Goal: Task Accomplishment & Management: Manage account settings

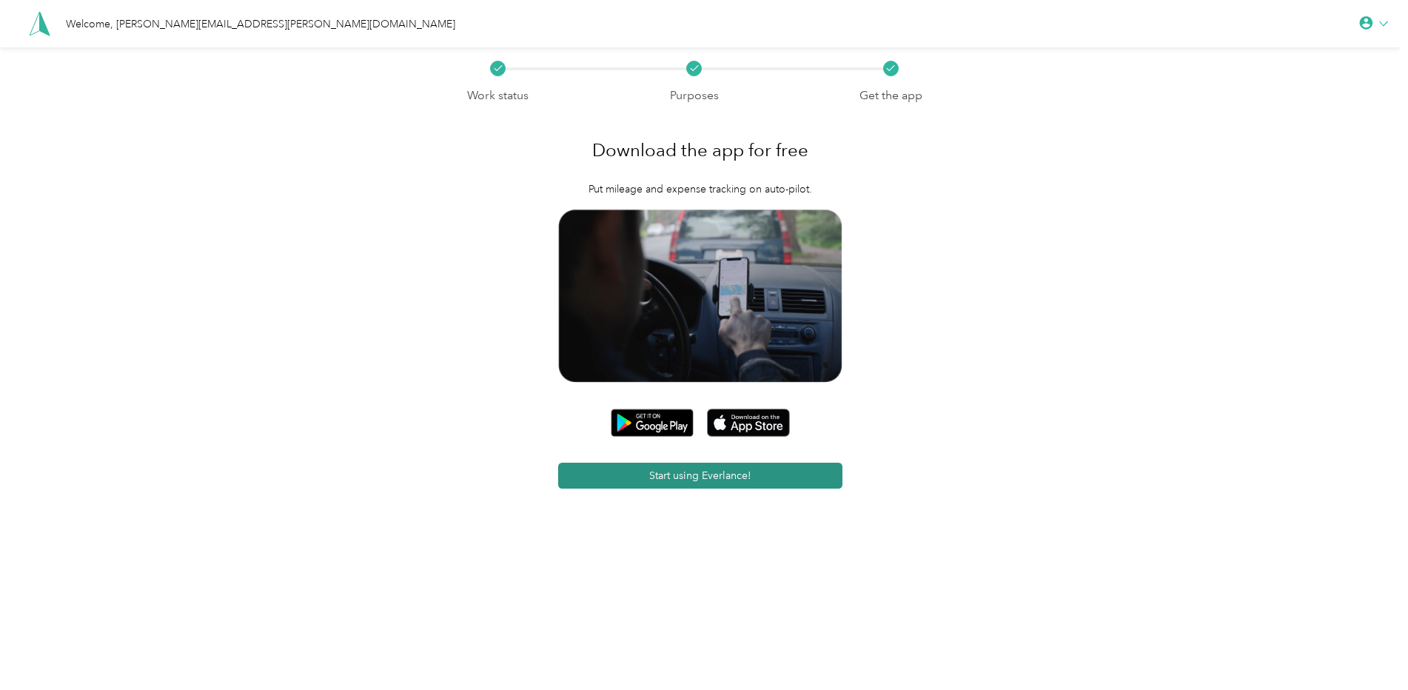
click at [737, 472] on button "Start using Everlance!" at bounding box center [700, 476] width 284 height 26
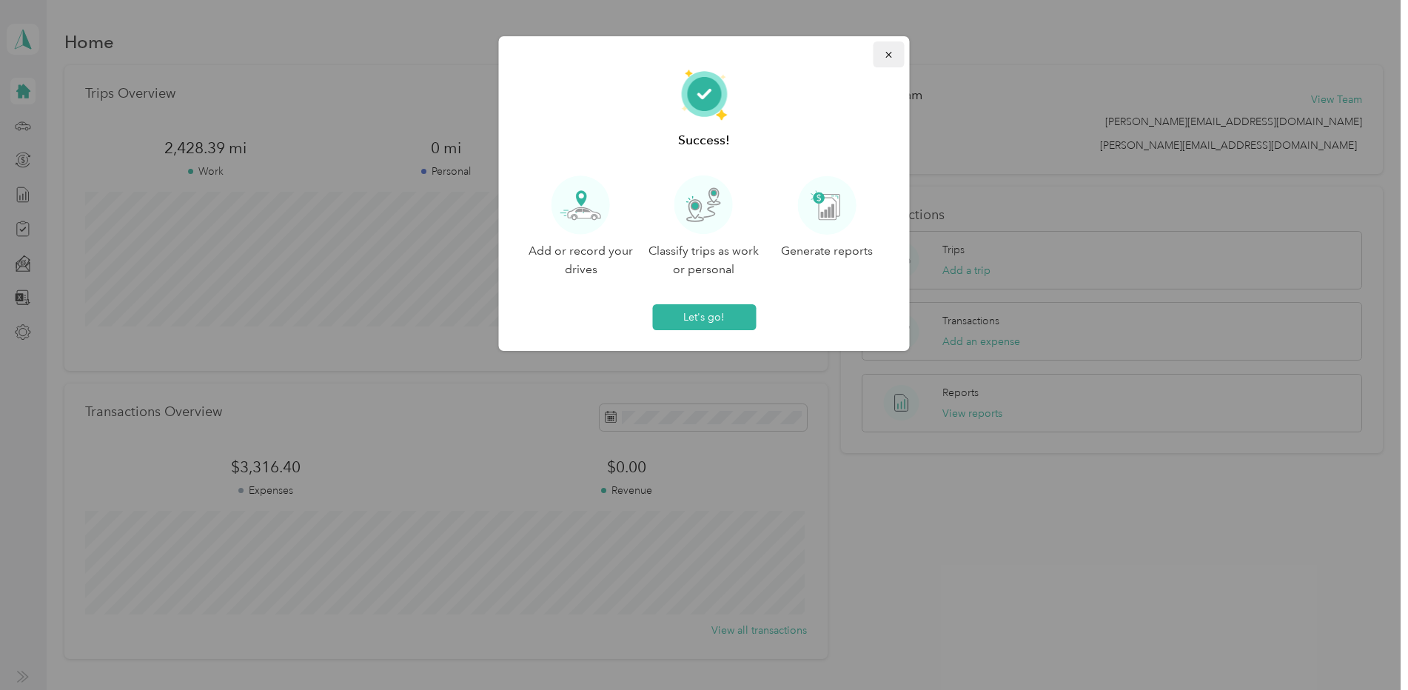
click at [886, 53] on icon "button" at bounding box center [888, 55] width 6 height 6
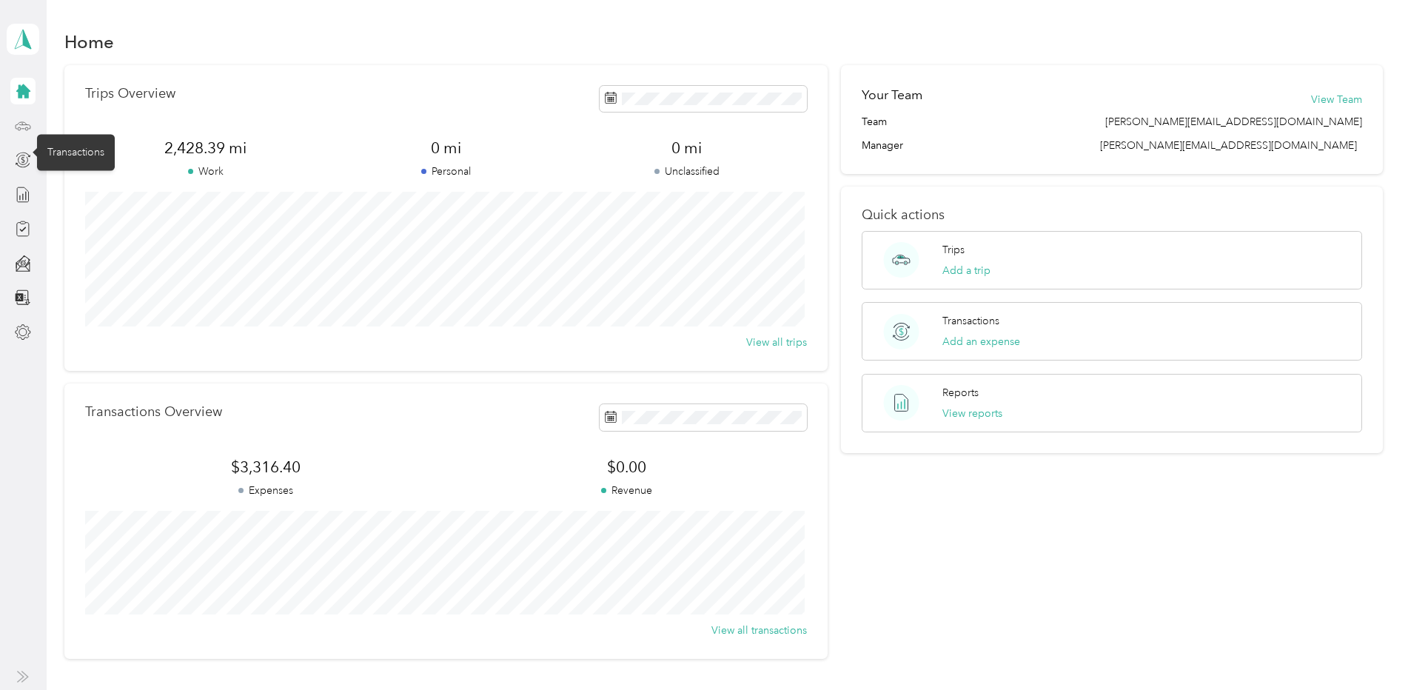
click at [27, 124] on icon at bounding box center [23, 124] width 15 height 7
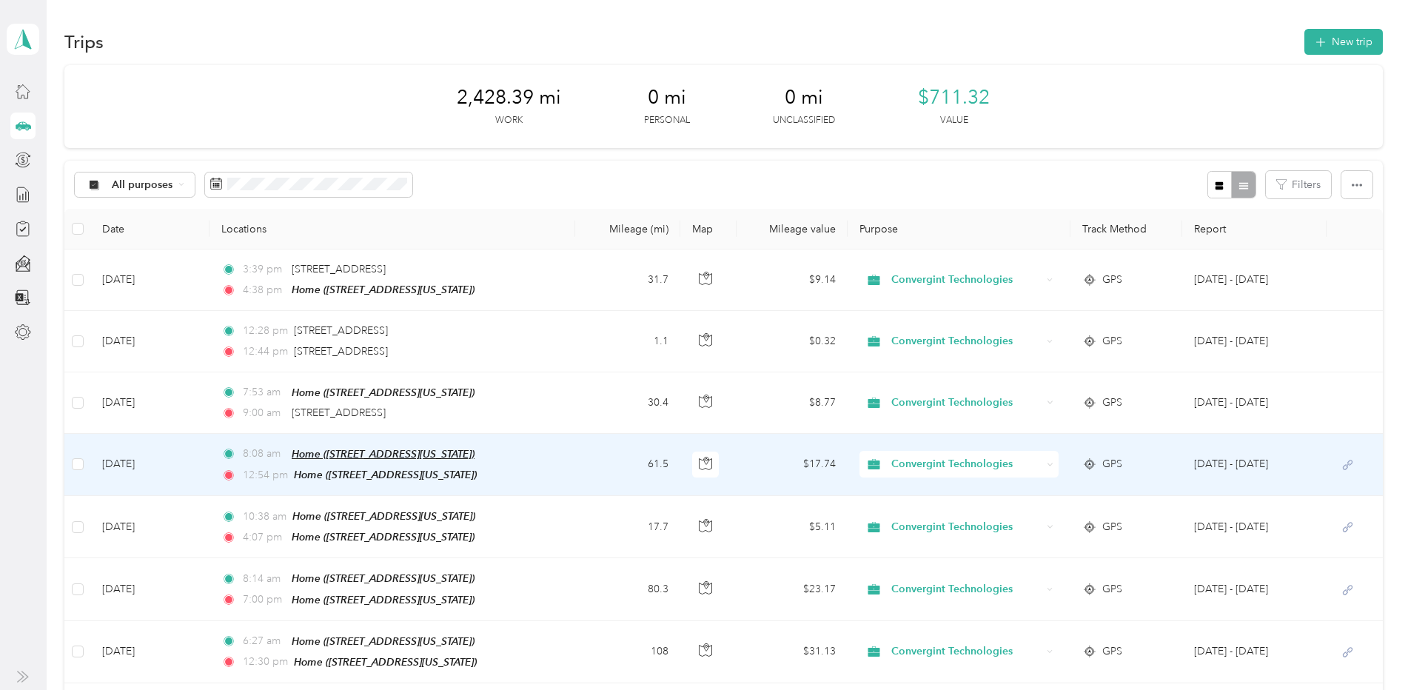
click at [336, 455] on span "Home ([STREET_ADDRESS][US_STATE])" at bounding box center [383, 454] width 183 height 12
click at [147, 461] on td "[DATE]" at bounding box center [149, 465] width 119 height 62
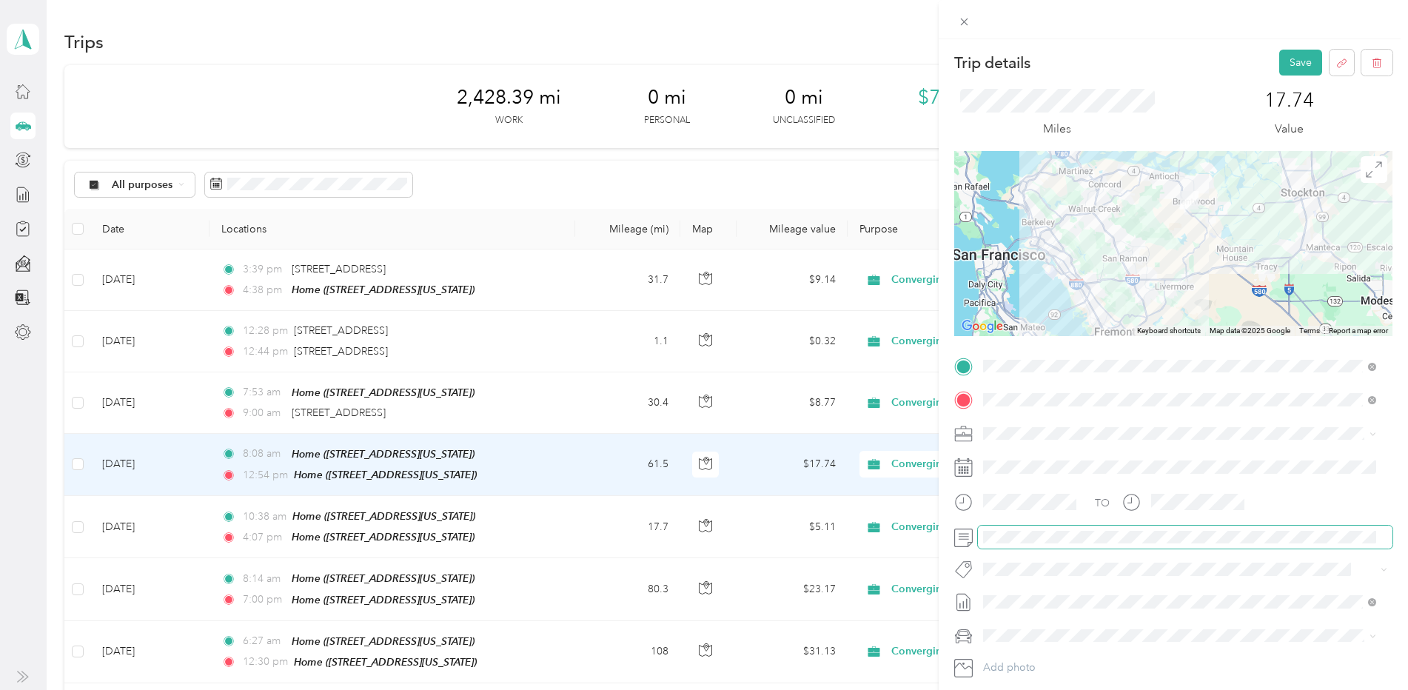
click at [948, 538] on form "Trip details Save This trip cannot be edited because it is either under review,…" at bounding box center [1173, 398] width 469 height 696
click at [1292, 64] on button "Save" at bounding box center [1300, 63] width 43 height 26
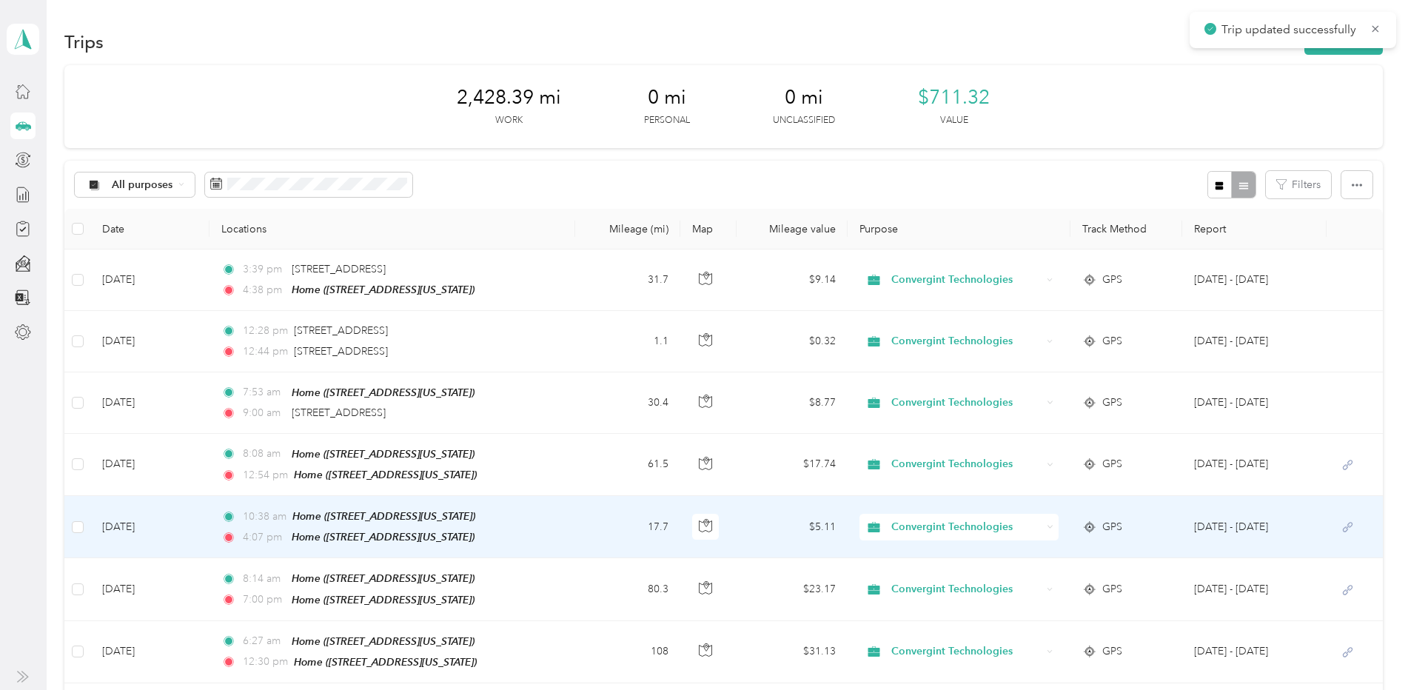
click at [124, 528] on td "[DATE]" at bounding box center [149, 527] width 119 height 62
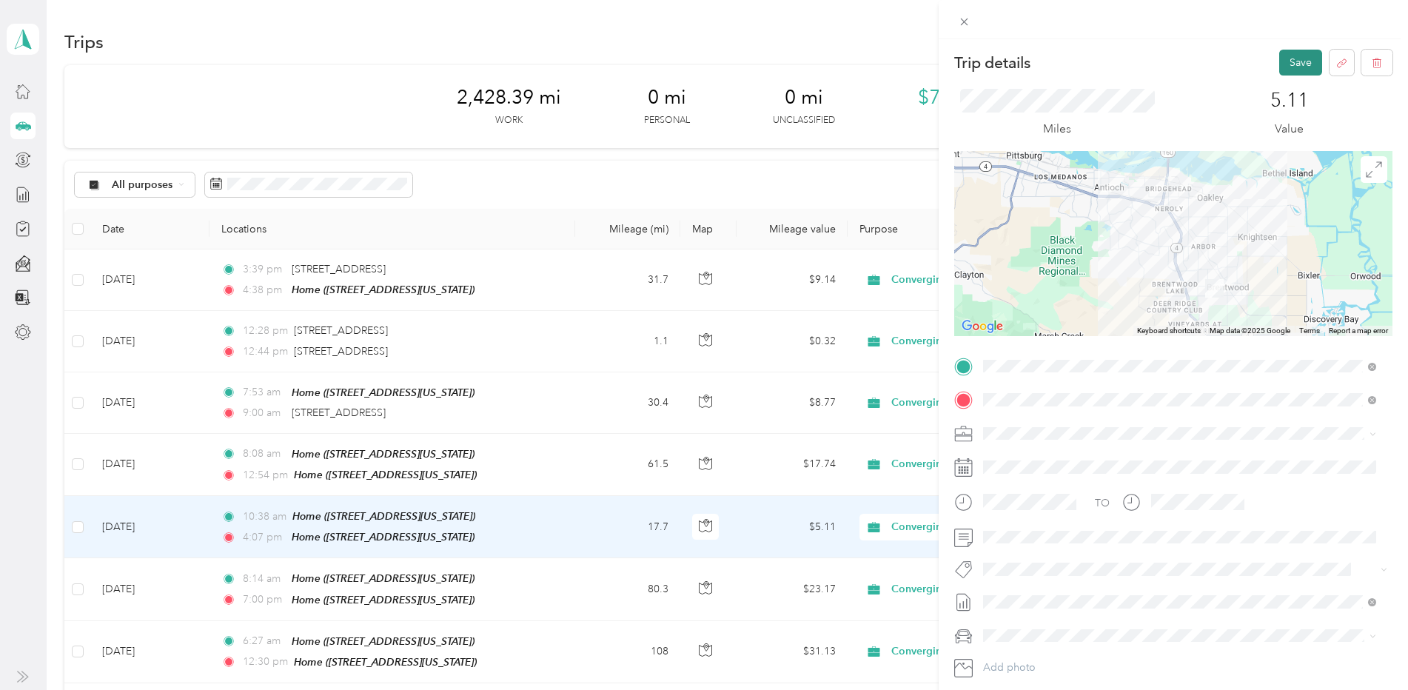
click at [1284, 60] on button "Save" at bounding box center [1300, 63] width 43 height 26
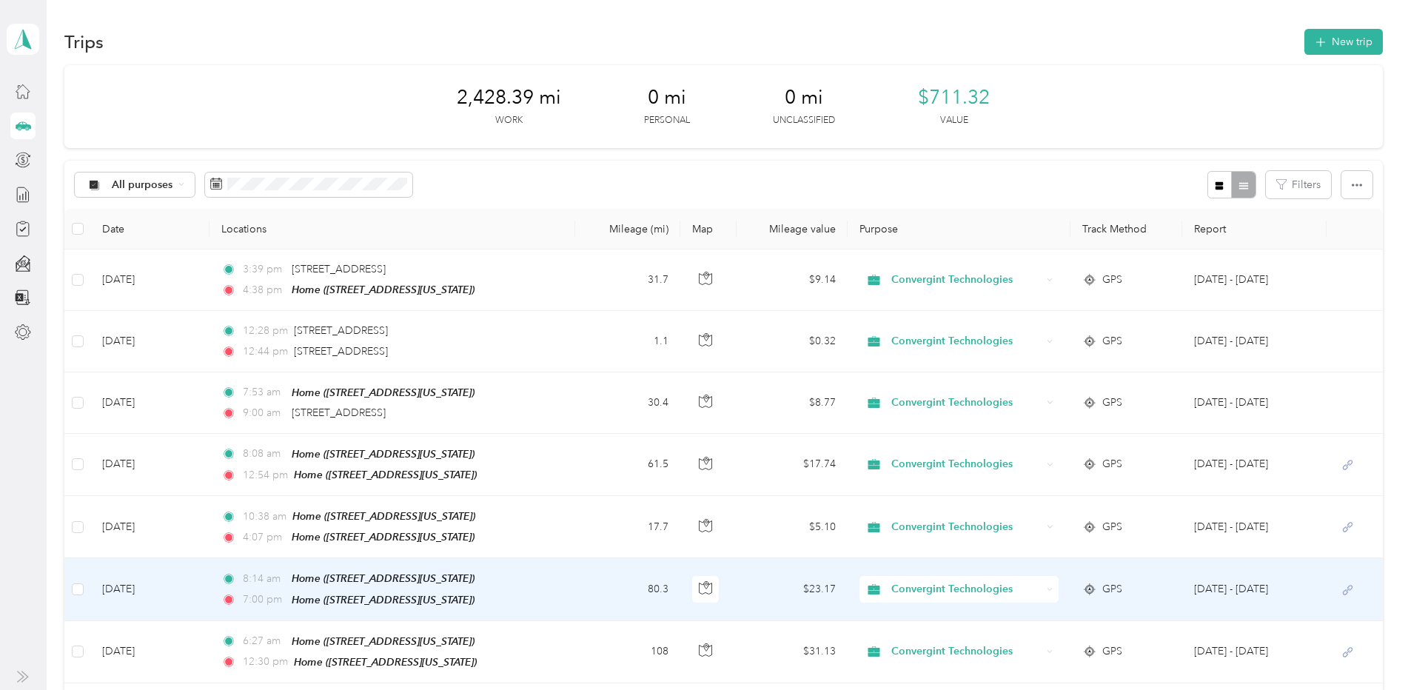
click at [124, 587] on td "[DATE]" at bounding box center [149, 589] width 119 height 62
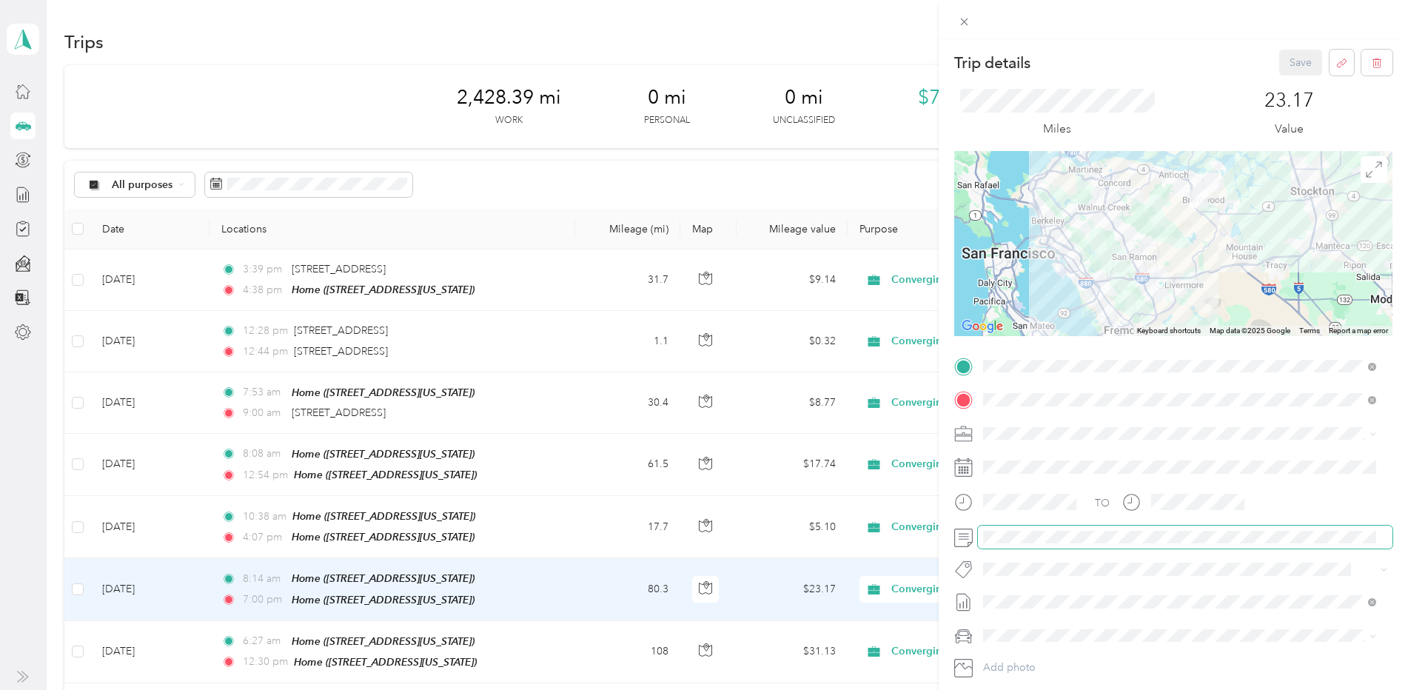
click at [1016, 528] on span at bounding box center [1185, 538] width 415 height 24
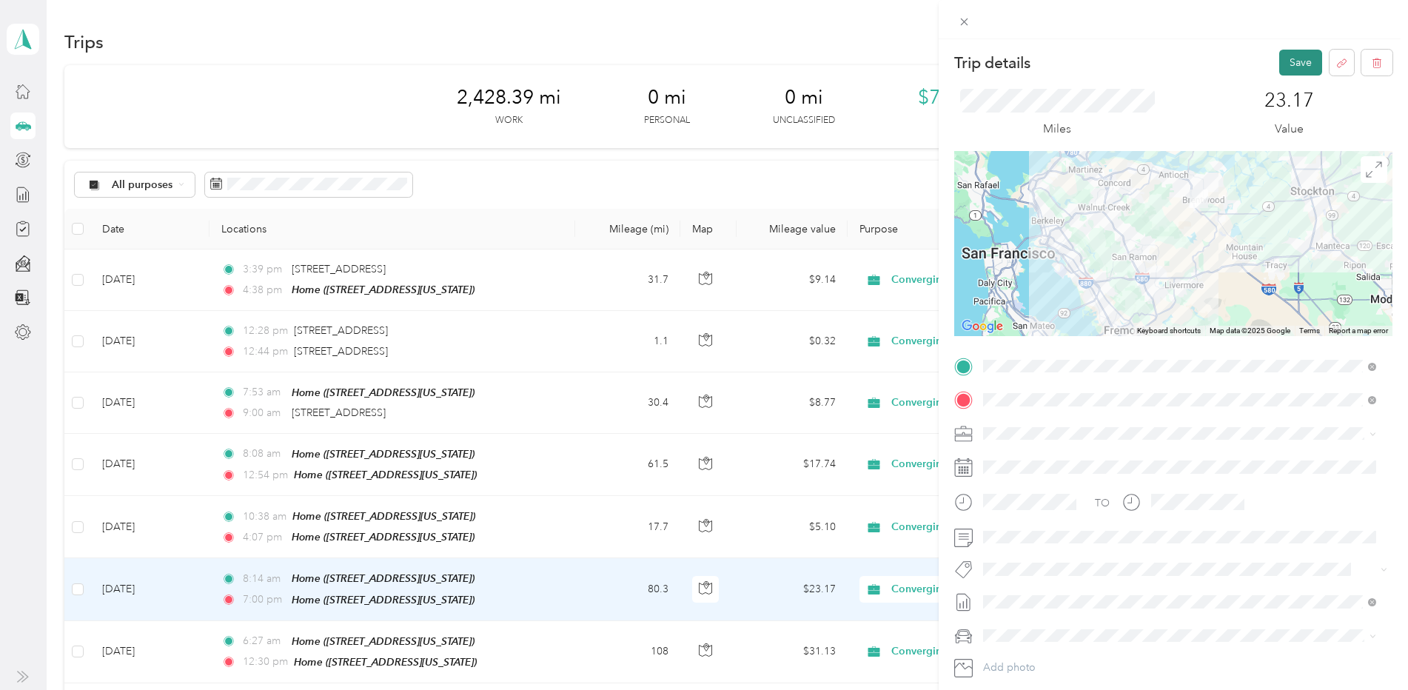
click at [1279, 61] on button "Save" at bounding box center [1300, 63] width 43 height 26
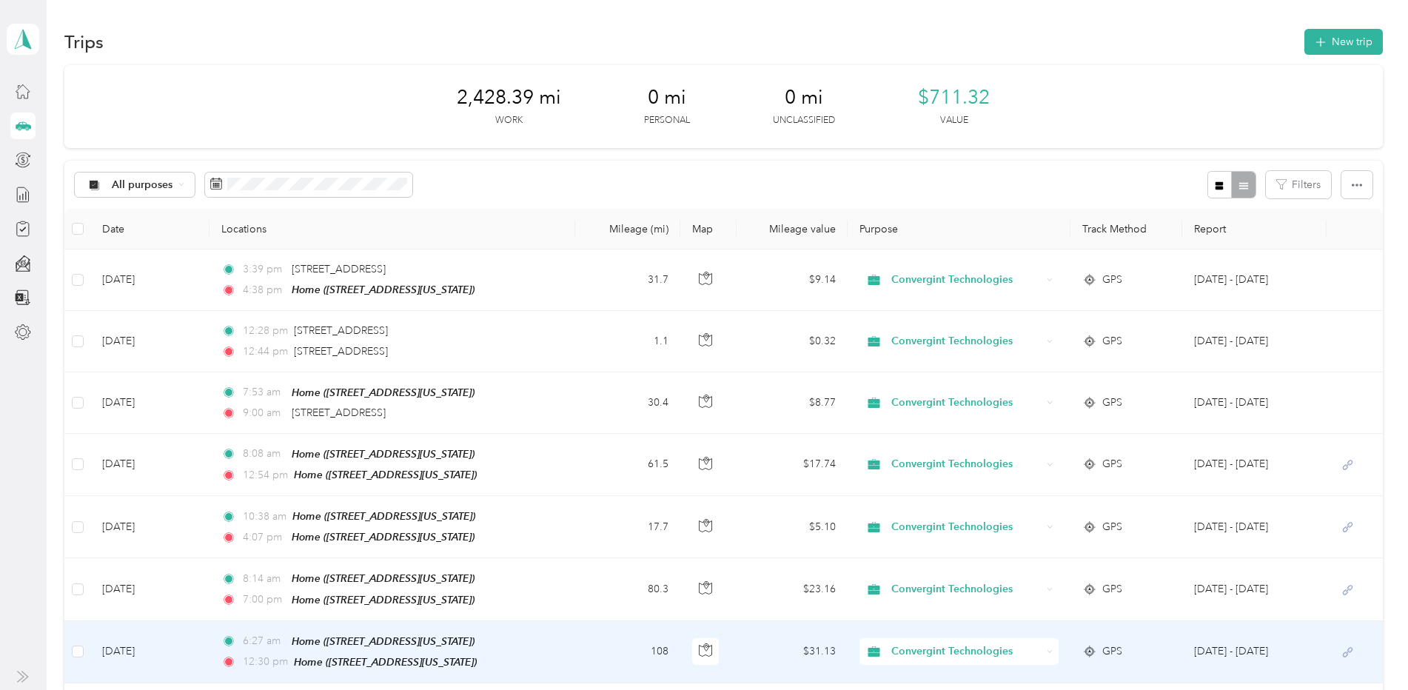
click at [110, 643] on td "[DATE]" at bounding box center [149, 652] width 119 height 62
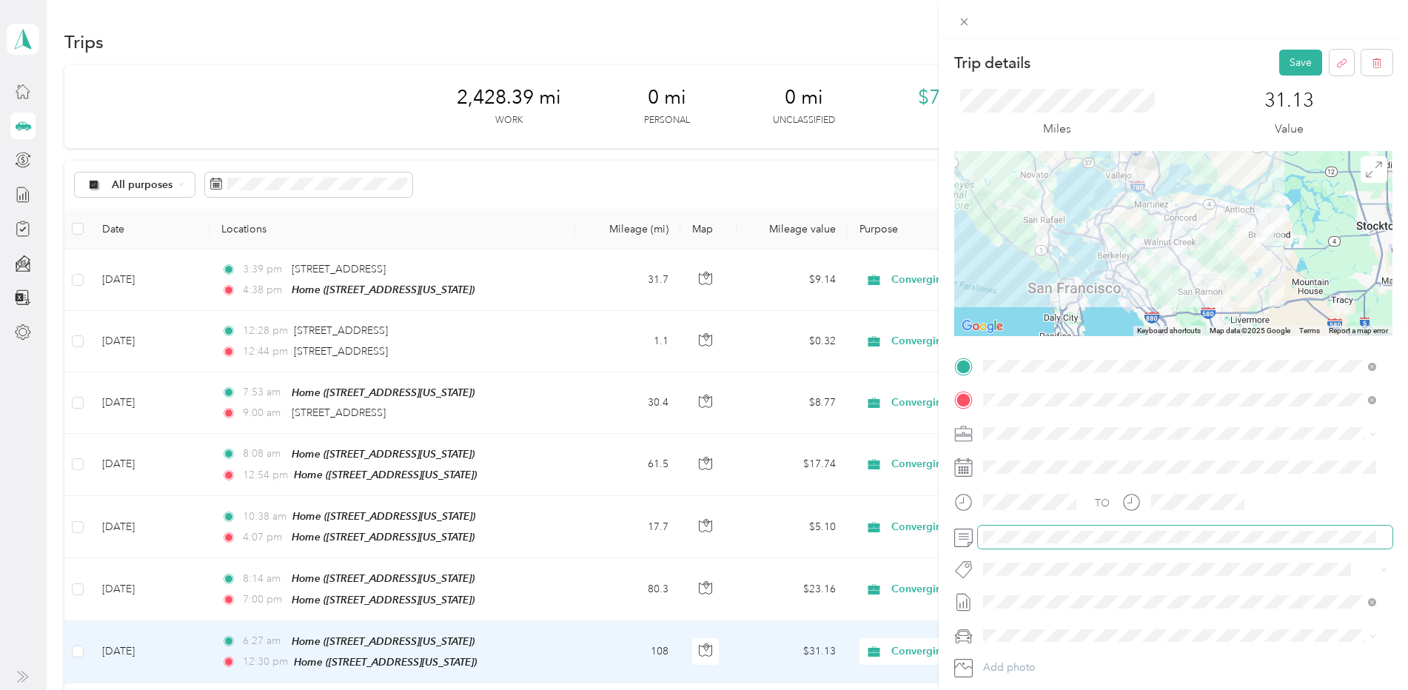
click at [973, 540] on div at bounding box center [1173, 538] width 438 height 24
click at [1287, 58] on button "Save" at bounding box center [1300, 63] width 43 height 26
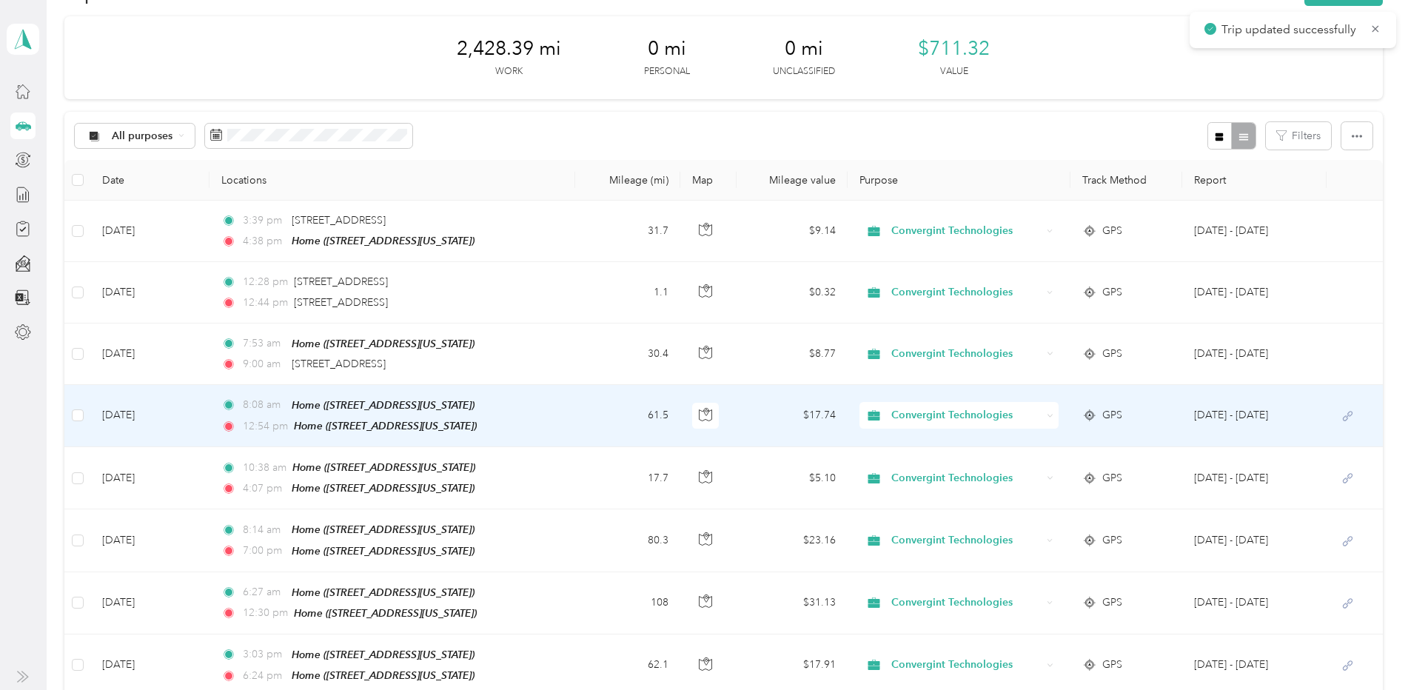
scroll to position [74, 0]
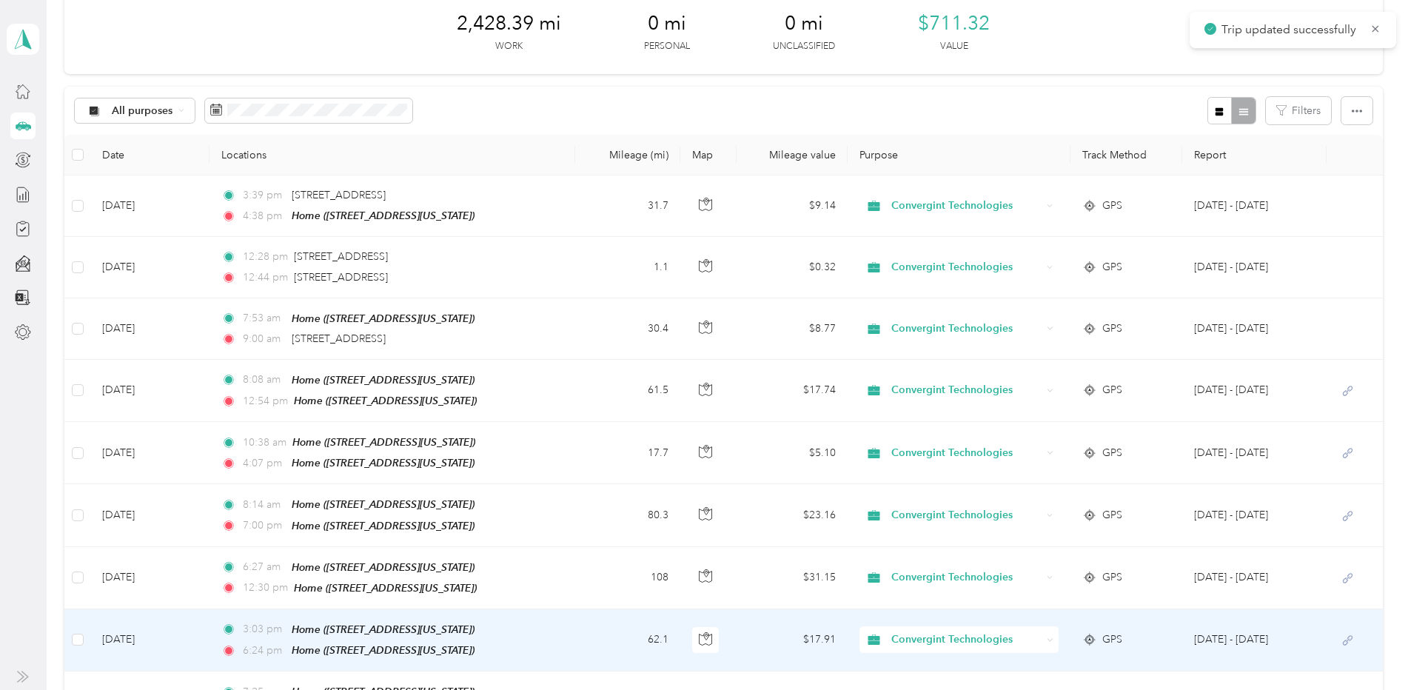
click at [136, 632] on td "[DATE]" at bounding box center [149, 640] width 119 height 62
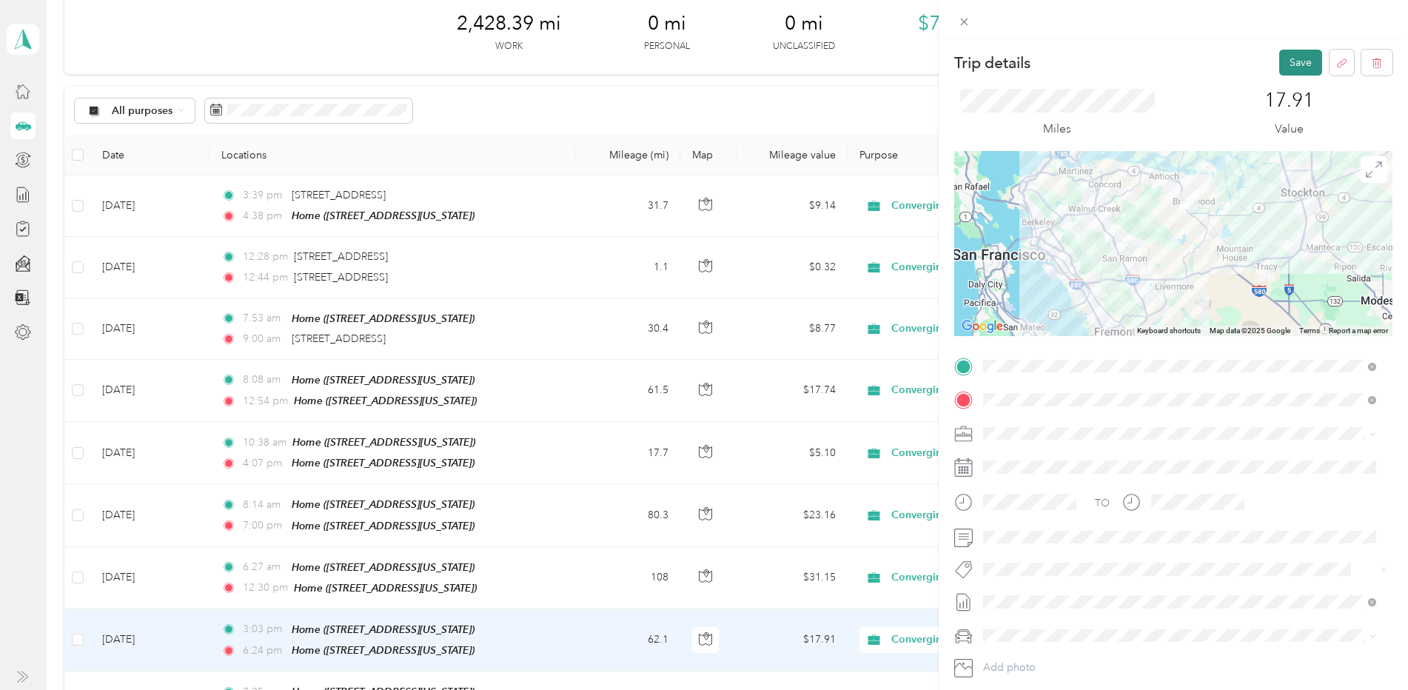
click at [1279, 57] on button "Save" at bounding box center [1300, 63] width 43 height 26
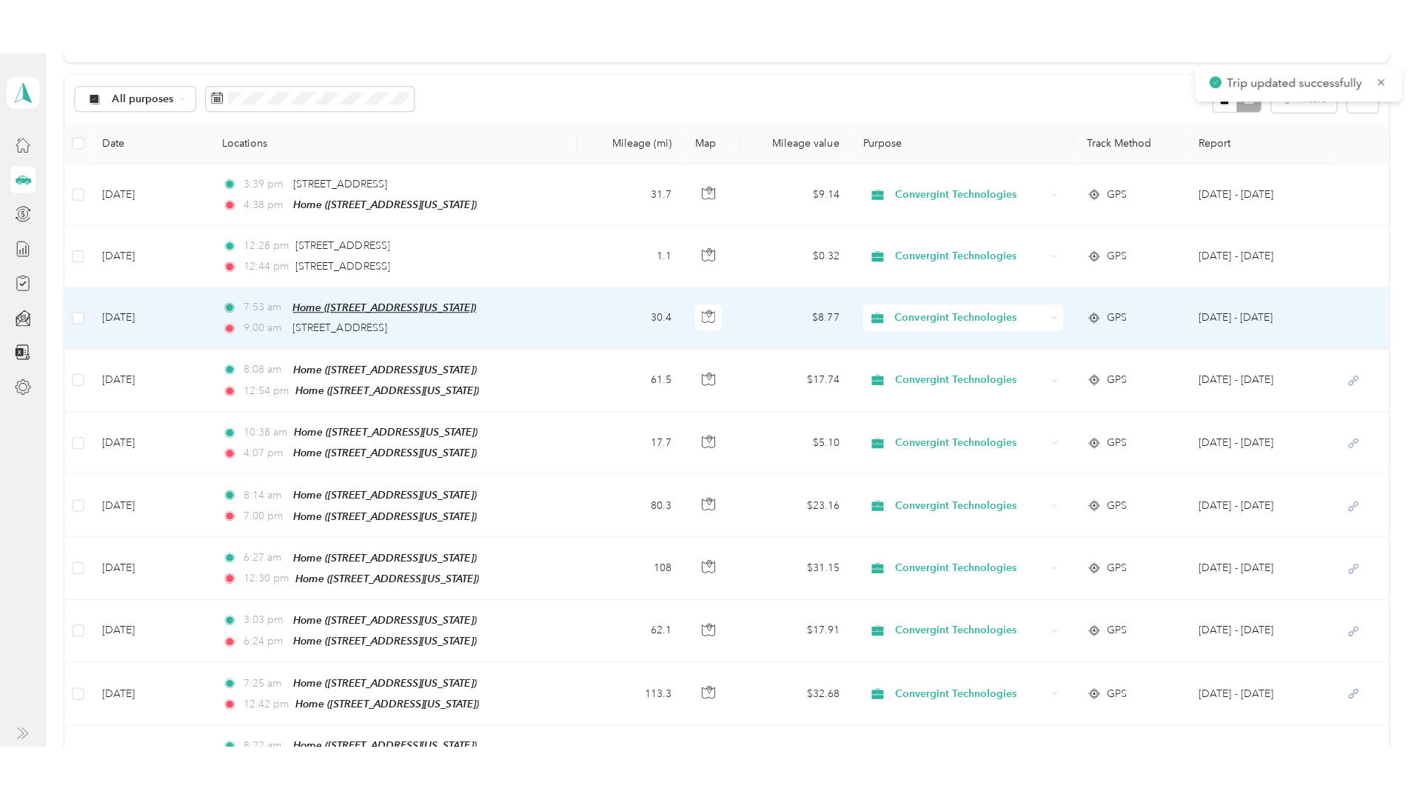
scroll to position [148, 0]
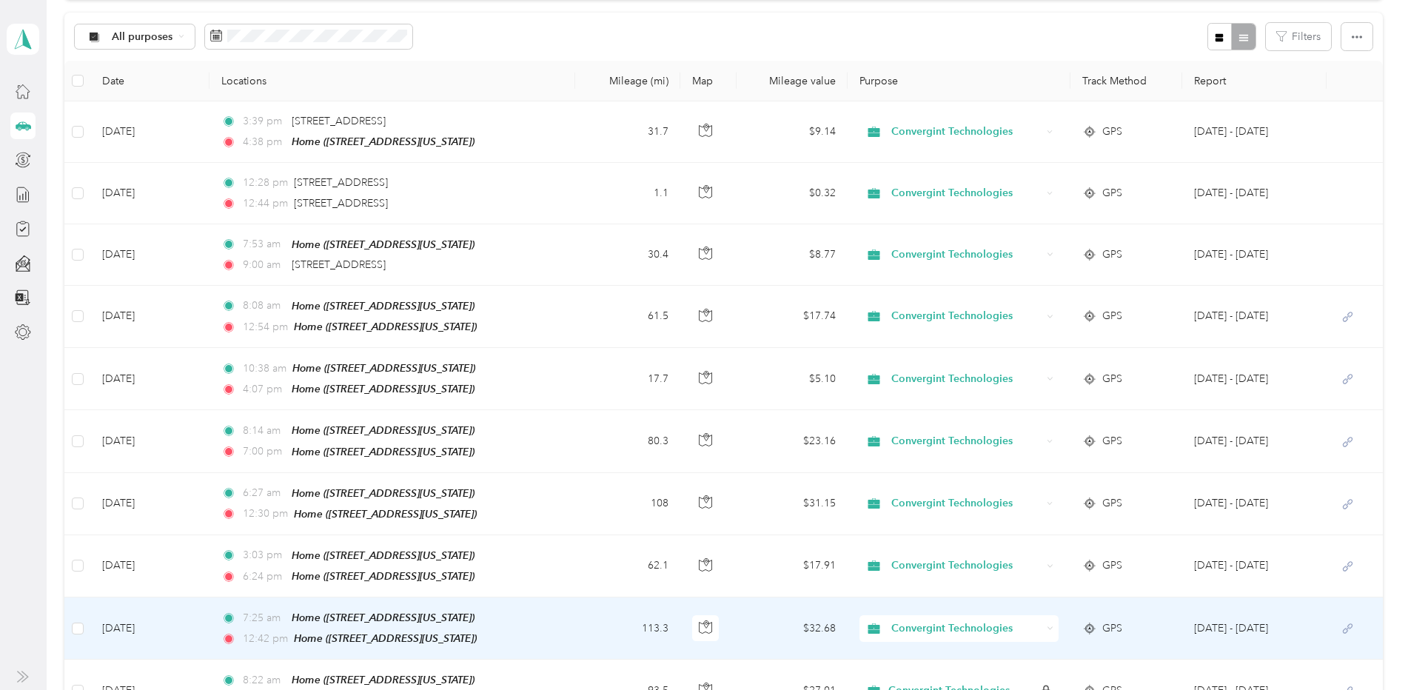
click at [135, 620] on td "[DATE]" at bounding box center [149, 628] width 119 height 62
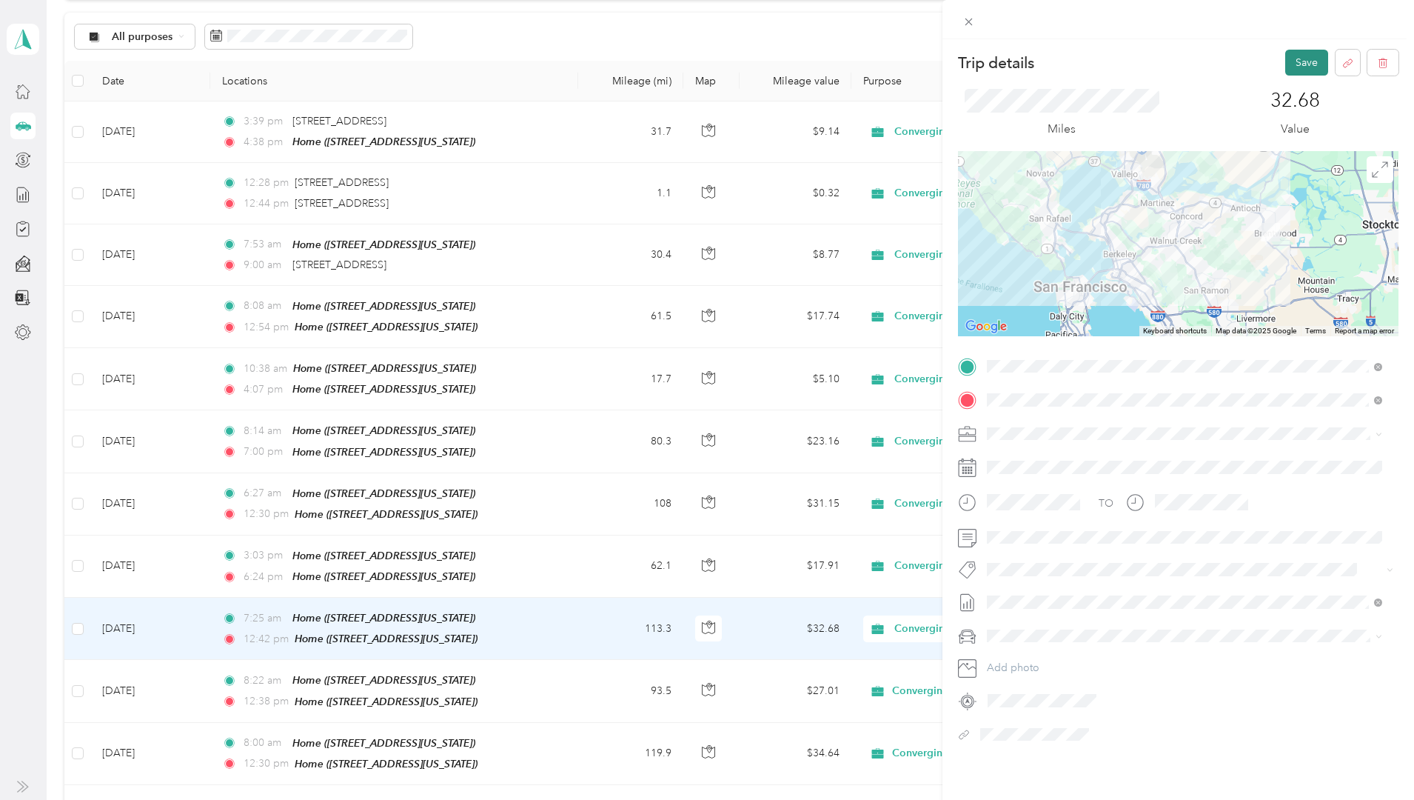
click at [1298, 58] on button "Save" at bounding box center [1306, 63] width 43 height 26
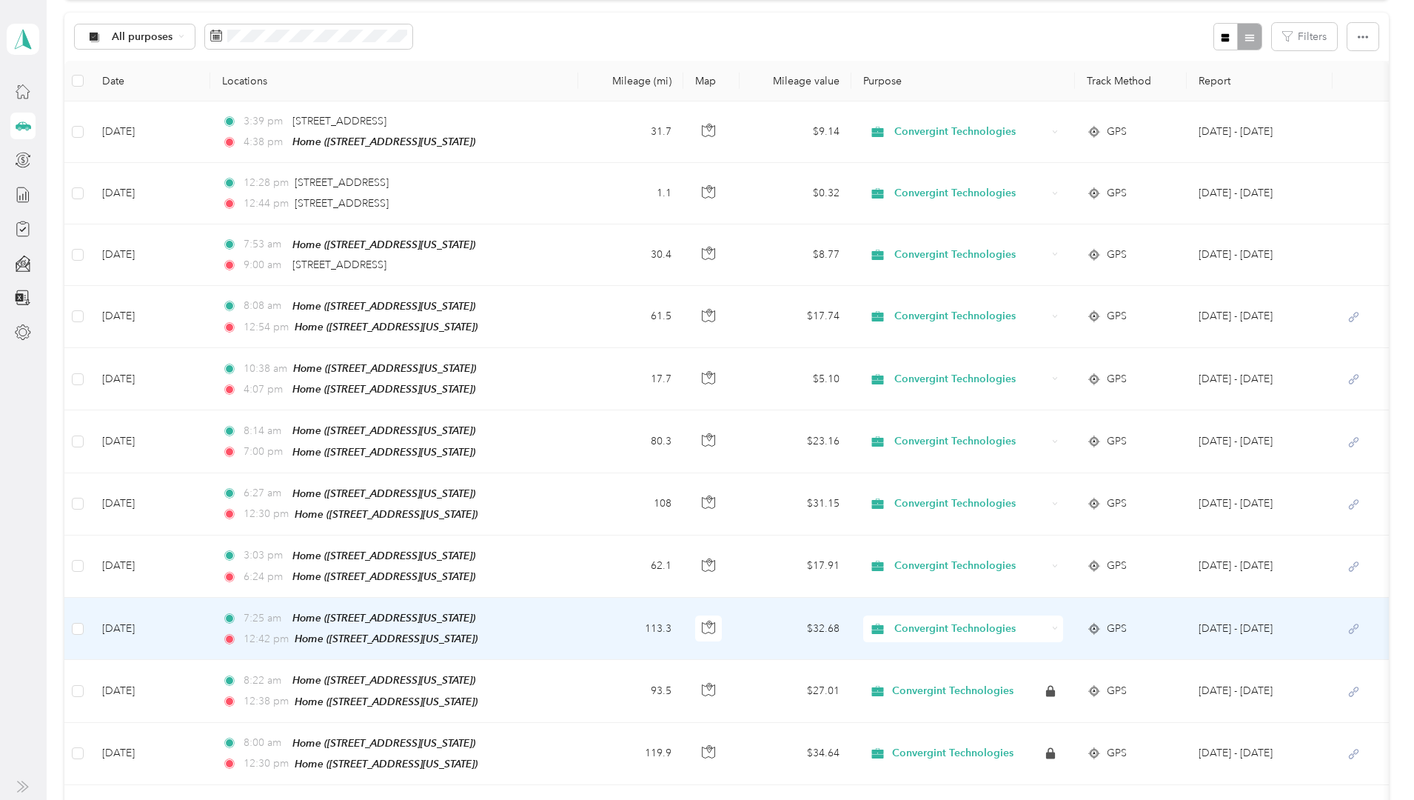
click at [210, 618] on td "[DATE]" at bounding box center [150, 628] width 120 height 62
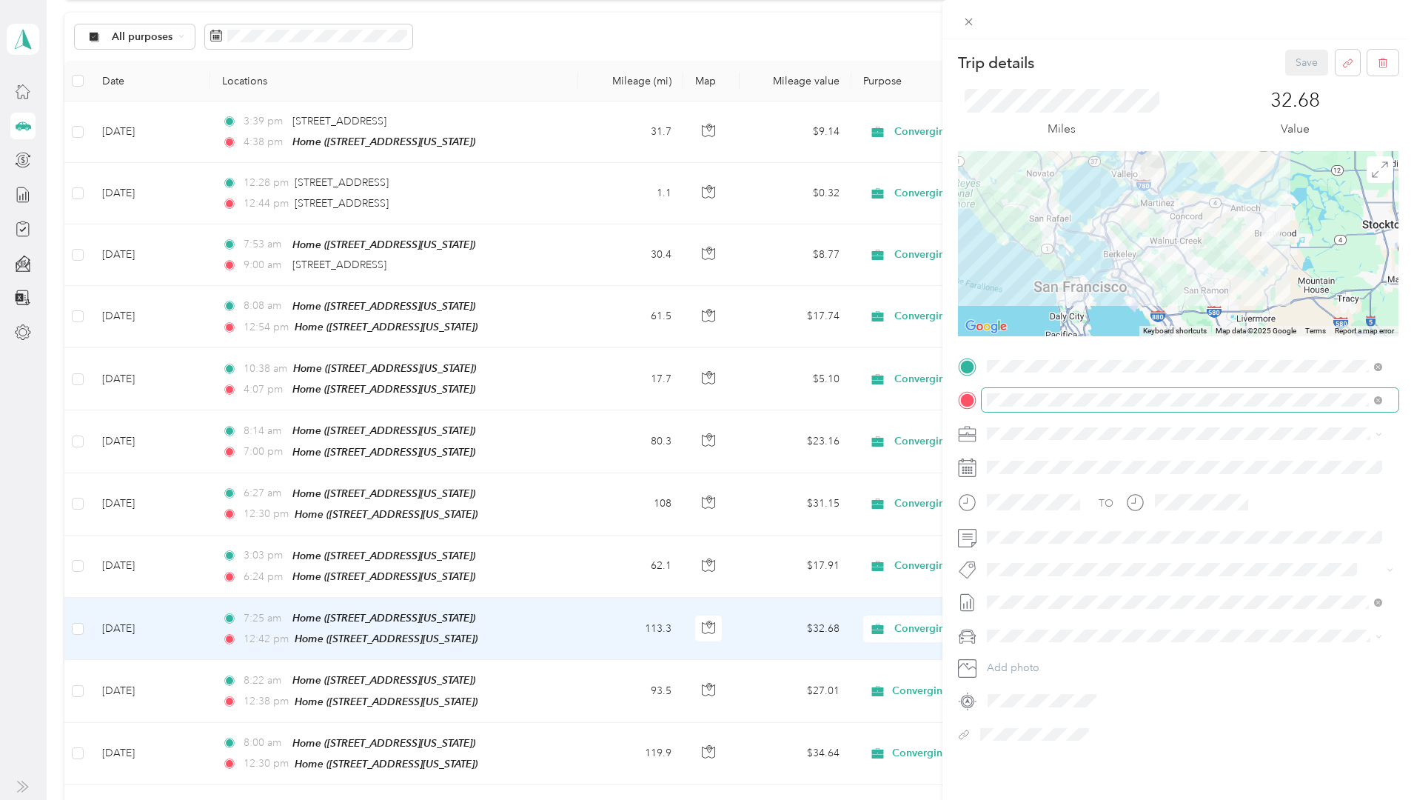
click at [1192, 407] on span at bounding box center [1190, 400] width 417 height 24
click at [961, 395] on icon at bounding box center [967, 400] width 19 height 19
click at [966, 19] on icon at bounding box center [968, 22] width 13 height 13
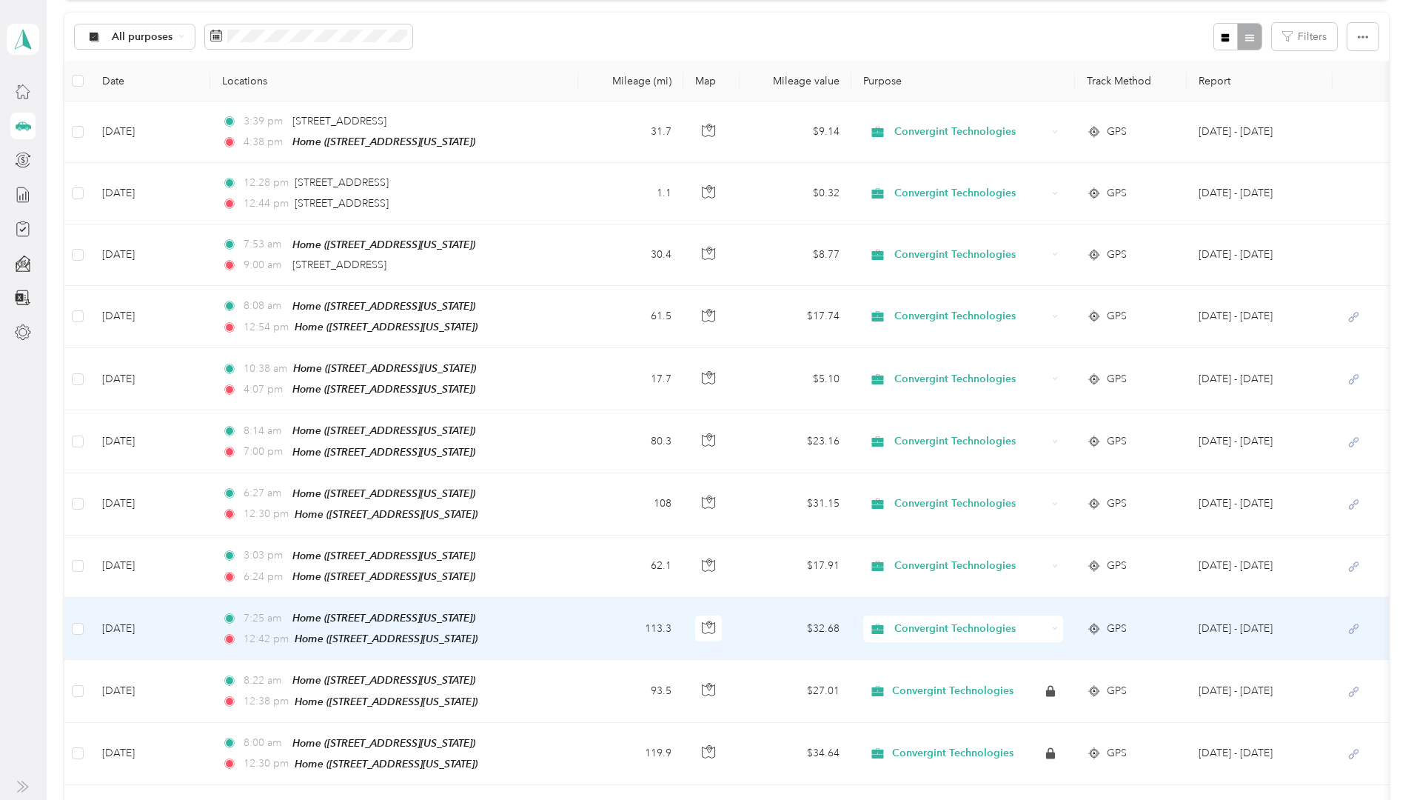
scroll to position [147, 0]
click at [1308, 34] on button "Cancel" at bounding box center [1343, 37] width 70 height 26
click at [90, 611] on td at bounding box center [77, 630] width 26 height 62
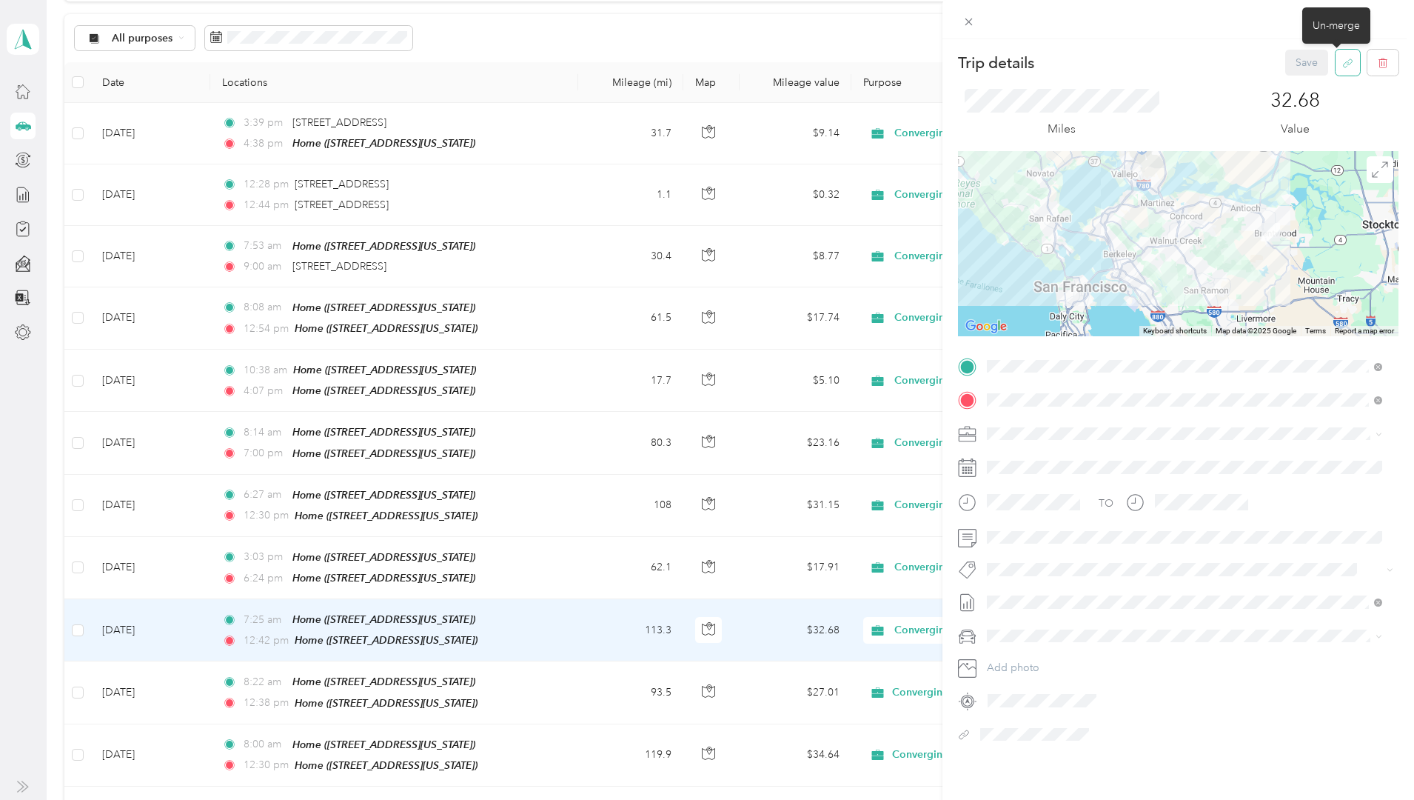
click at [1342, 65] on icon "button" at bounding box center [1347, 63] width 11 height 11
click at [1287, 80] on button "Yes" at bounding box center [1295, 73] width 29 height 24
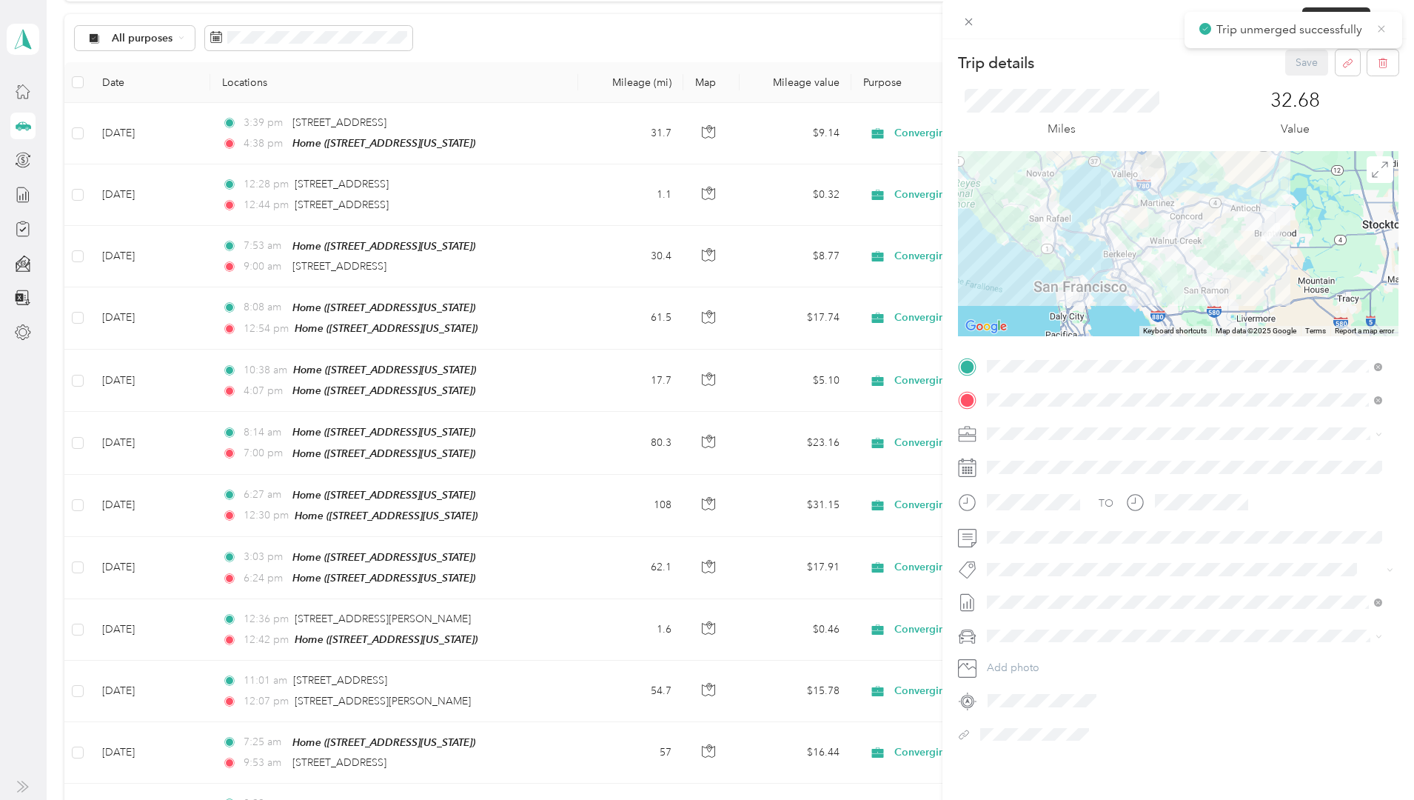
click at [1381, 24] on icon at bounding box center [1381, 28] width 12 height 13
click at [1327, 18] on div "Un-merge" at bounding box center [1336, 24] width 68 height 36
click at [977, 17] on span at bounding box center [968, 21] width 21 height 21
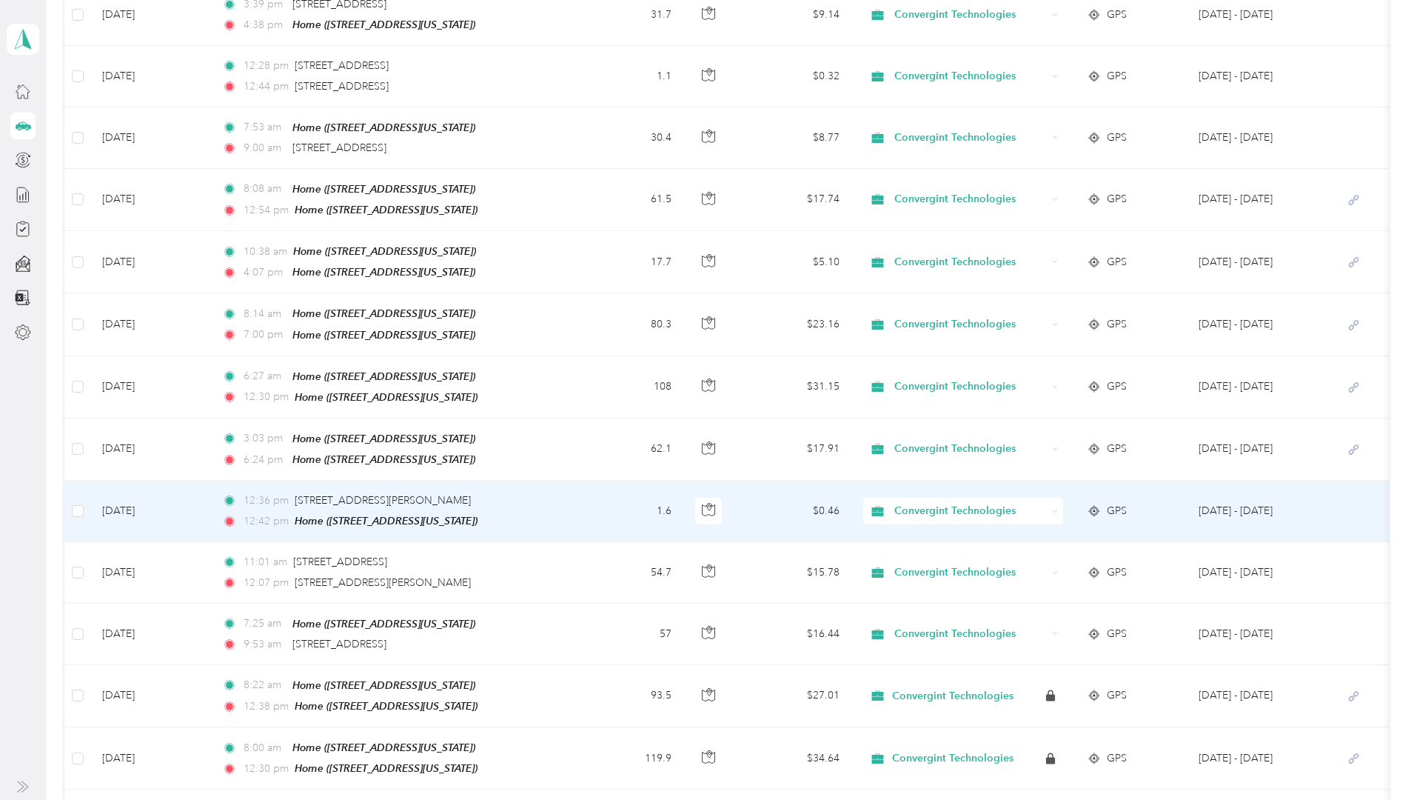
scroll to position [295, 0]
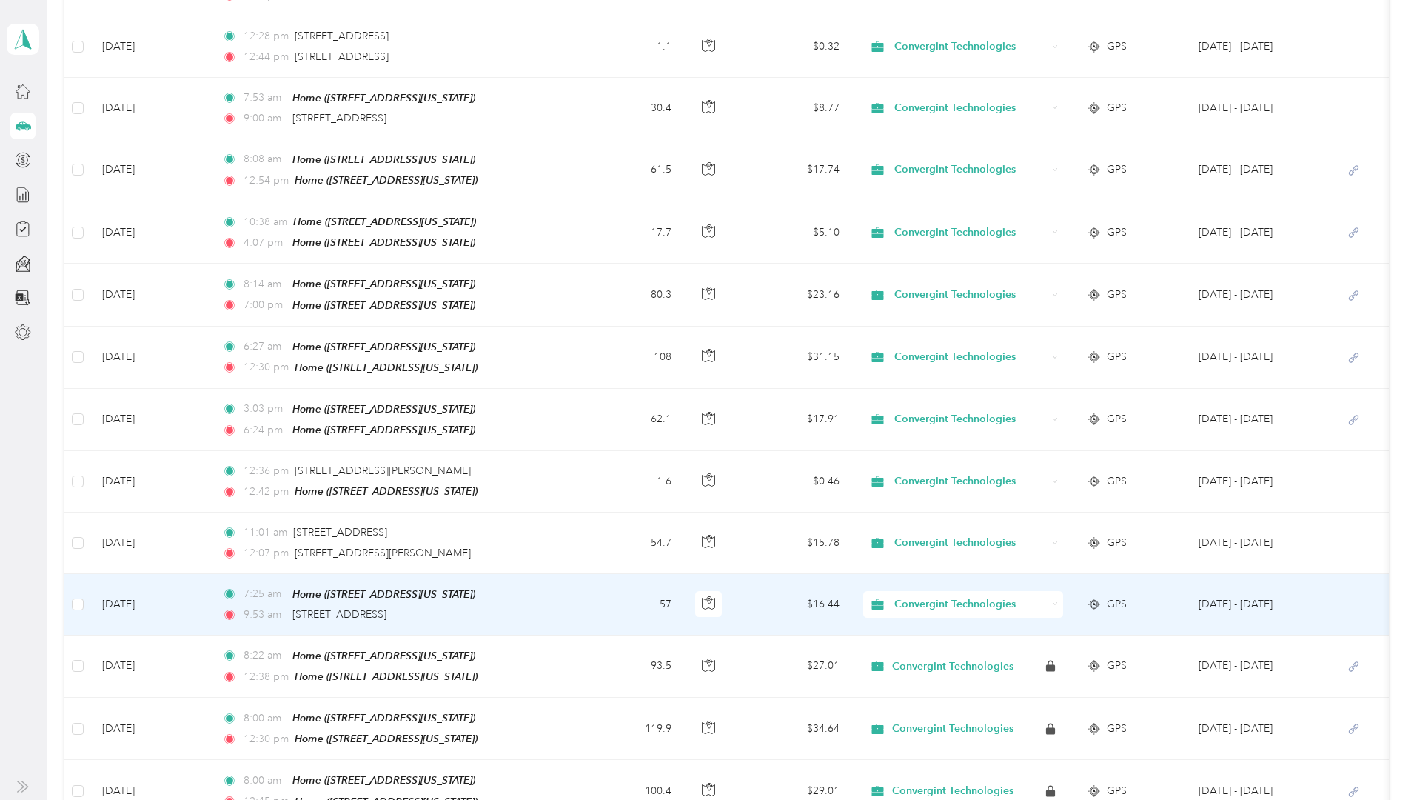
click at [401, 588] on span "Home ([STREET_ADDRESS][US_STATE])" at bounding box center [383, 594] width 183 height 12
click at [426, 554] on button "Edit Place" at bounding box center [437, 544] width 84 height 26
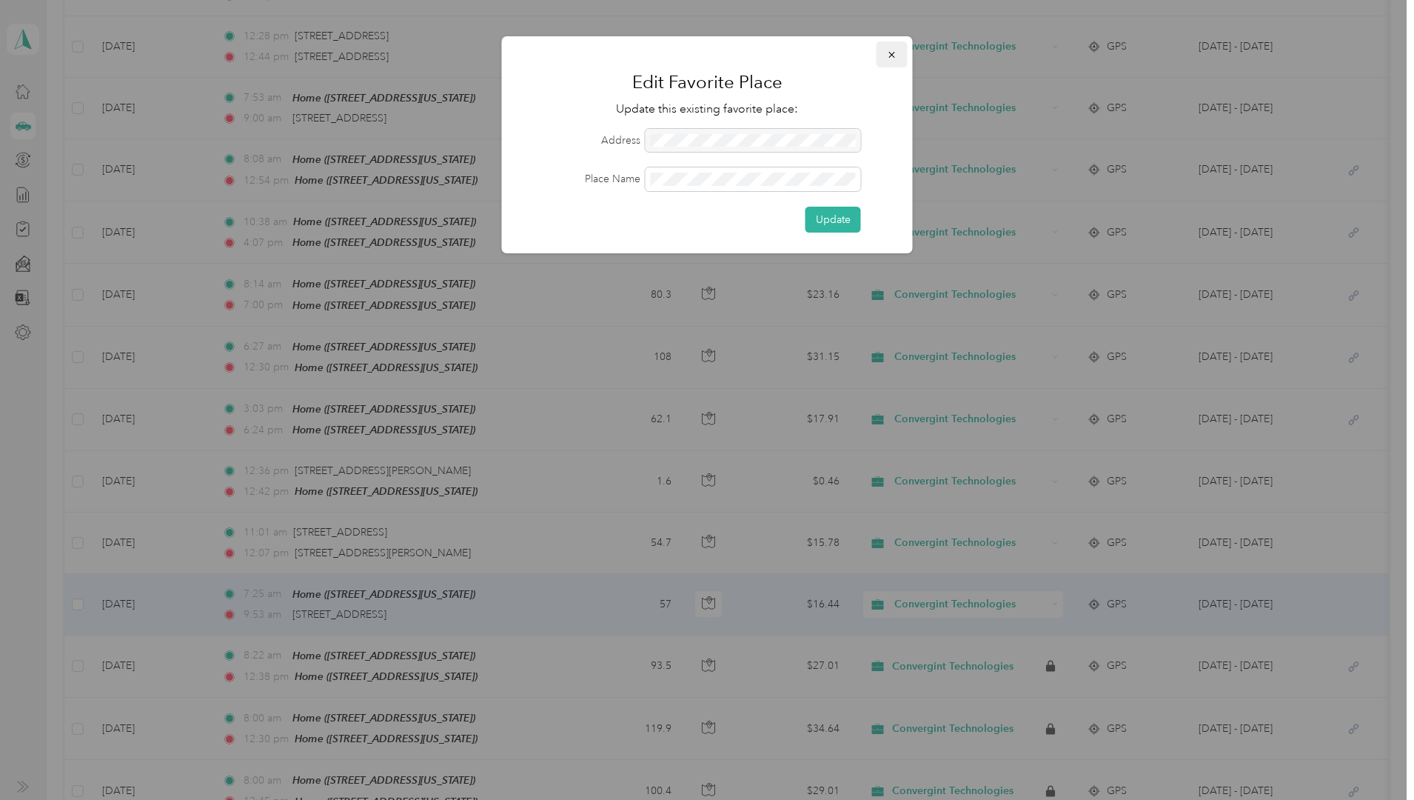
click at [895, 53] on icon "button" at bounding box center [892, 55] width 10 height 10
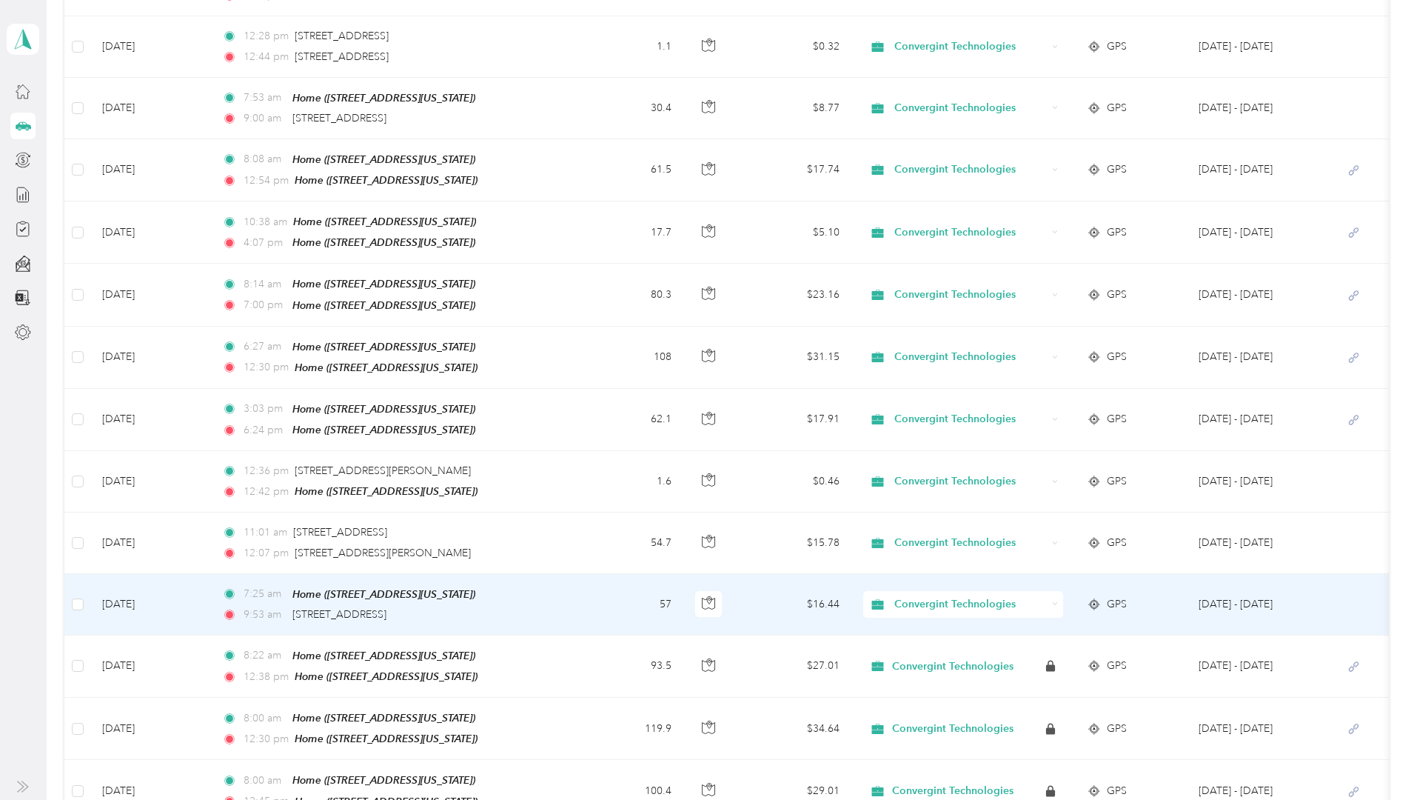
click at [210, 589] on td "[DATE]" at bounding box center [150, 604] width 120 height 61
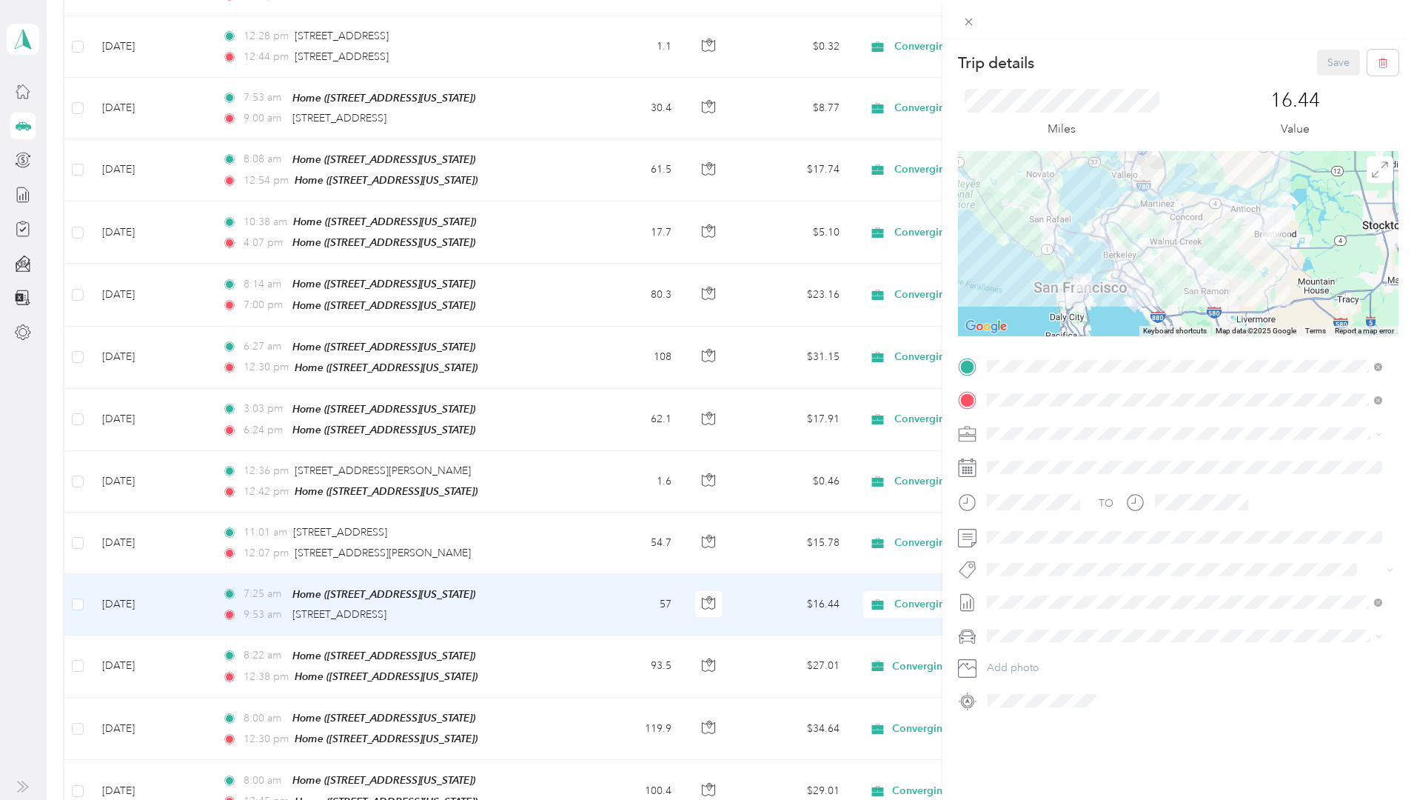
click at [965, 404] on icon at bounding box center [967, 400] width 13 height 13
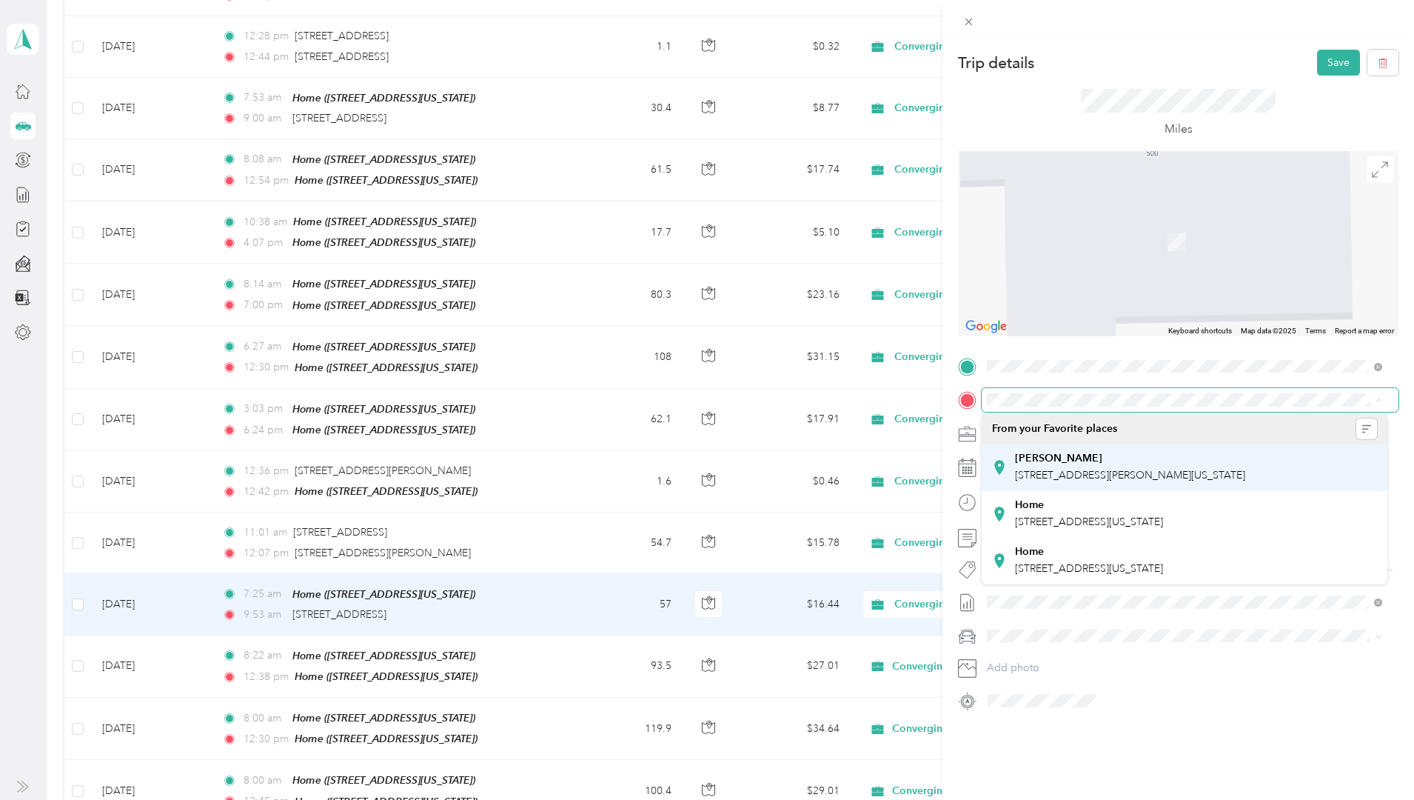
click at [1042, 464] on strong "[PERSON_NAME]" at bounding box center [1058, 458] width 87 height 13
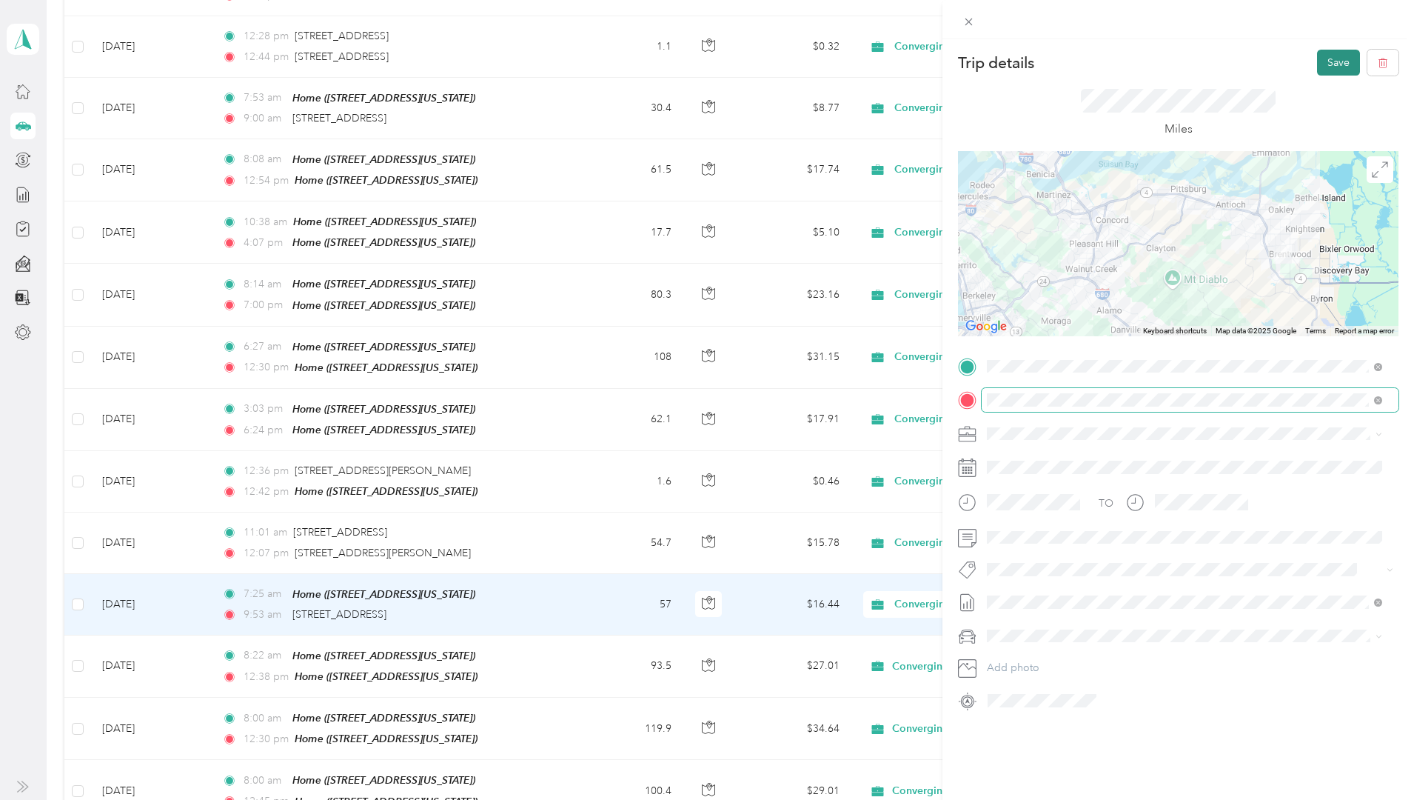
click at [1332, 55] on button "Save" at bounding box center [1338, 63] width 43 height 26
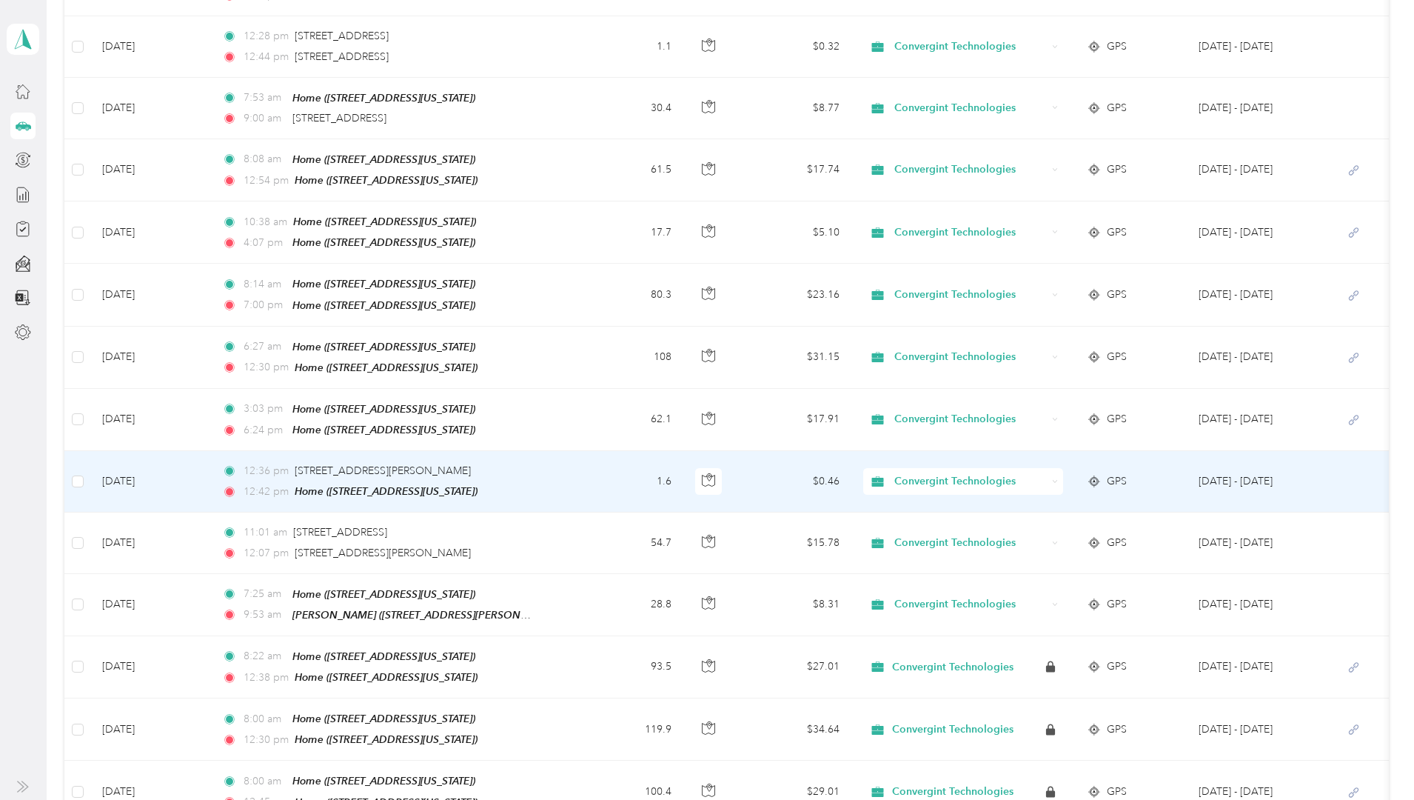
click at [210, 469] on td "[DATE]" at bounding box center [150, 481] width 120 height 61
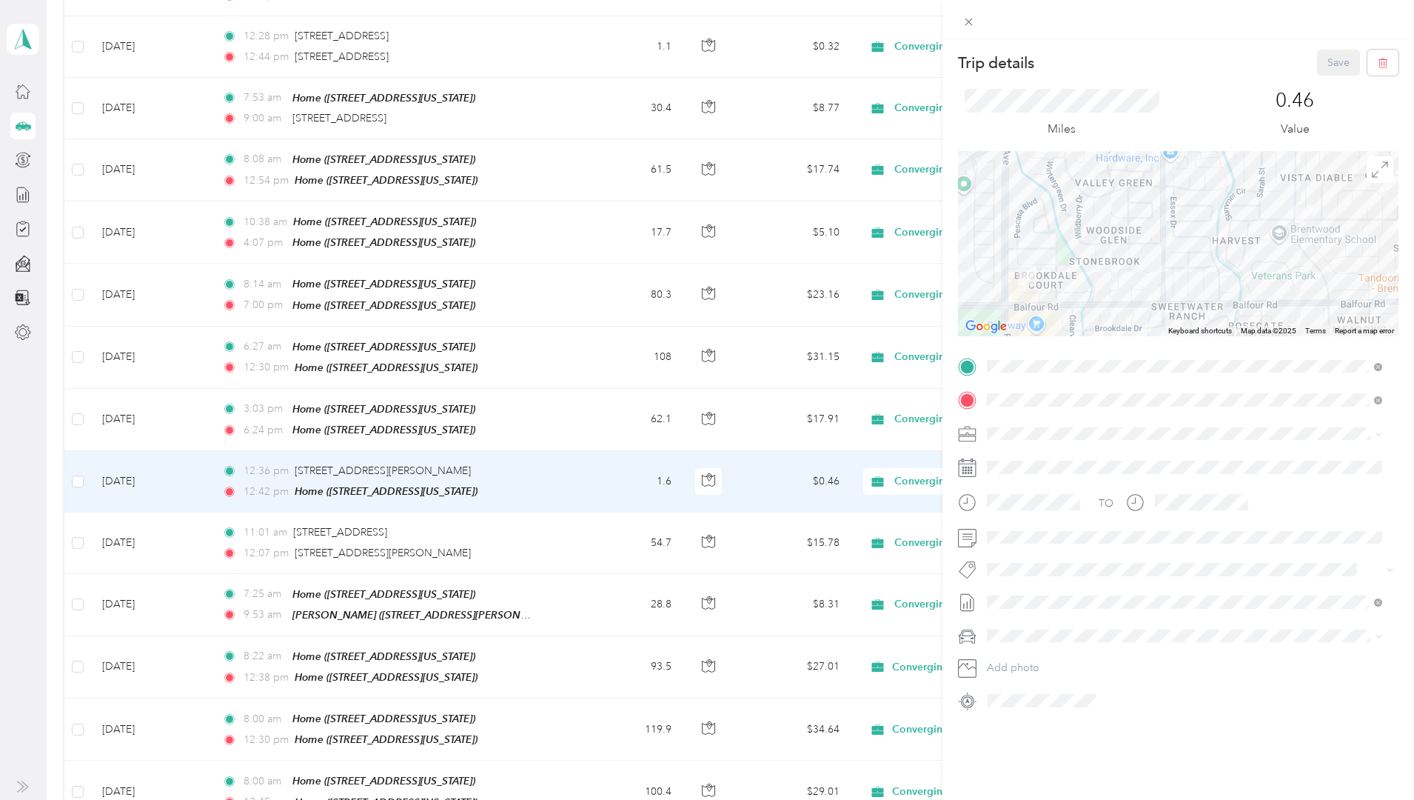
click at [968, 364] on icon at bounding box center [967, 366] width 13 height 13
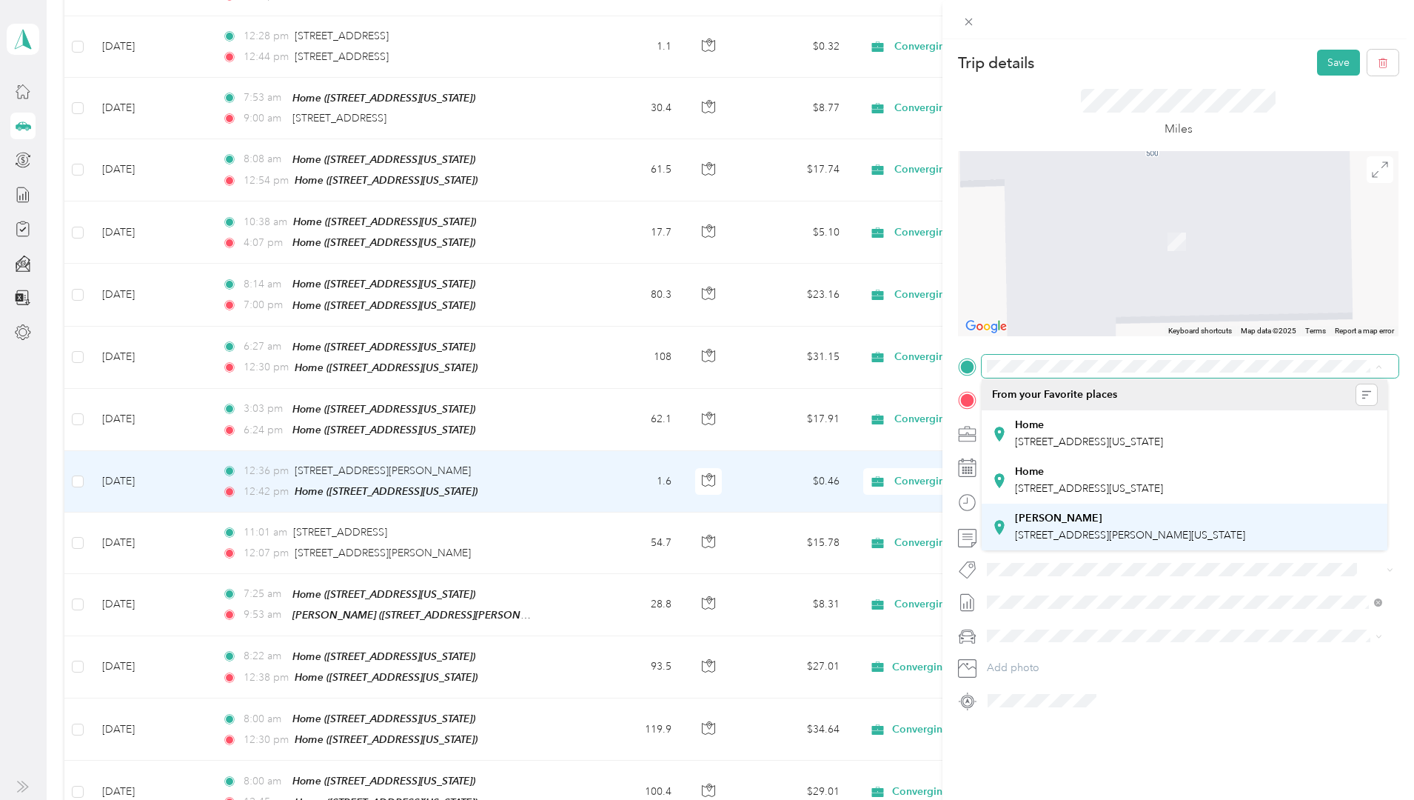
click at [1056, 517] on strong "[PERSON_NAME]" at bounding box center [1058, 518] width 87 height 13
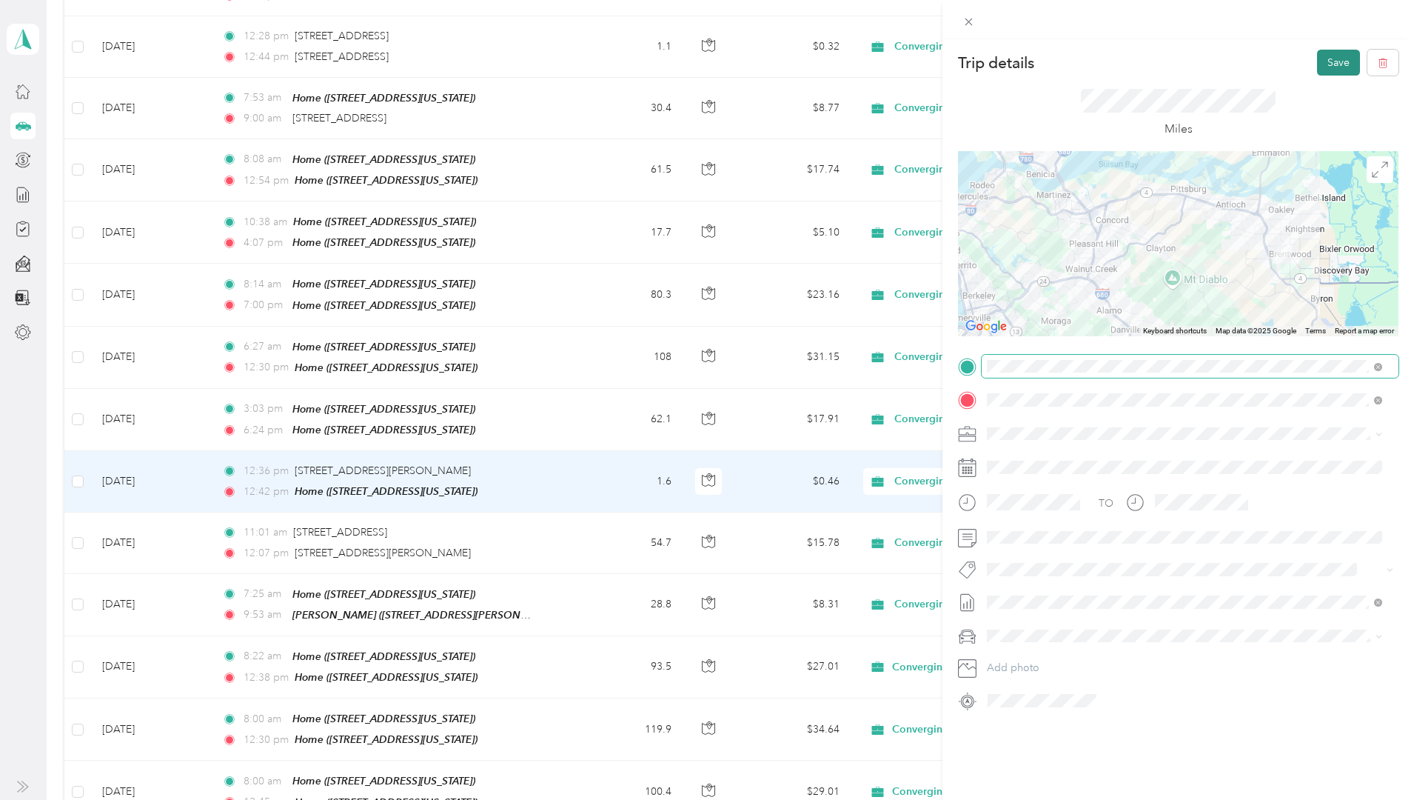
click at [1323, 64] on button "Save" at bounding box center [1338, 63] width 43 height 26
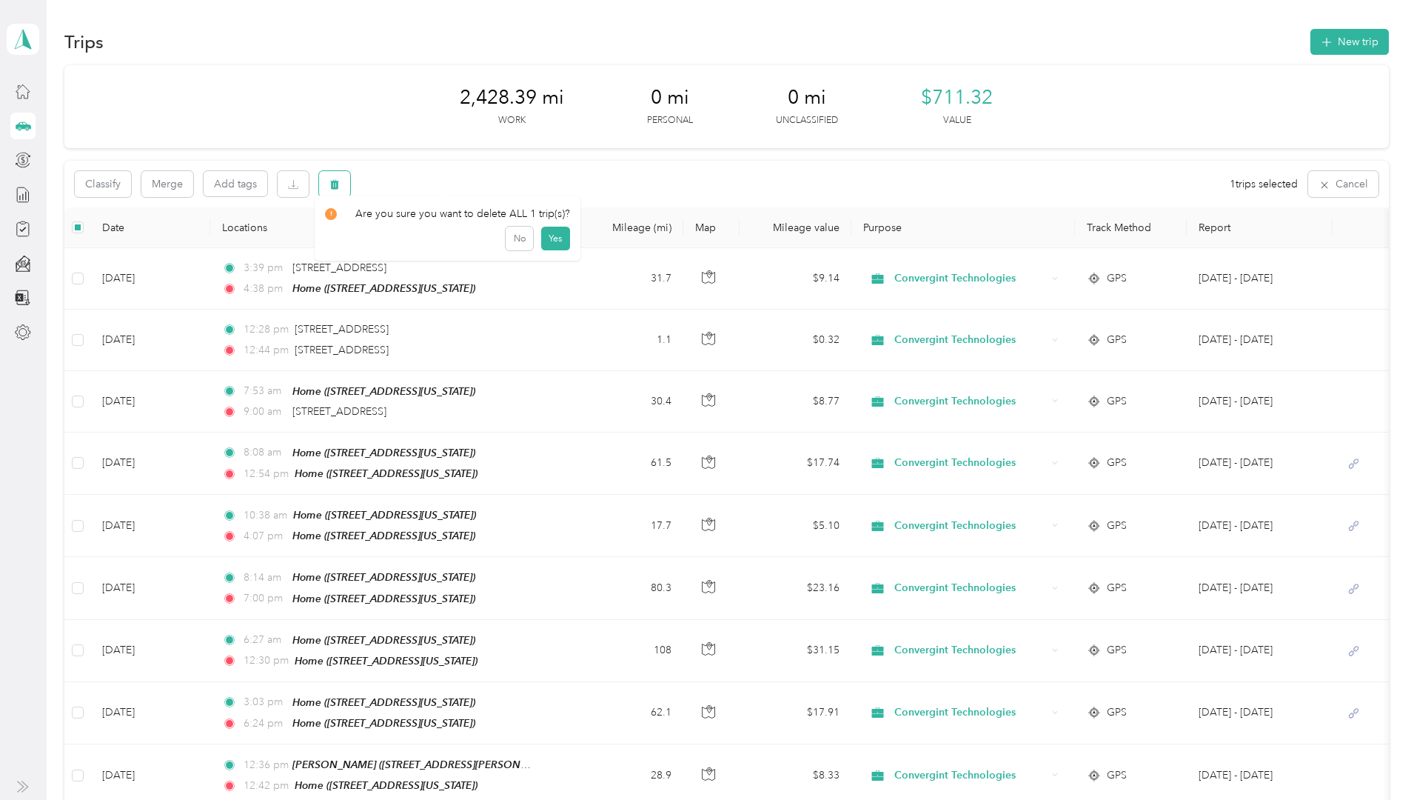
click at [350, 188] on button "button" at bounding box center [334, 184] width 31 height 26
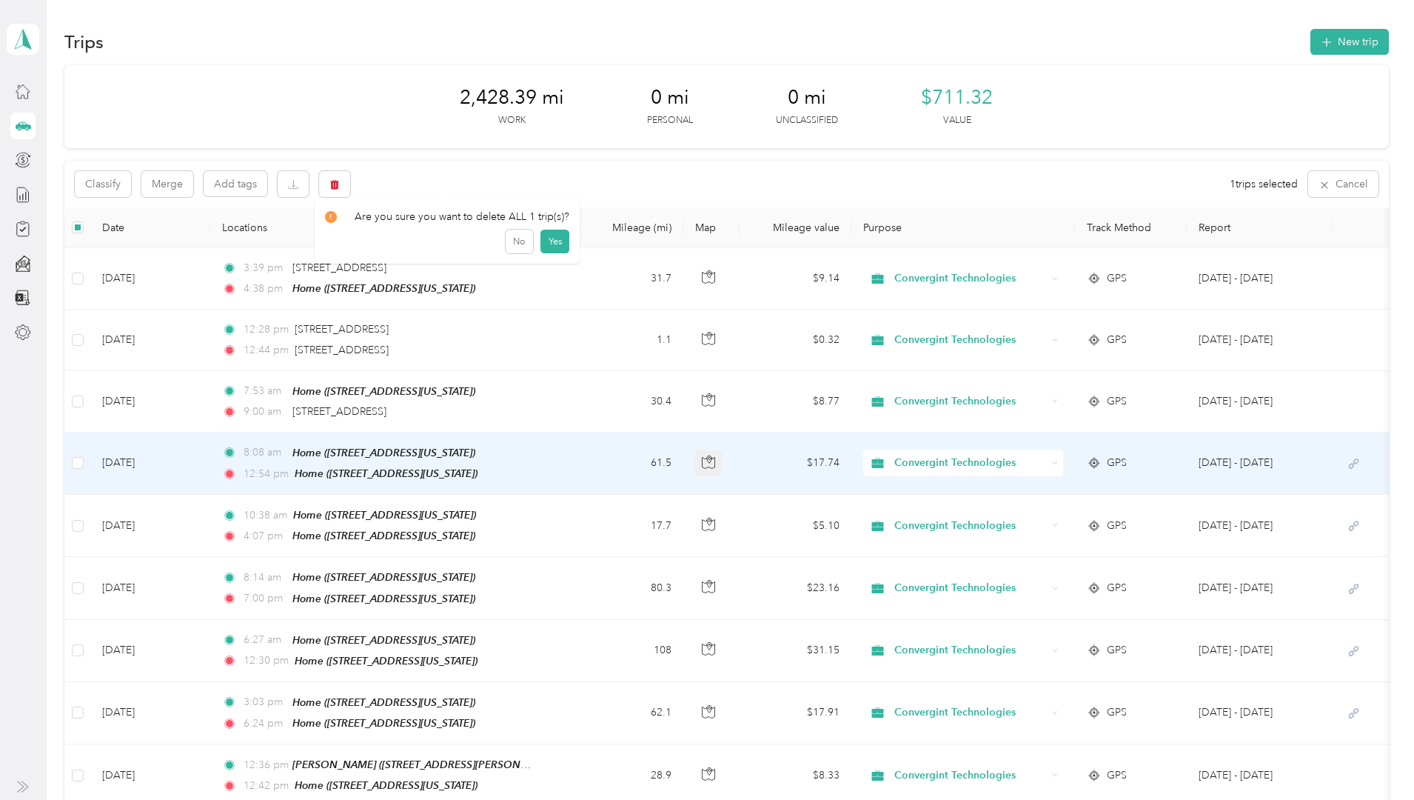
scroll to position [148, 0]
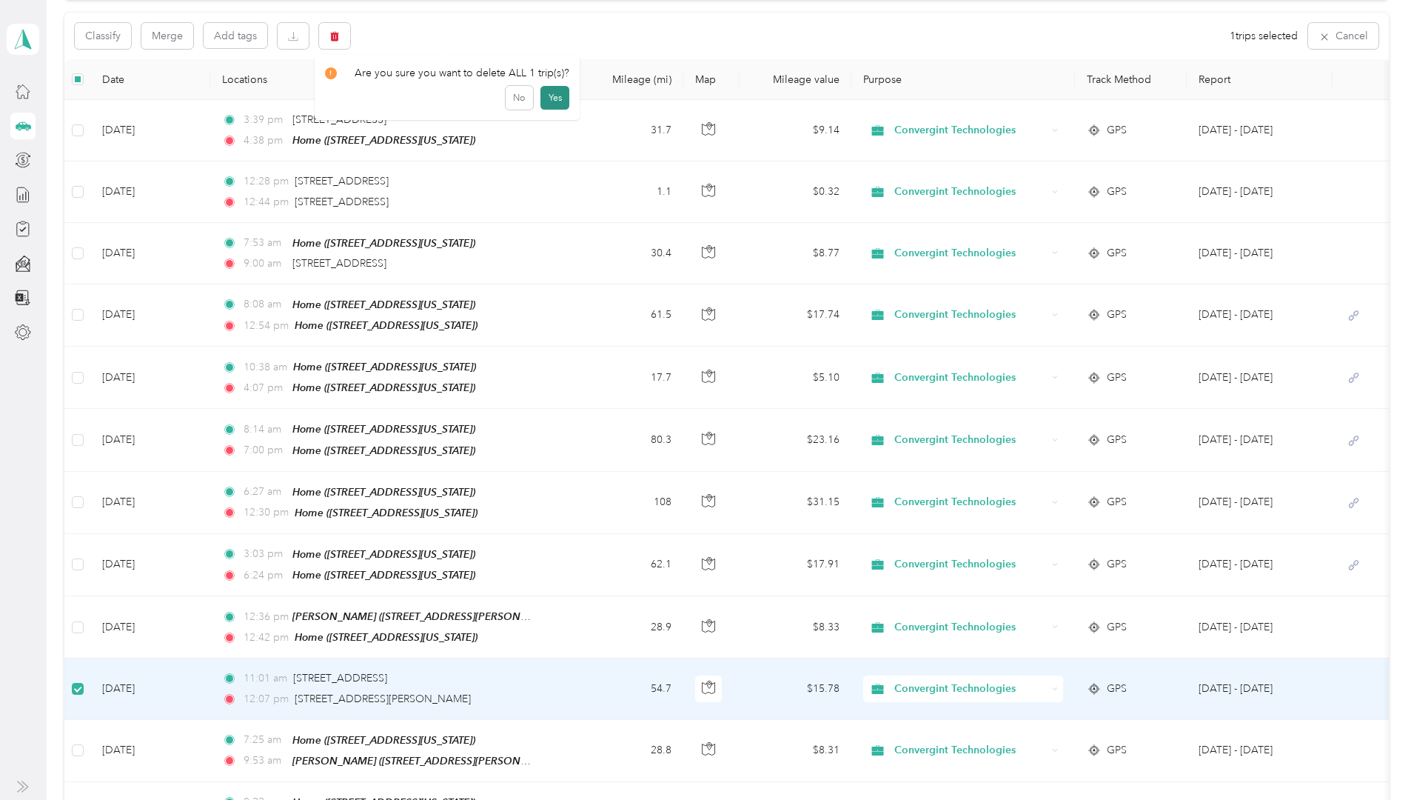
click at [560, 101] on button "Yes" at bounding box center [554, 98] width 29 height 24
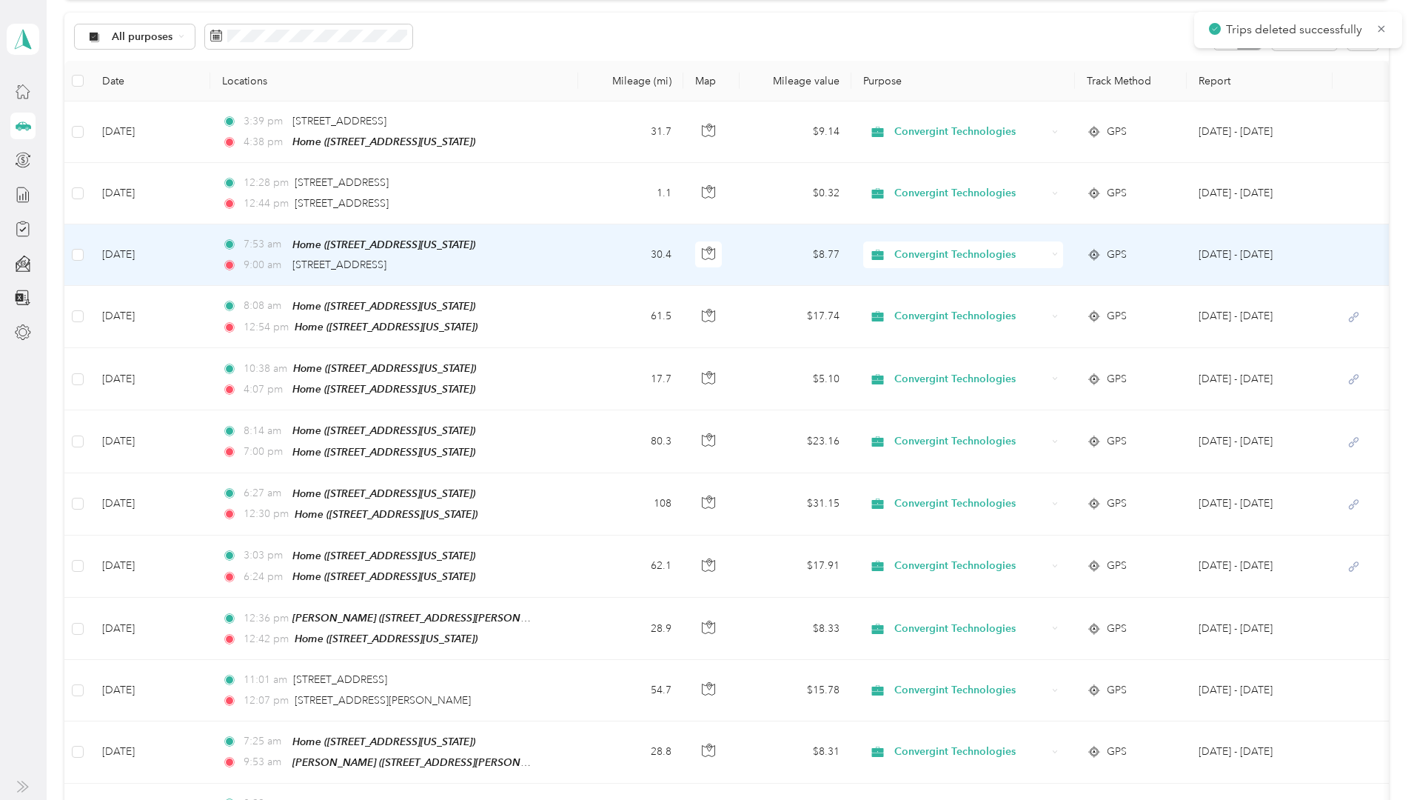
scroll to position [150, 0]
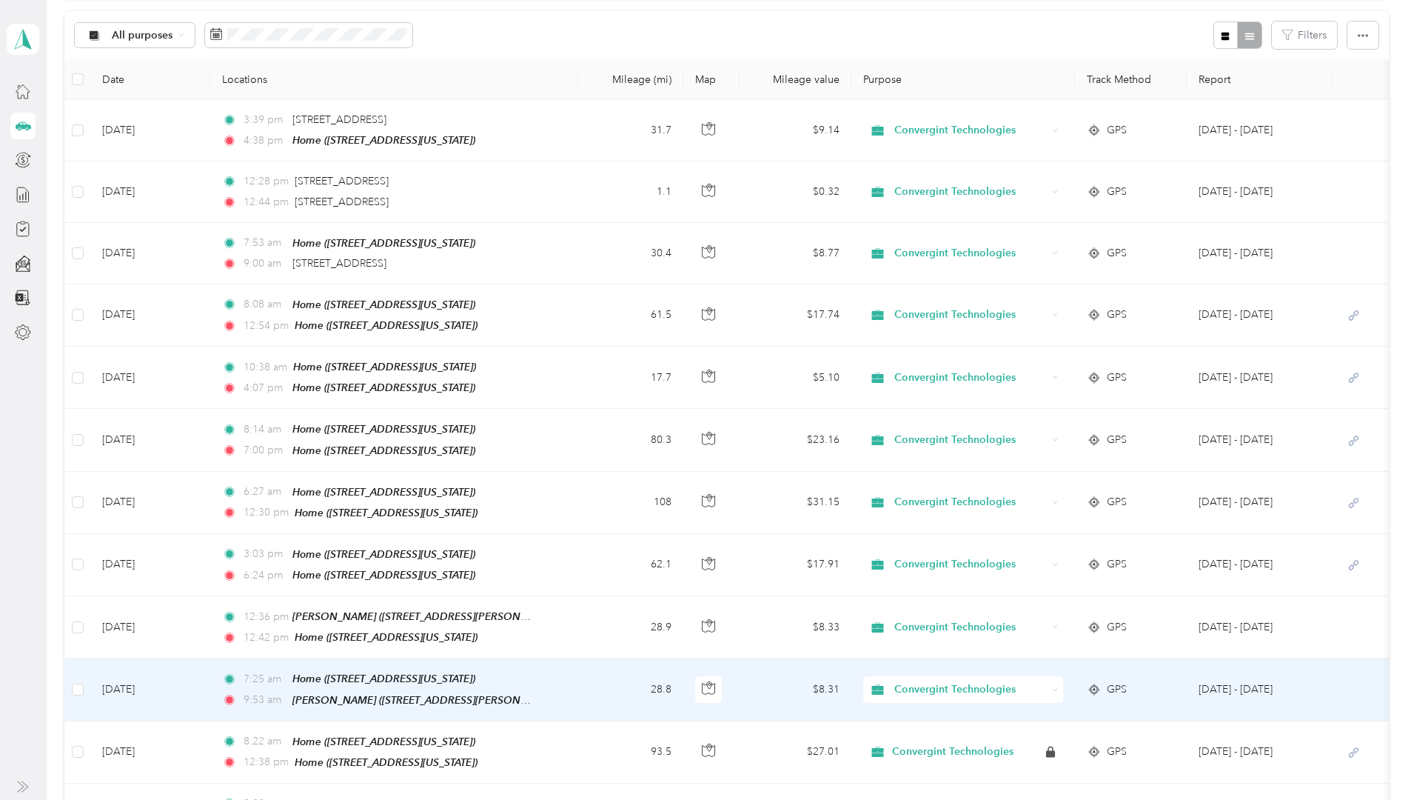
click at [210, 674] on td "[DATE]" at bounding box center [150, 689] width 120 height 62
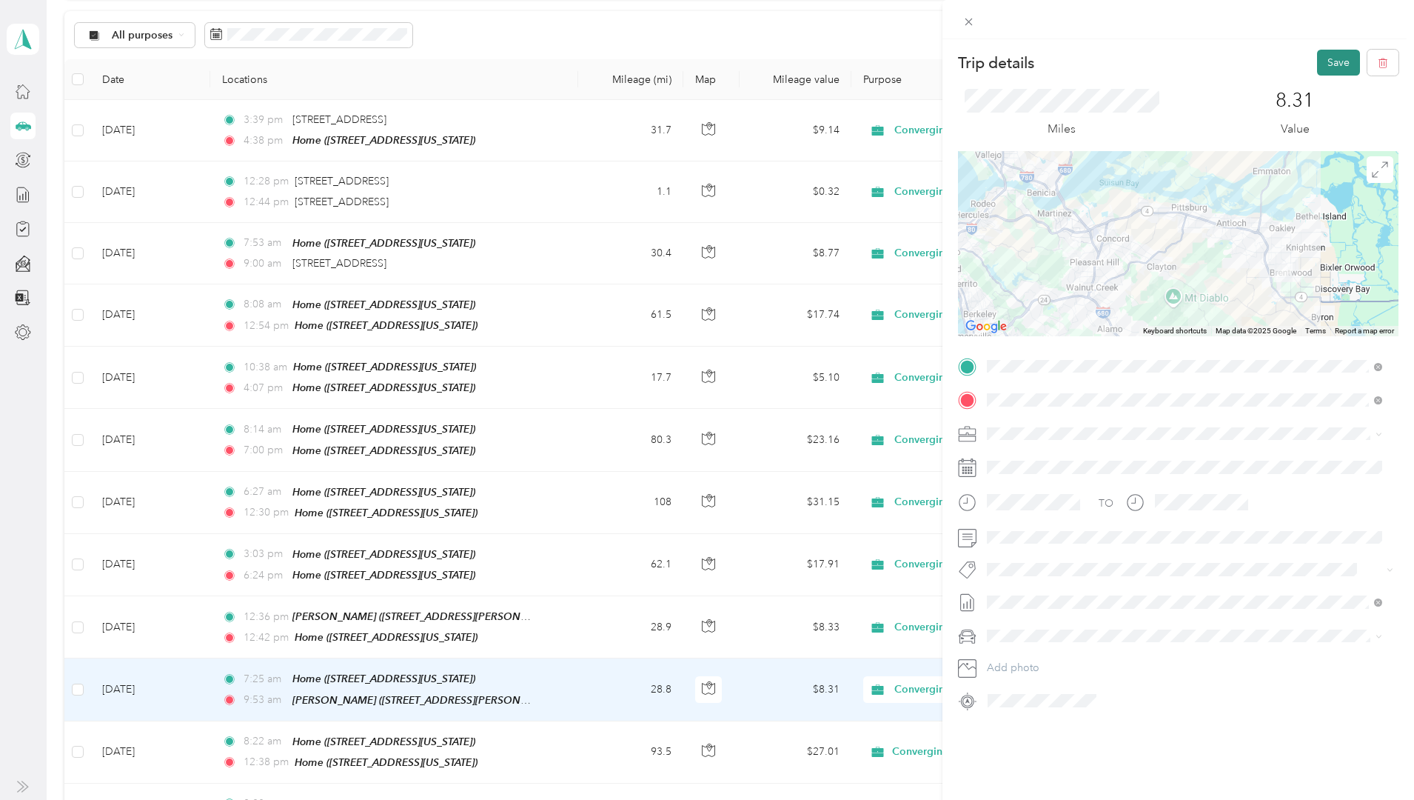
click at [1332, 61] on button "Save" at bounding box center [1338, 63] width 43 height 26
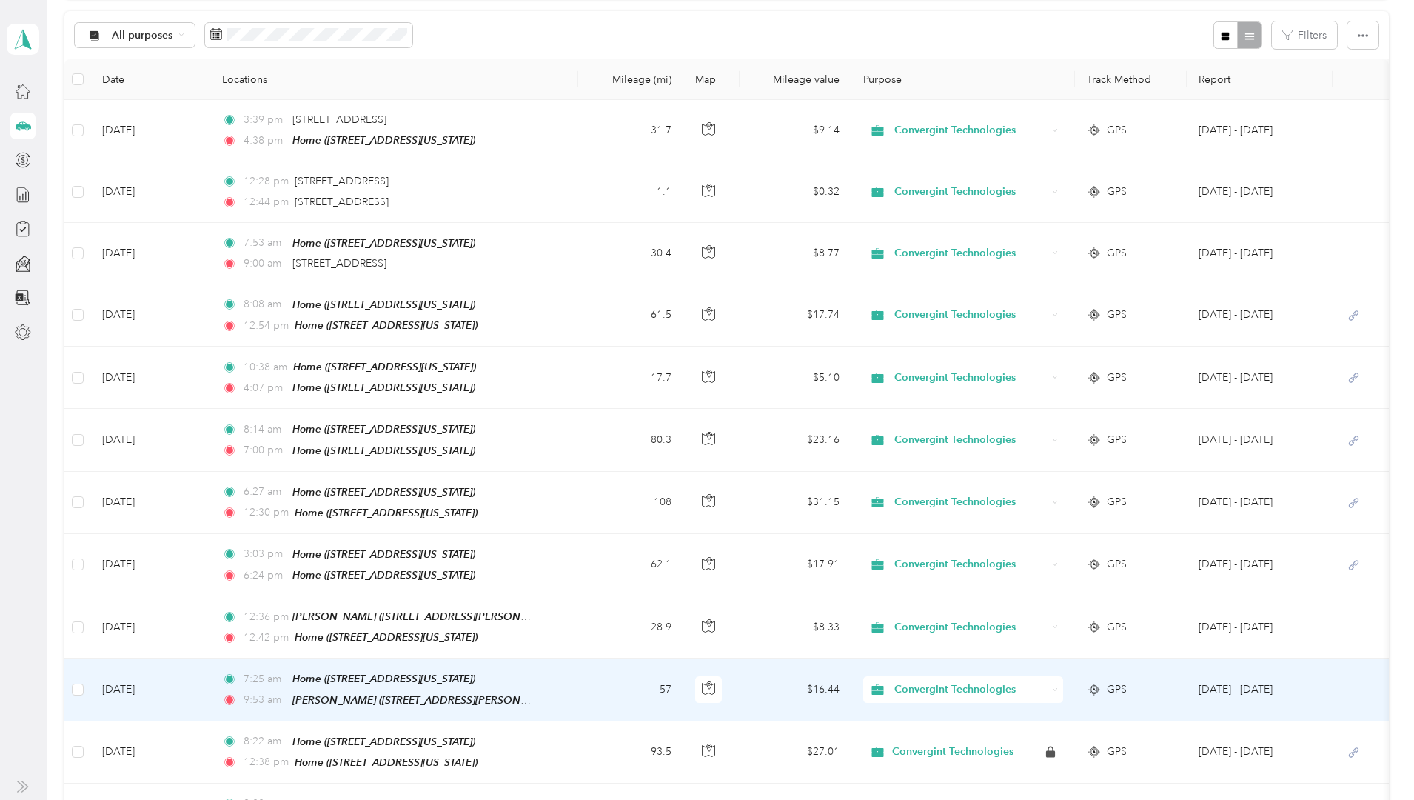
click at [210, 681] on td "[DATE]" at bounding box center [150, 689] width 120 height 62
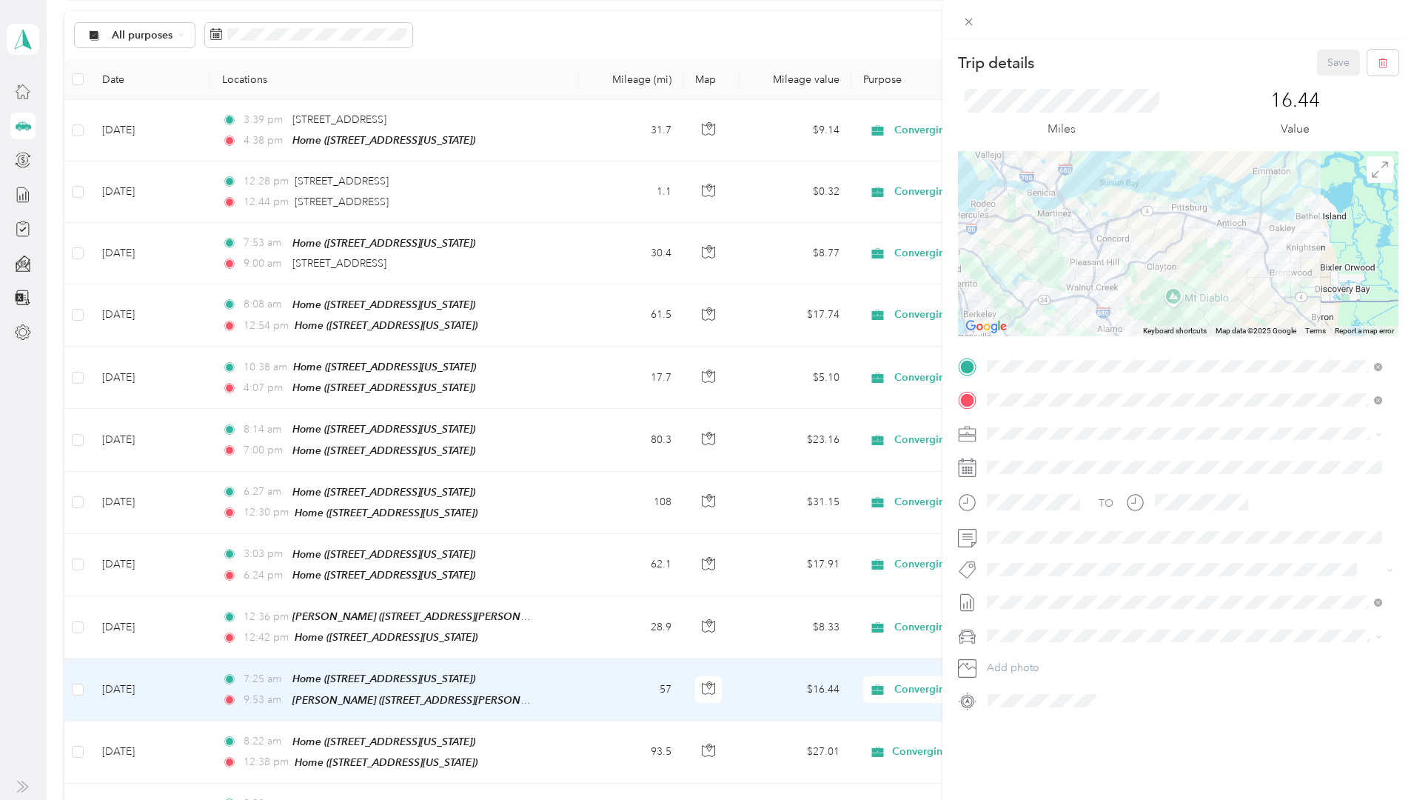
click at [194, 679] on div "Trip details Save This trip cannot be edited because it is either under review,…" at bounding box center [707, 400] width 1414 height 800
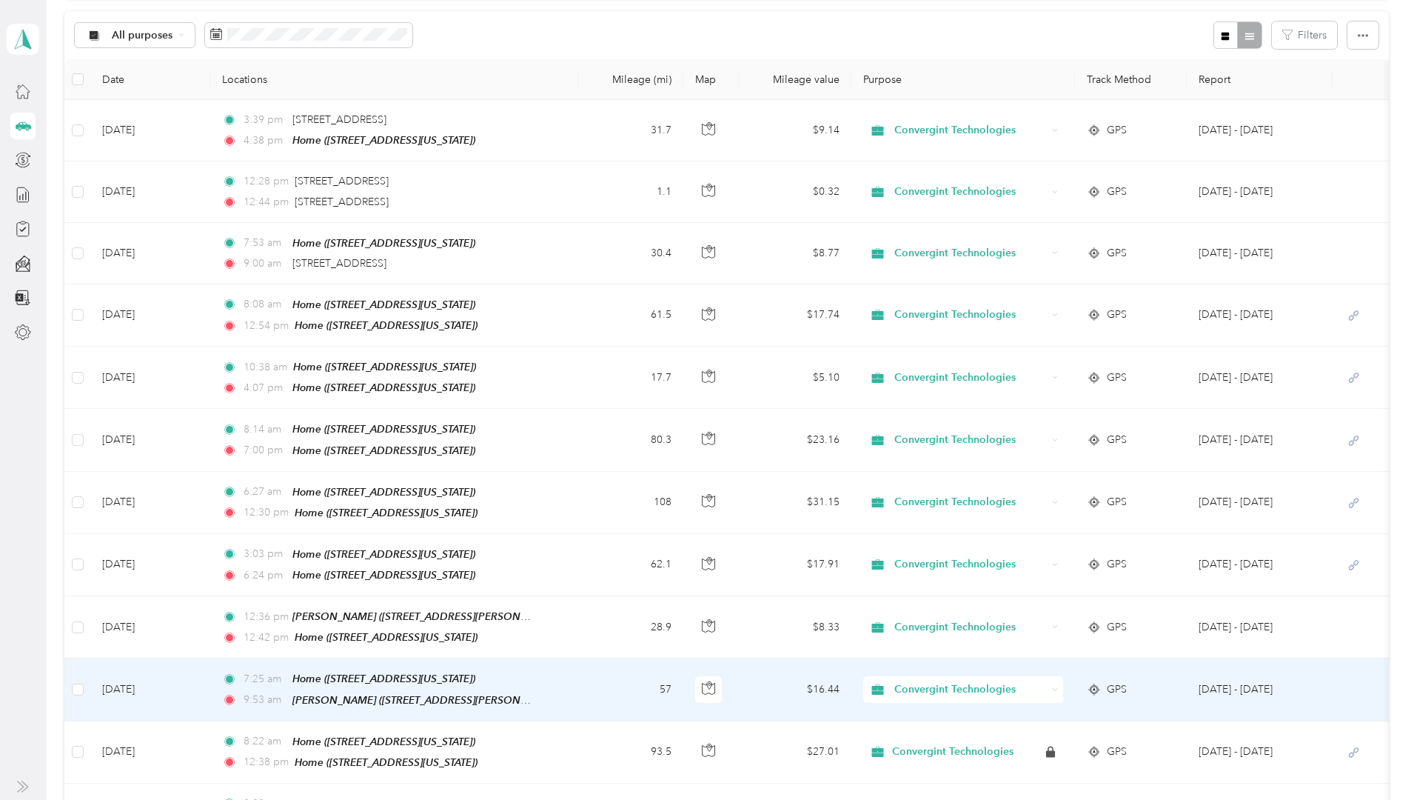
click at [210, 677] on td "[DATE]" at bounding box center [150, 689] width 120 height 62
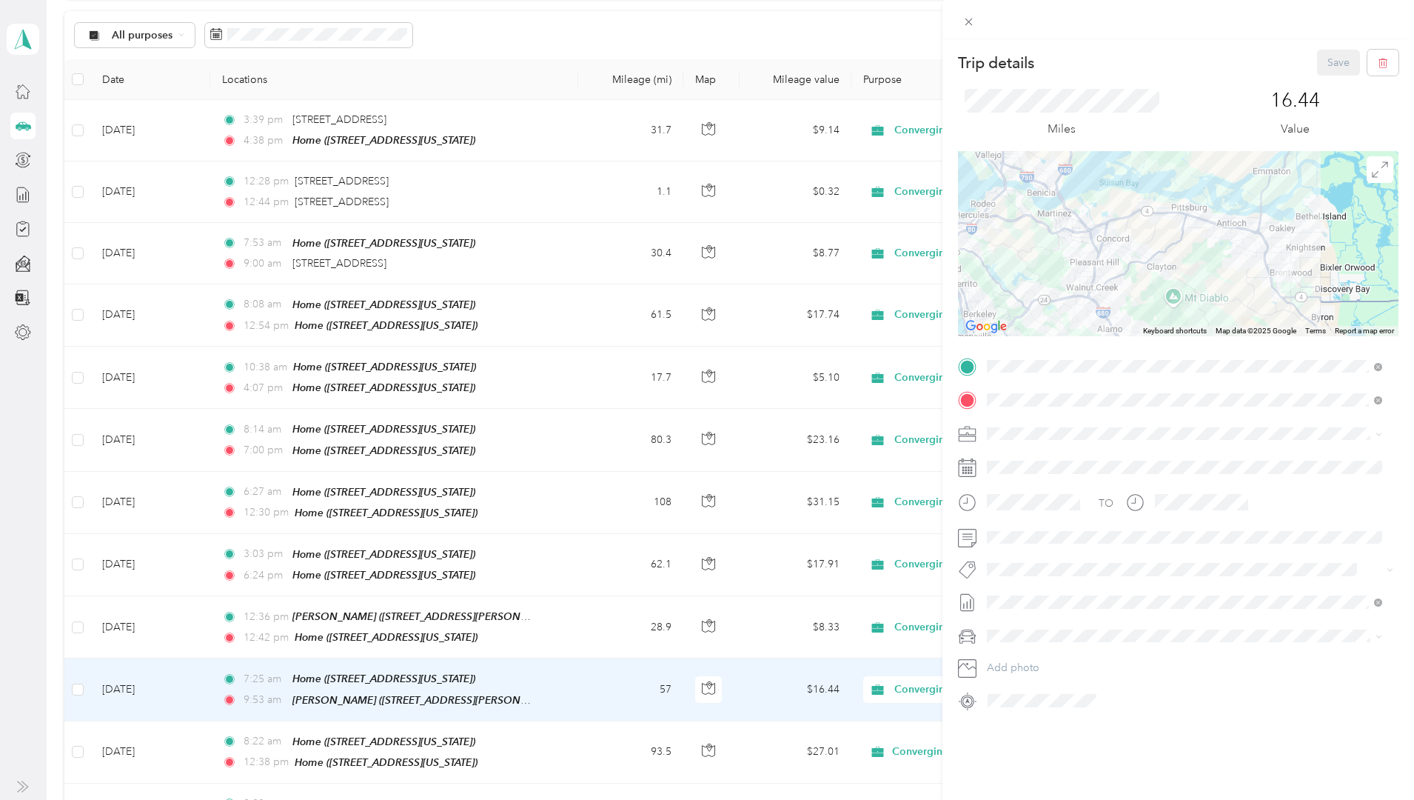
click at [214, 682] on div "Trip details Save This trip cannot be edited because it is either under review,…" at bounding box center [707, 400] width 1414 height 800
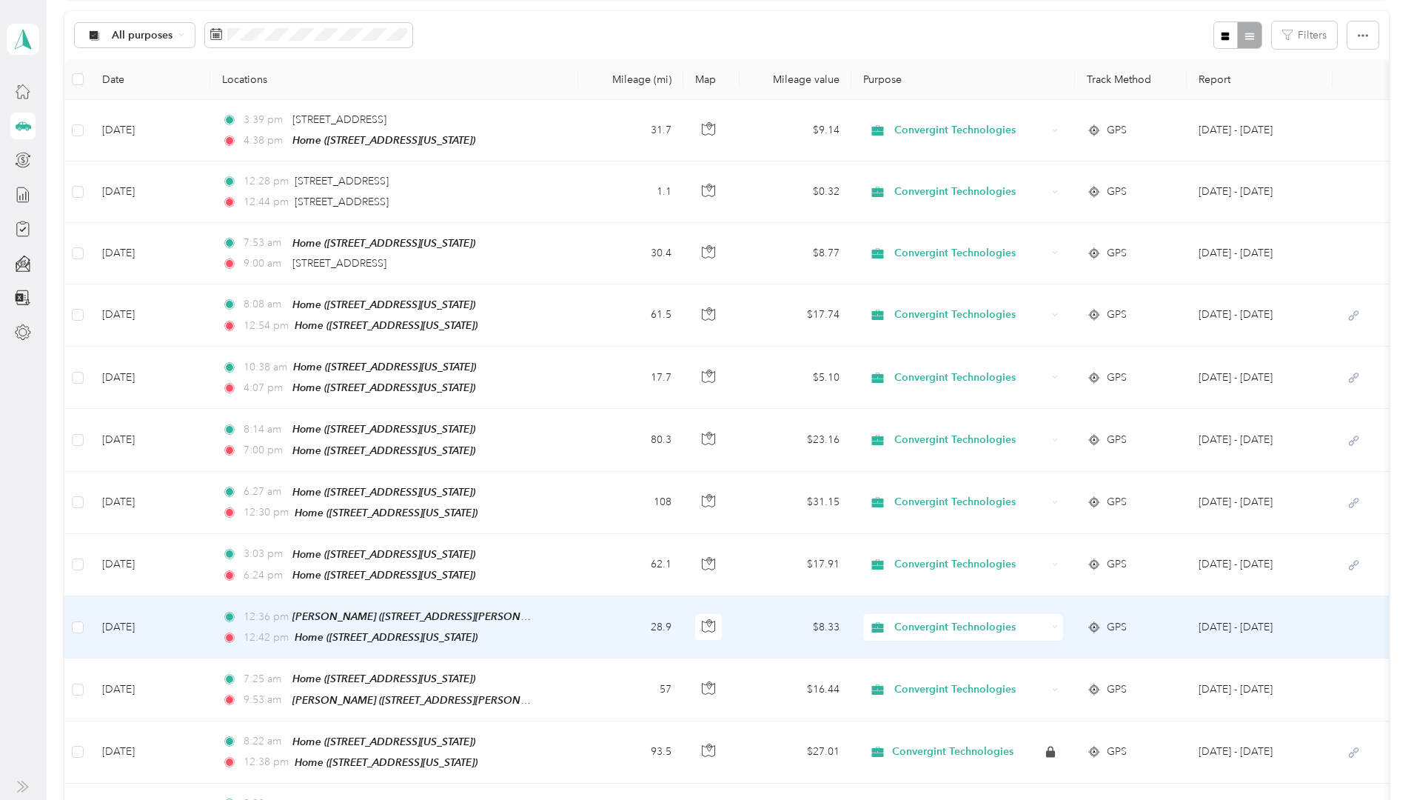
click at [210, 614] on td "[DATE]" at bounding box center [150, 627] width 120 height 62
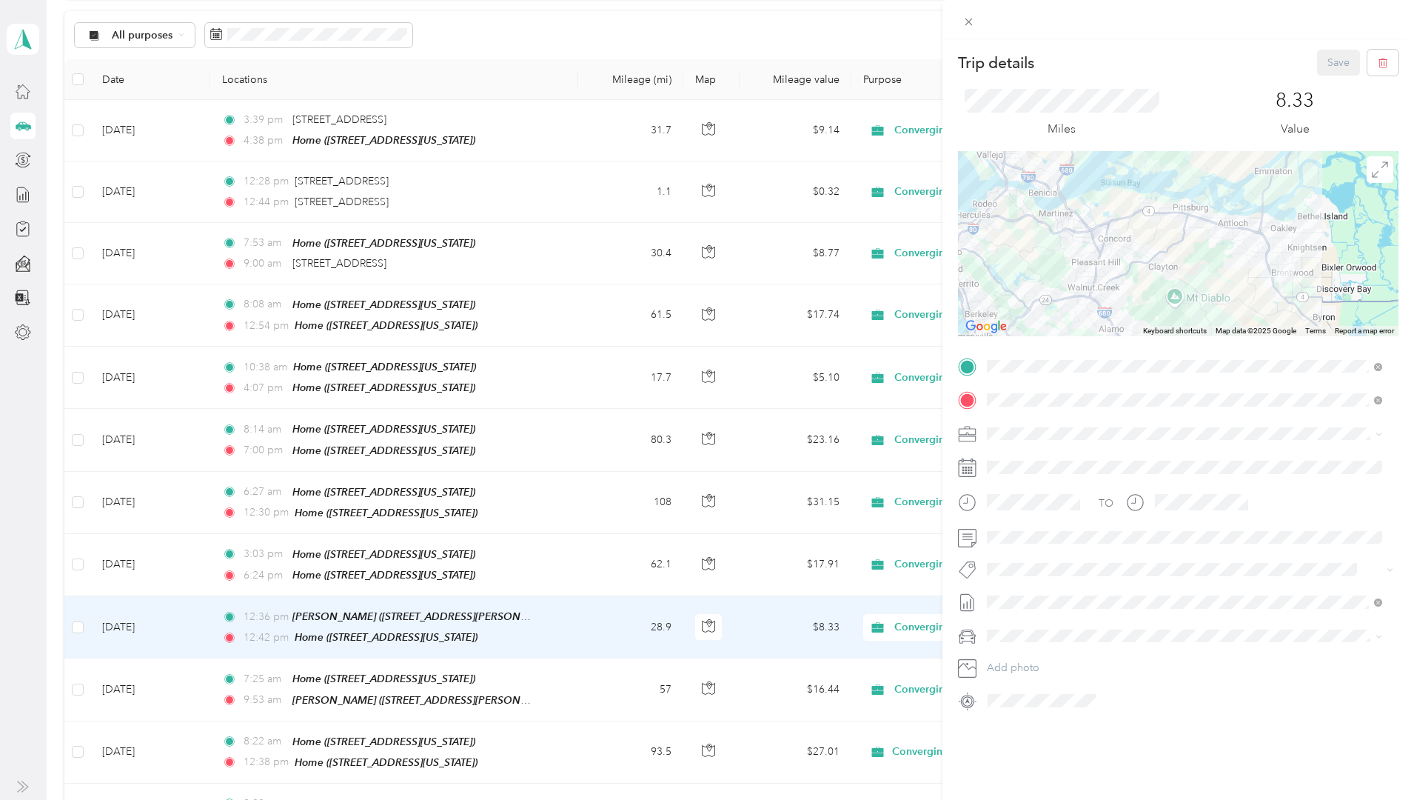
click at [238, 679] on div "Trip details Save This trip cannot be edited because it is either under review,…" at bounding box center [707, 400] width 1414 height 800
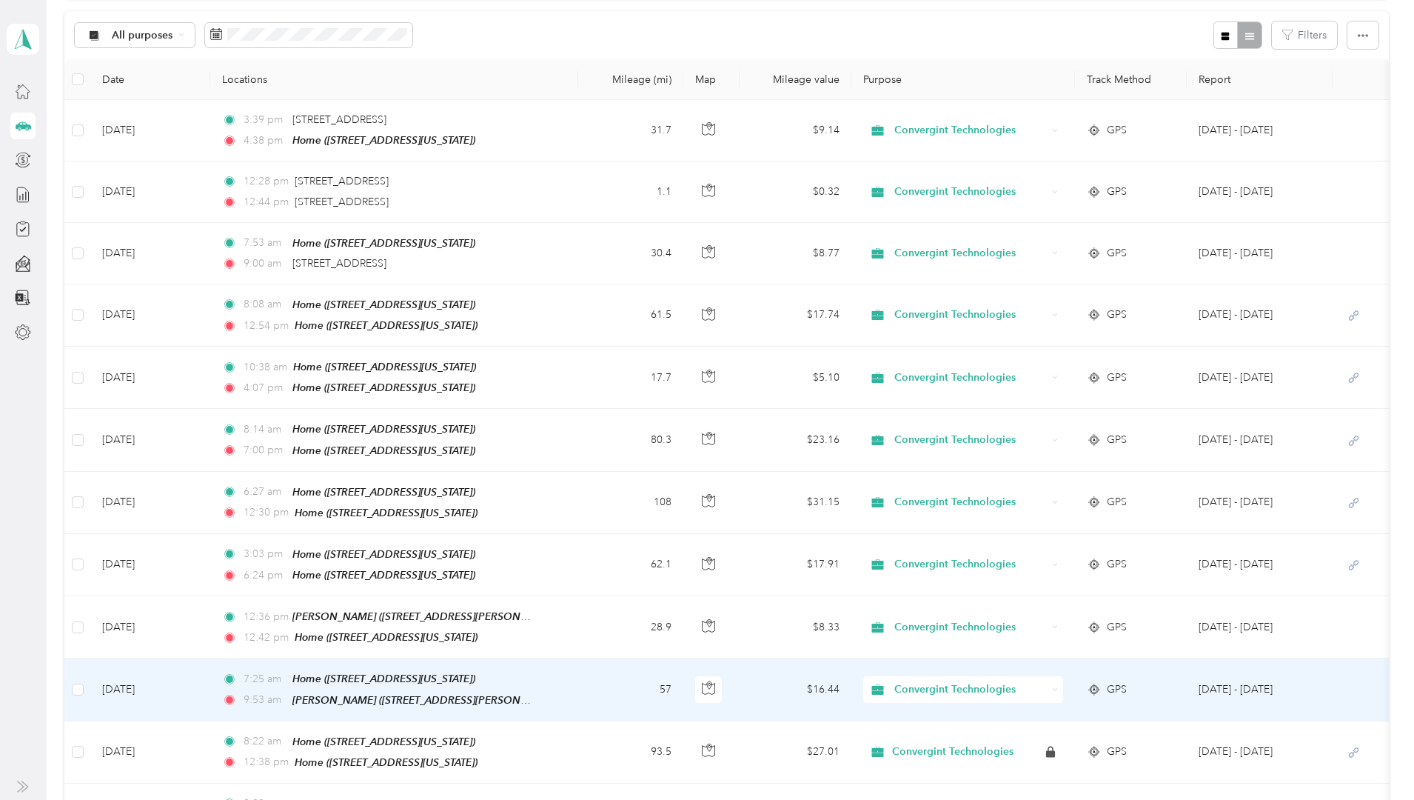
click at [210, 679] on td "[DATE]" at bounding box center [150, 689] width 120 height 62
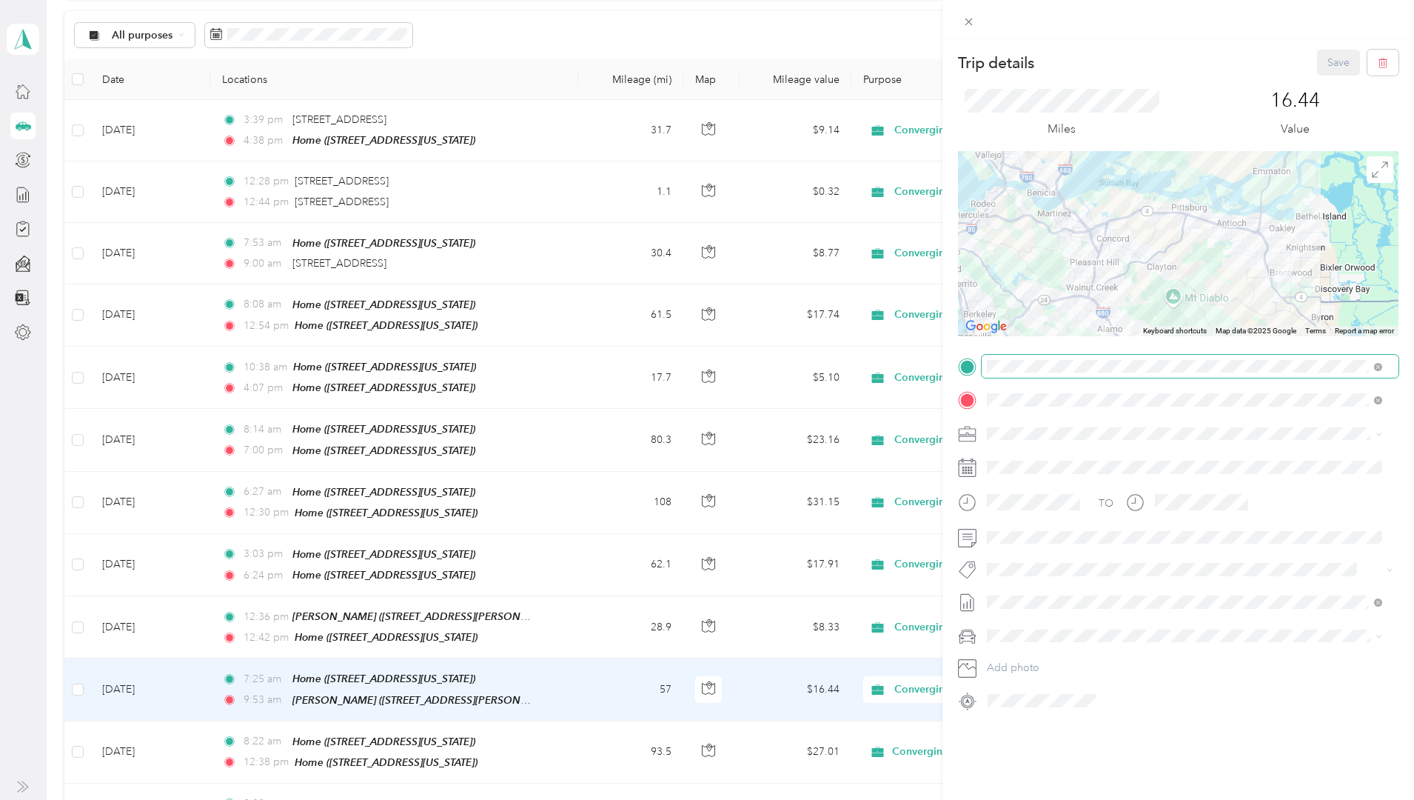
click at [1068, 358] on span at bounding box center [1190, 367] width 417 height 24
click at [1107, 689] on div "Trip details Save This trip cannot be edited because it is either under review,…" at bounding box center [1178, 439] width 472 height 800
drag, startPoint x: 962, startPoint y: 14, endPoint x: 1032, endPoint y: 155, distance: 157.6
click at [962, 14] on span at bounding box center [968, 21] width 21 height 21
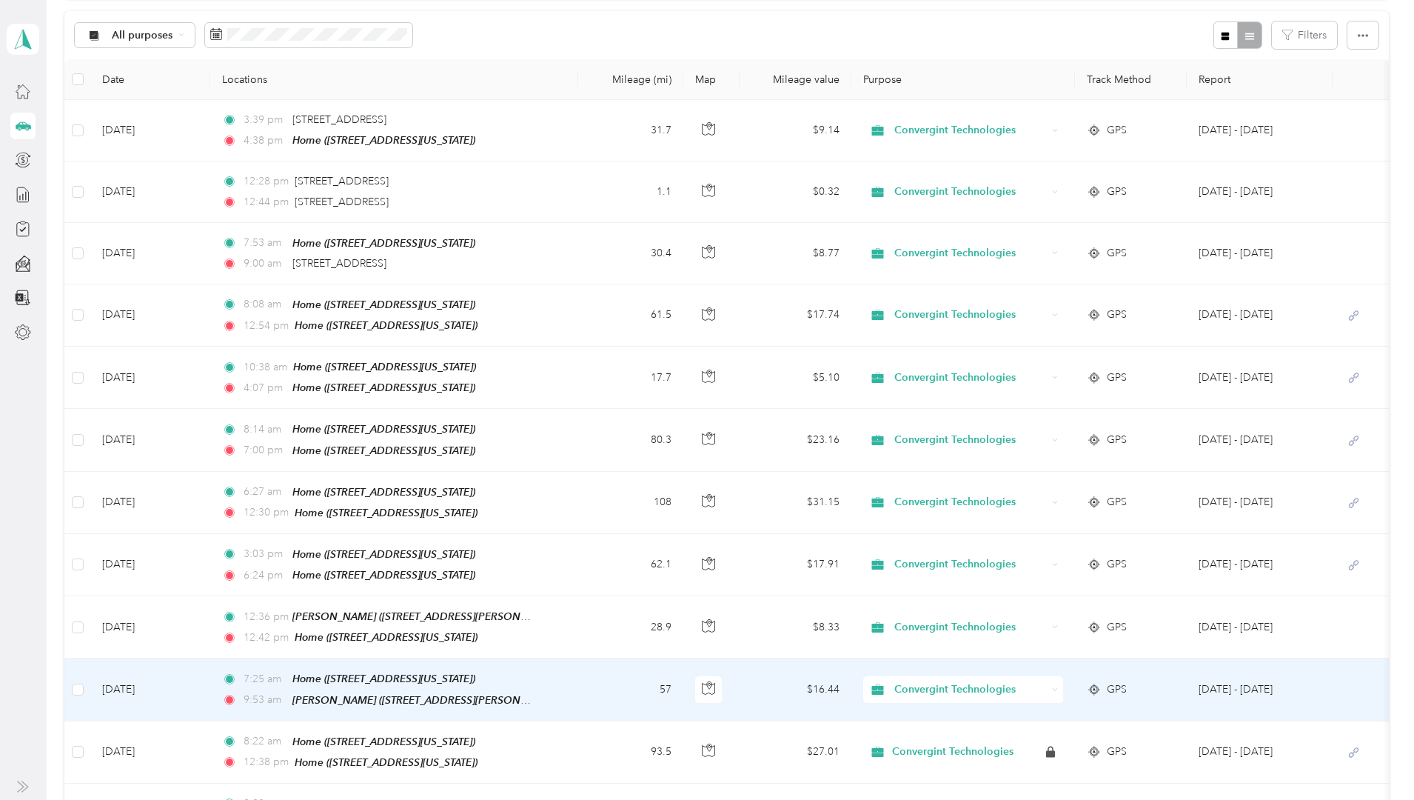
click at [210, 683] on td "[DATE]" at bounding box center [150, 689] width 120 height 62
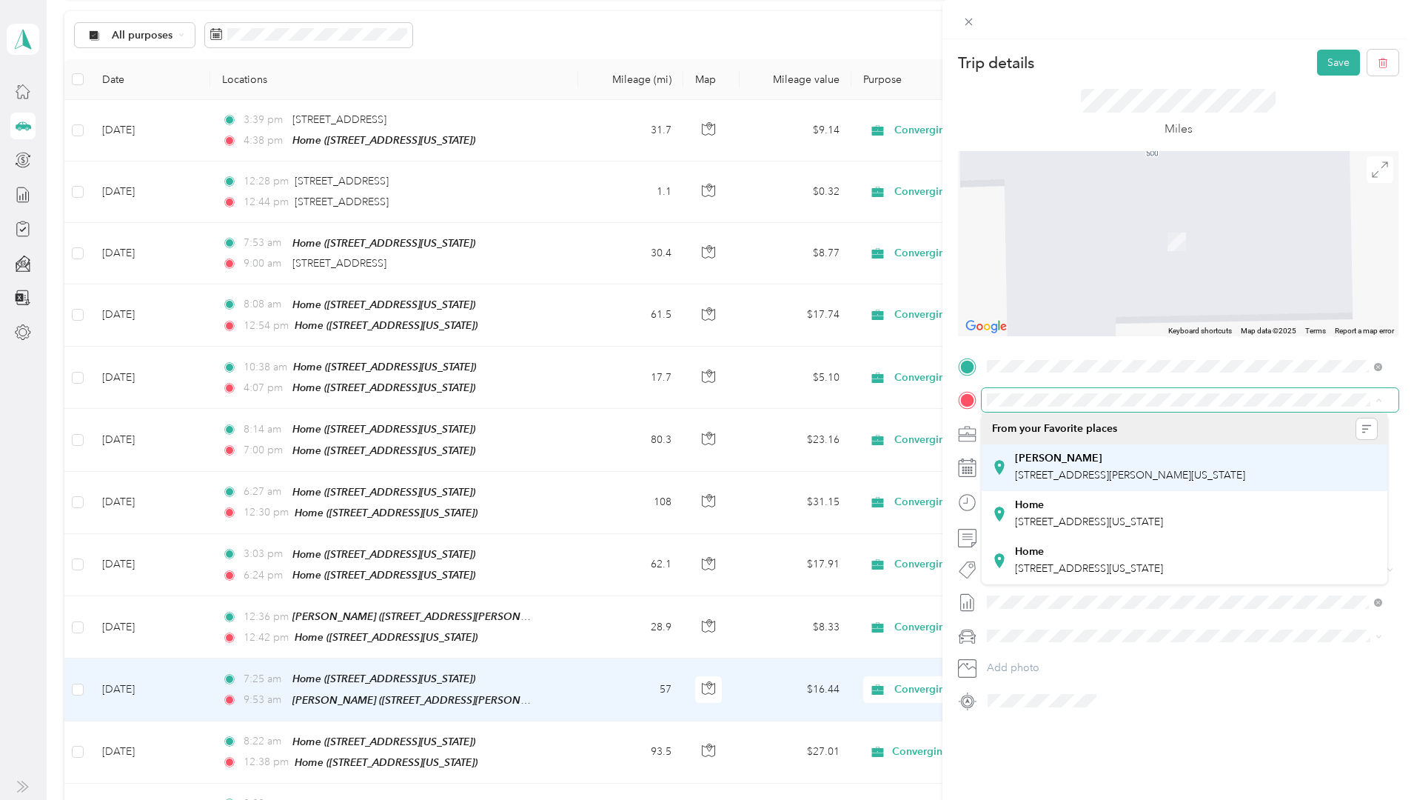
click at [1078, 472] on span "[STREET_ADDRESS][PERSON_NAME][US_STATE]" at bounding box center [1130, 475] width 230 height 13
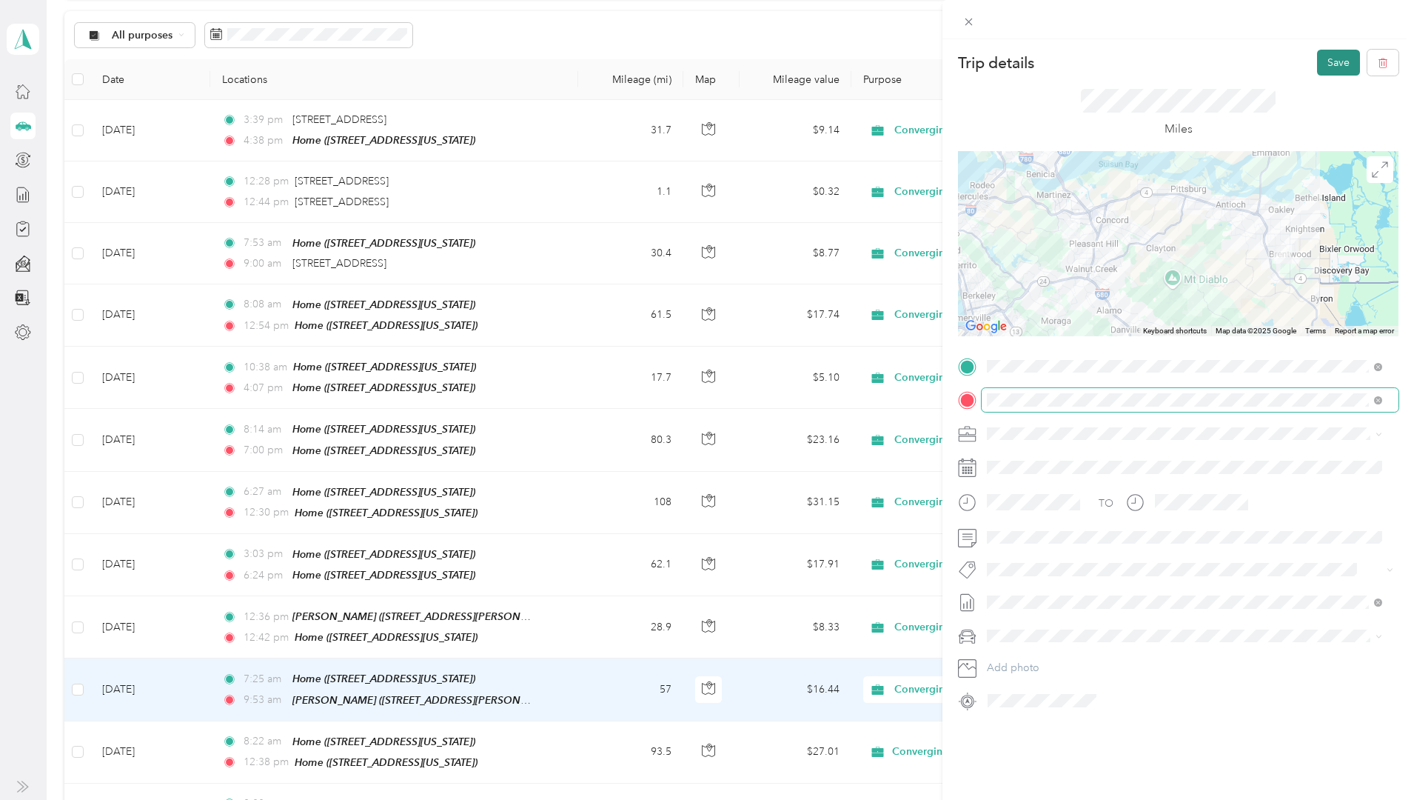
click at [1340, 64] on button "Save" at bounding box center [1338, 63] width 43 height 26
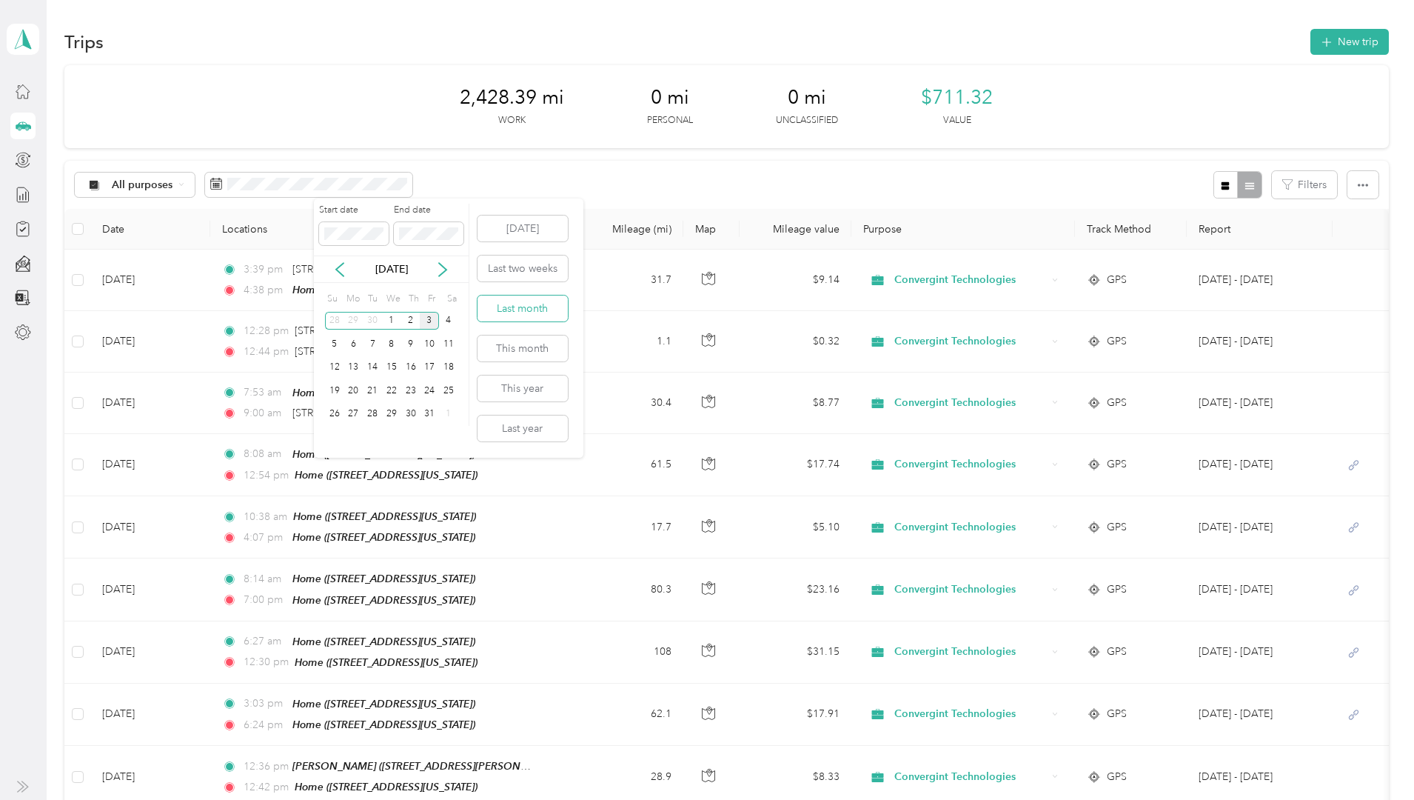
click at [520, 312] on button "Last month" at bounding box center [522, 308] width 90 height 26
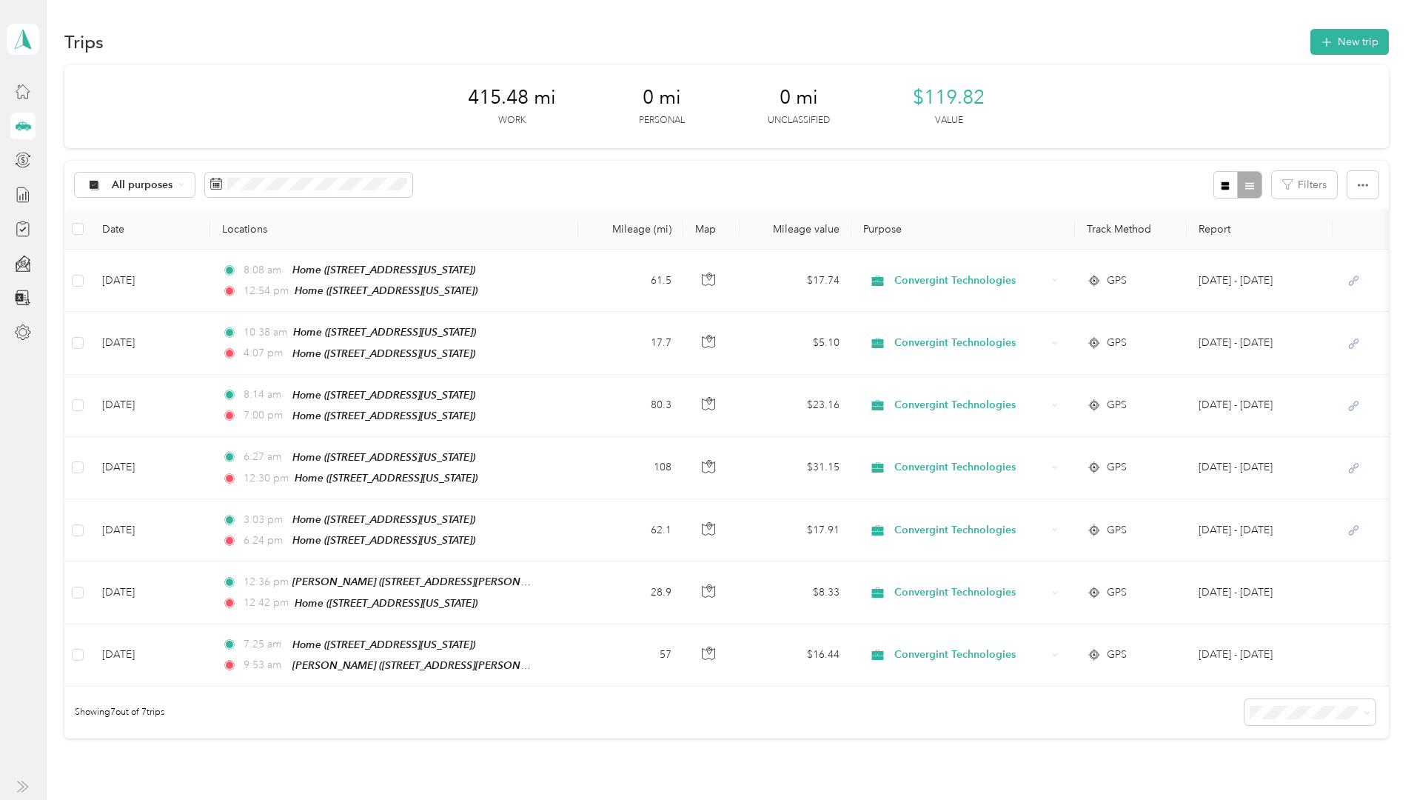
click at [1335, 24] on div "Trips New trip 415.48 mi Work 0 mi Personal 0 mi Unclassified $119.82 Value All…" at bounding box center [727, 435] width 1360 height 870
click at [27, 90] on icon at bounding box center [23, 91] width 16 height 16
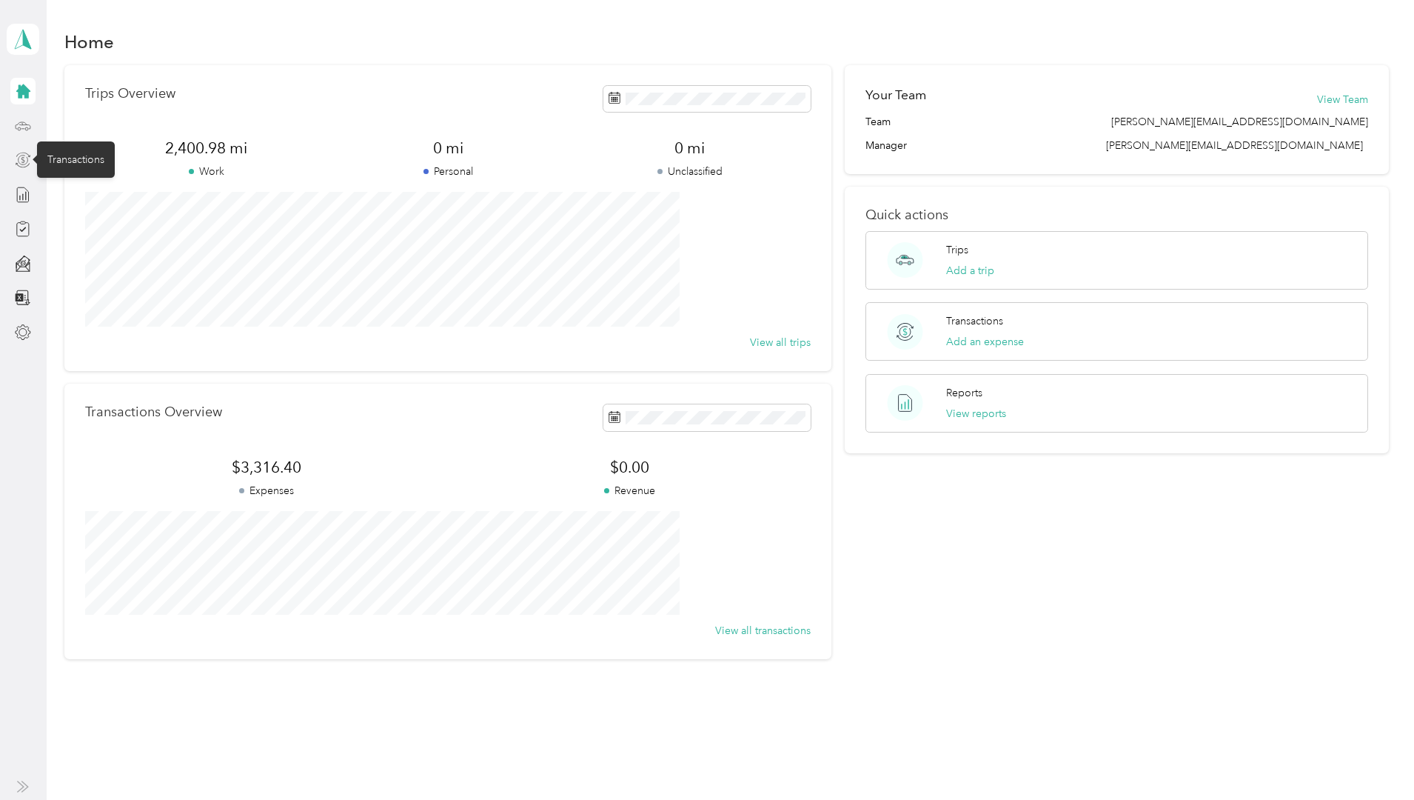
click at [23, 158] on icon at bounding box center [23, 160] width 4 height 7
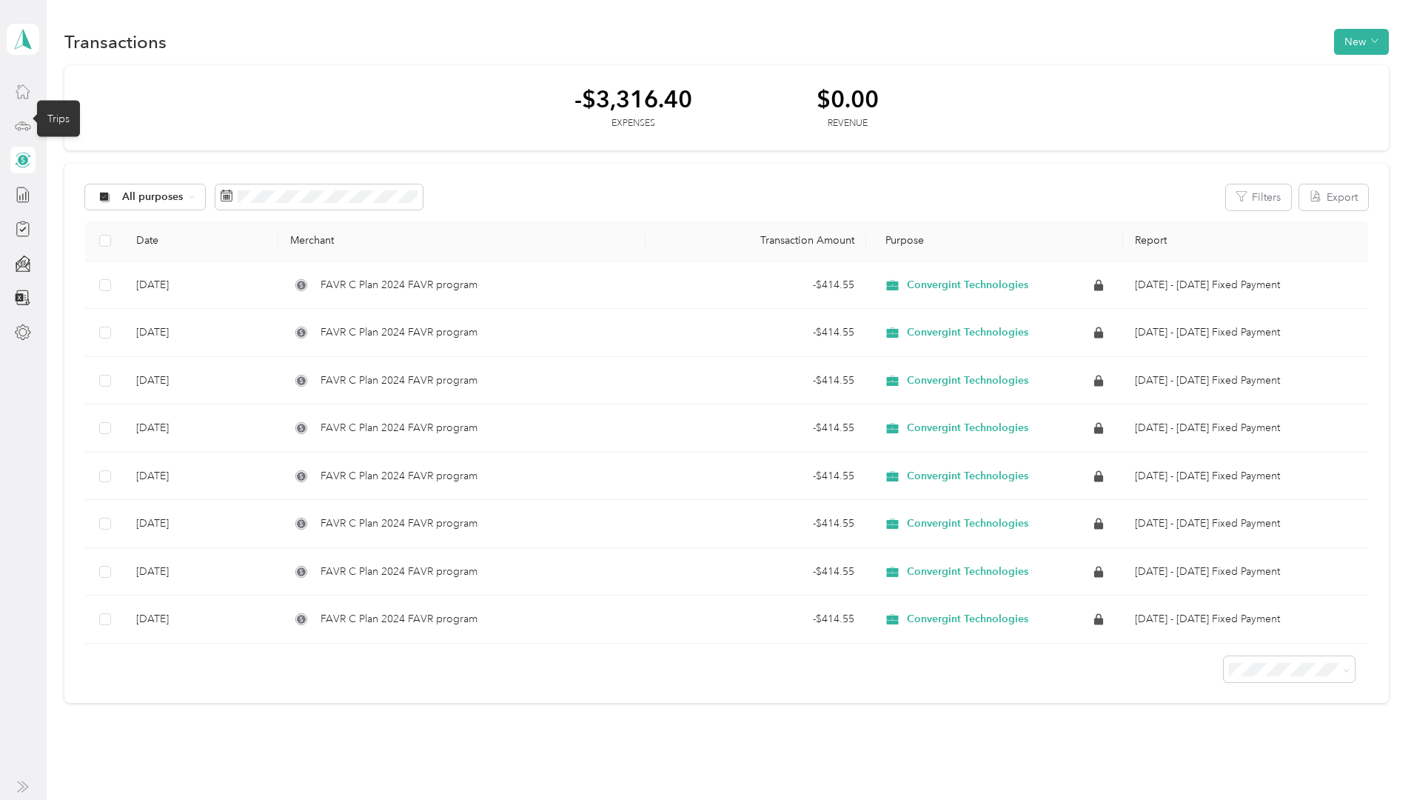
click at [24, 130] on icon at bounding box center [23, 126] width 16 height 16
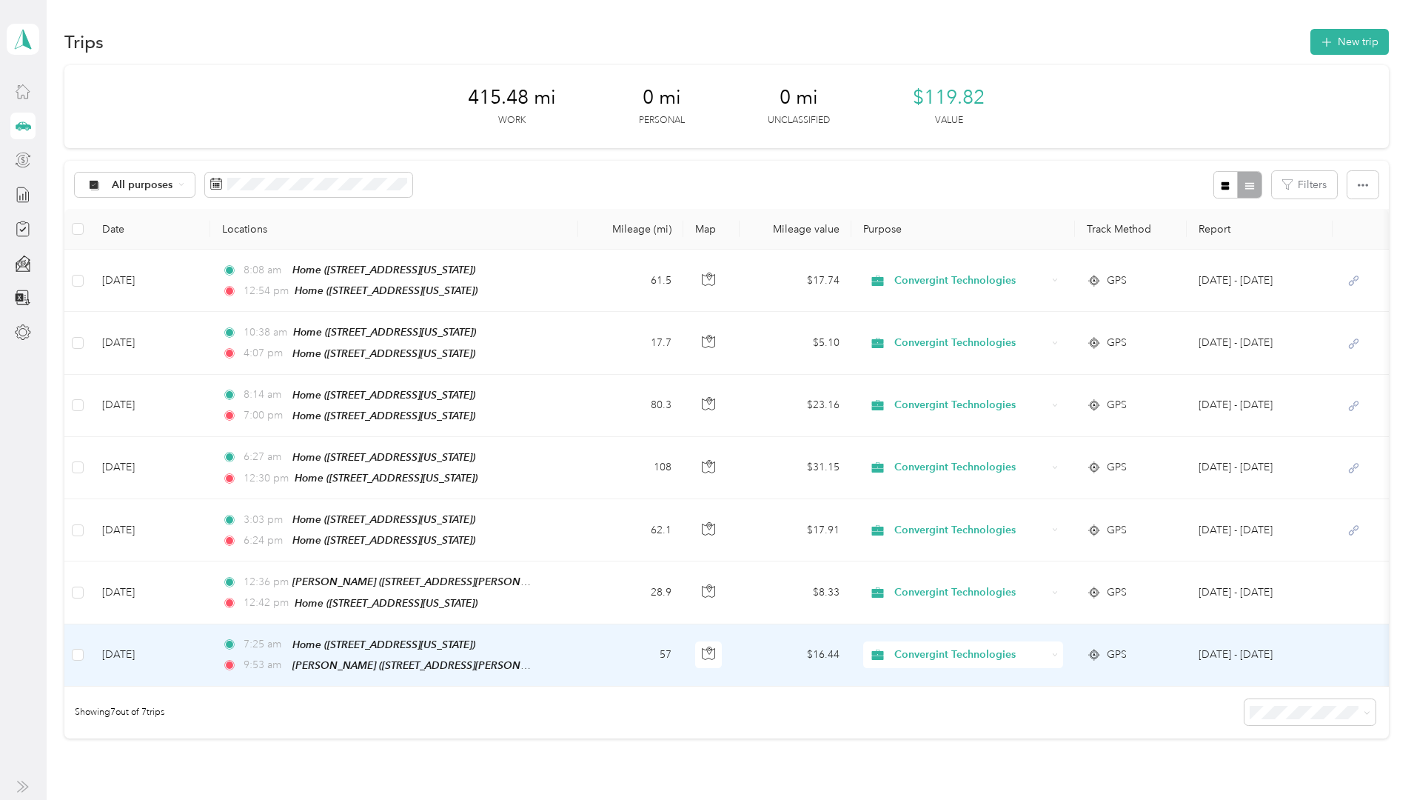
click at [210, 645] on td "[DATE]" at bounding box center [150, 655] width 120 height 62
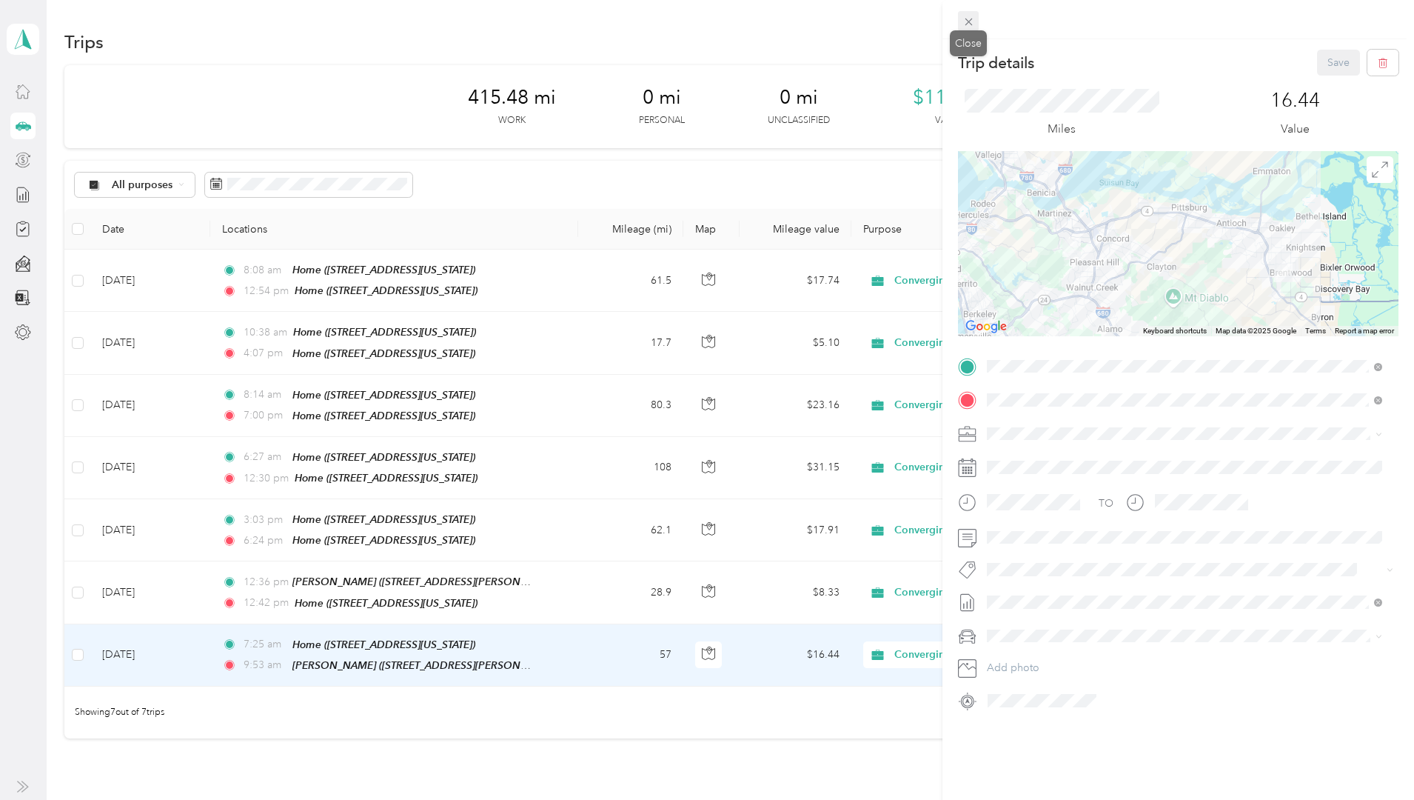
click at [973, 21] on icon at bounding box center [968, 22] width 13 height 13
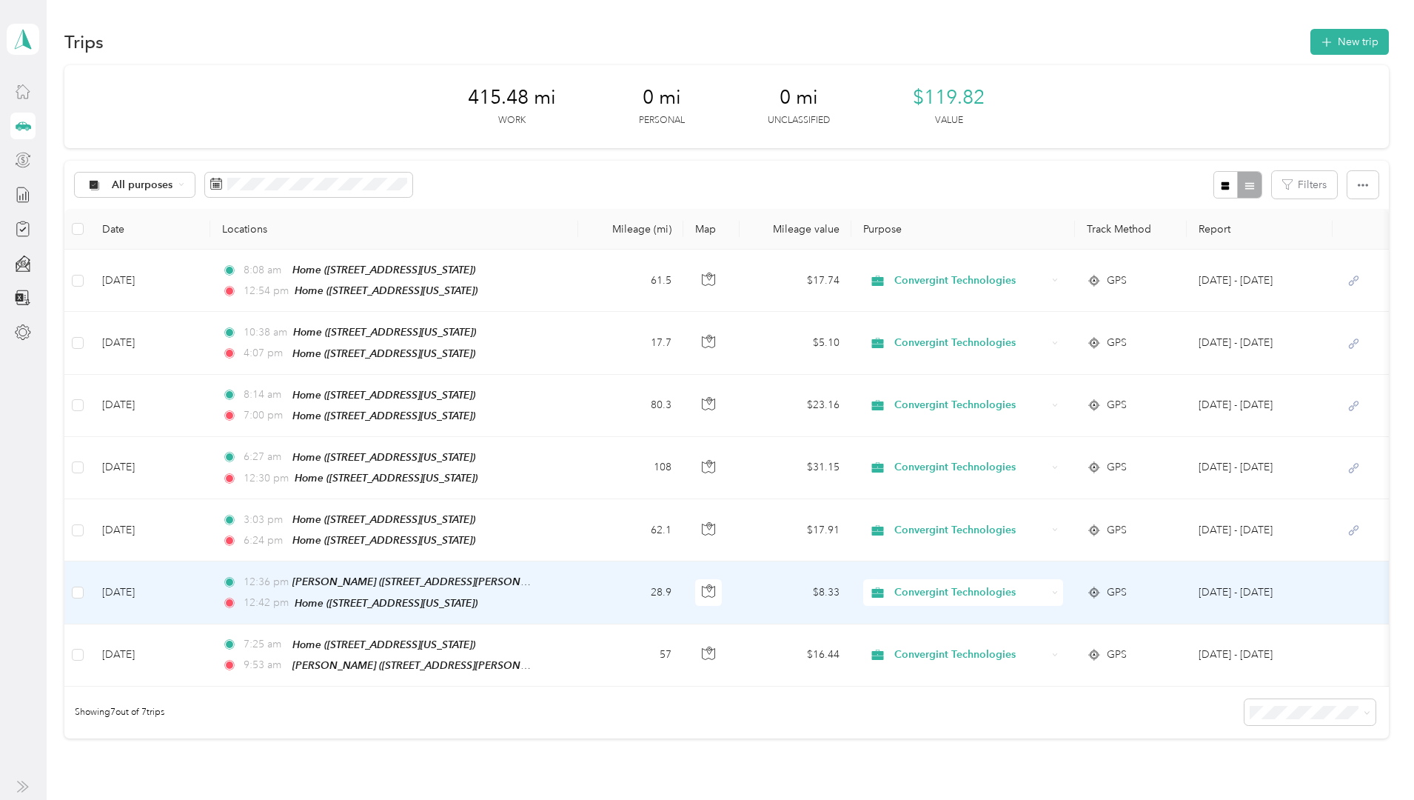
click at [210, 580] on td "[DATE]" at bounding box center [150, 592] width 120 height 62
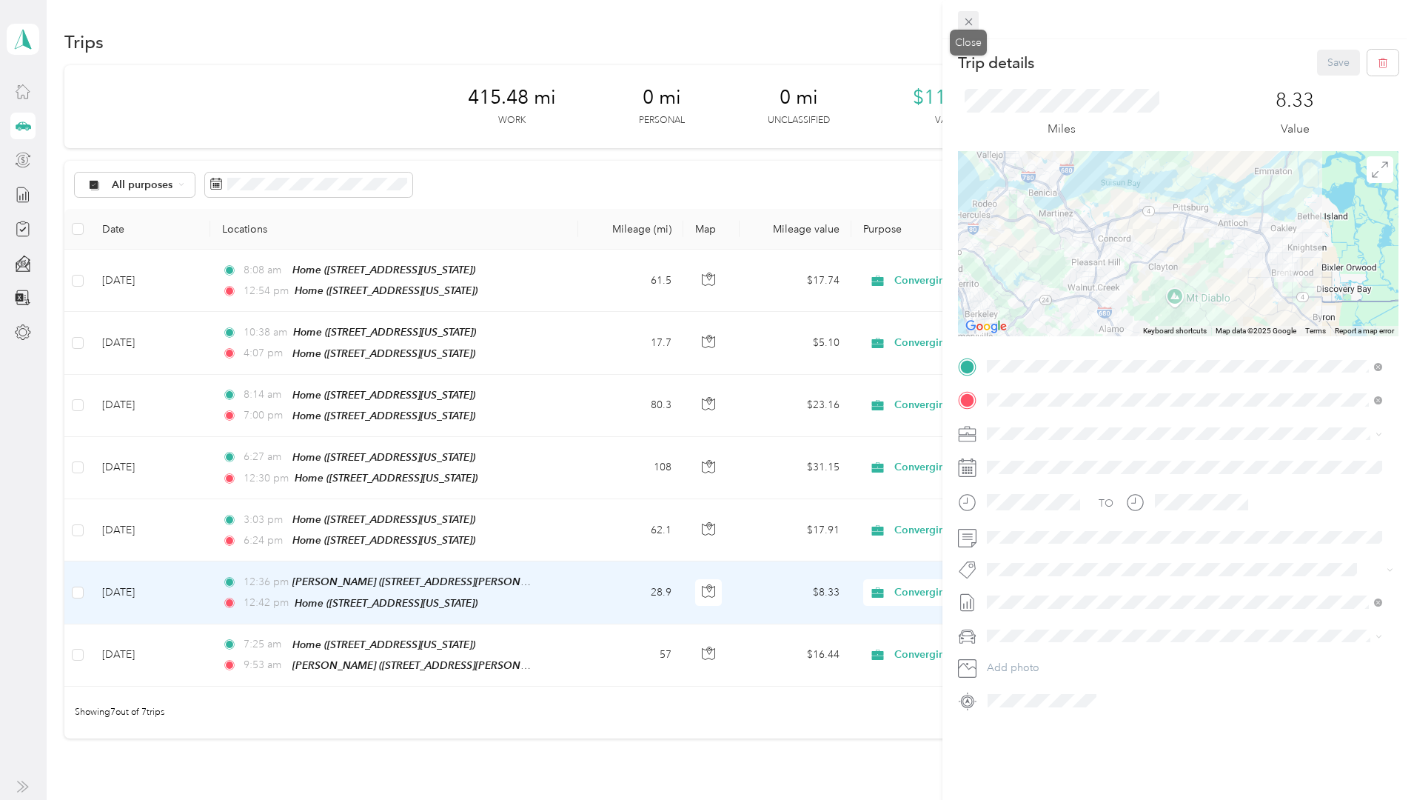
click at [968, 23] on icon at bounding box center [968, 22] width 7 height 7
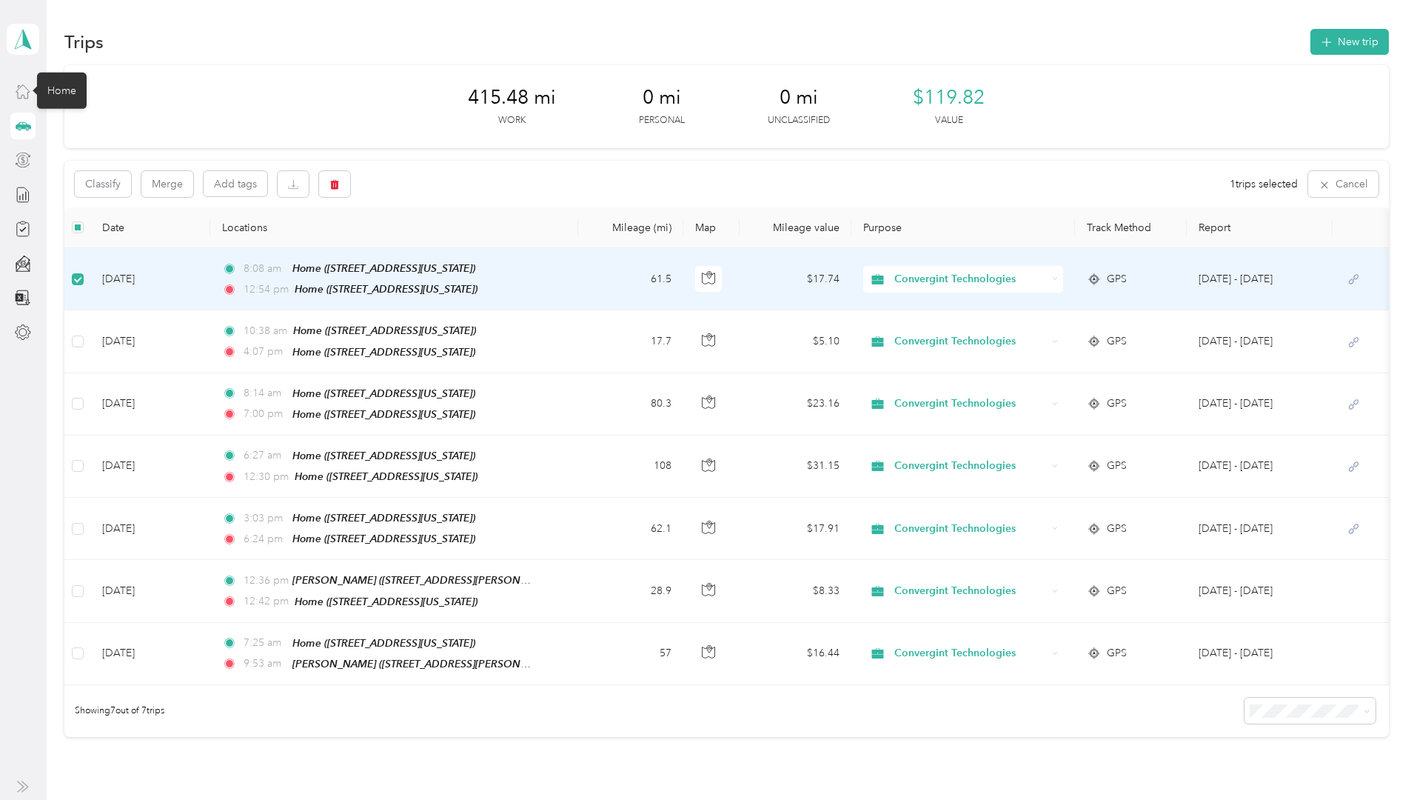
click at [24, 86] on icon at bounding box center [23, 91] width 16 height 16
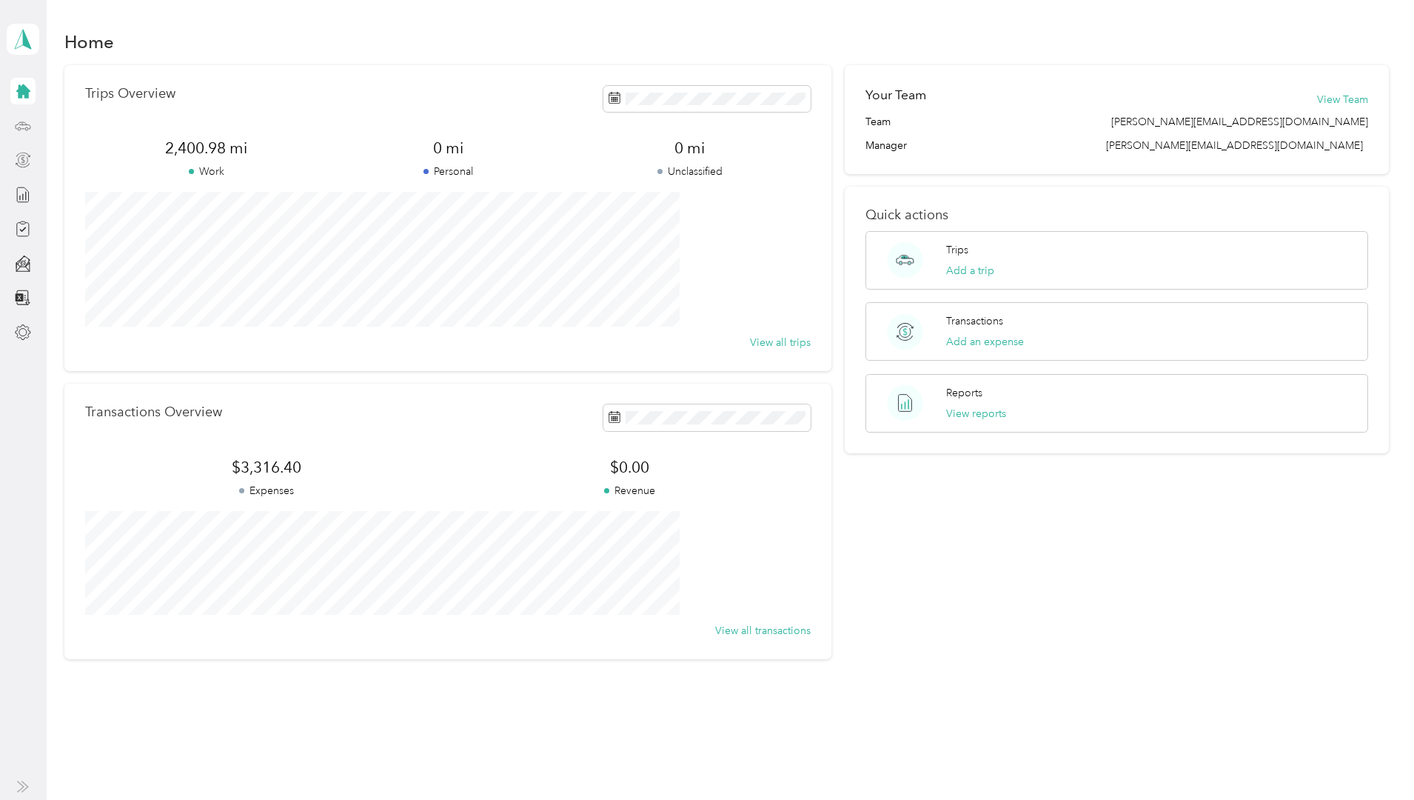
click at [7, 161] on div "[PERSON_NAME] Personal dashboard" at bounding box center [23, 173] width 33 height 346
click at [27, 161] on icon at bounding box center [23, 160] width 16 height 16
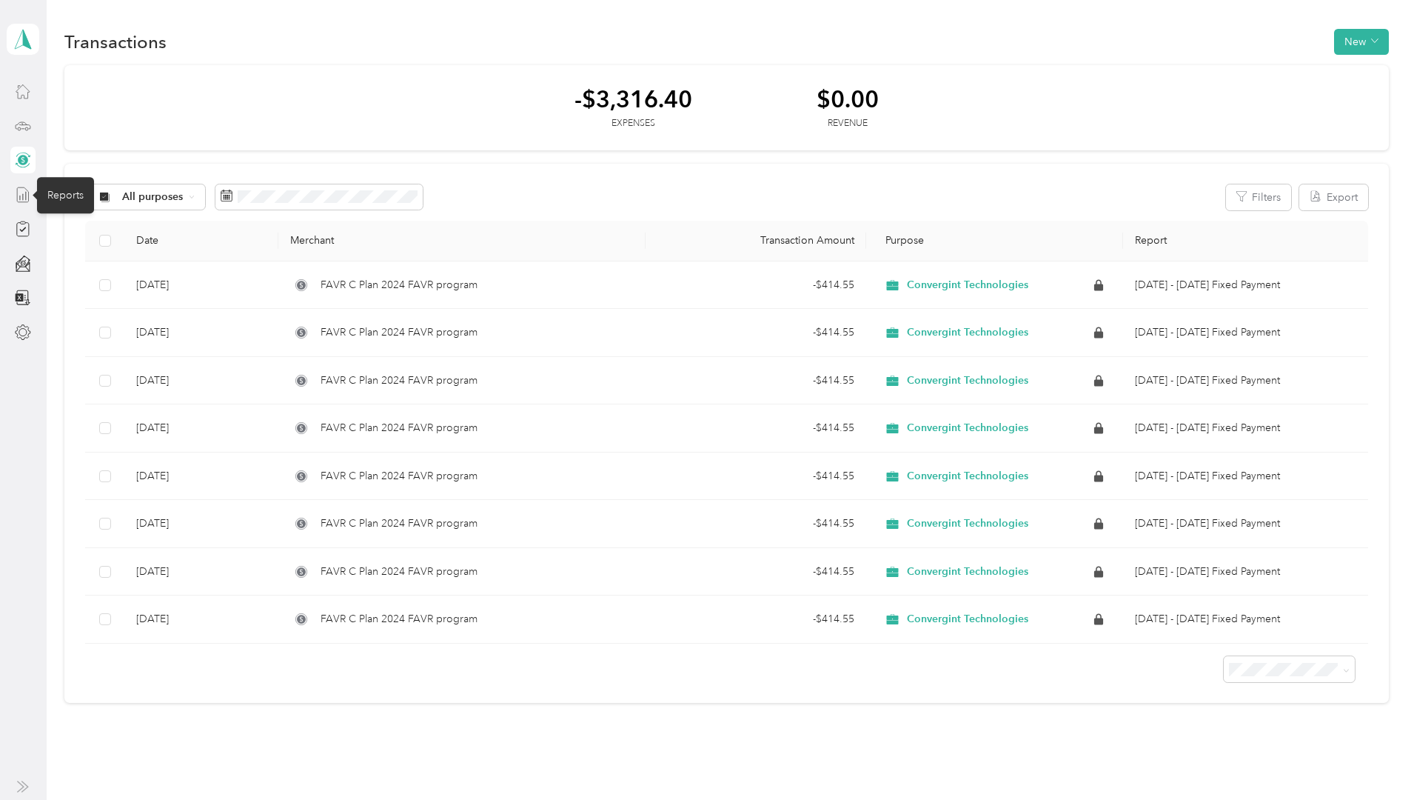
click at [23, 198] on line at bounding box center [23, 197] width 0 height 6
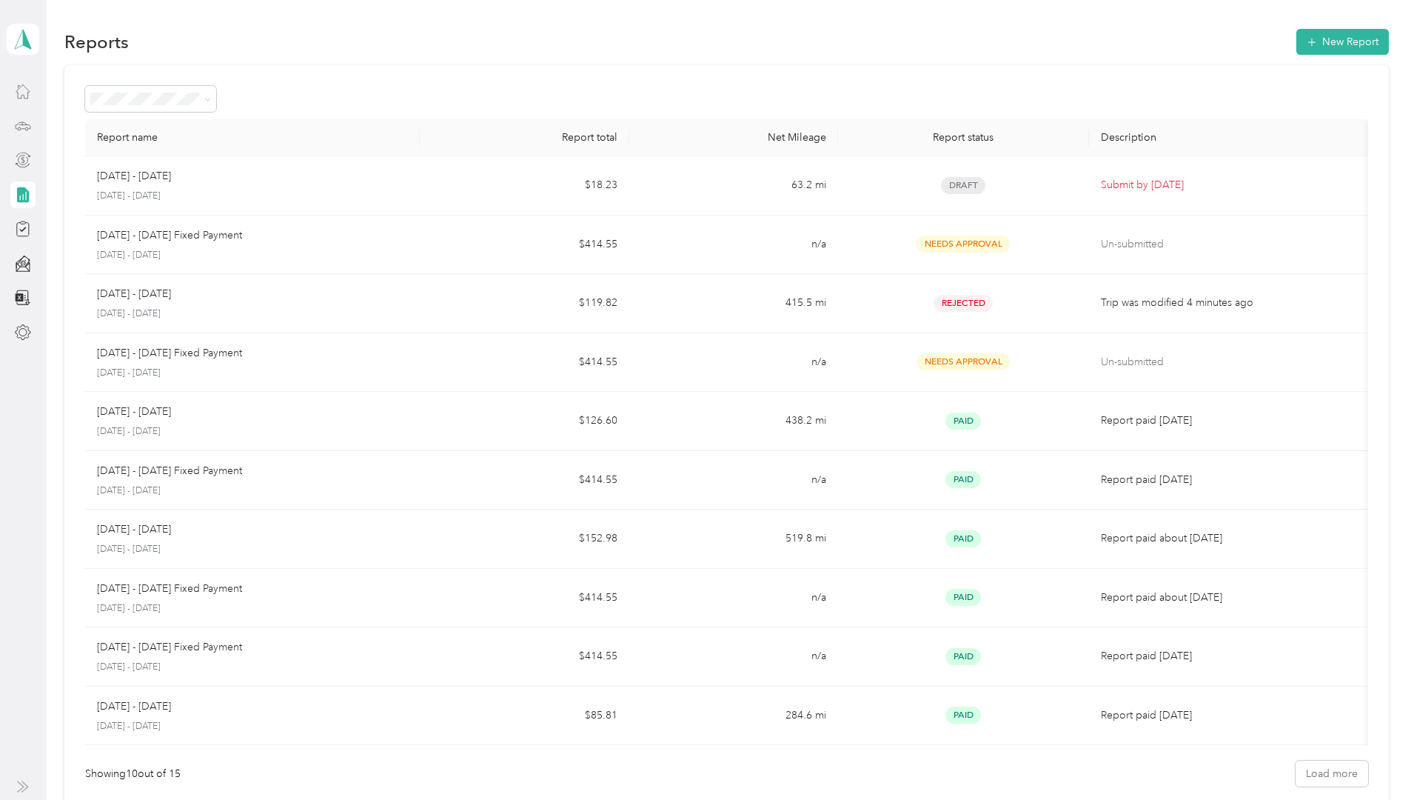
click at [33, 127] on div at bounding box center [22, 126] width 25 height 27
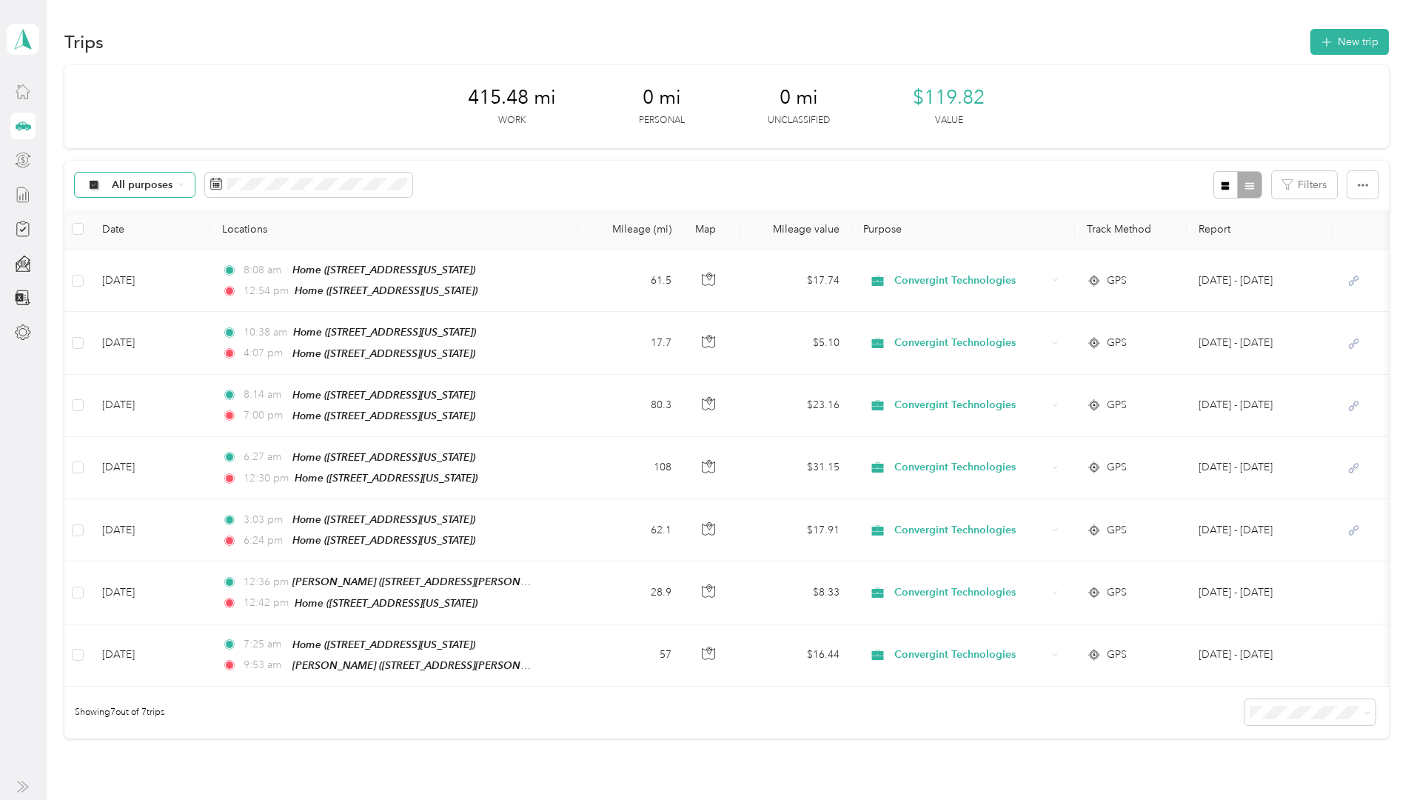
click at [195, 187] on div "All purposes" at bounding box center [135, 184] width 120 height 25
click at [298, 261] on span "Convergint Technologies" at bounding box center [281, 263] width 121 height 16
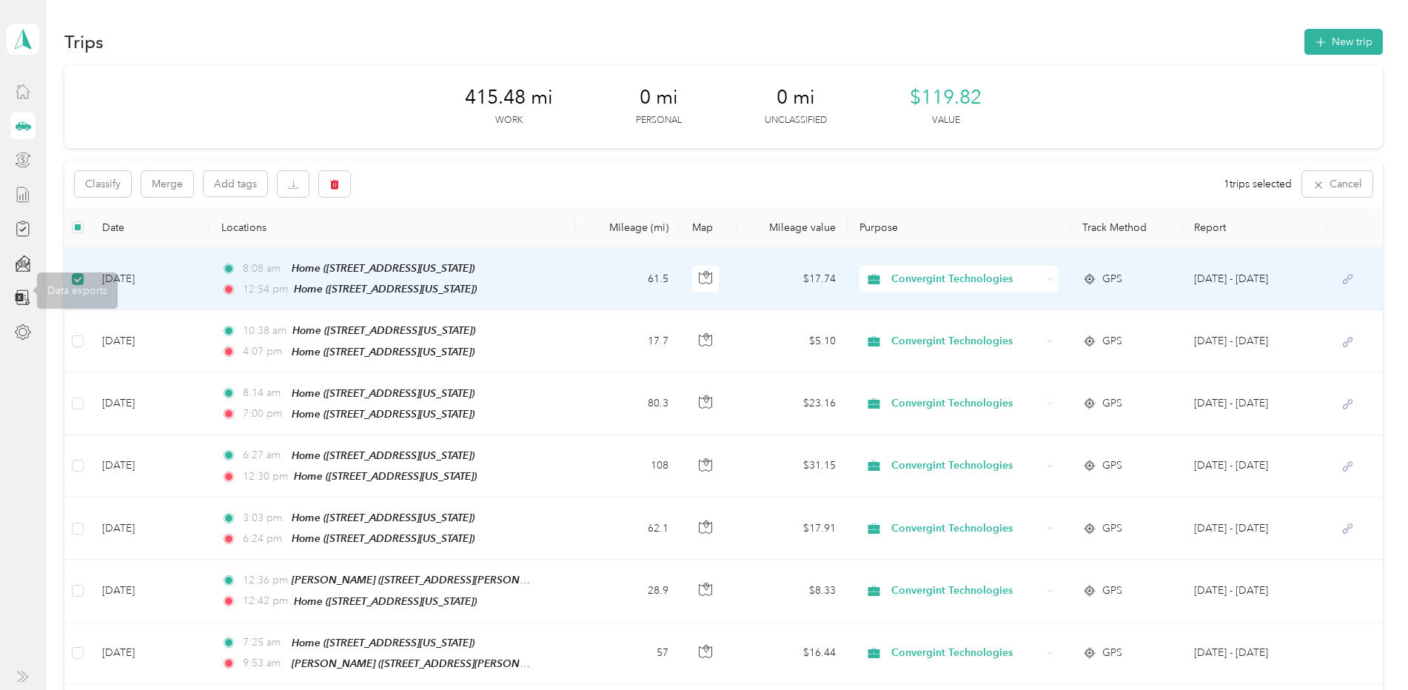
click at [187, 269] on td "[DATE]" at bounding box center [149, 279] width 119 height 62
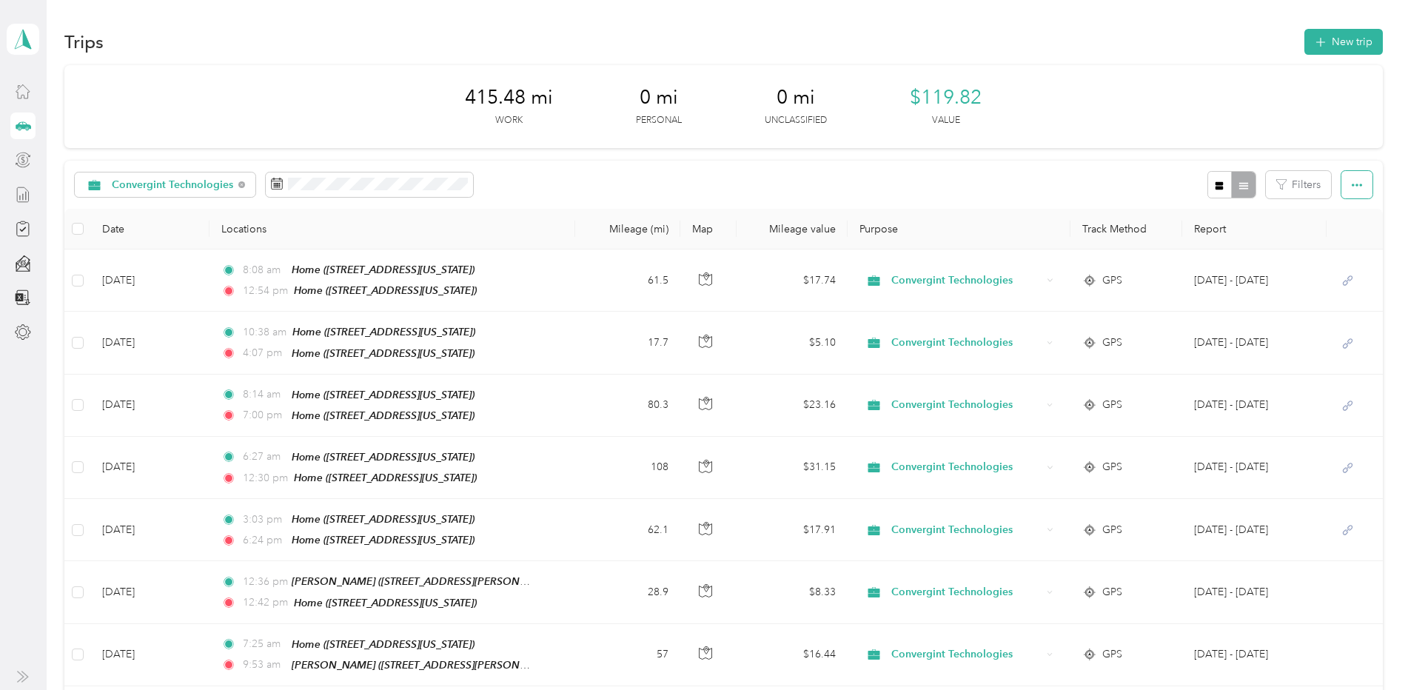
click at [1359, 178] on button "button" at bounding box center [1356, 184] width 31 height 27
click at [1239, 183] on div at bounding box center [1231, 184] width 48 height 27
click at [1035, 174] on div "Convergint Technologies Filters" at bounding box center [723, 185] width 1318 height 48
click at [996, 169] on div "Convergint Technologies Filters" at bounding box center [723, 185] width 1318 height 48
click at [1358, 182] on button "button" at bounding box center [1356, 184] width 31 height 27
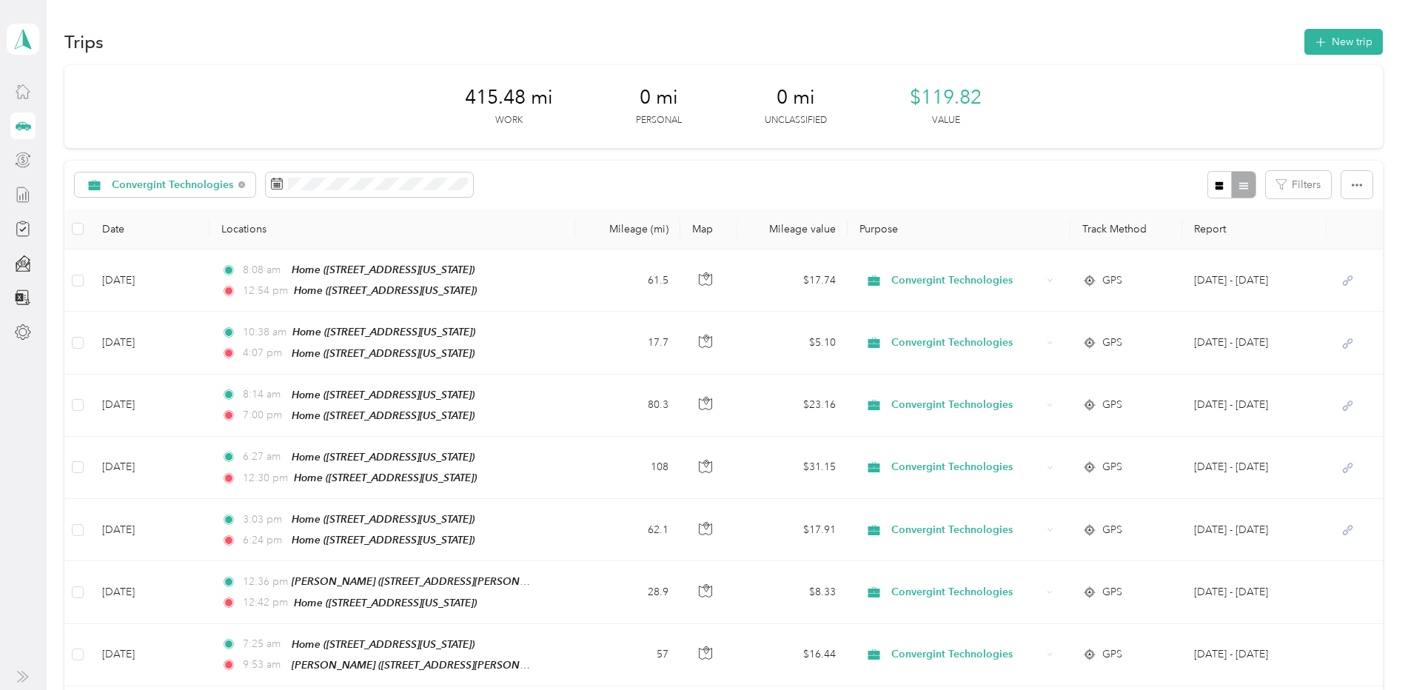
click at [1244, 180] on div at bounding box center [1231, 184] width 48 height 27
click at [1240, 190] on div at bounding box center [1231, 184] width 48 height 27
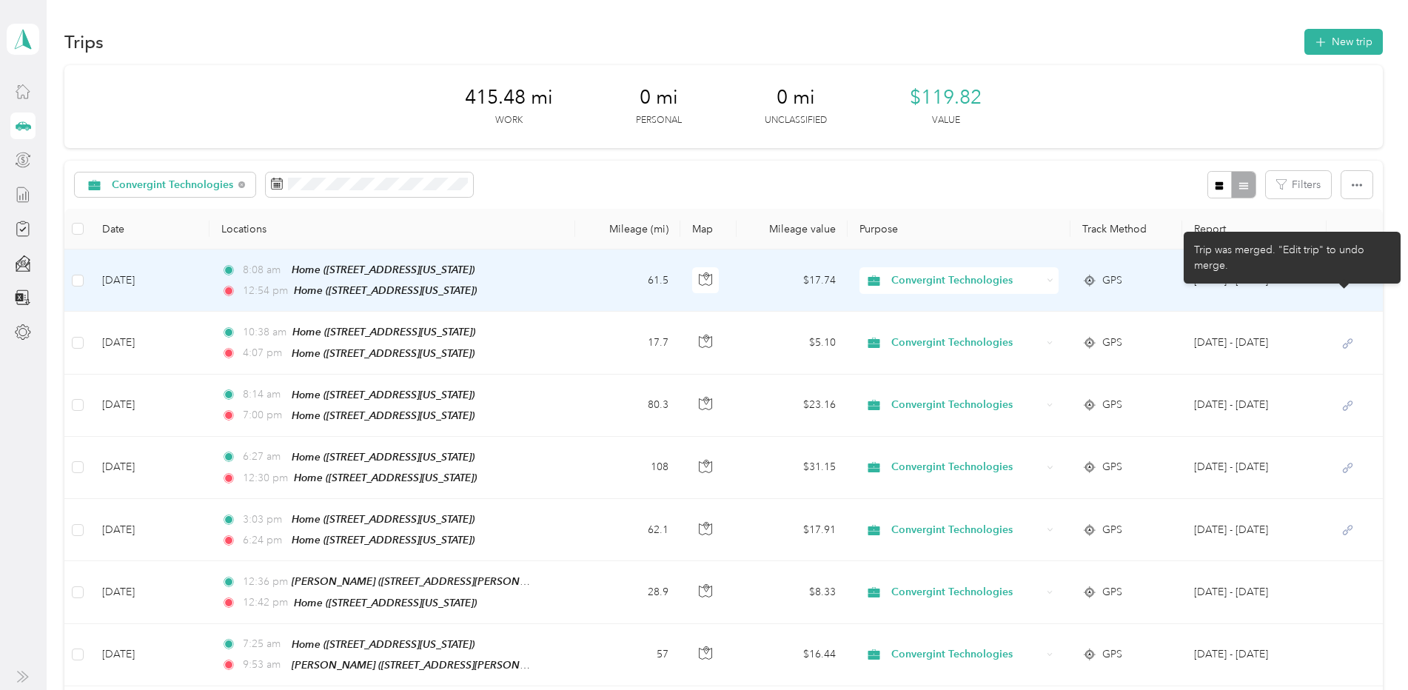
click at [1346, 276] on icon at bounding box center [1348, 281] width 10 height 10
click at [1350, 275] on icon at bounding box center [1347, 281] width 19 height 12
click at [1338, 276] on icon at bounding box center [1347, 281] width 19 height 12
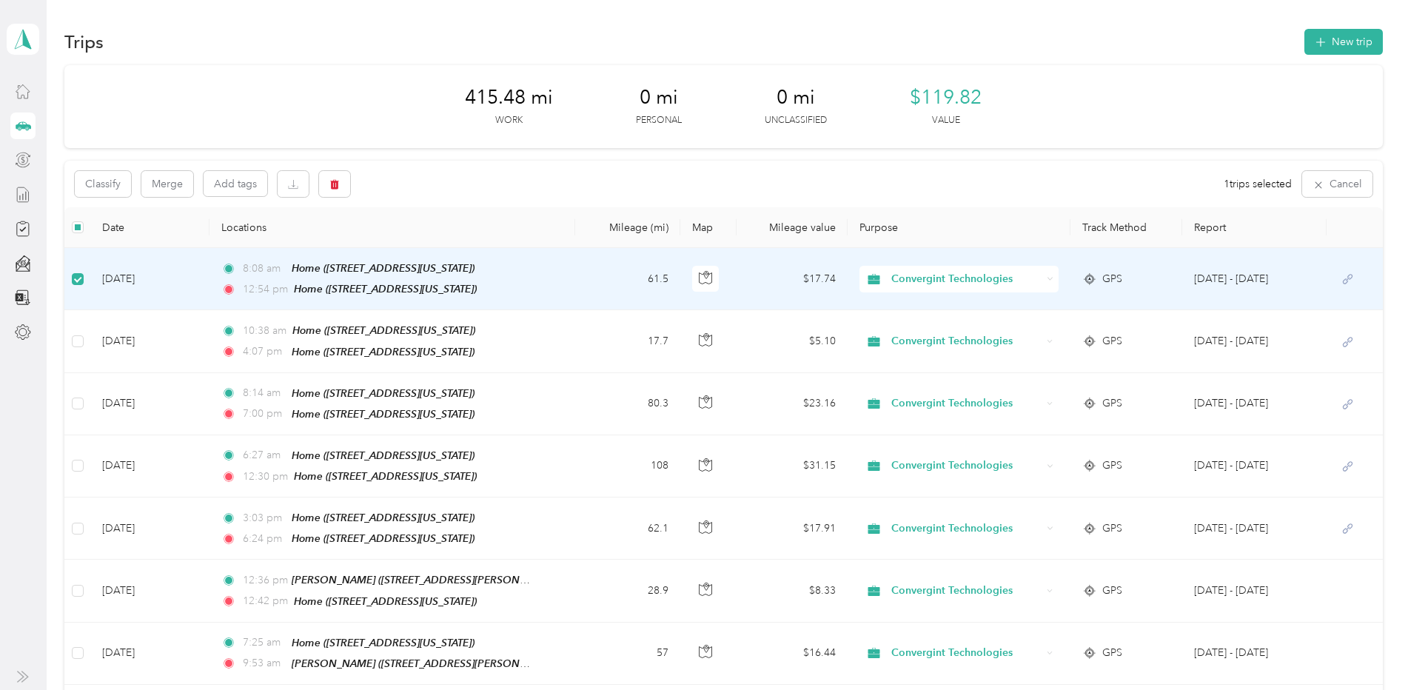
click at [1346, 281] on icon at bounding box center [1347, 279] width 19 height 12
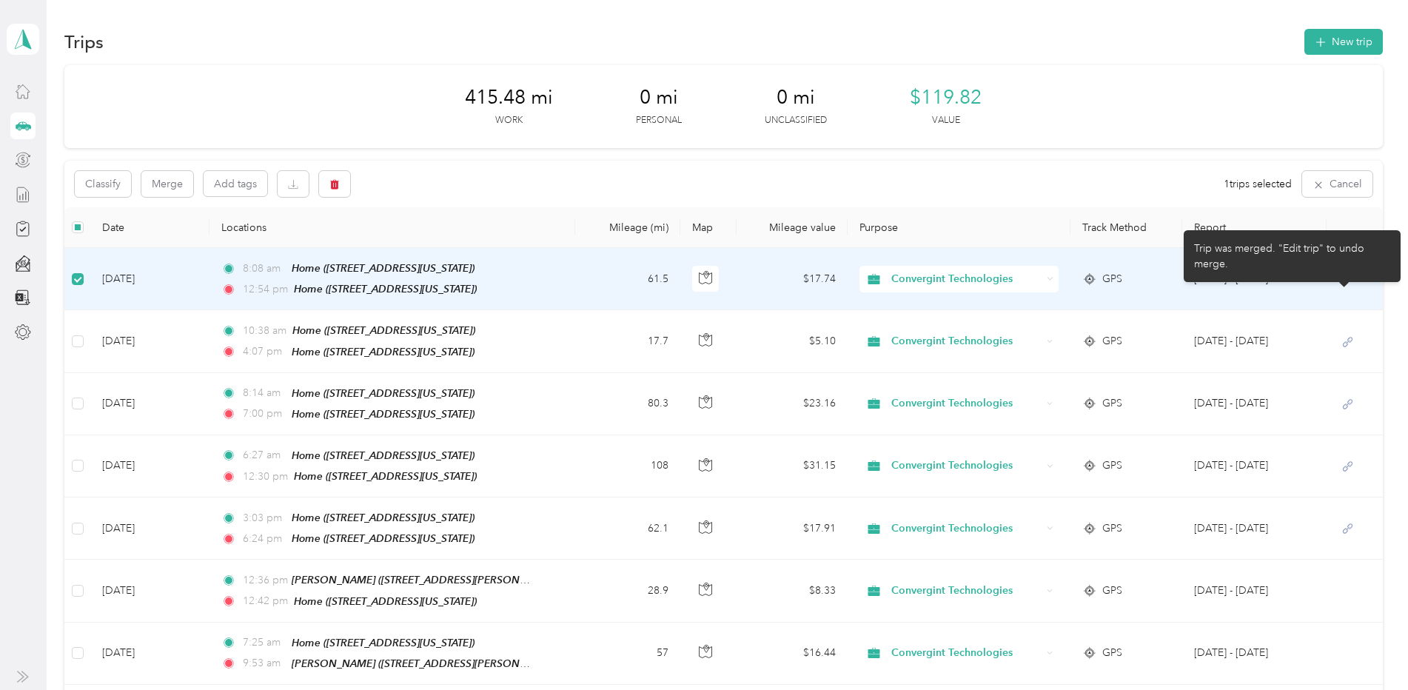
click at [1345, 276] on icon at bounding box center [1348, 280] width 10 height 10
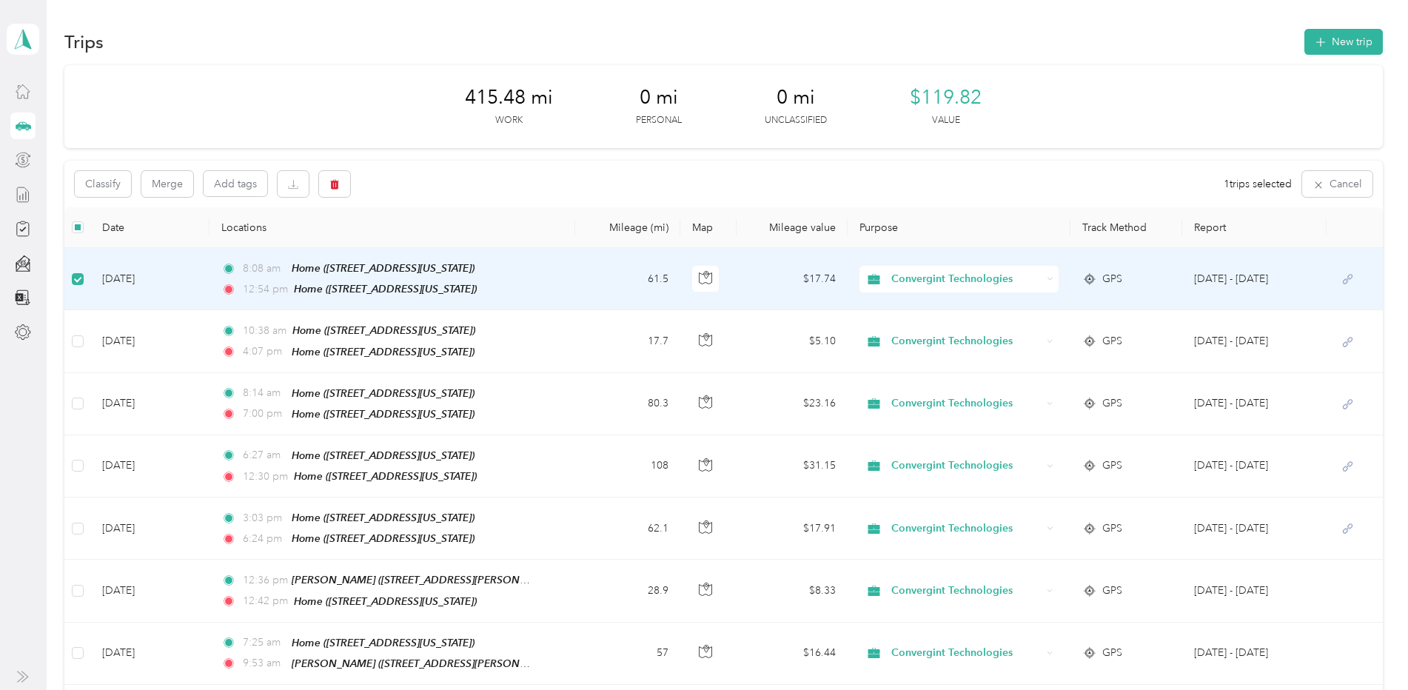
click at [132, 275] on td "[DATE]" at bounding box center [149, 279] width 119 height 62
click at [153, 278] on td "[DATE]" at bounding box center [149, 280] width 119 height 62
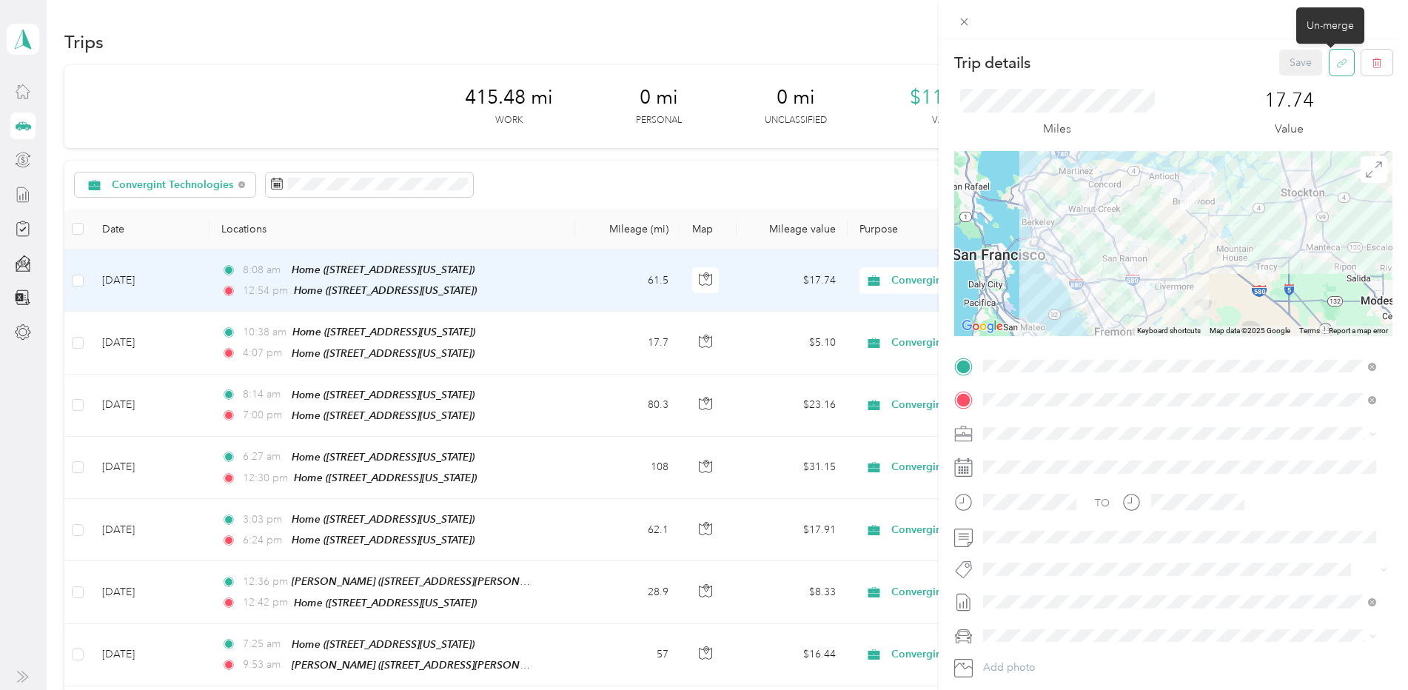
click at [1336, 64] on icon "button" at bounding box center [1341, 63] width 11 height 11
click at [1284, 77] on button "Yes" at bounding box center [1290, 73] width 29 height 24
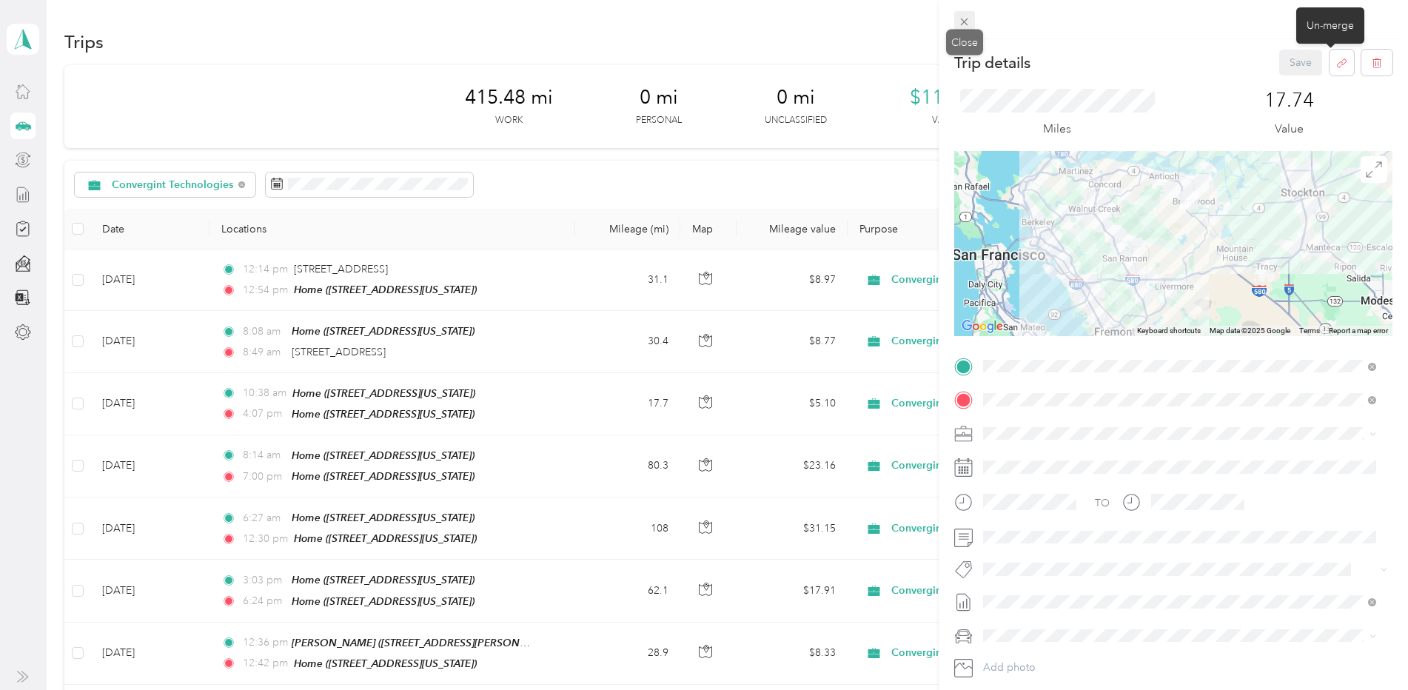
click at [961, 16] on icon at bounding box center [964, 22] width 13 height 13
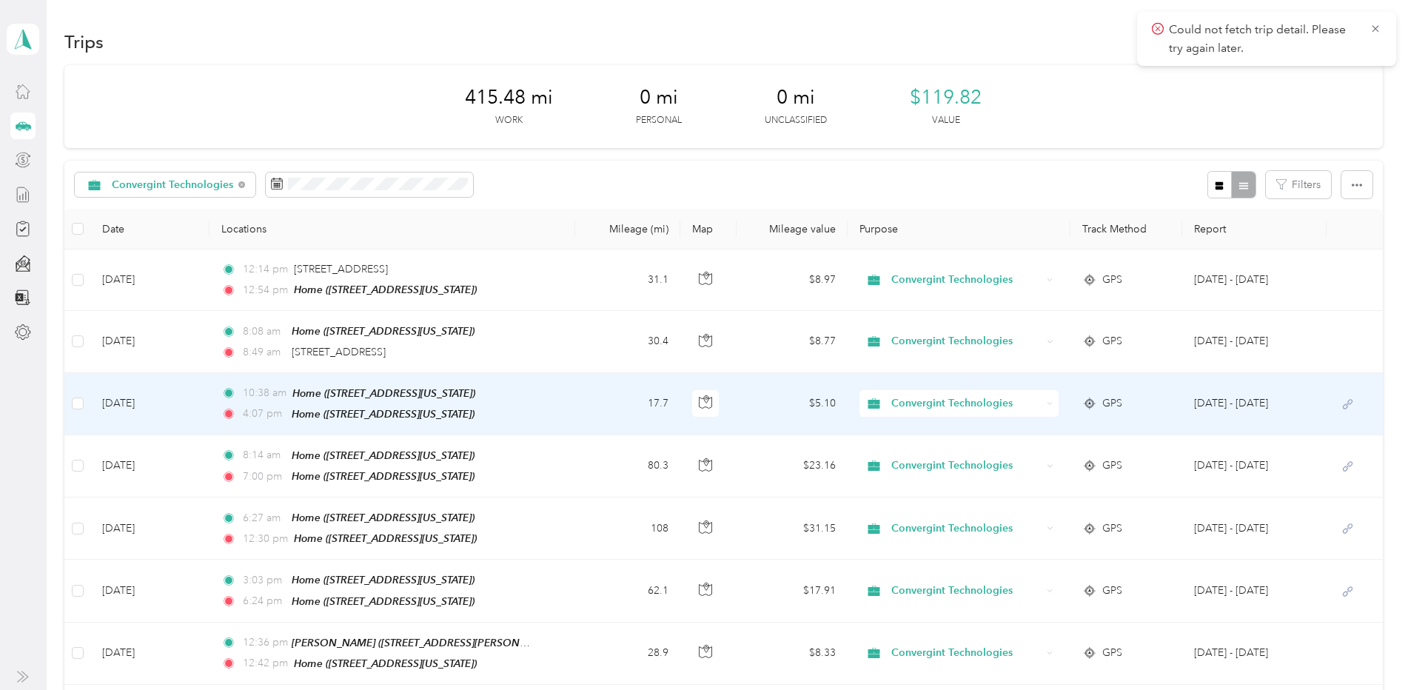
click at [118, 400] on td "[DATE]" at bounding box center [149, 404] width 119 height 62
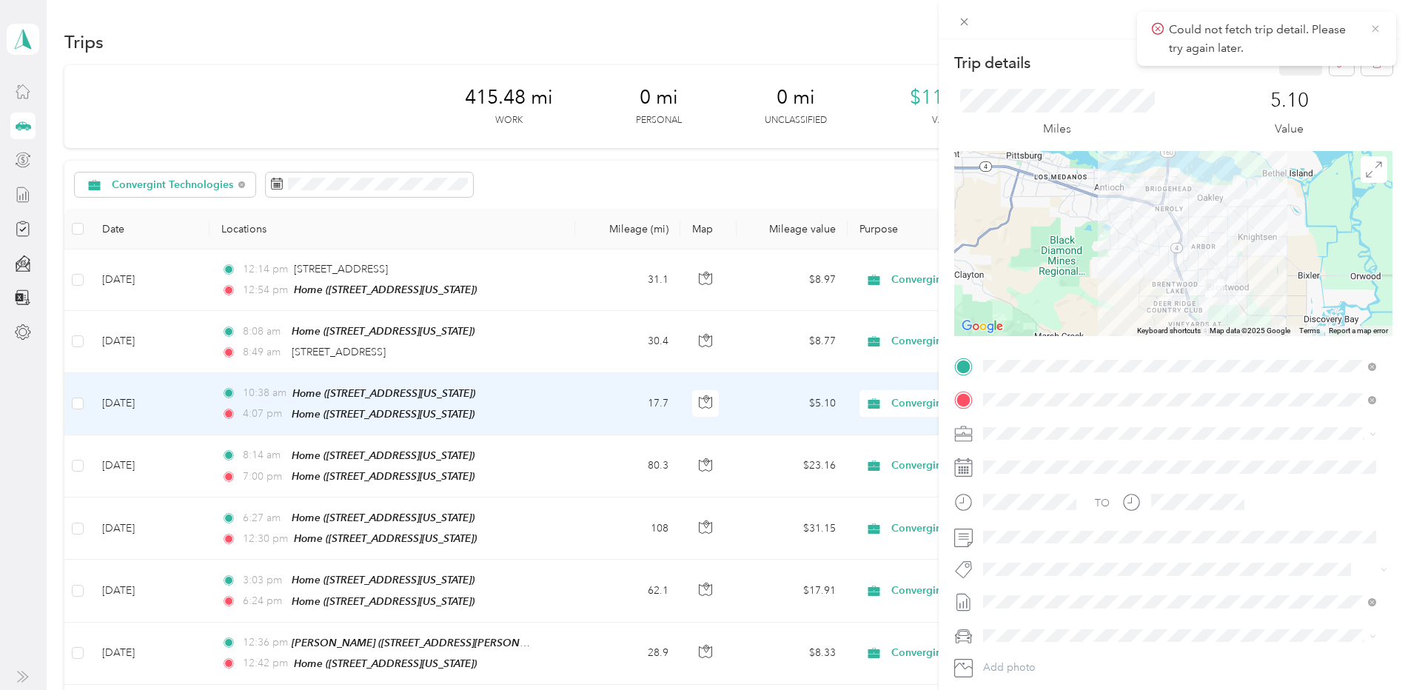
click at [1378, 27] on icon at bounding box center [1375, 28] width 7 height 7
click at [1336, 63] on icon "button" at bounding box center [1341, 63] width 11 height 11
click at [1280, 76] on button "Yes" at bounding box center [1290, 73] width 29 height 24
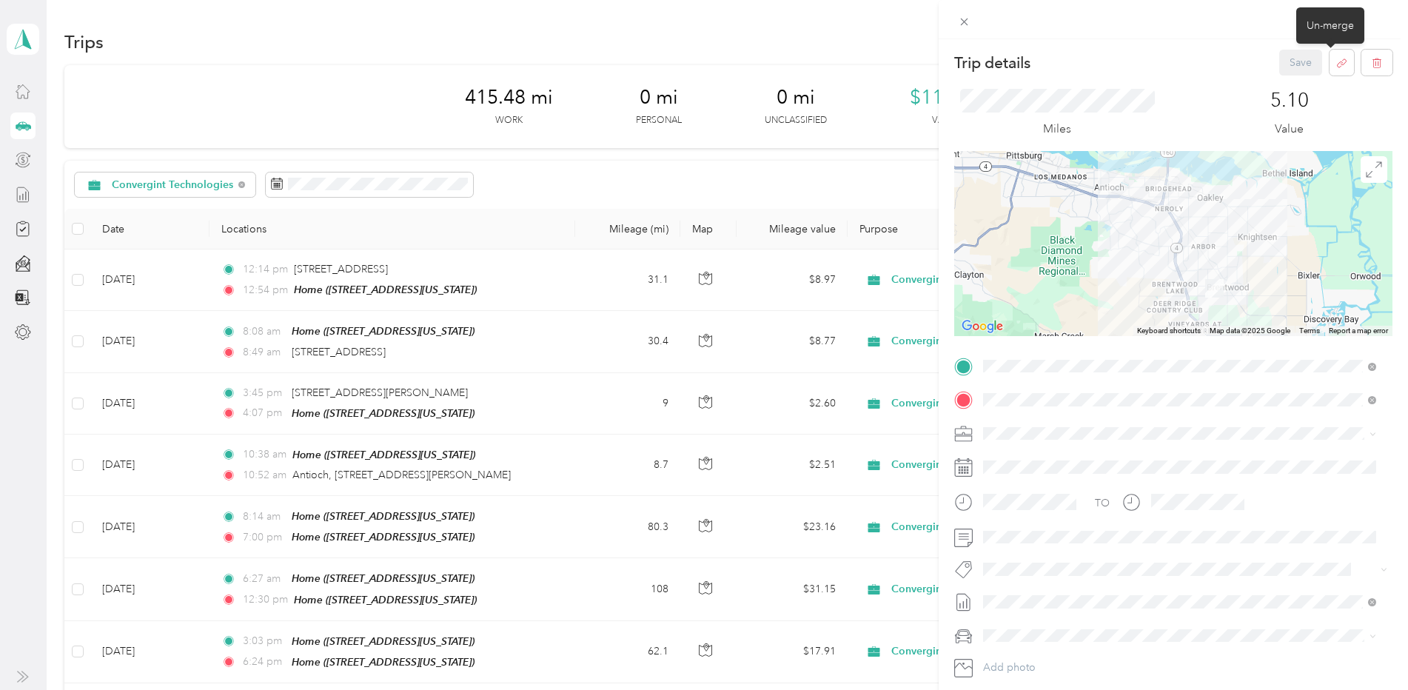
click at [138, 523] on div "Trip details Save This trip cannot be edited because it is either under review,…" at bounding box center [704, 345] width 1408 height 690
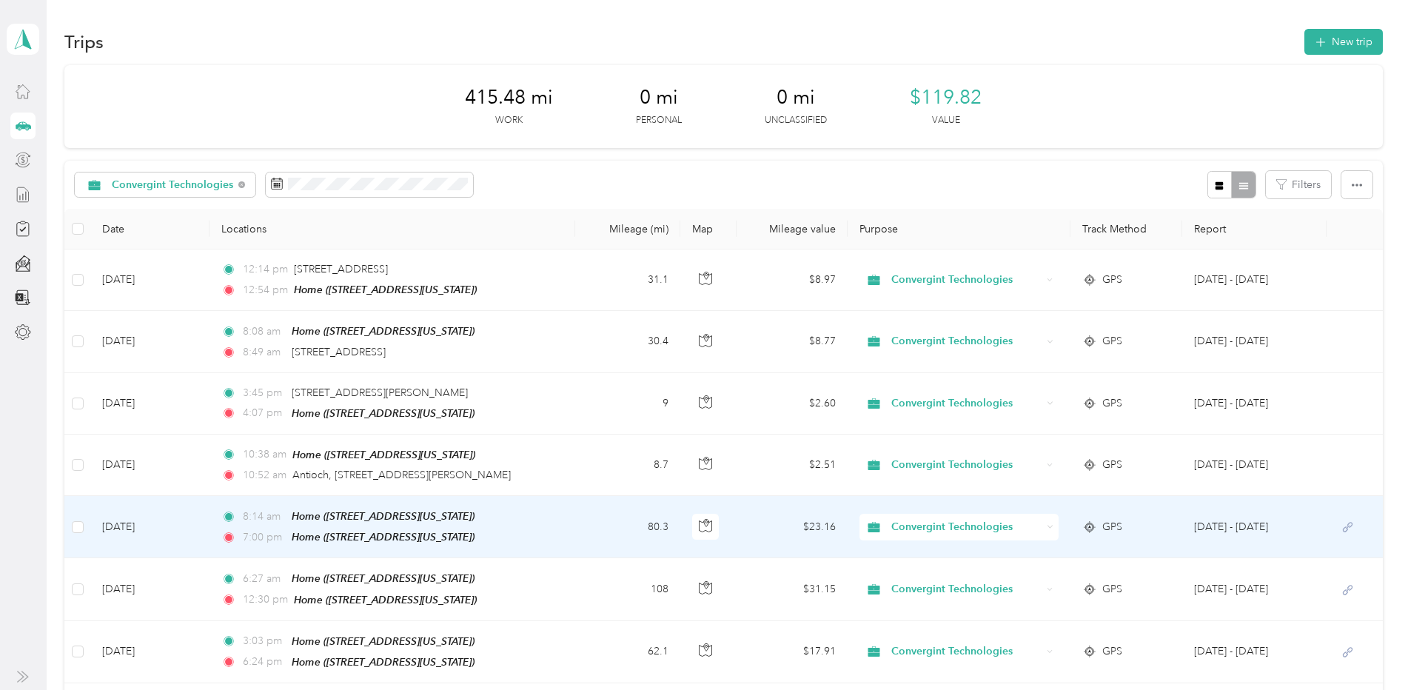
click at [138, 523] on td "[DATE]" at bounding box center [149, 527] width 119 height 62
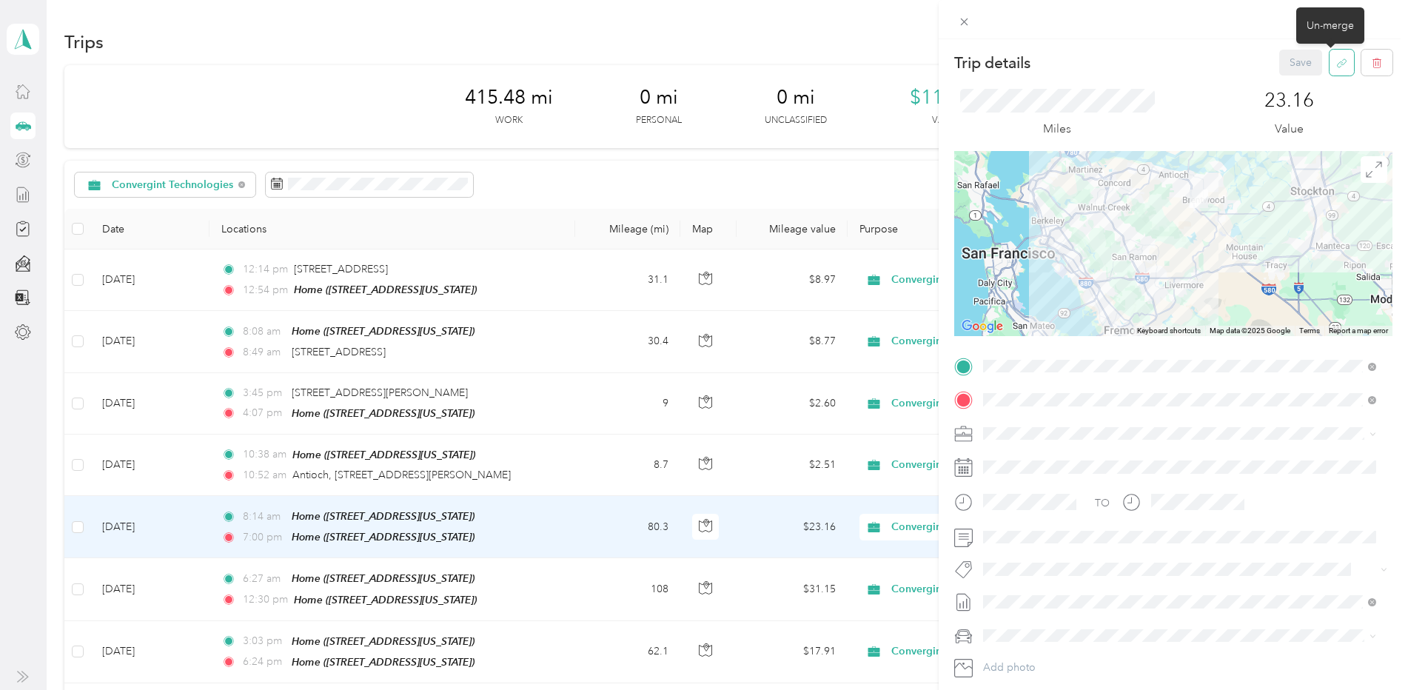
click at [1336, 64] on icon "button" at bounding box center [1341, 63] width 11 height 11
click at [1296, 72] on button "Yes" at bounding box center [1290, 73] width 29 height 24
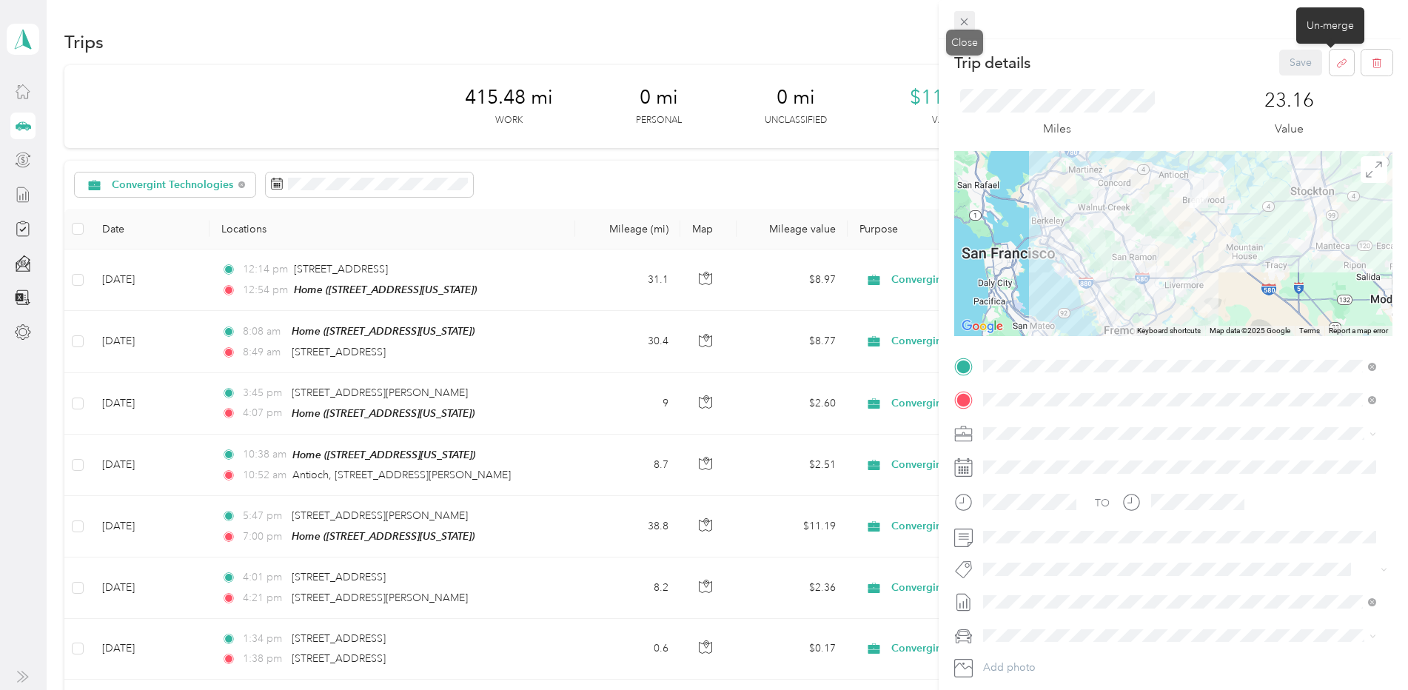
click at [968, 24] on icon at bounding box center [964, 22] width 7 height 7
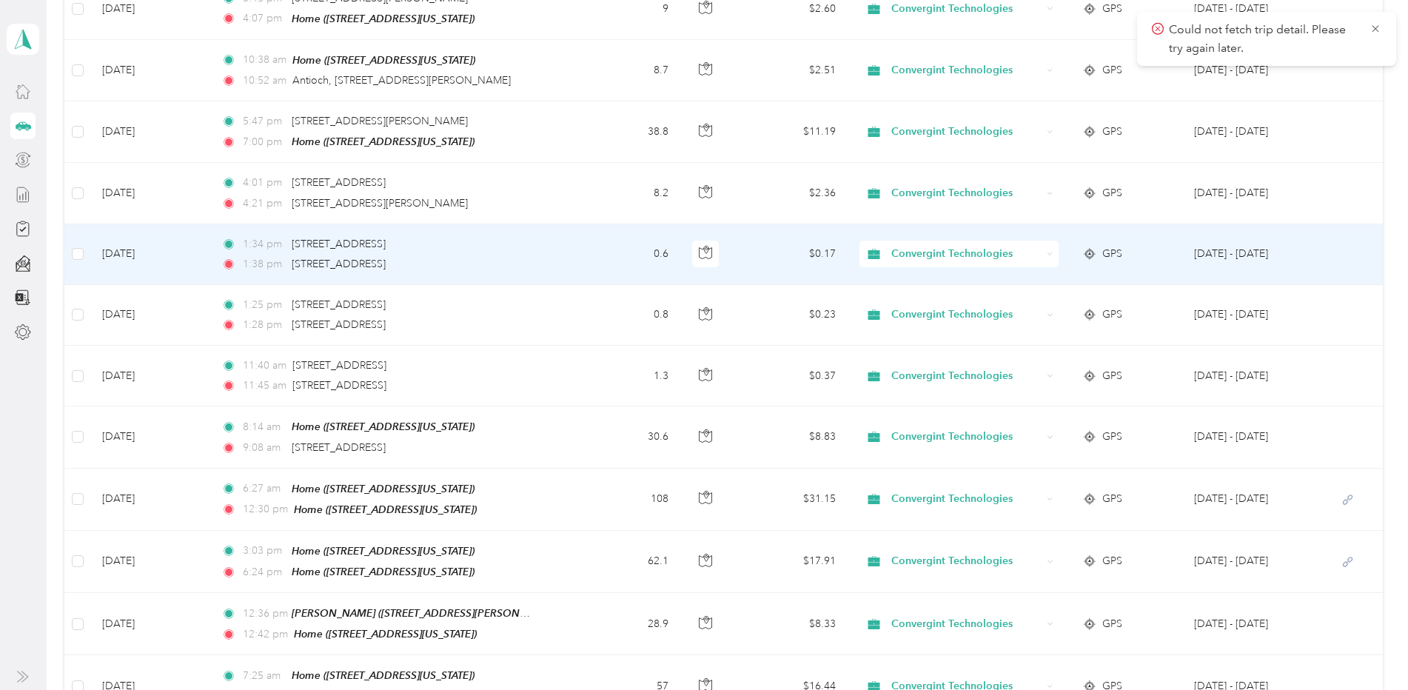
scroll to position [444, 0]
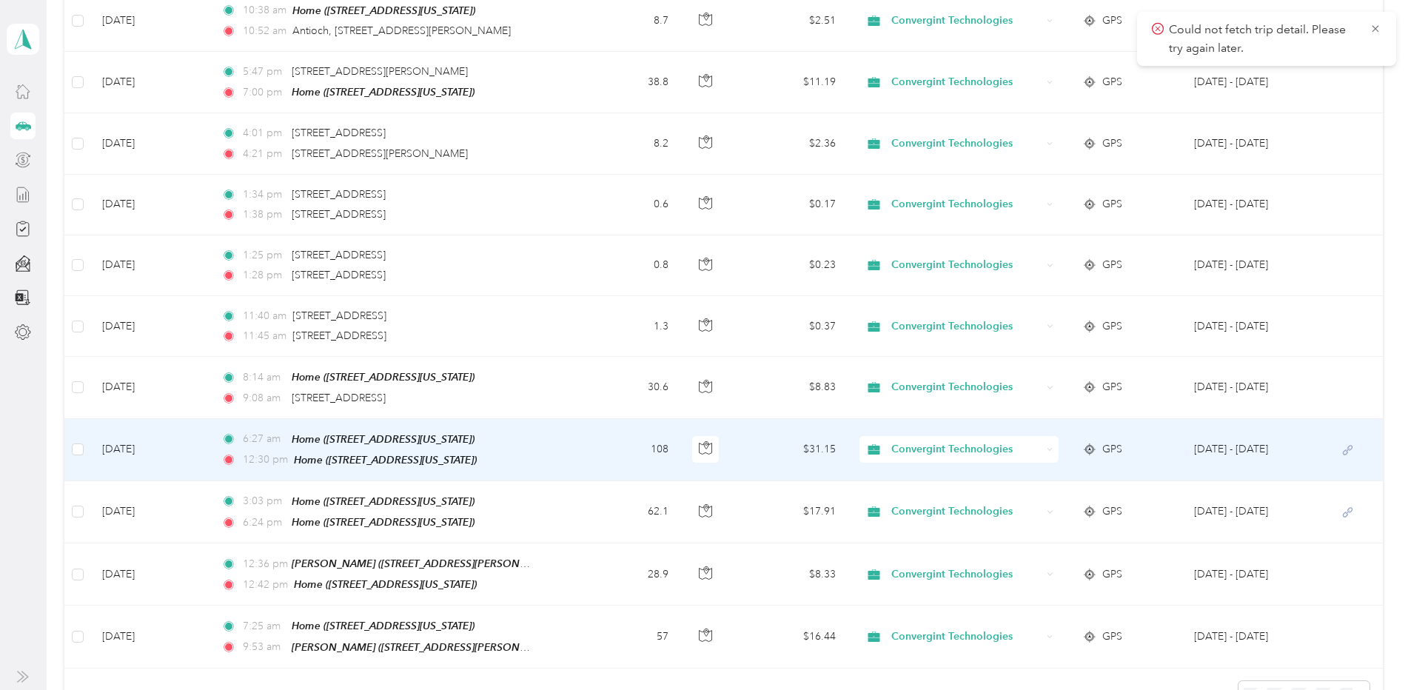
click at [149, 445] on td "[DATE]" at bounding box center [149, 450] width 119 height 62
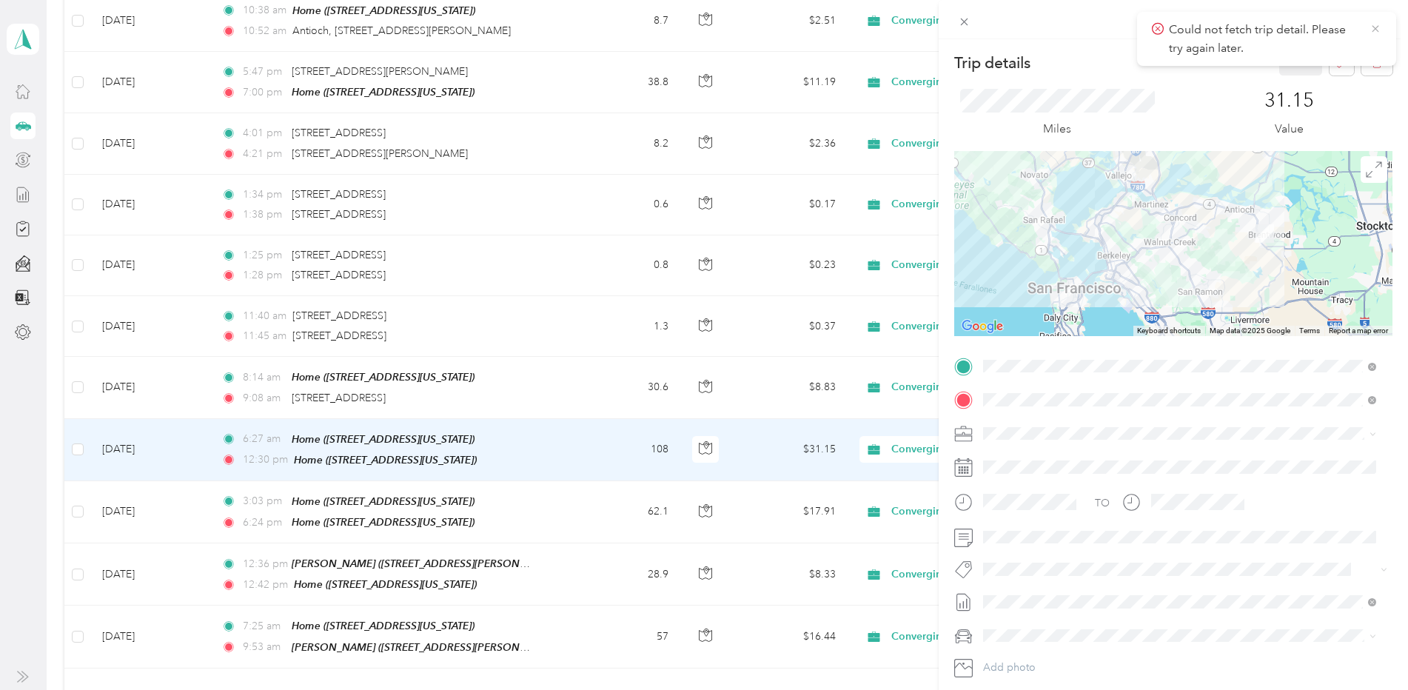
click at [1375, 26] on icon at bounding box center [1376, 28] width 12 height 13
click at [1336, 58] on icon "button" at bounding box center [1341, 63] width 11 height 11
click at [1287, 78] on button "Yes" at bounding box center [1290, 73] width 29 height 24
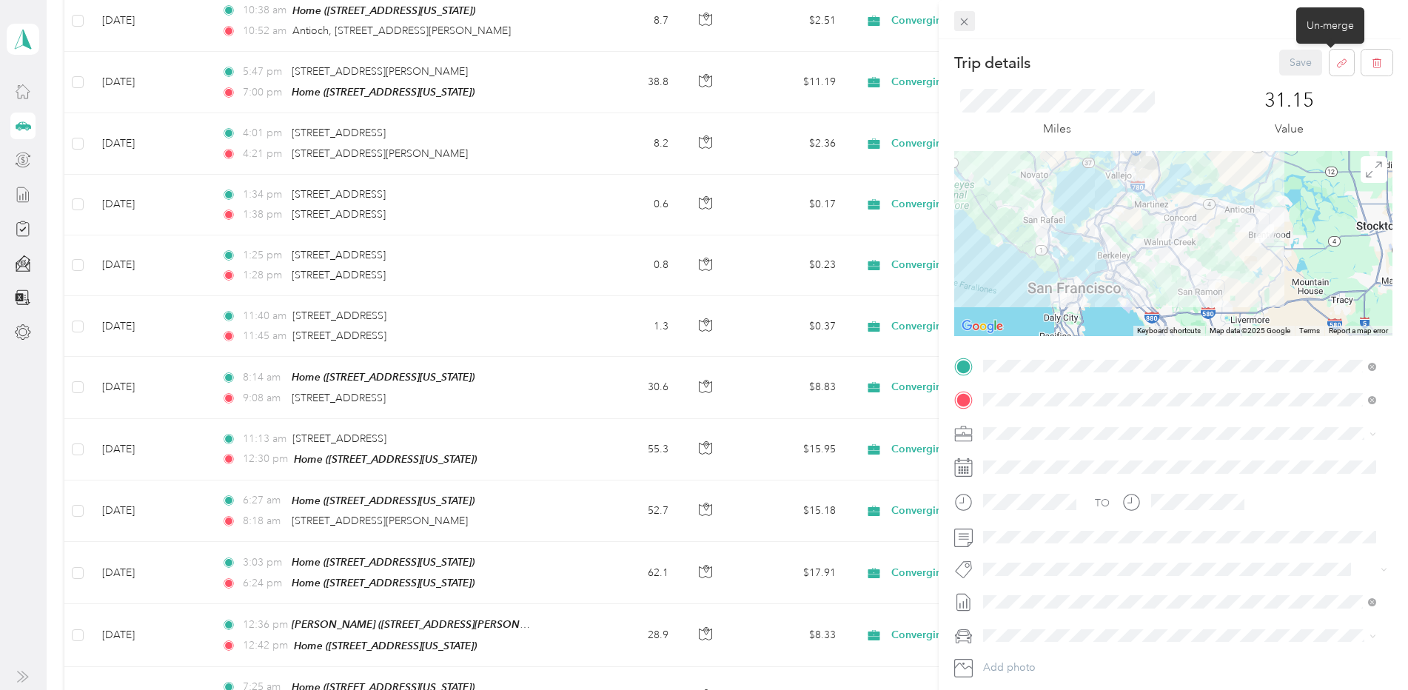
click at [967, 21] on icon at bounding box center [964, 22] width 13 height 13
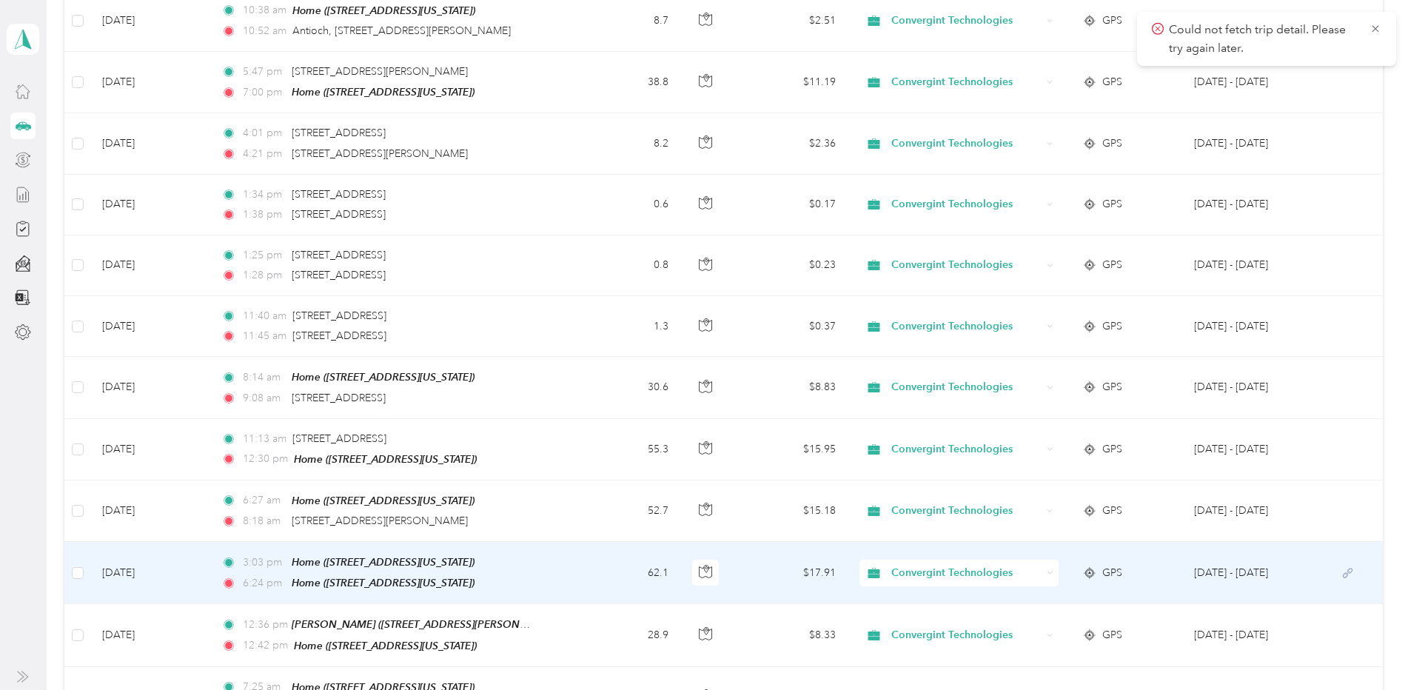
click at [129, 567] on td "[DATE]" at bounding box center [149, 573] width 119 height 62
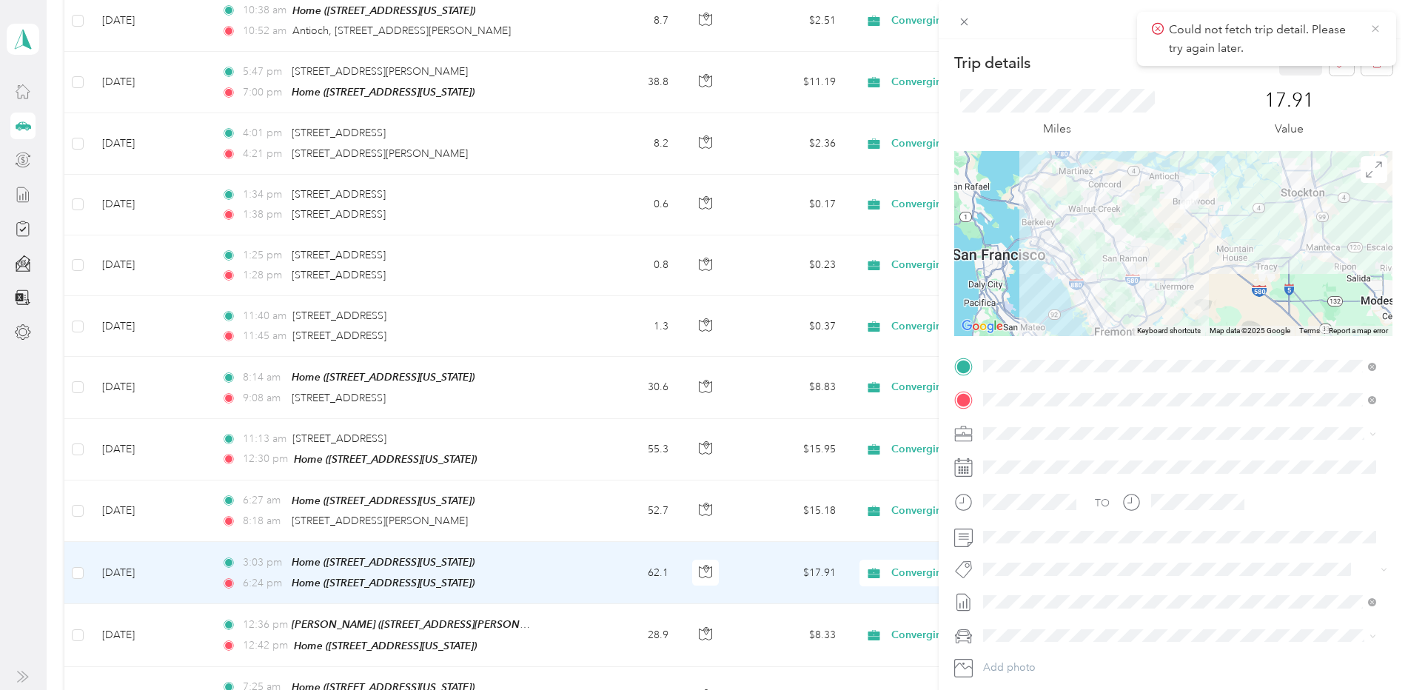
click at [1381, 27] on icon at bounding box center [1376, 28] width 12 height 13
click at [1339, 61] on button "button" at bounding box center [1342, 63] width 24 height 26
click at [1288, 76] on button "Yes" at bounding box center [1290, 73] width 29 height 24
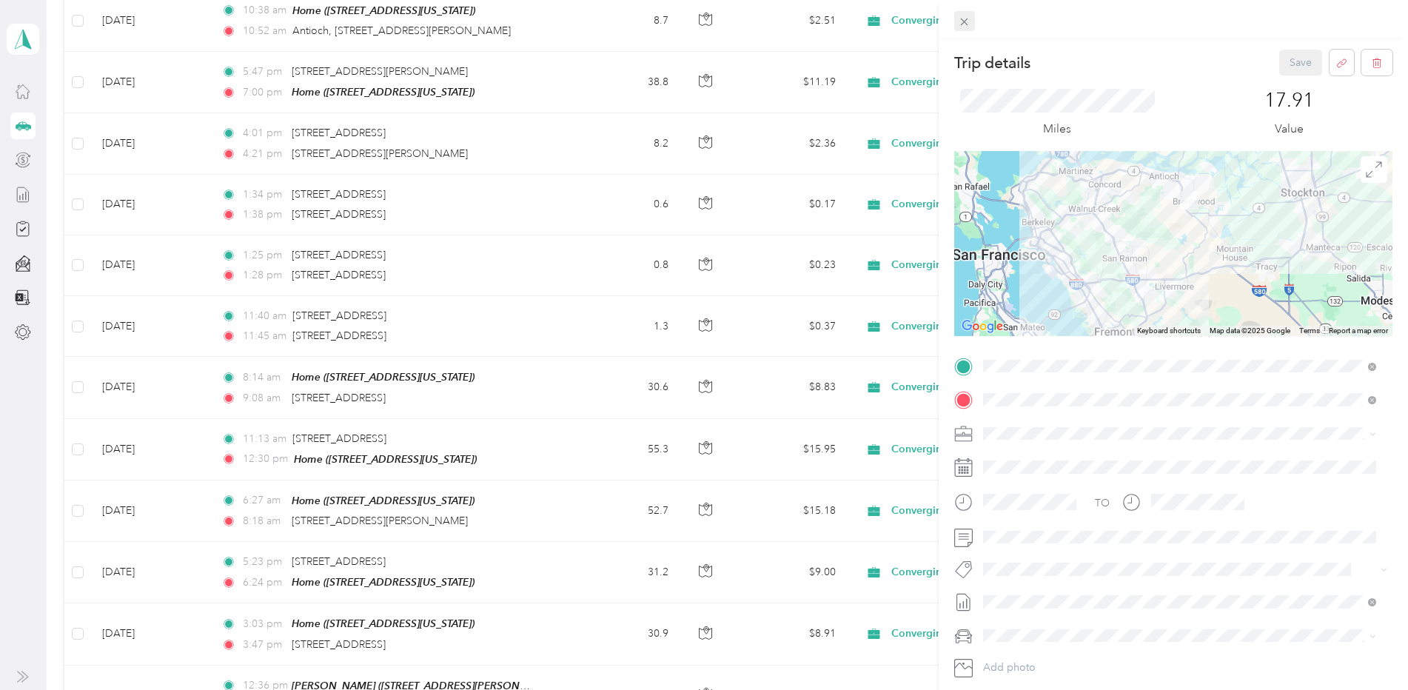
click at [959, 23] on icon at bounding box center [964, 22] width 13 height 13
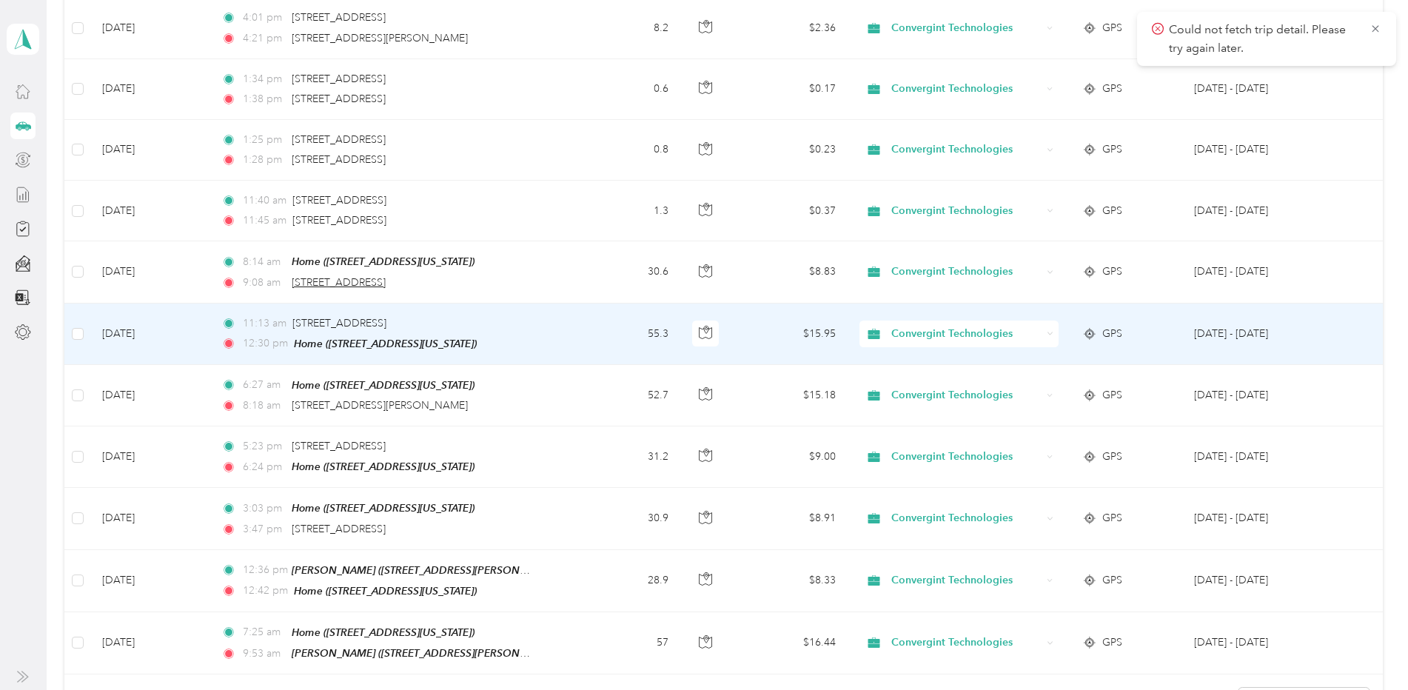
scroll to position [666, 0]
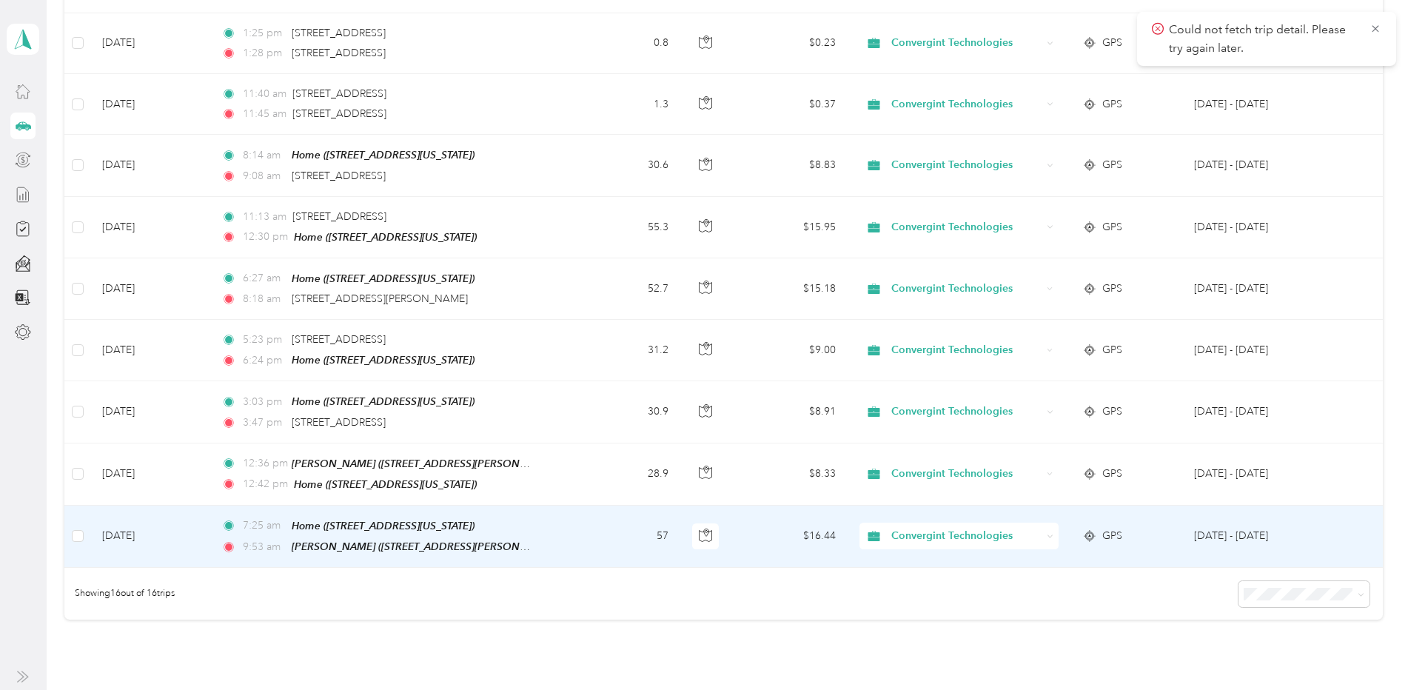
click at [138, 524] on td "[DATE]" at bounding box center [149, 537] width 119 height 62
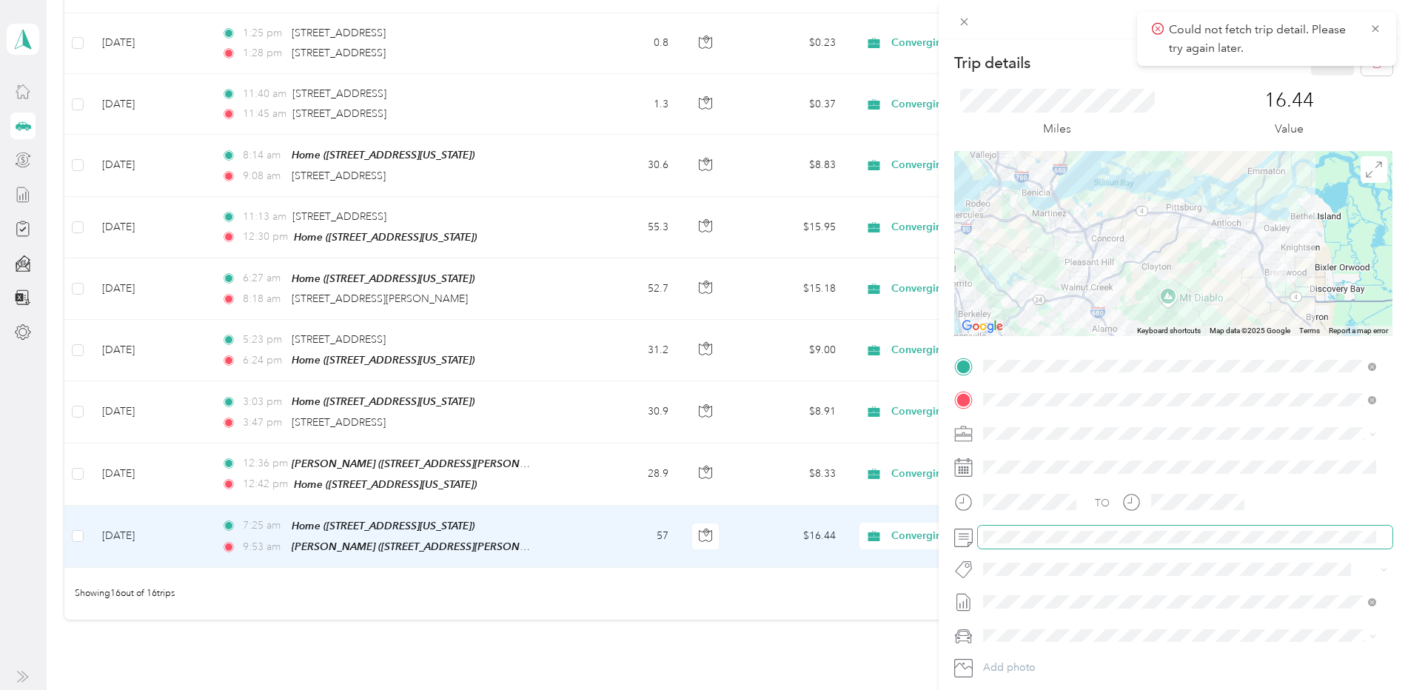
click at [978, 540] on span at bounding box center [1185, 538] width 415 height 24
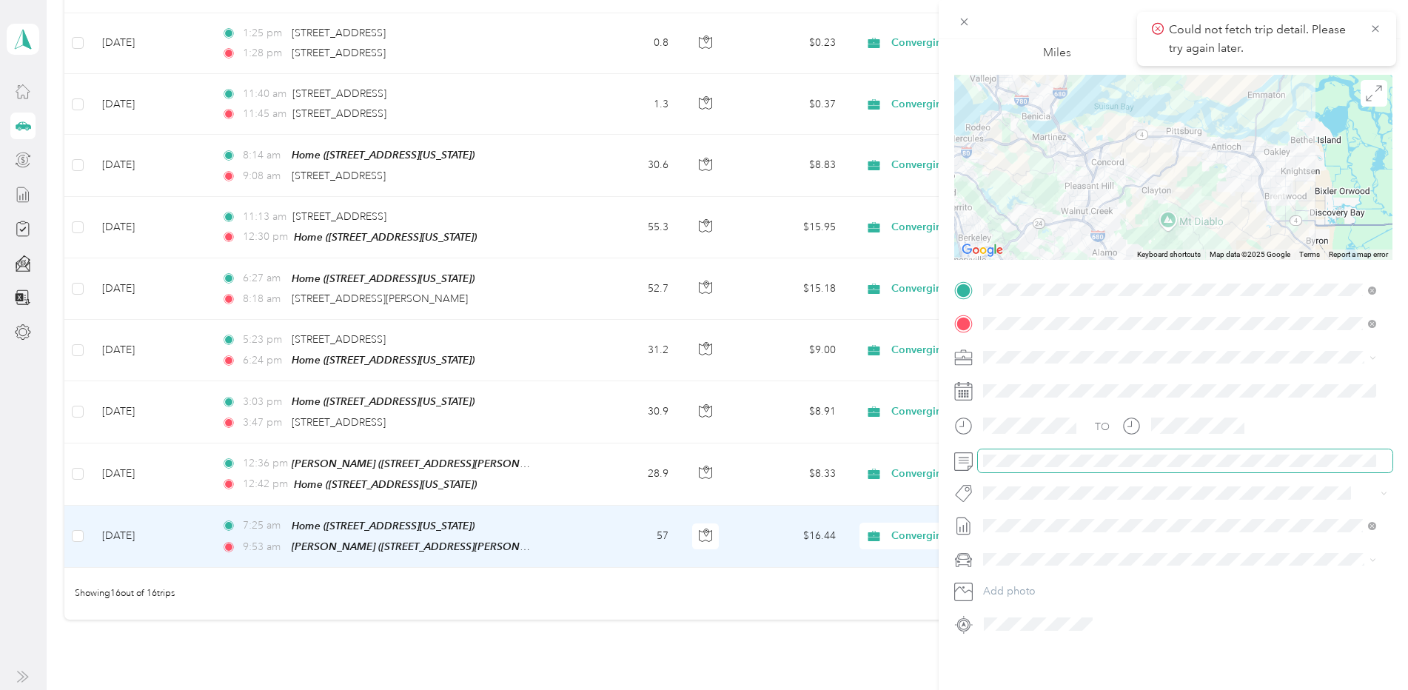
scroll to position [87, 0]
click at [1375, 29] on icon at bounding box center [1375, 28] width 7 height 7
click at [426, 644] on div "Trip details Save This trip cannot be edited because it is either under review,…" at bounding box center [704, 345] width 1408 height 690
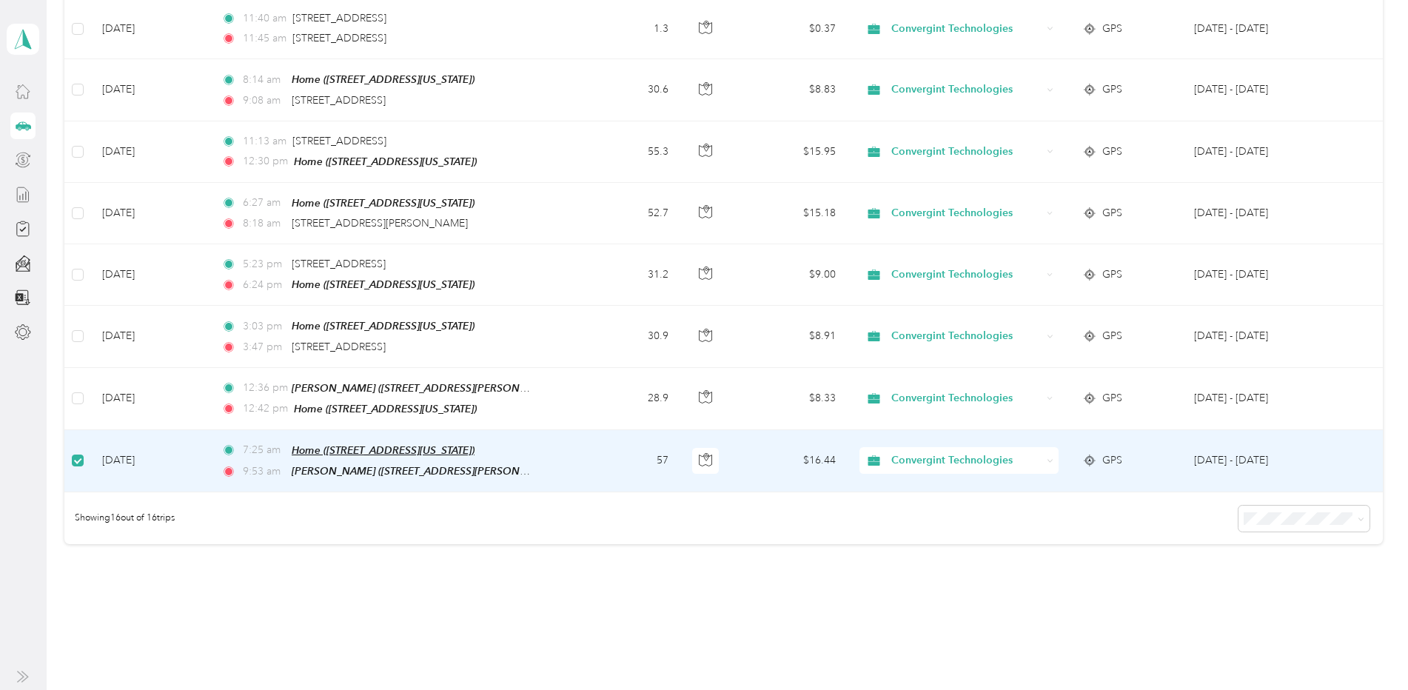
scroll to position [739, 0]
click at [143, 449] on td "[DATE]" at bounding box center [149, 463] width 119 height 62
click at [148, 451] on td "[DATE]" at bounding box center [149, 463] width 119 height 62
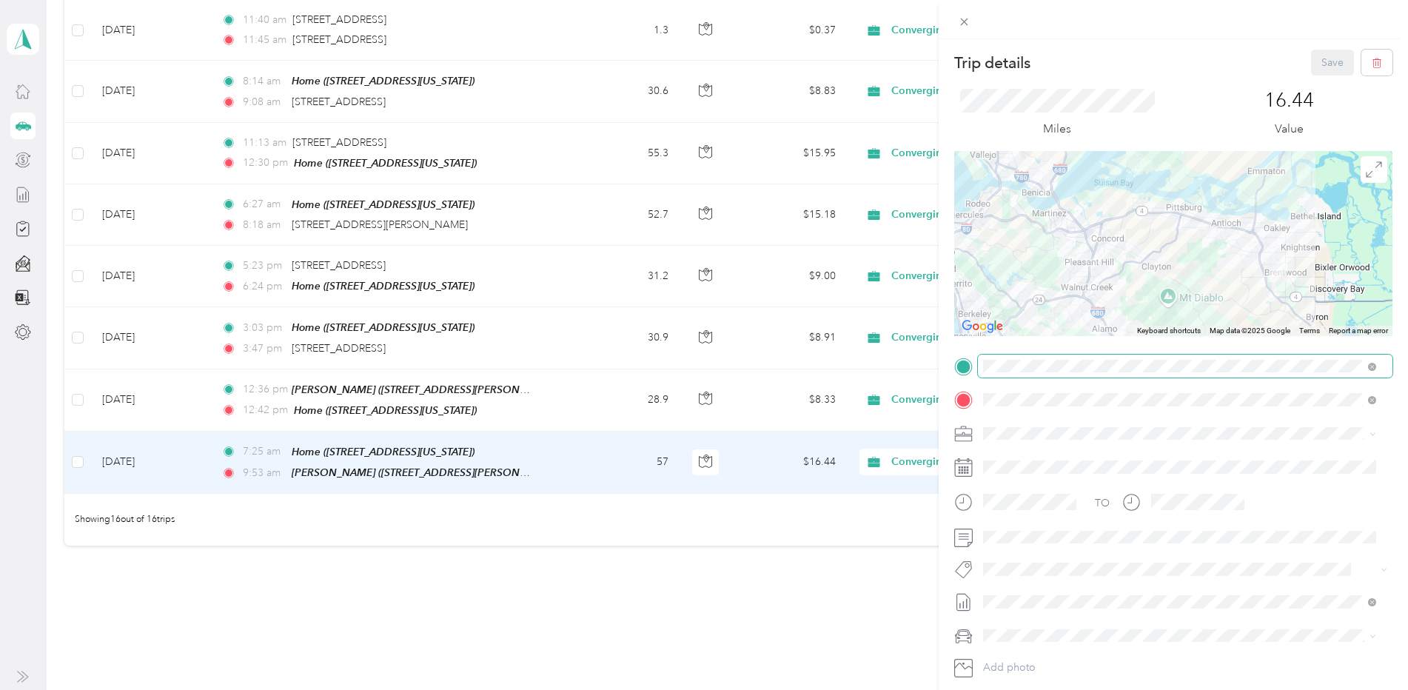
click at [1165, 373] on span at bounding box center [1185, 367] width 415 height 24
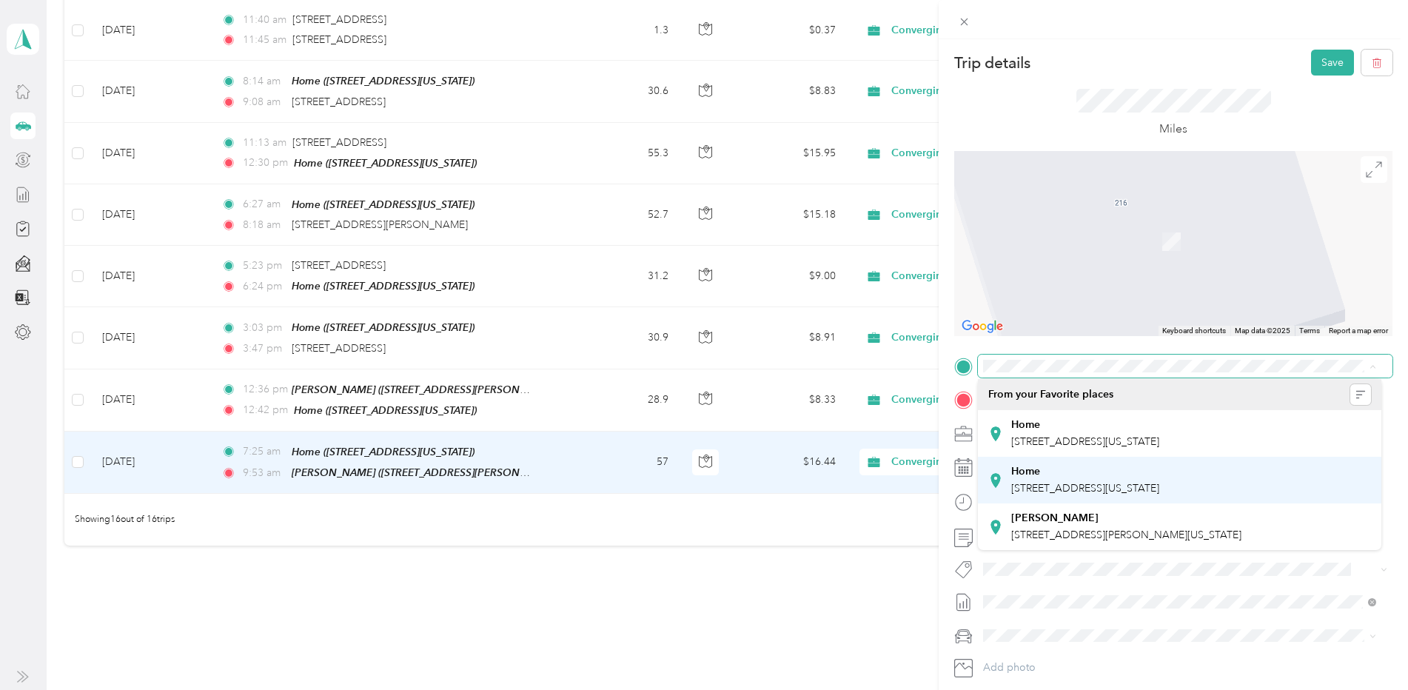
click at [1108, 480] on div "Home 500 Heather Place, Brentwood, 94513, Brentwood, California, United States" at bounding box center [1085, 480] width 148 height 31
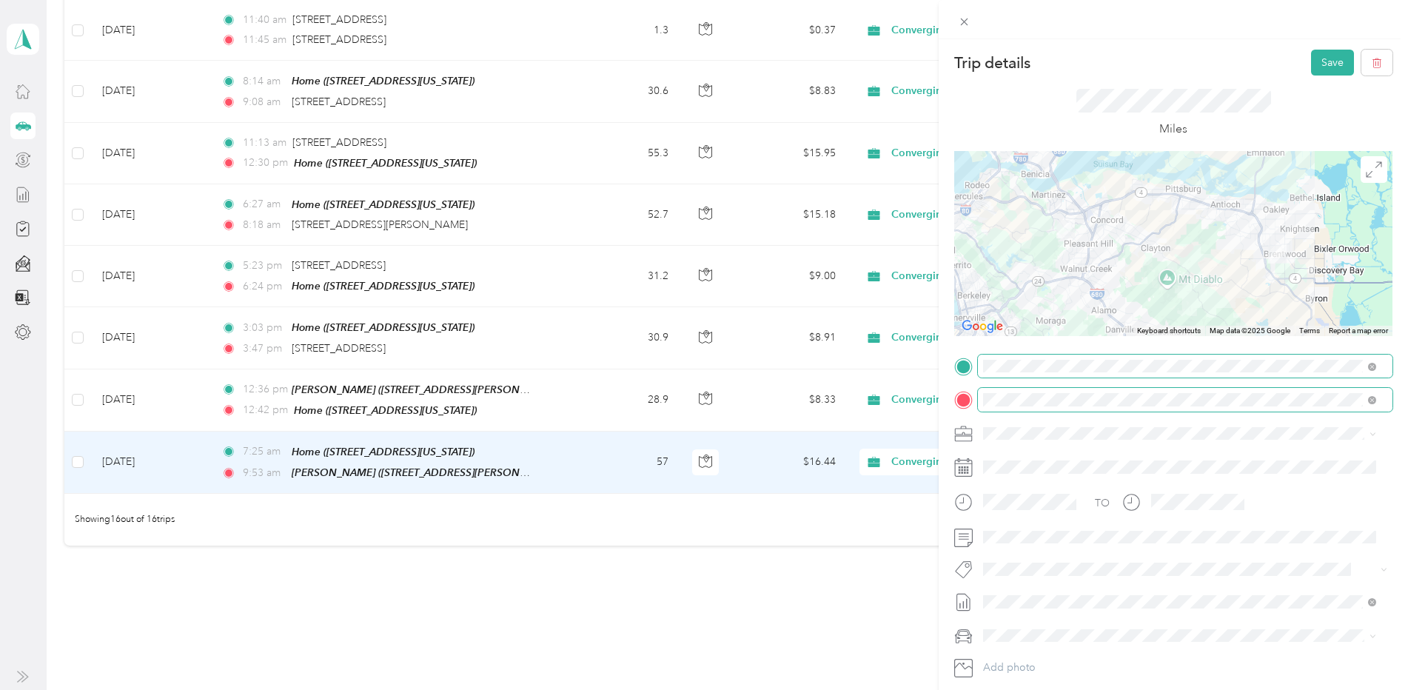
click at [1378, 397] on span at bounding box center [1185, 400] width 415 height 24
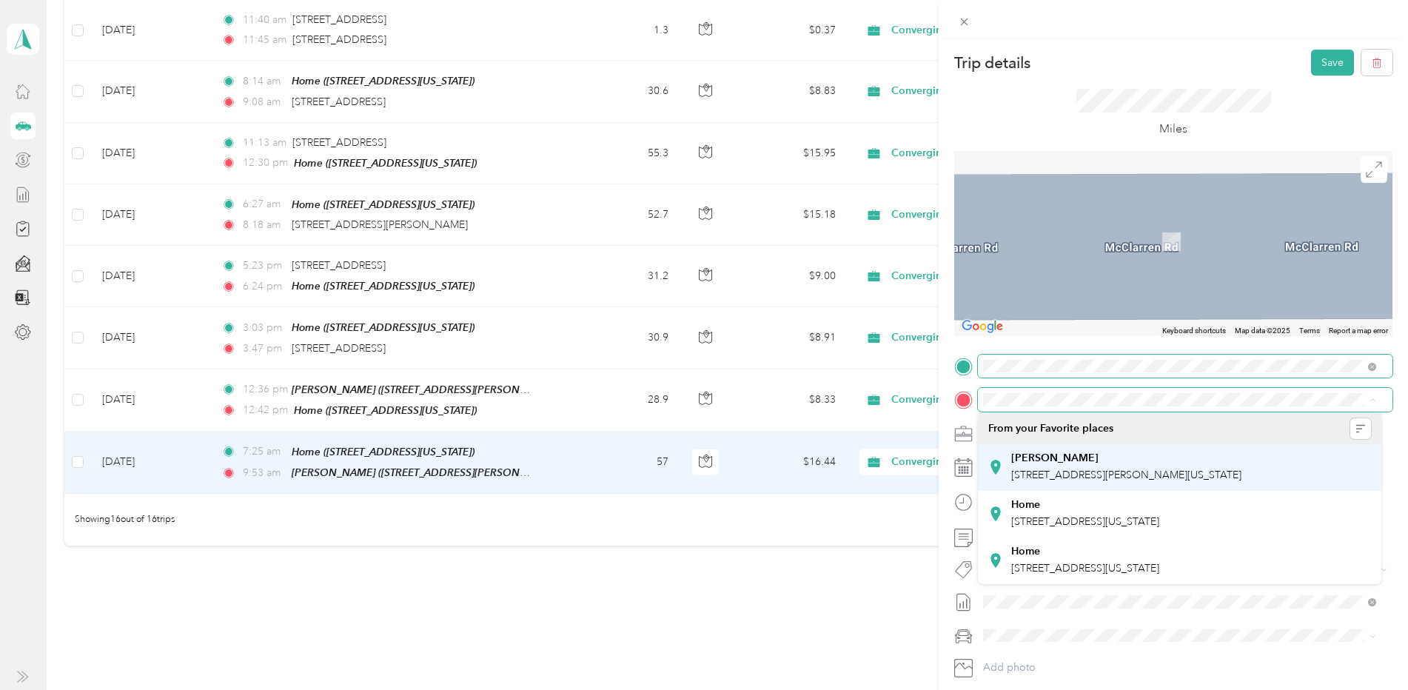
click at [1049, 466] on div "[PERSON_NAME] [STREET_ADDRESS][PERSON_NAME][US_STATE]" at bounding box center [1126, 467] width 230 height 31
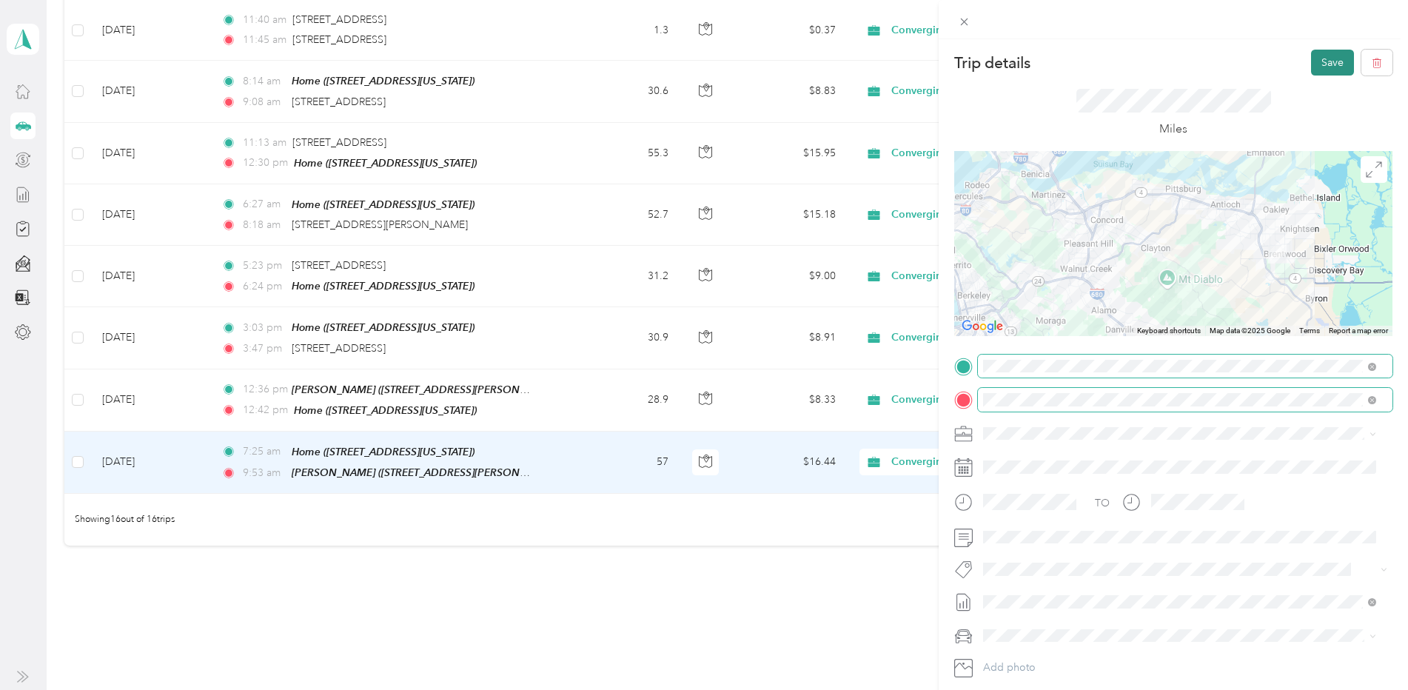
click at [1316, 61] on button "Save" at bounding box center [1332, 63] width 43 height 26
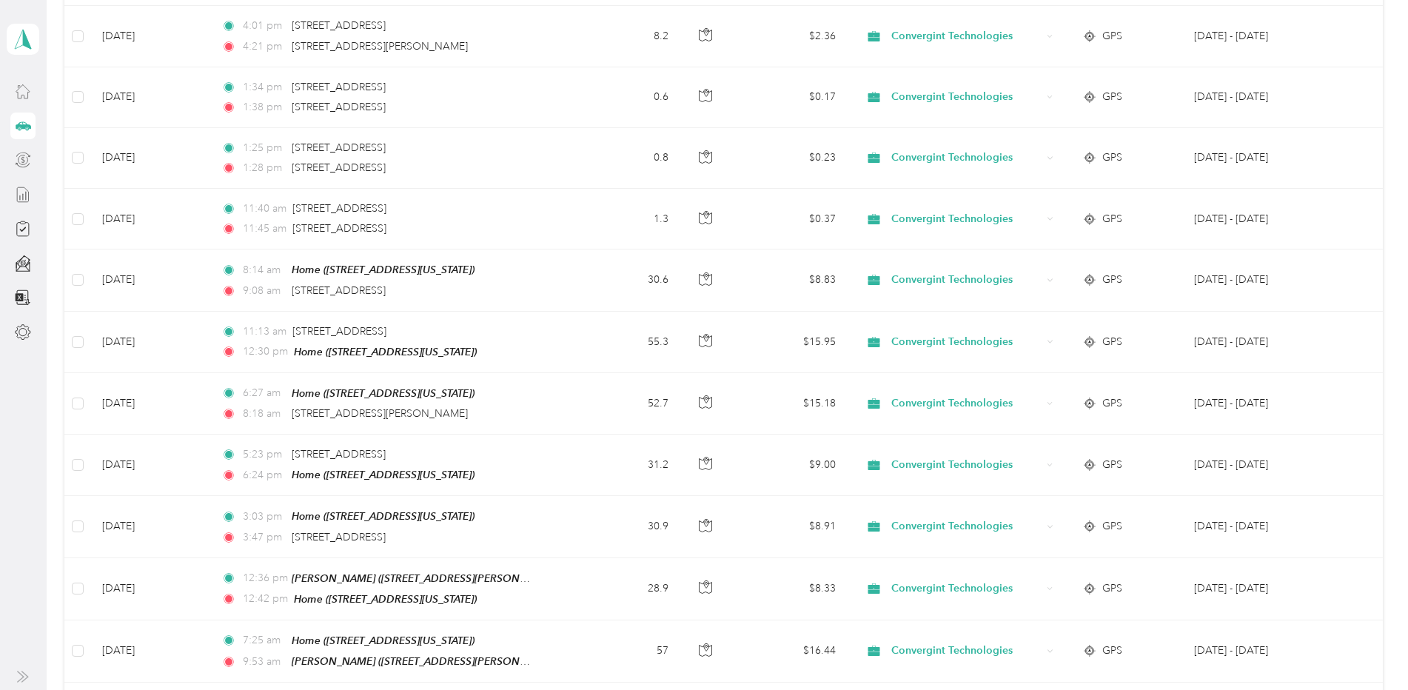
scroll to position [370, 0]
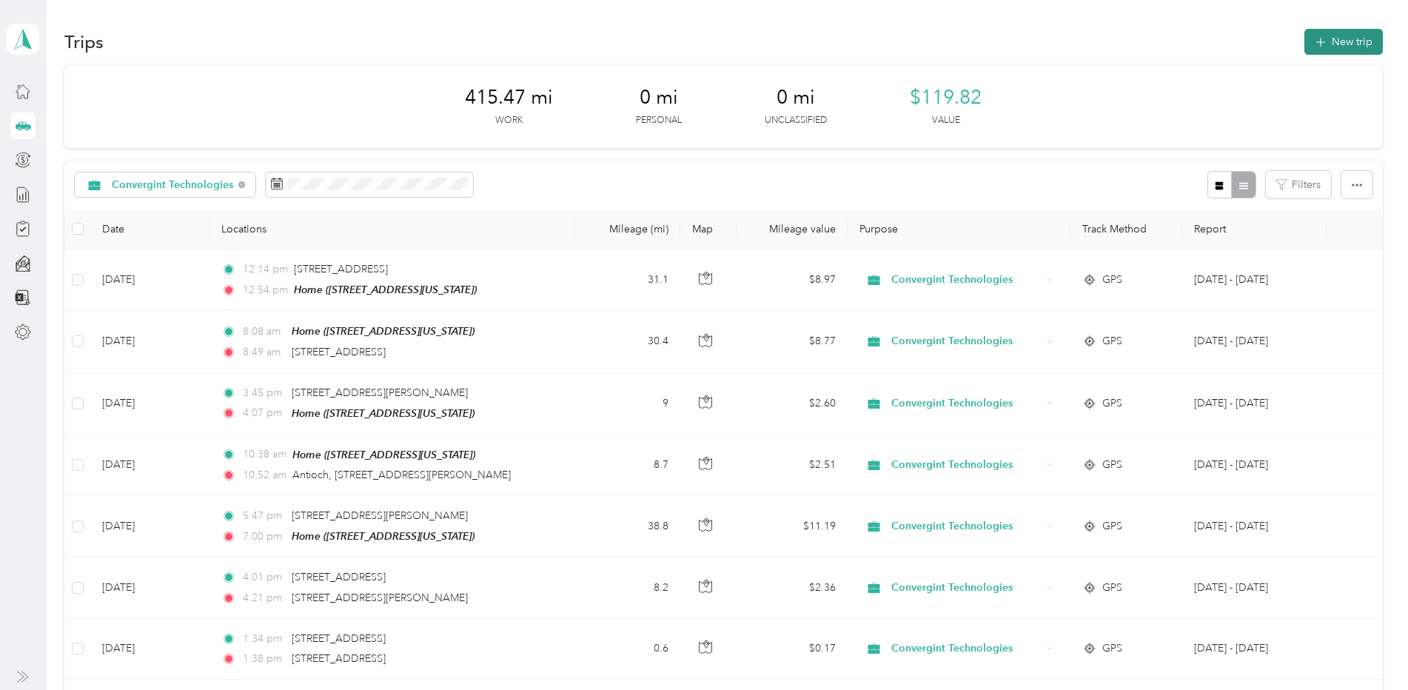
click at [1350, 36] on button "New trip" at bounding box center [1343, 42] width 78 height 26
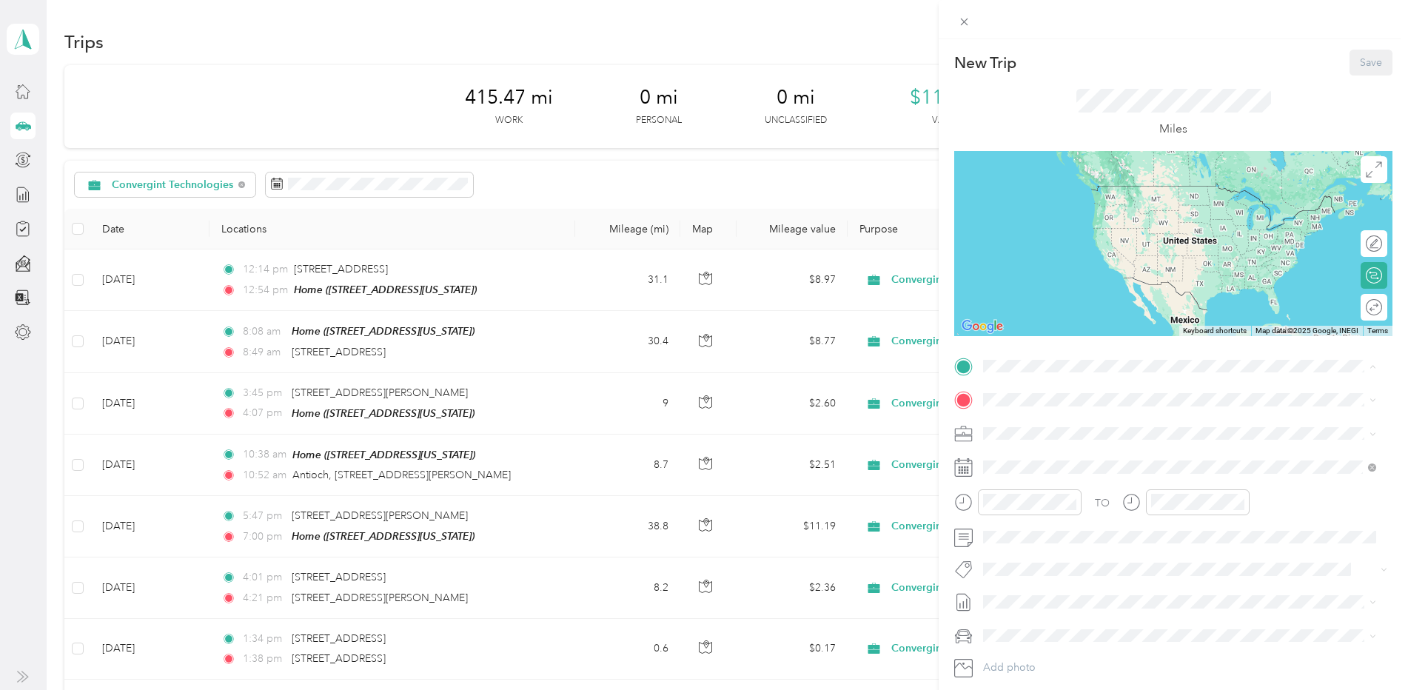
click at [1022, 471] on strong "Home" at bounding box center [1025, 471] width 29 height 13
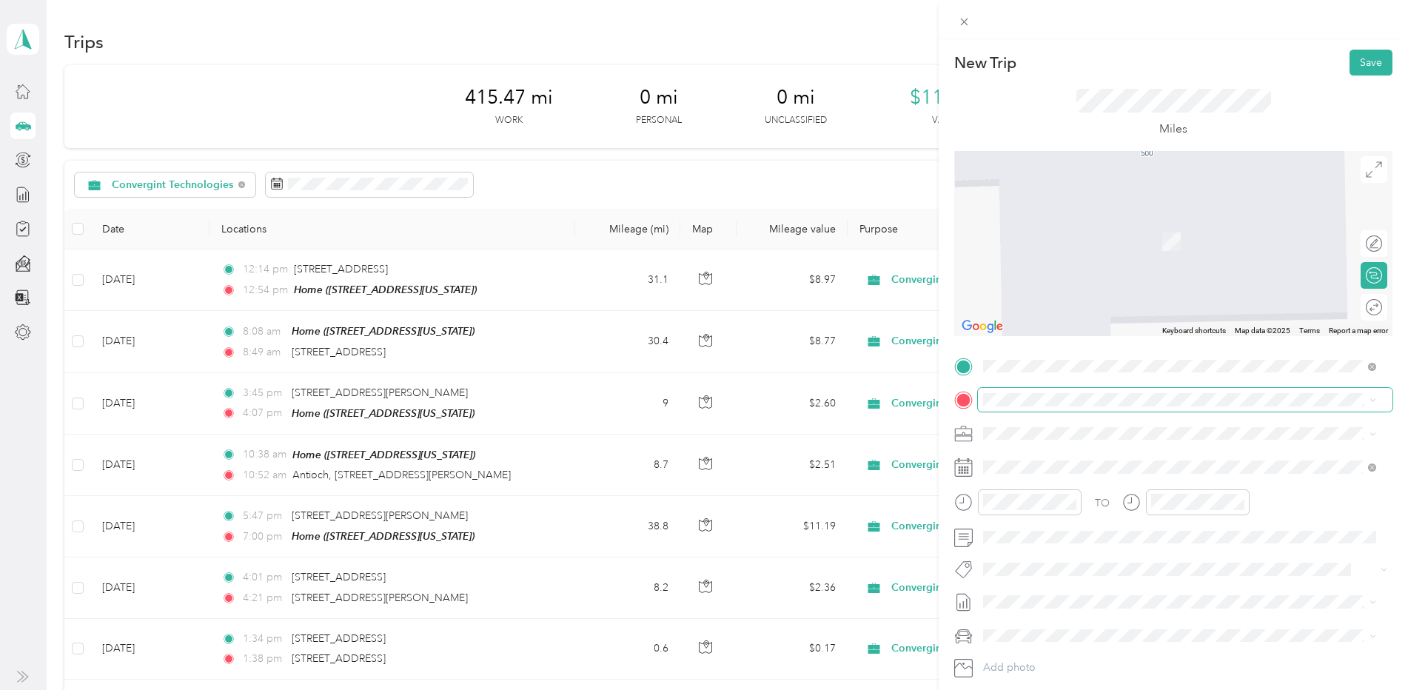
click at [1011, 392] on span at bounding box center [1185, 400] width 415 height 24
click at [1082, 473] on span "[STREET_ADDRESS][PERSON_NAME][US_STATE]" at bounding box center [1126, 475] width 230 height 13
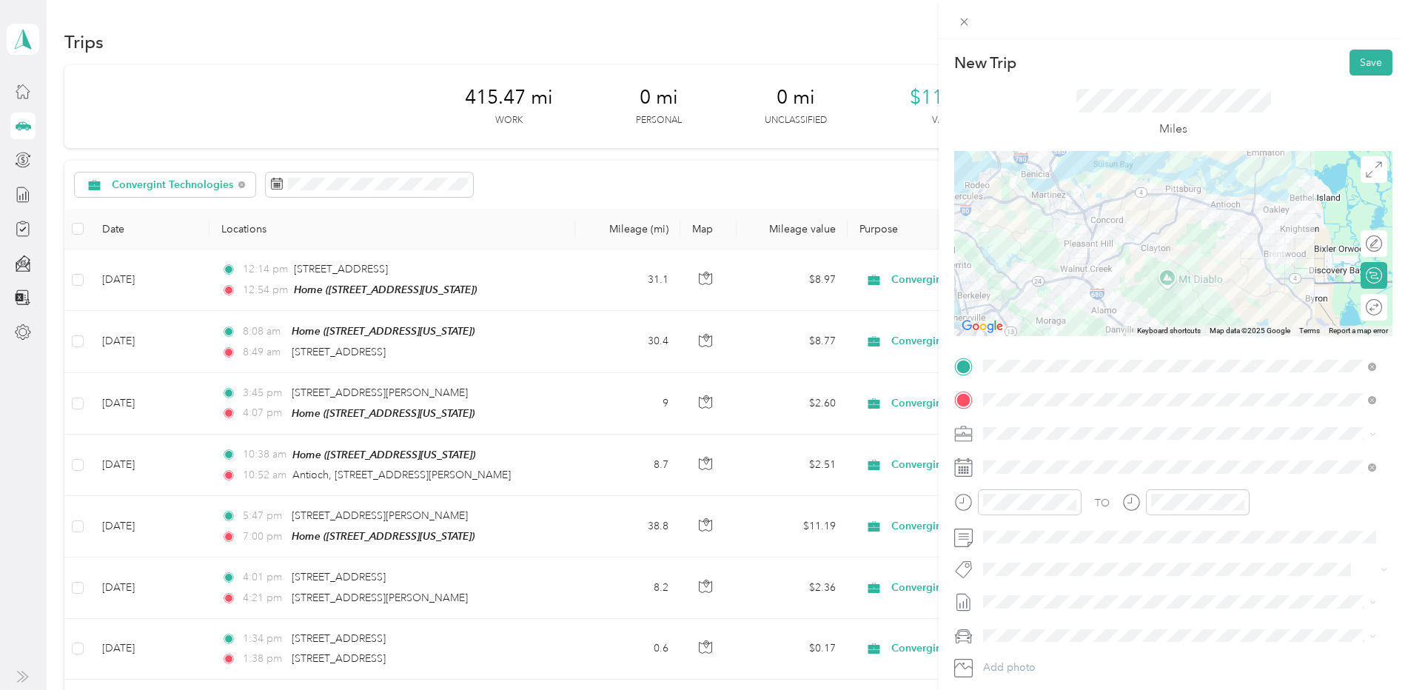
click at [959, 472] on rect at bounding box center [960, 473] width 2 height 2
click at [962, 470] on rect at bounding box center [962, 470] width 2 height 2
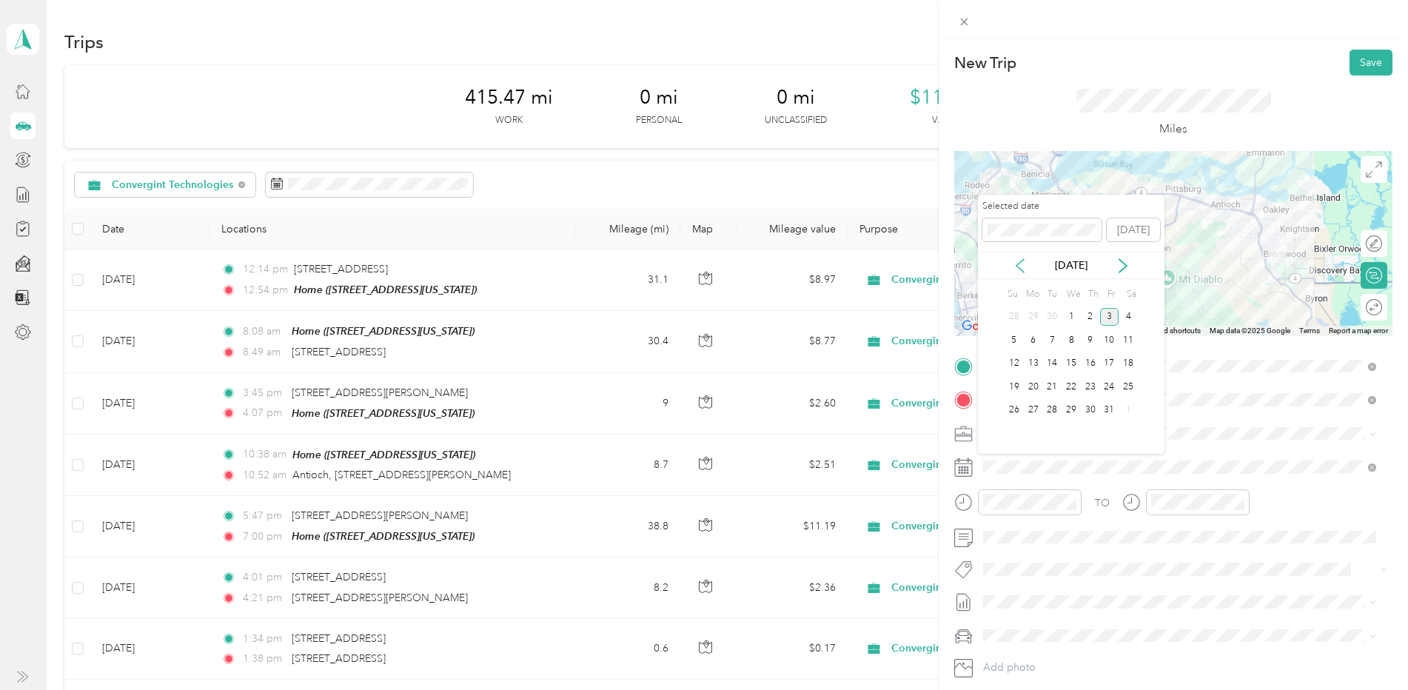
click at [1019, 265] on icon at bounding box center [1020, 265] width 15 height 15
click at [1051, 339] on div "9" at bounding box center [1051, 340] width 19 height 19
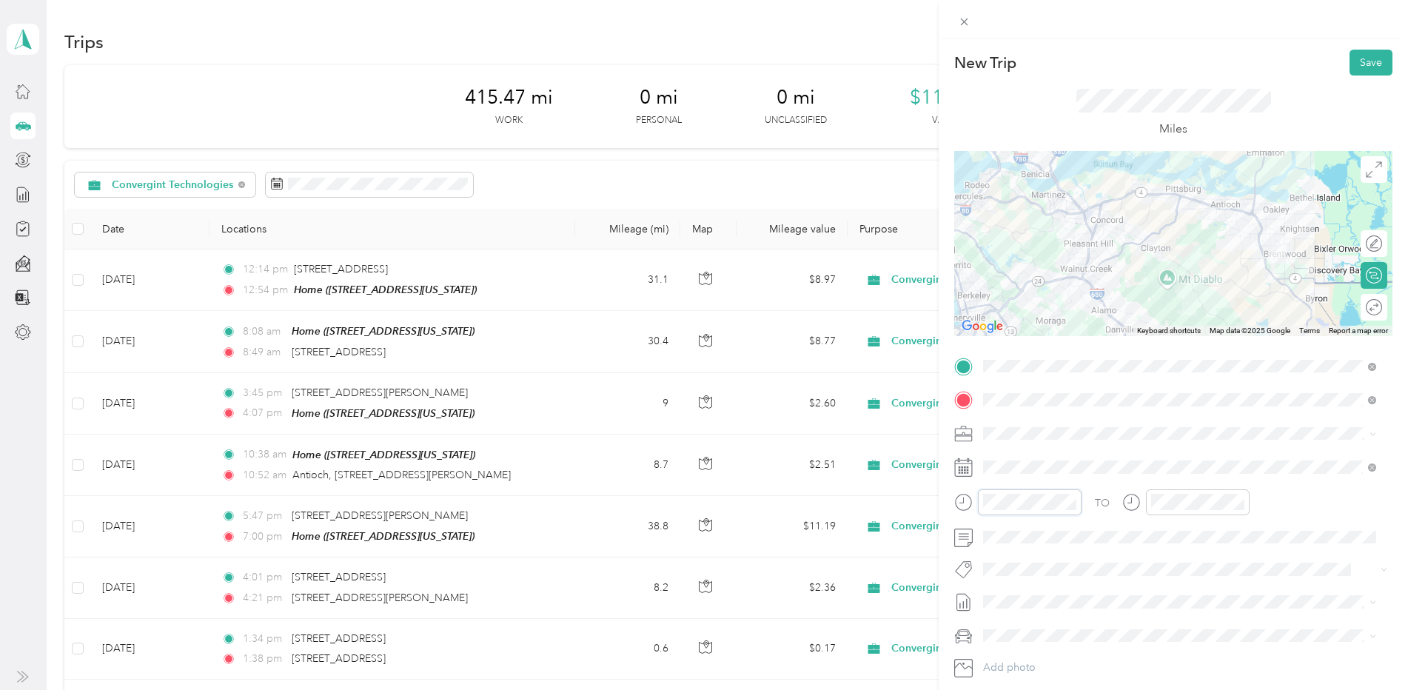
click at [968, 504] on div at bounding box center [1017, 502] width 127 height 26
click at [1083, 301] on div "AM" at bounding box center [1083, 304] width 36 height 21
click at [1033, 328] on div "25" at bounding box center [1041, 328] width 36 height 21
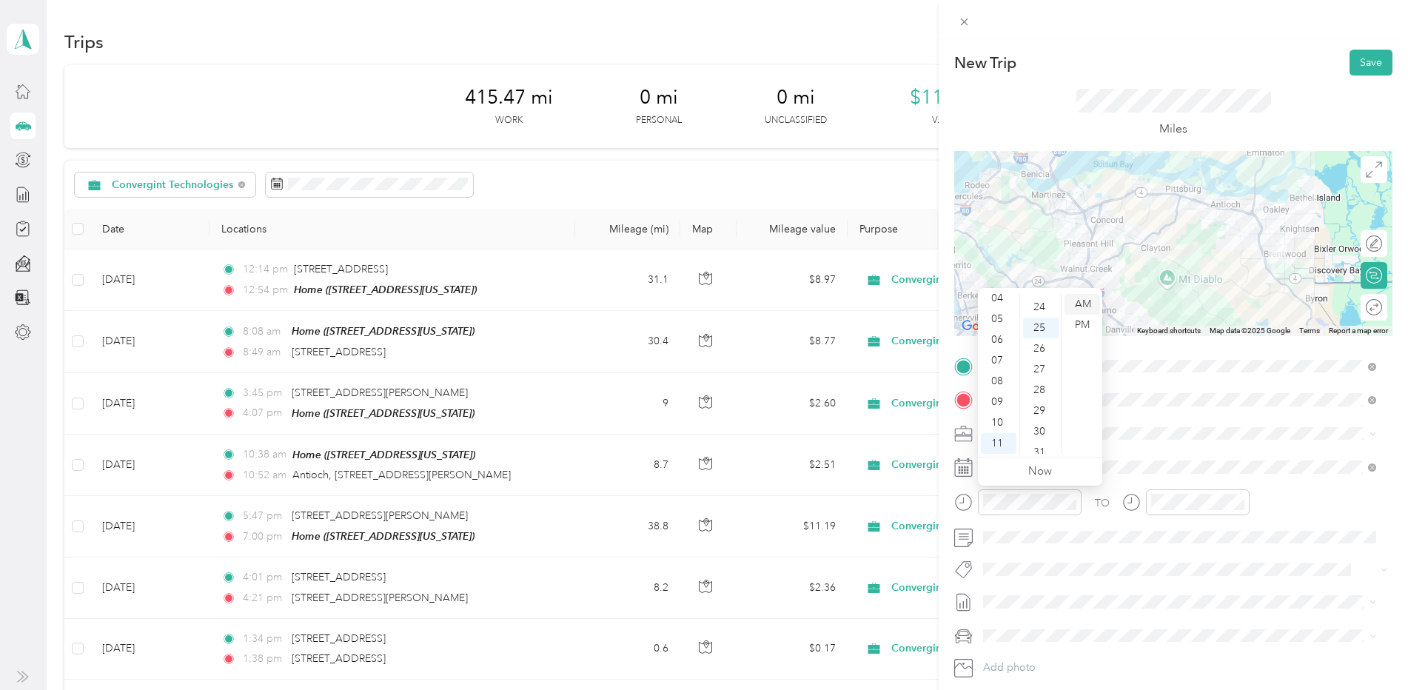
scroll to position [518, 0]
click at [995, 355] on div "07" at bounding box center [999, 360] width 36 height 21
click at [1094, 304] on div "AM" at bounding box center [1083, 304] width 36 height 21
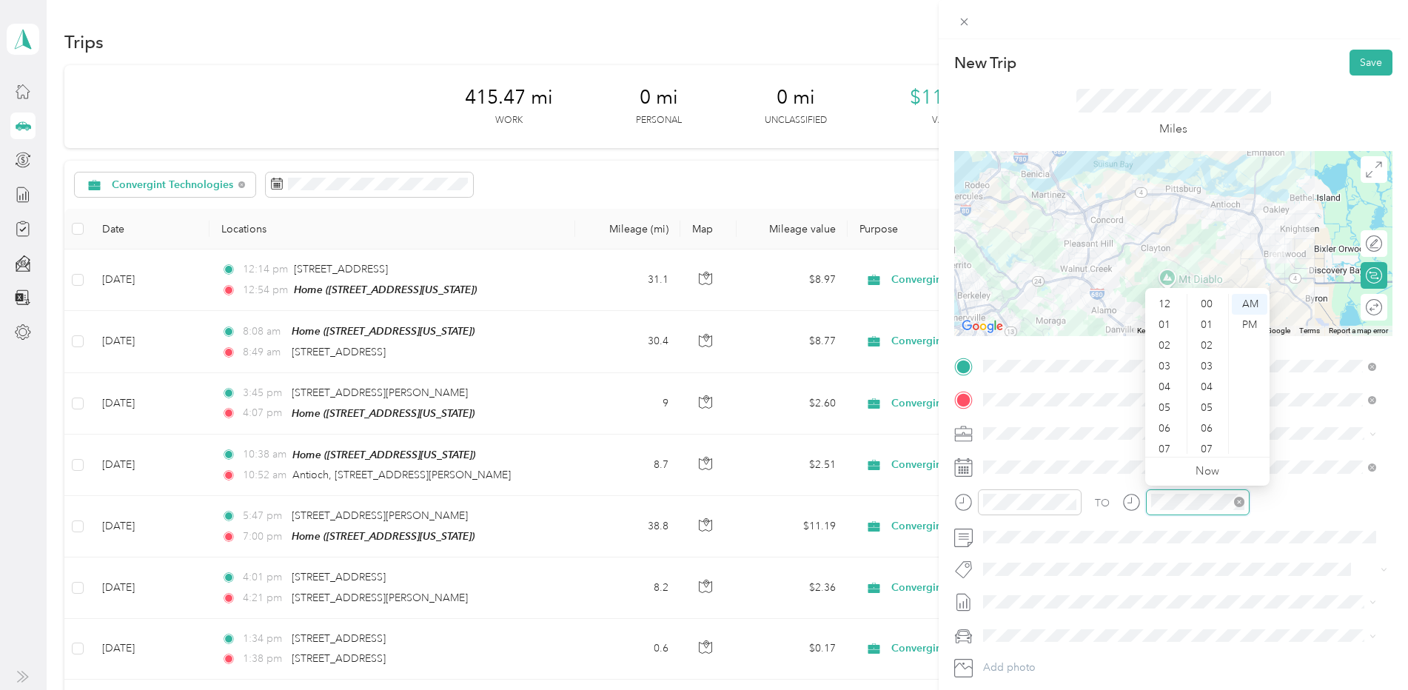
scroll to position [89, 0]
click at [1164, 380] on div "08" at bounding box center [1166, 381] width 36 height 21
click at [1213, 441] on div "45" at bounding box center [1208, 446] width 36 height 21
click at [1260, 301] on div "AM" at bounding box center [1250, 304] width 36 height 21
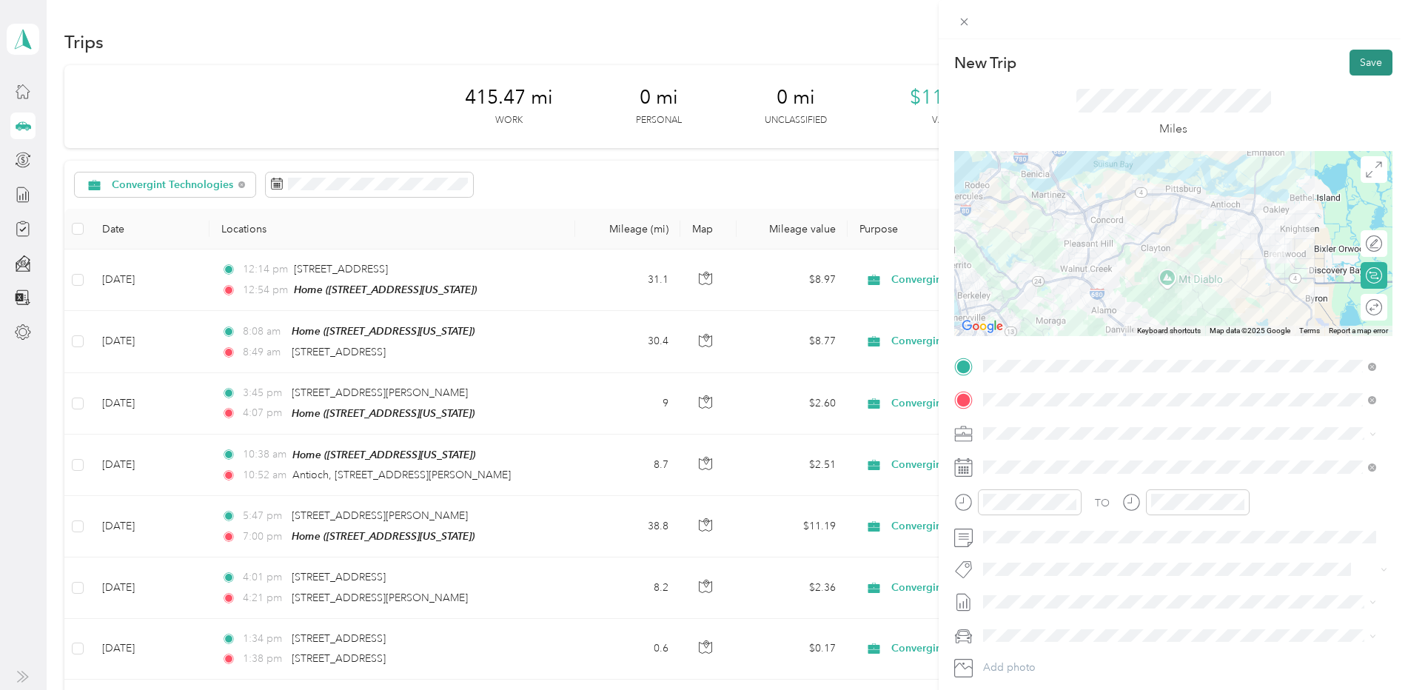
click at [1356, 63] on button "Save" at bounding box center [1371, 63] width 43 height 26
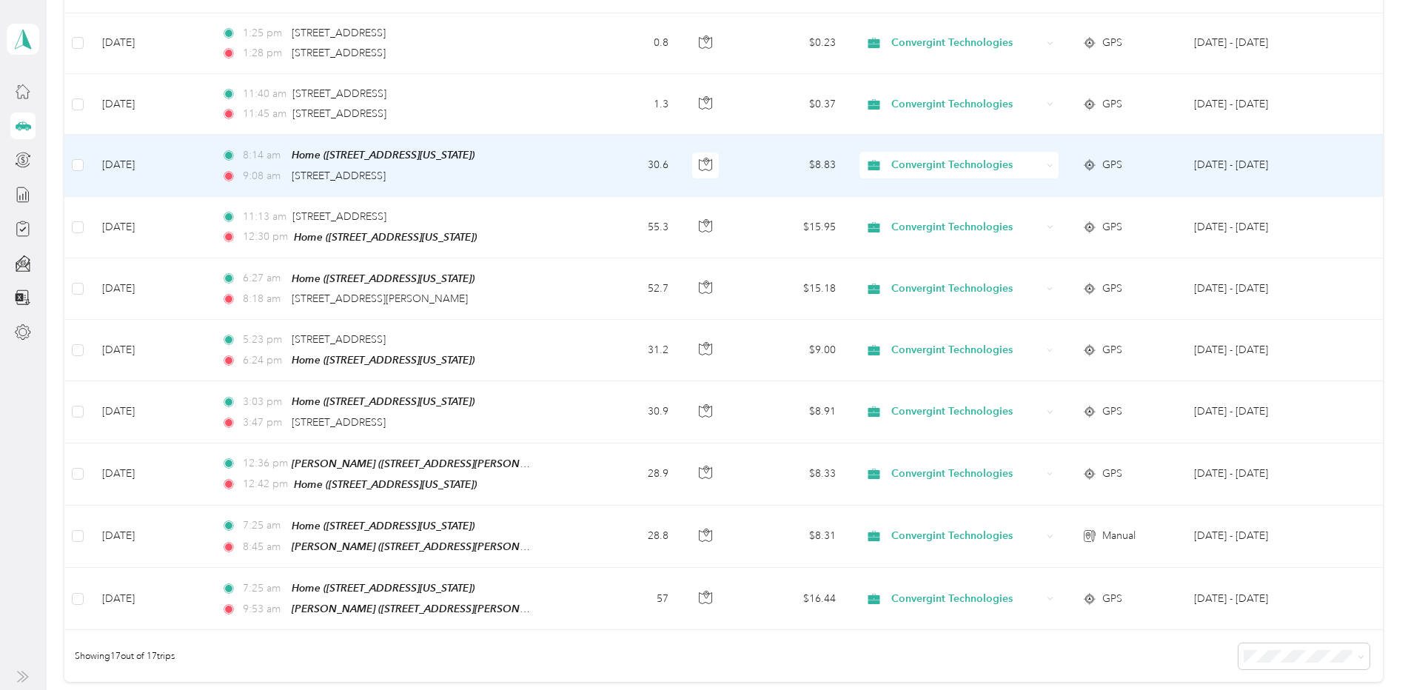
scroll to position [851, 0]
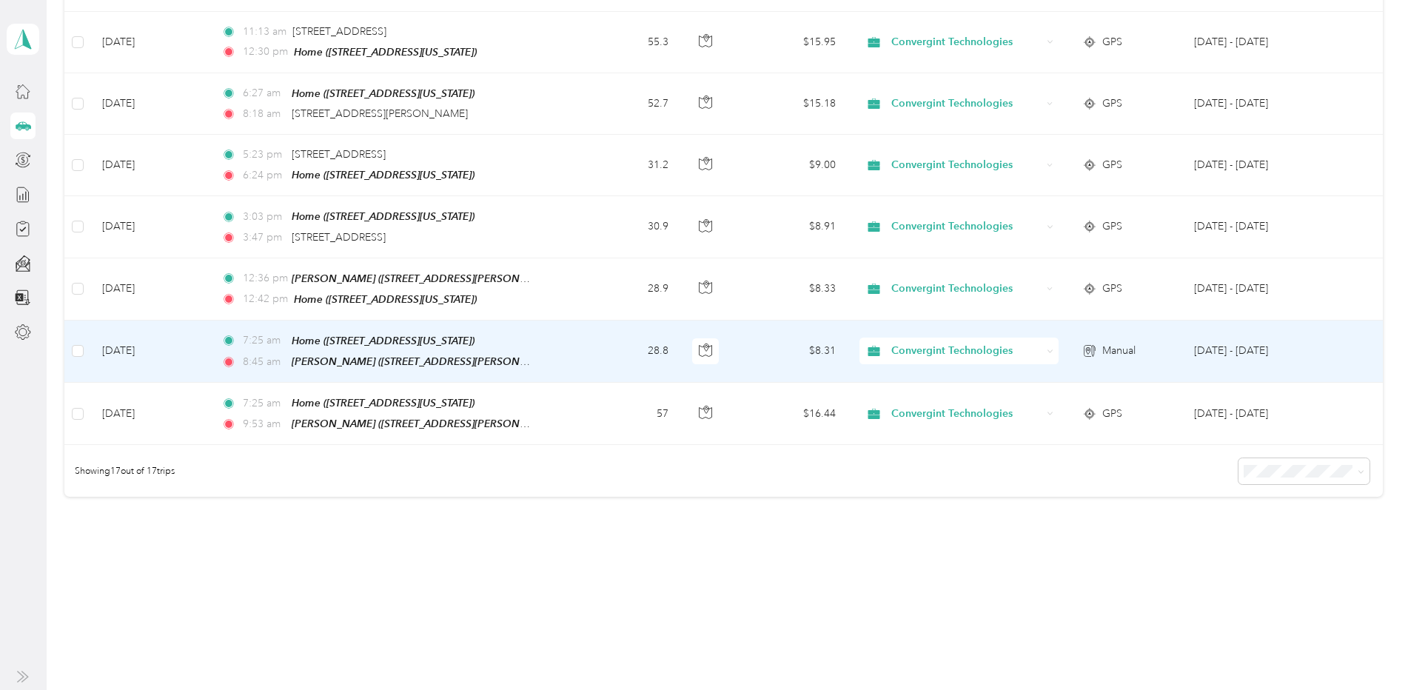
click at [140, 338] on td "[DATE]" at bounding box center [149, 352] width 119 height 62
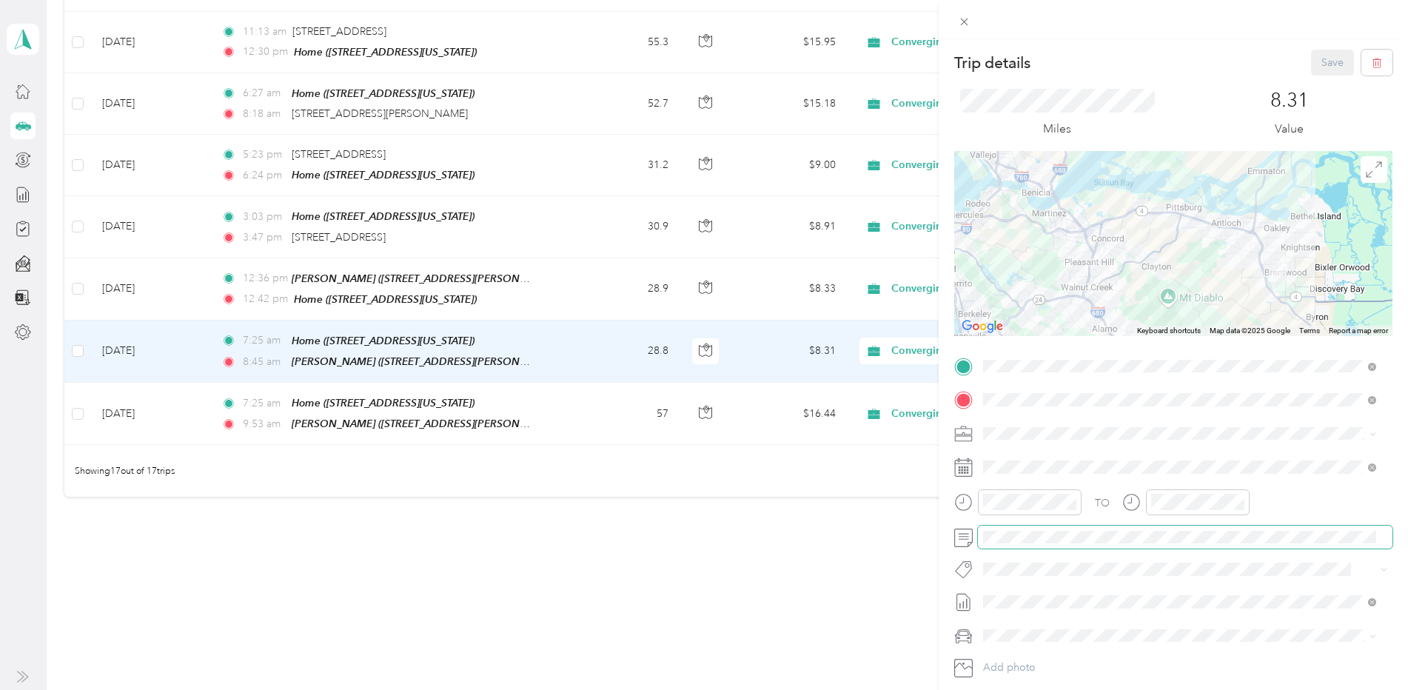
click at [1030, 529] on span at bounding box center [1185, 538] width 415 height 24
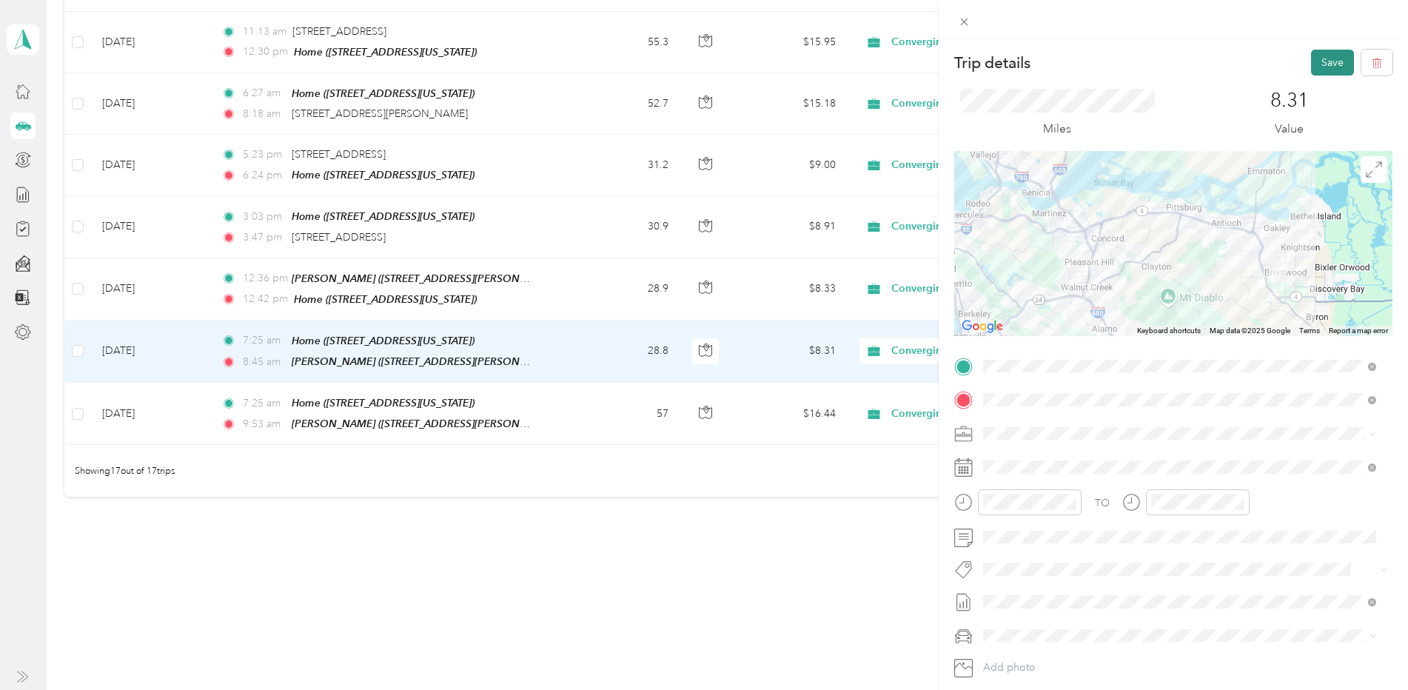
click at [1317, 61] on button "Save" at bounding box center [1332, 63] width 43 height 26
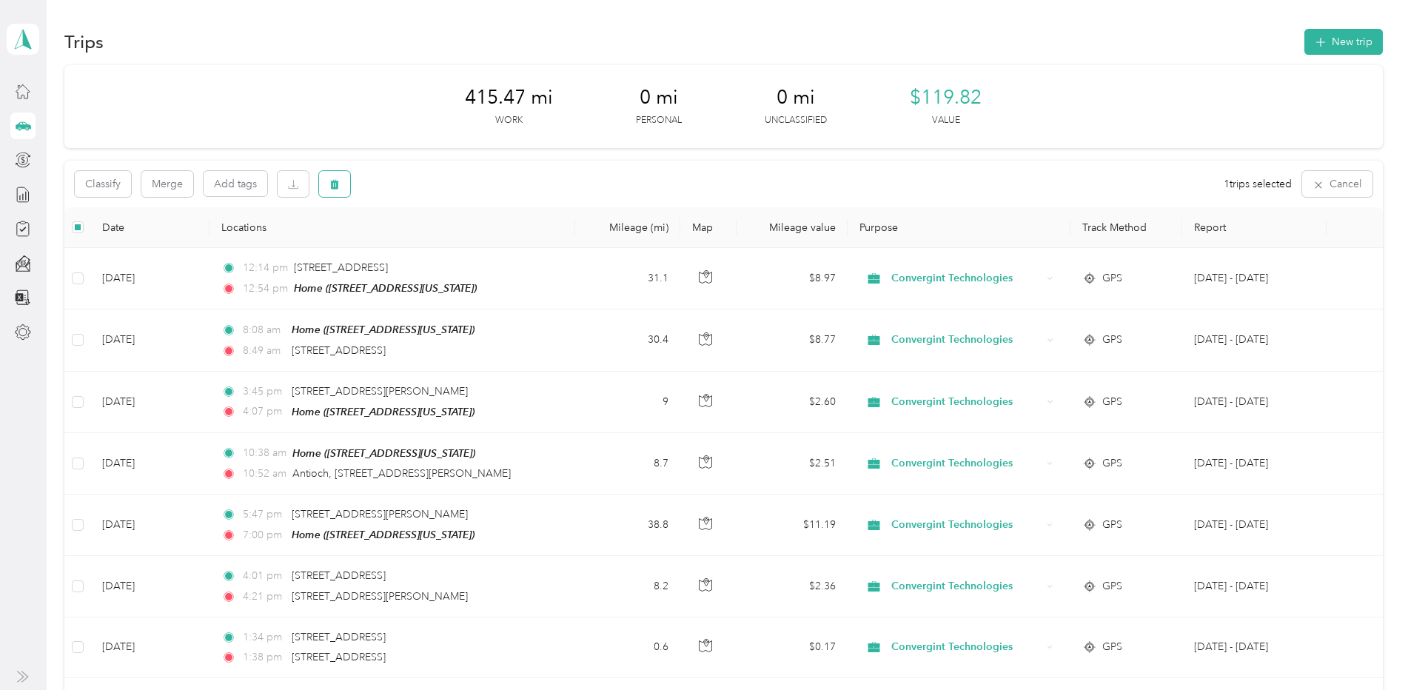
click at [343, 185] on button "button" at bounding box center [334, 184] width 31 height 26
click at [446, 247] on button "Yes" at bounding box center [445, 246] width 29 height 24
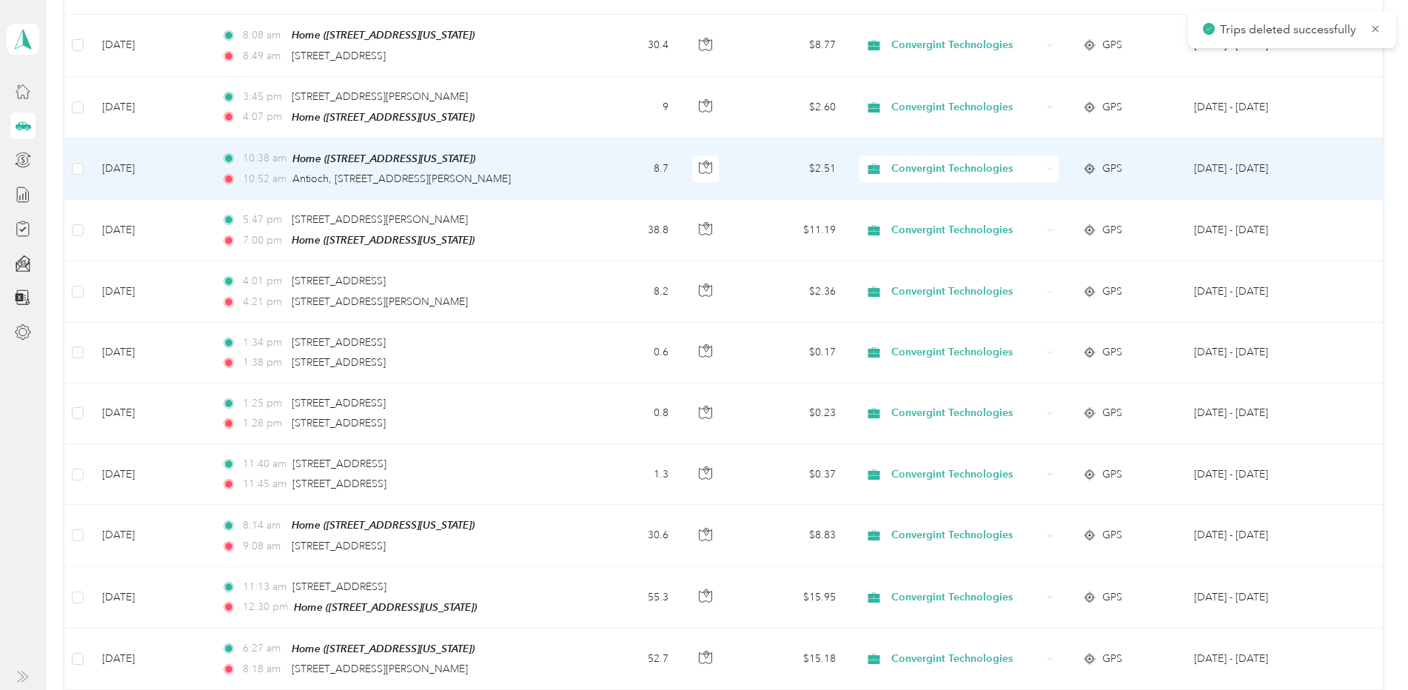
scroll to position [592, 0]
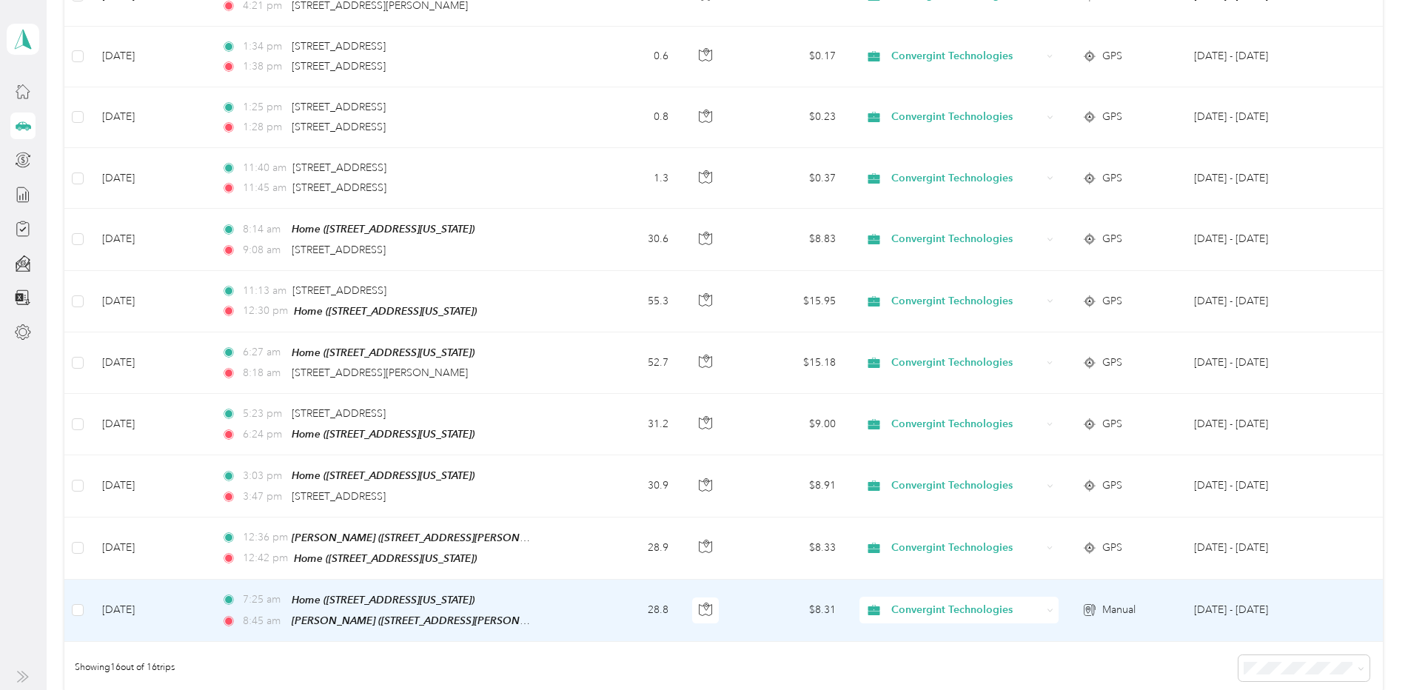
click at [143, 594] on td "[DATE]" at bounding box center [149, 611] width 119 height 62
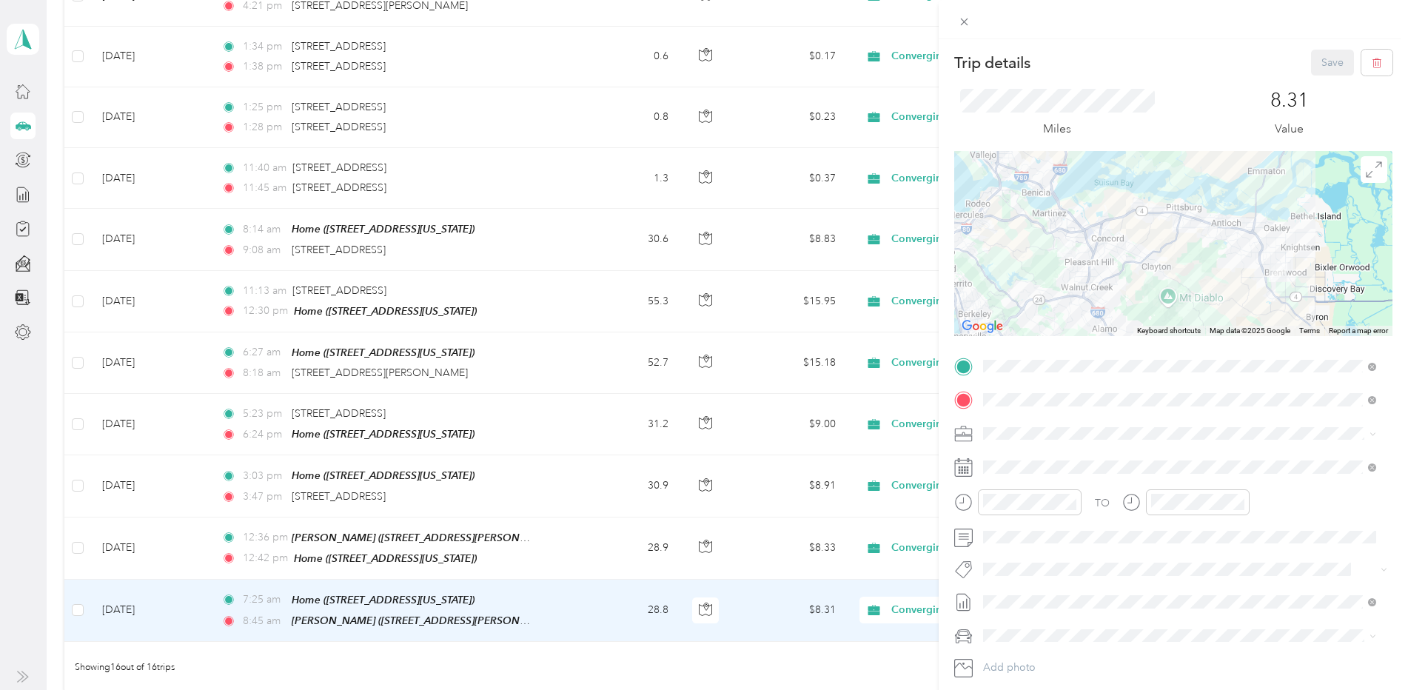
click at [121, 539] on div "Trip details Save This trip cannot be edited because it is either under review,…" at bounding box center [704, 345] width 1408 height 690
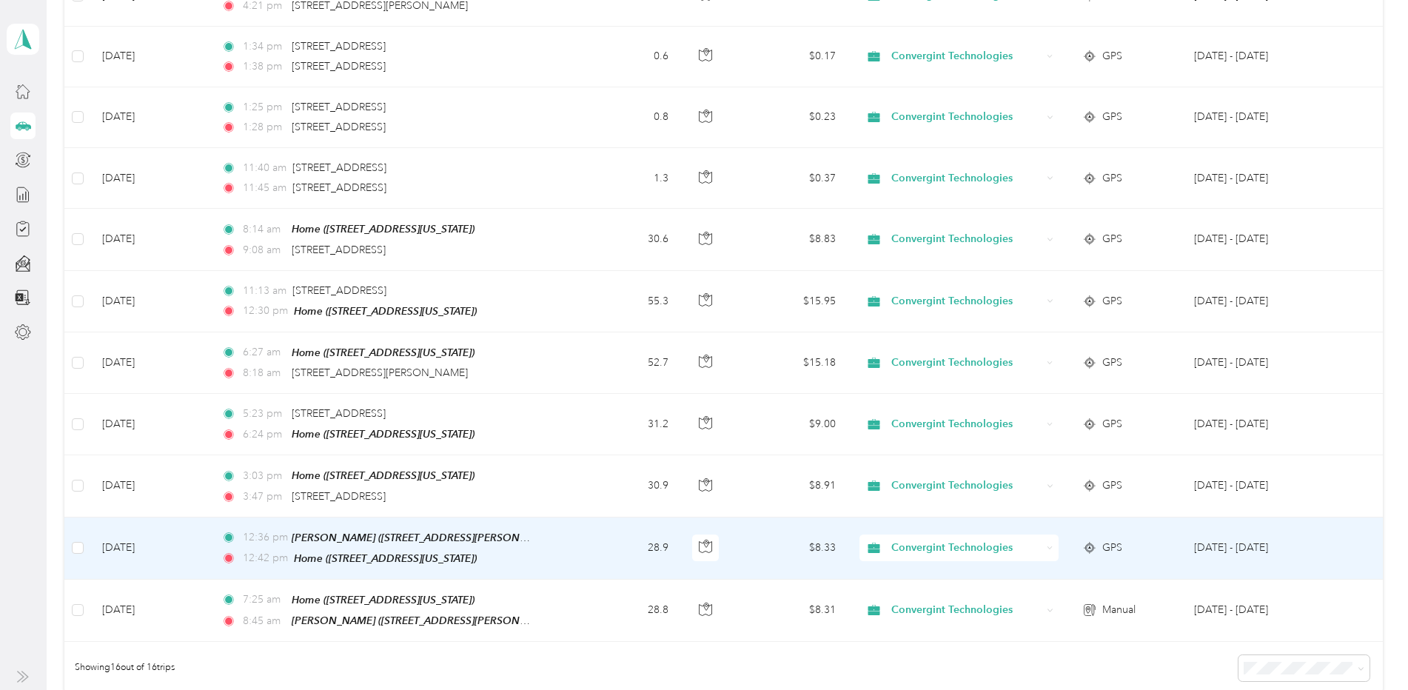
click at [133, 538] on td "[DATE]" at bounding box center [149, 548] width 119 height 62
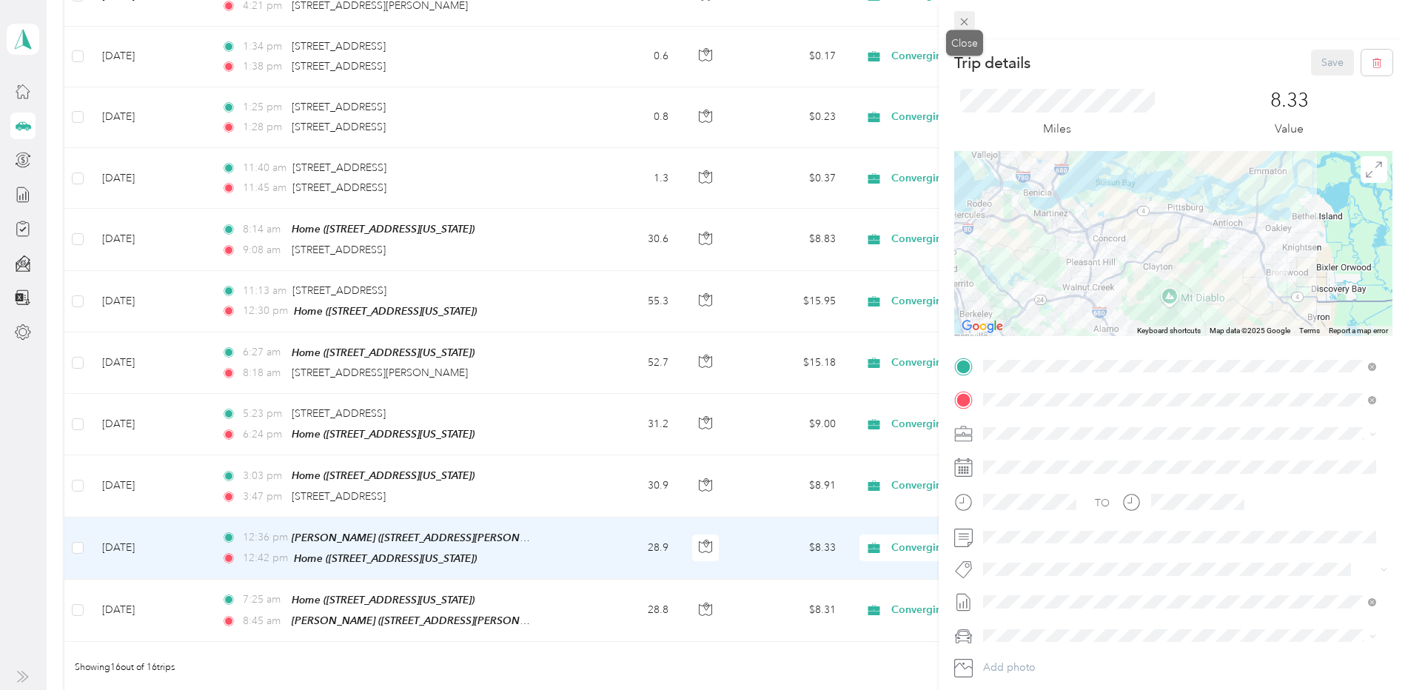
click at [962, 25] on icon at bounding box center [964, 22] width 13 height 13
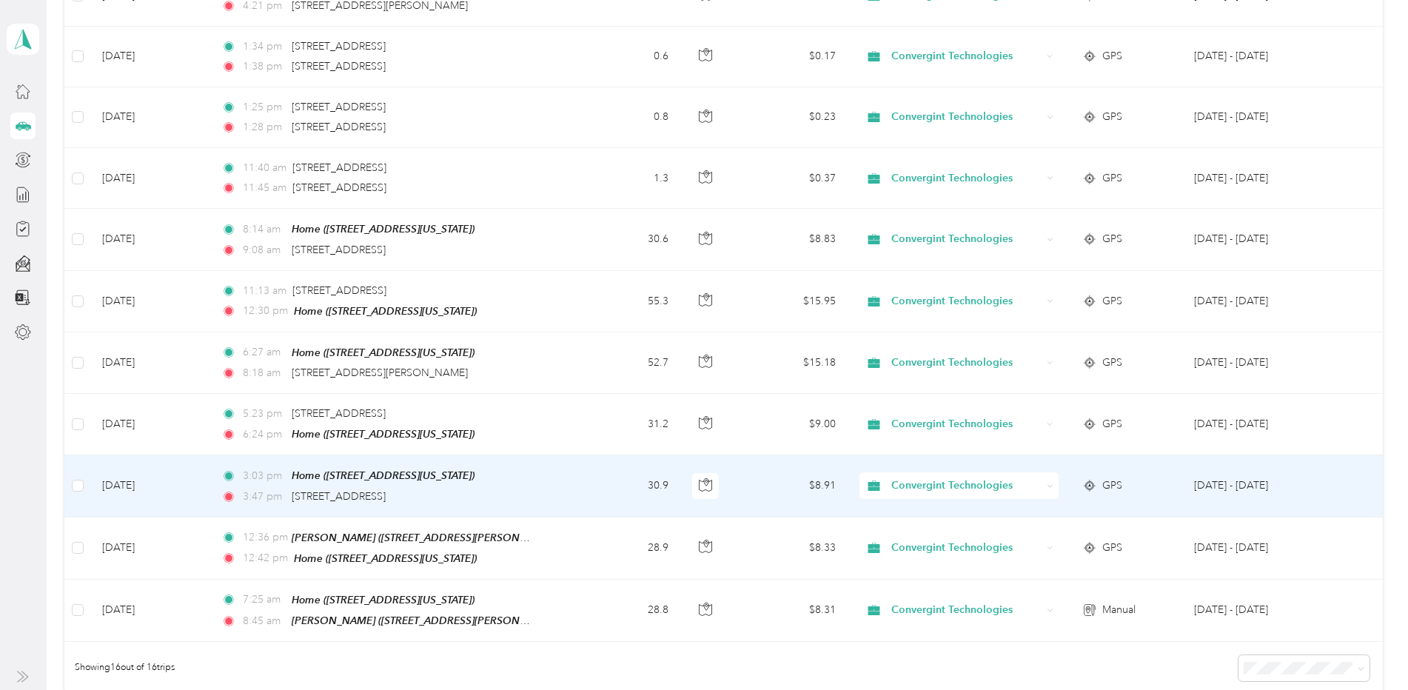
click at [135, 472] on td "[DATE]" at bounding box center [149, 485] width 119 height 61
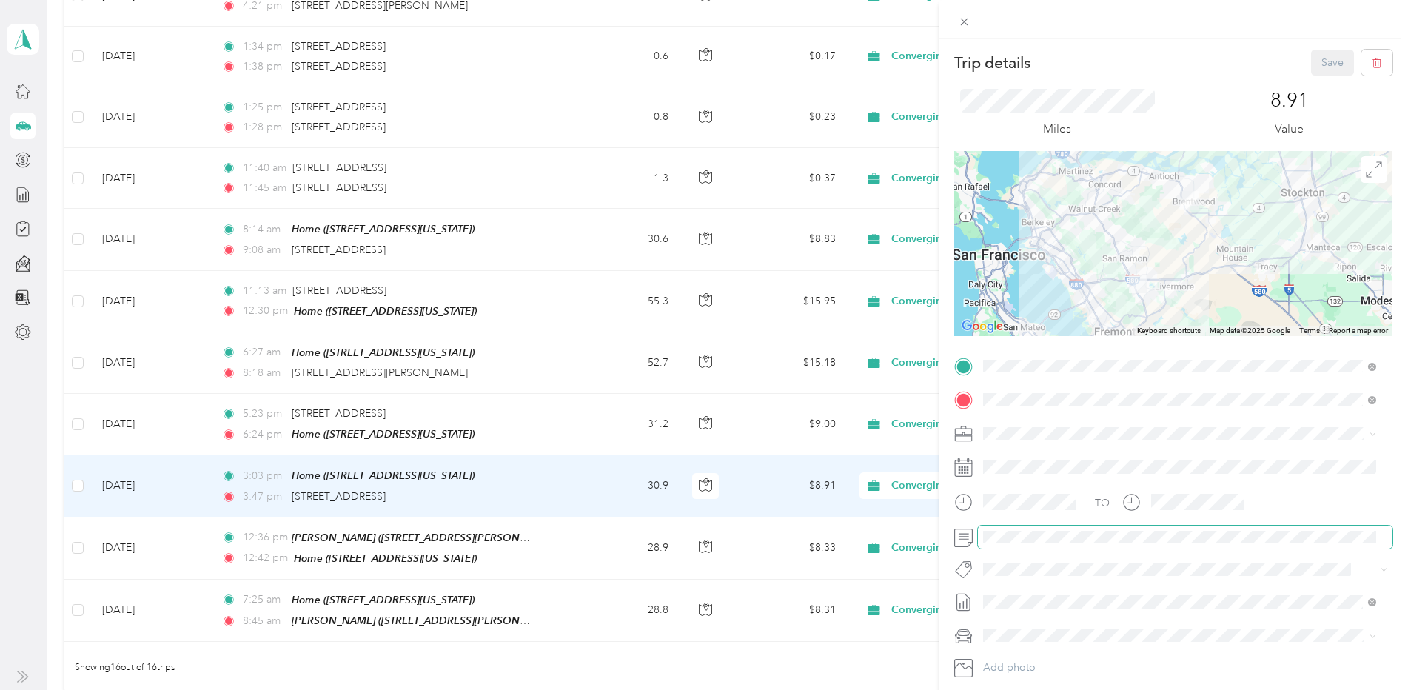
click at [1010, 543] on span at bounding box center [1185, 538] width 415 height 24
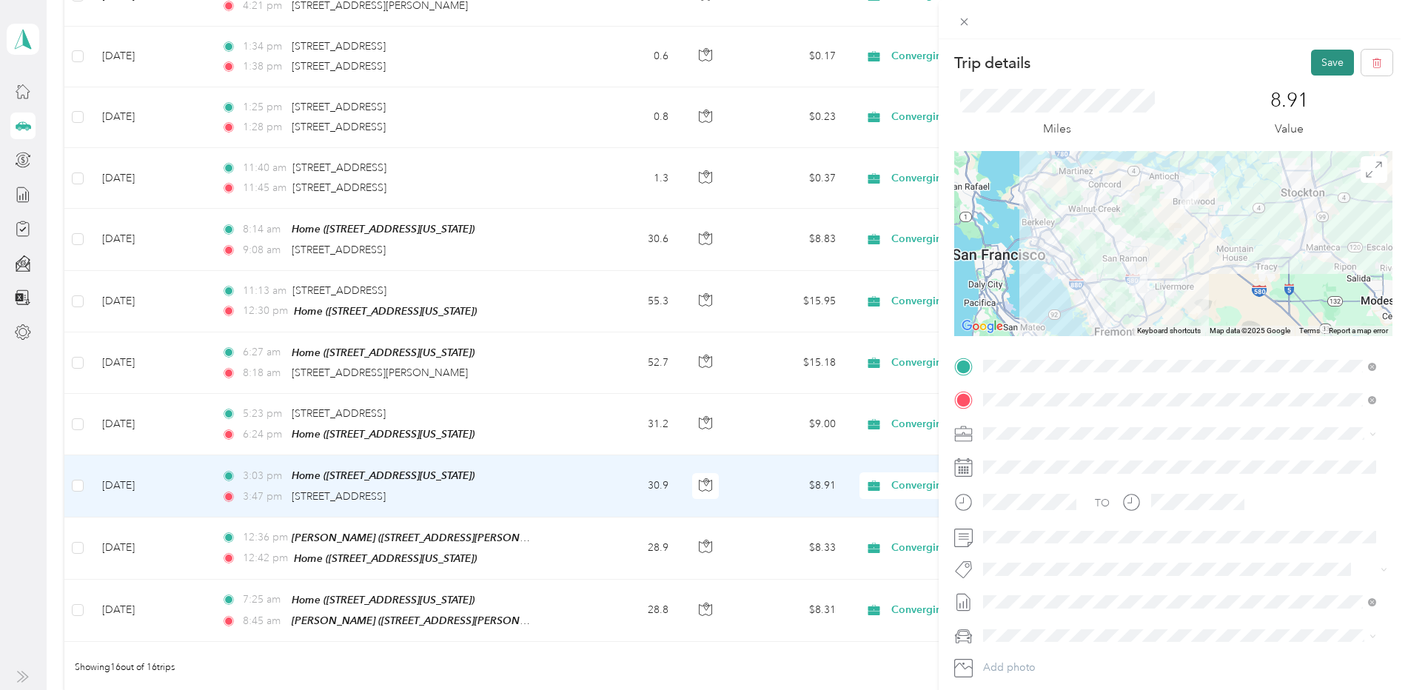
click at [1320, 55] on button "Save" at bounding box center [1332, 63] width 43 height 26
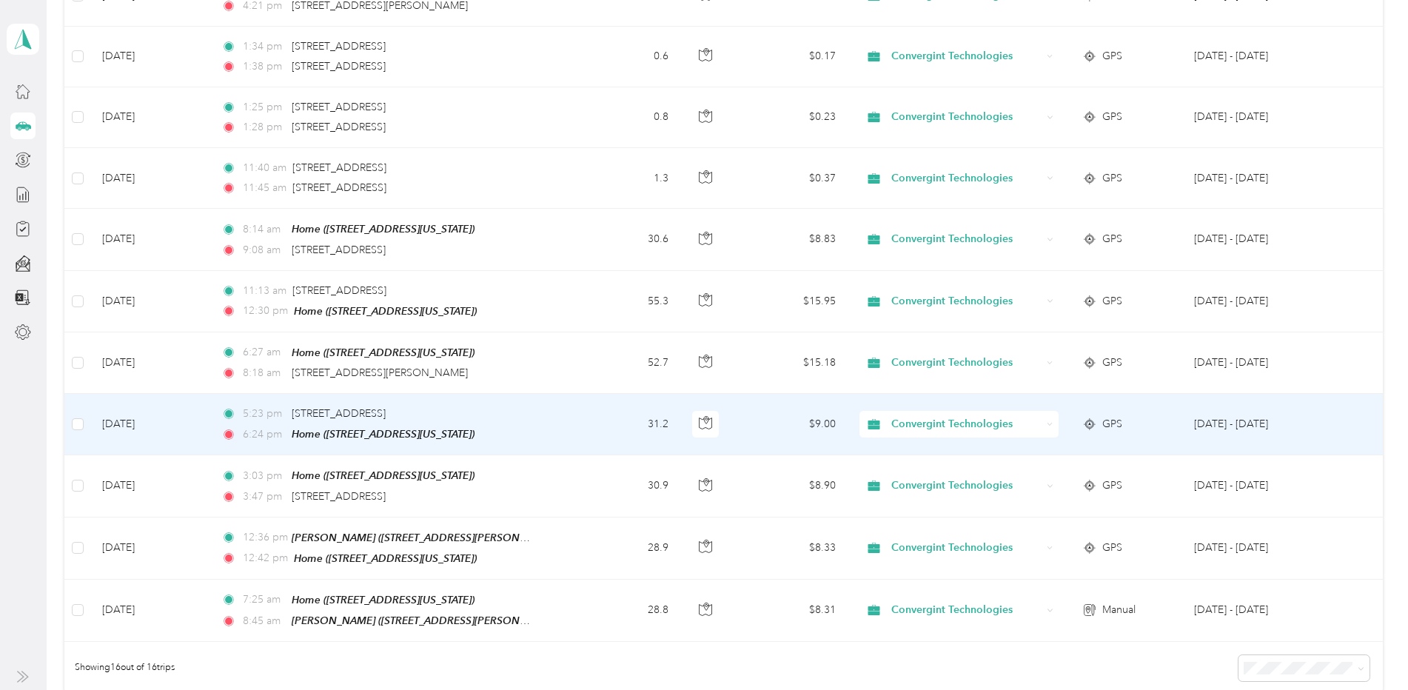
click at [115, 418] on td "[DATE]" at bounding box center [149, 424] width 119 height 61
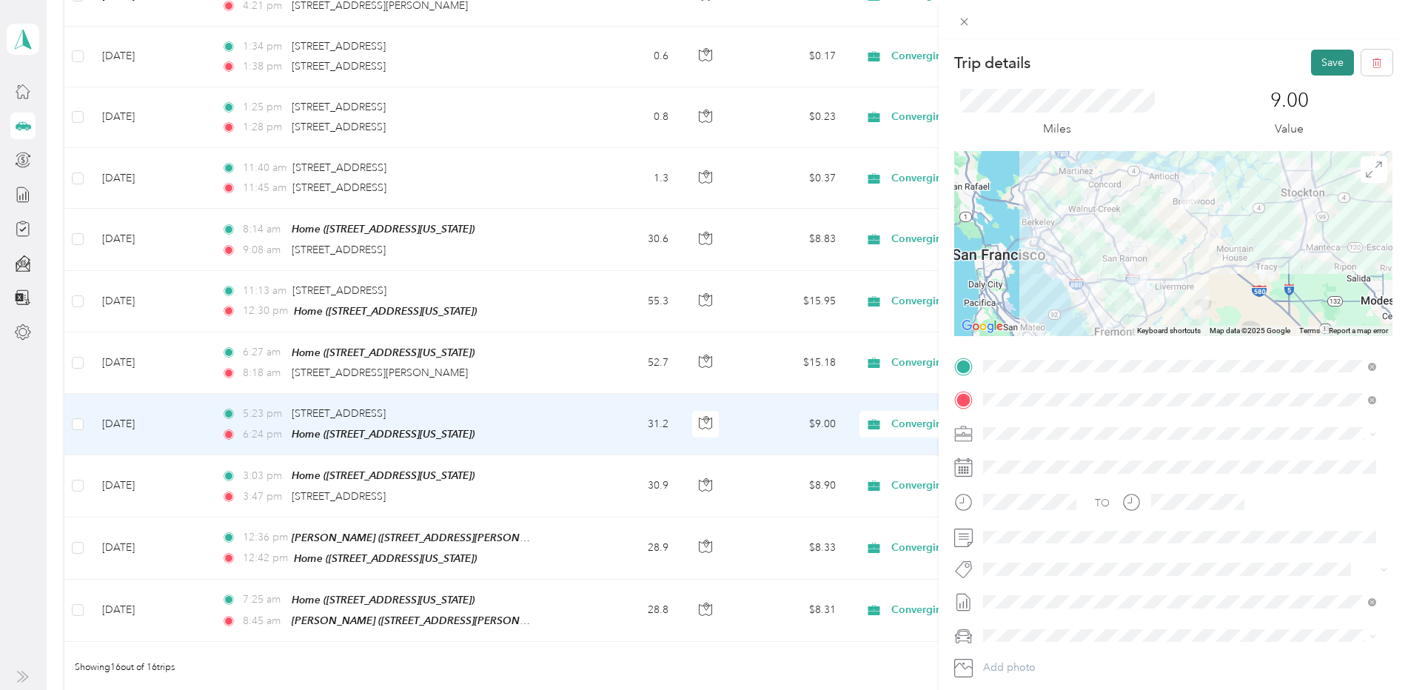
click at [1311, 64] on button "Save" at bounding box center [1332, 63] width 43 height 26
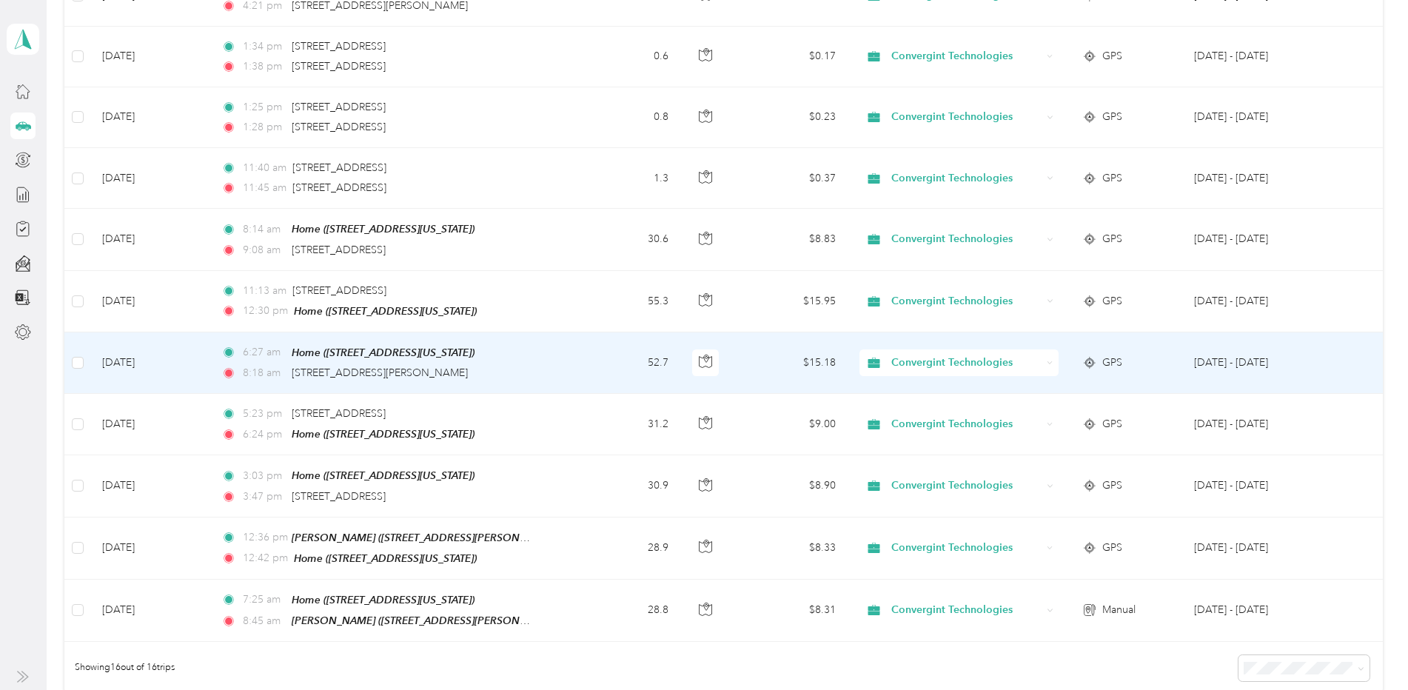
click at [138, 356] on td "[DATE]" at bounding box center [149, 362] width 119 height 61
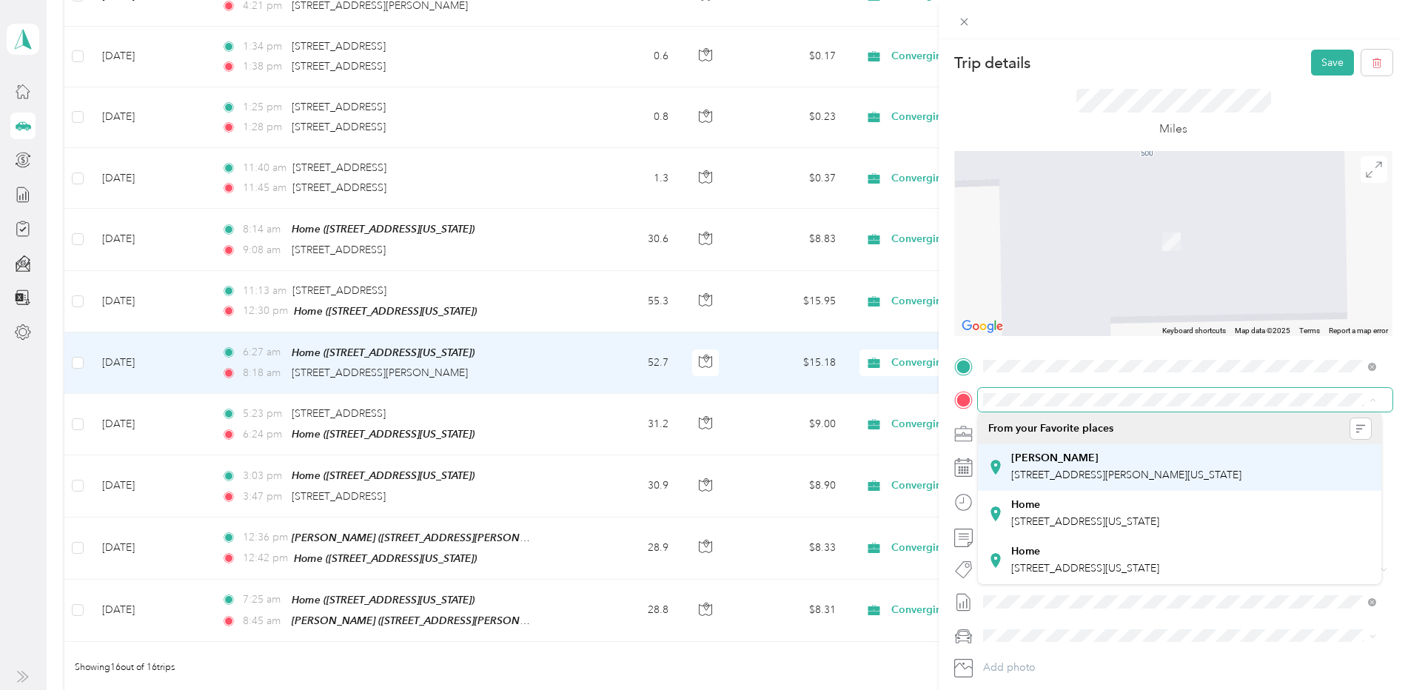
click at [1164, 469] on span "[STREET_ADDRESS][PERSON_NAME][US_STATE]" at bounding box center [1126, 475] width 230 height 13
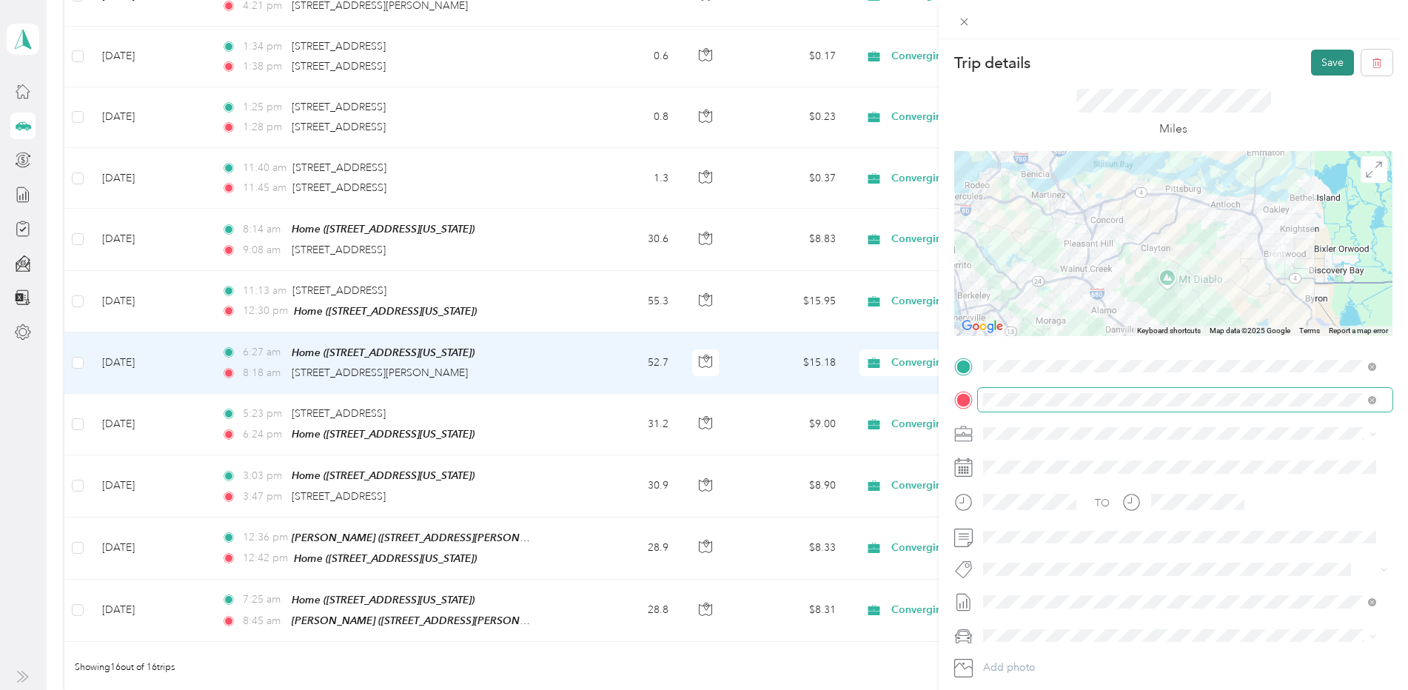
click at [1319, 67] on button "Save" at bounding box center [1332, 63] width 43 height 26
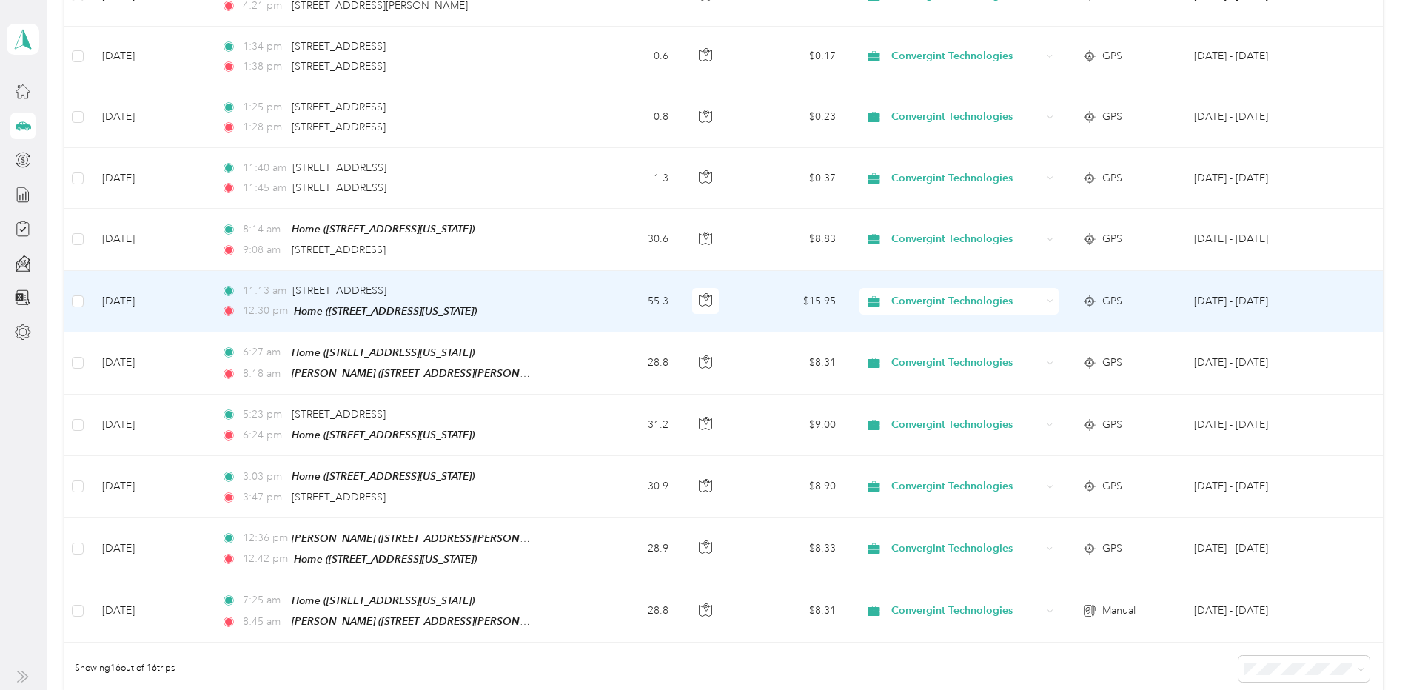
click at [142, 294] on td "[DATE]" at bounding box center [149, 301] width 119 height 61
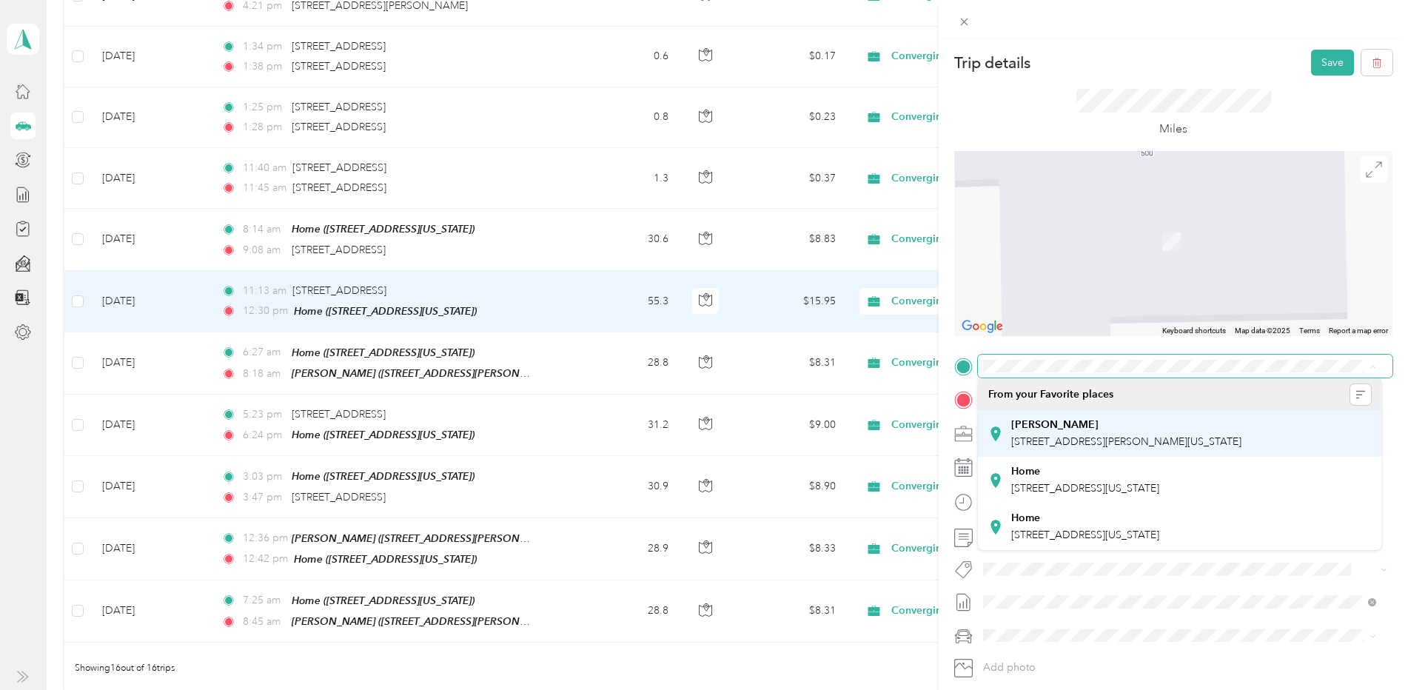
click at [1076, 435] on span "[STREET_ADDRESS][PERSON_NAME][US_STATE]" at bounding box center [1126, 441] width 230 height 13
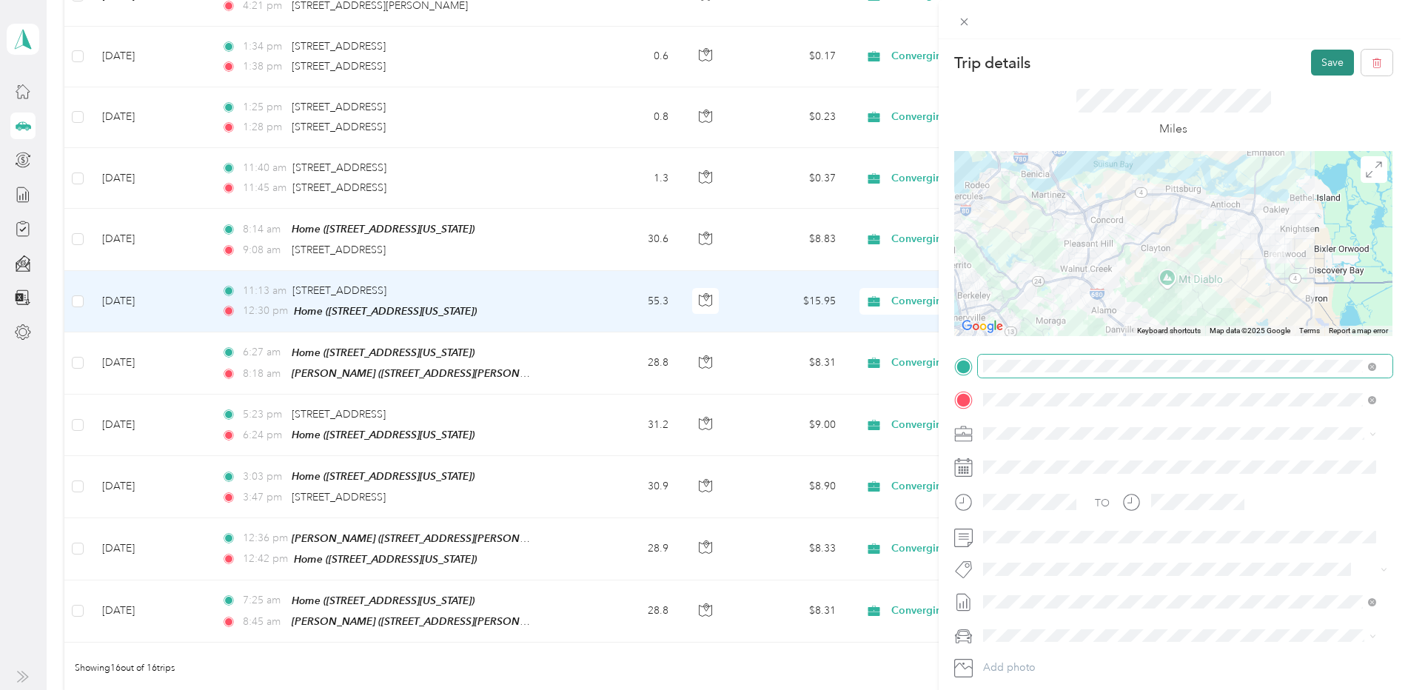
click at [1327, 63] on button "Save" at bounding box center [1332, 63] width 43 height 26
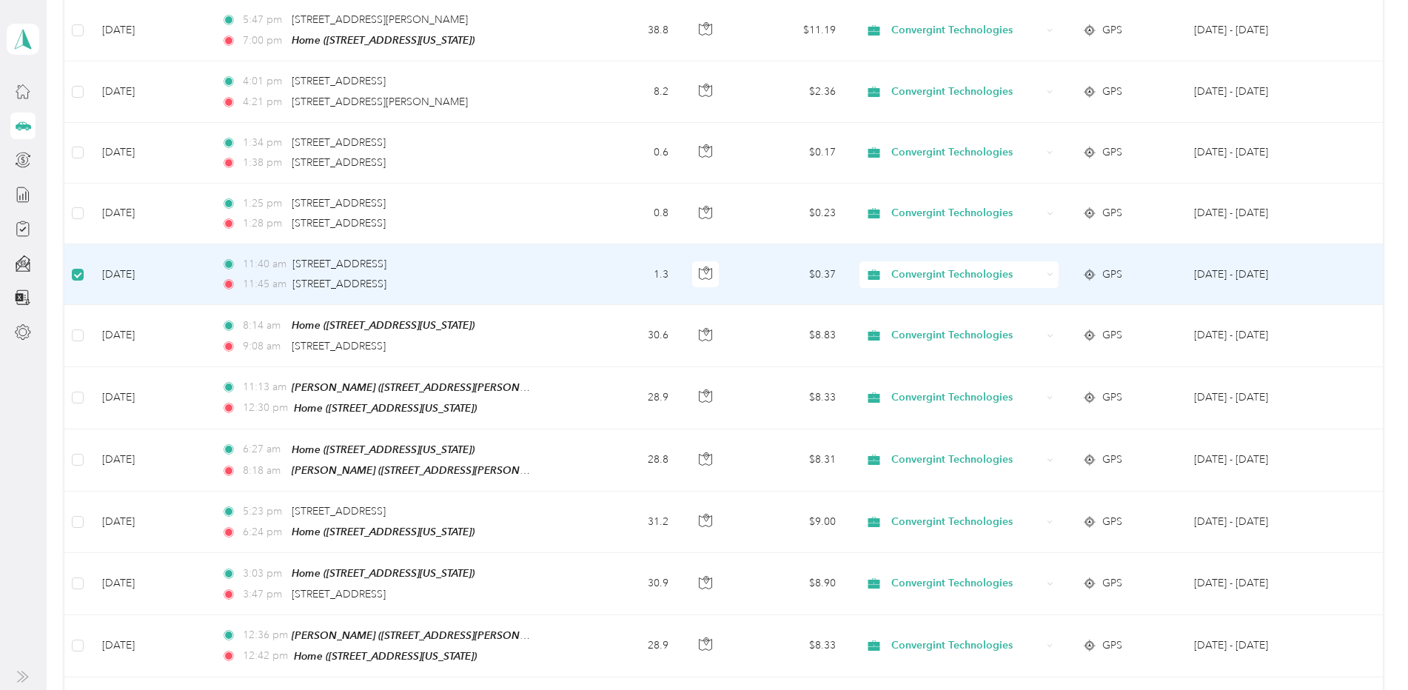
scroll to position [493, 0]
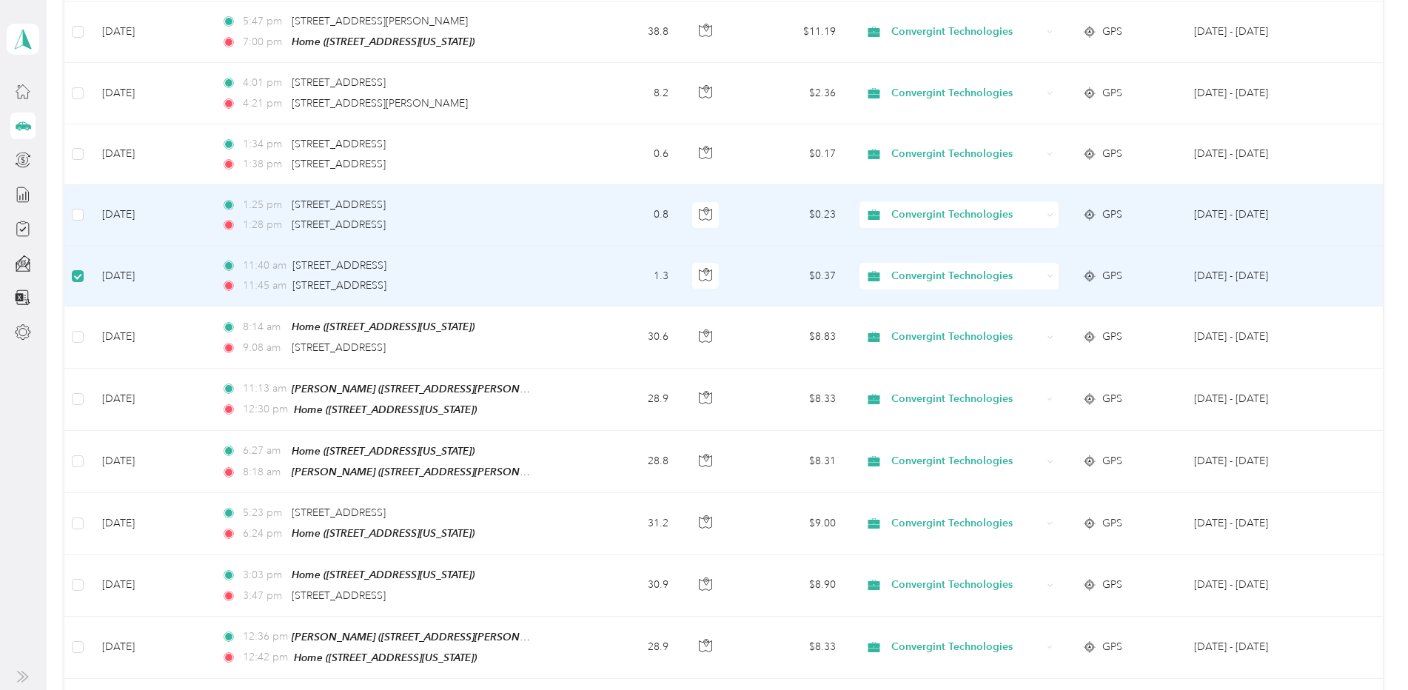
click at [76, 201] on td at bounding box center [76, 215] width 25 height 61
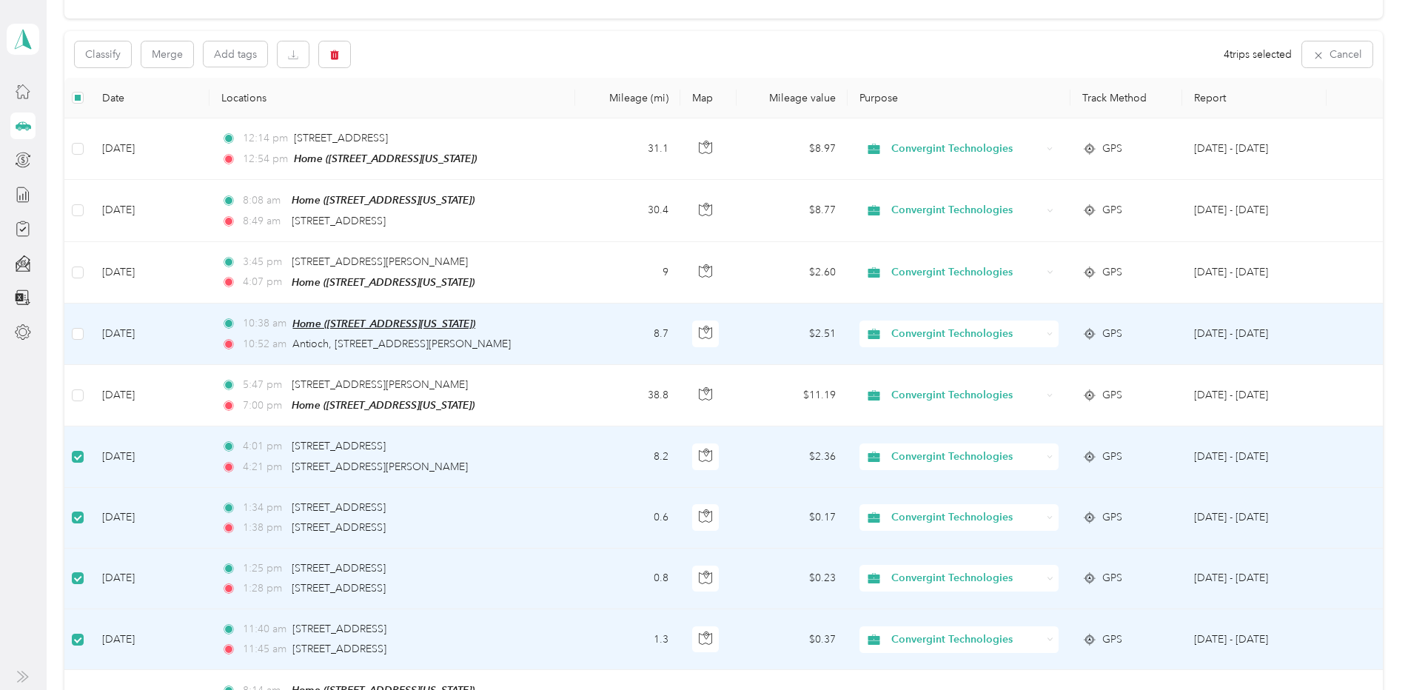
scroll to position [0, 0]
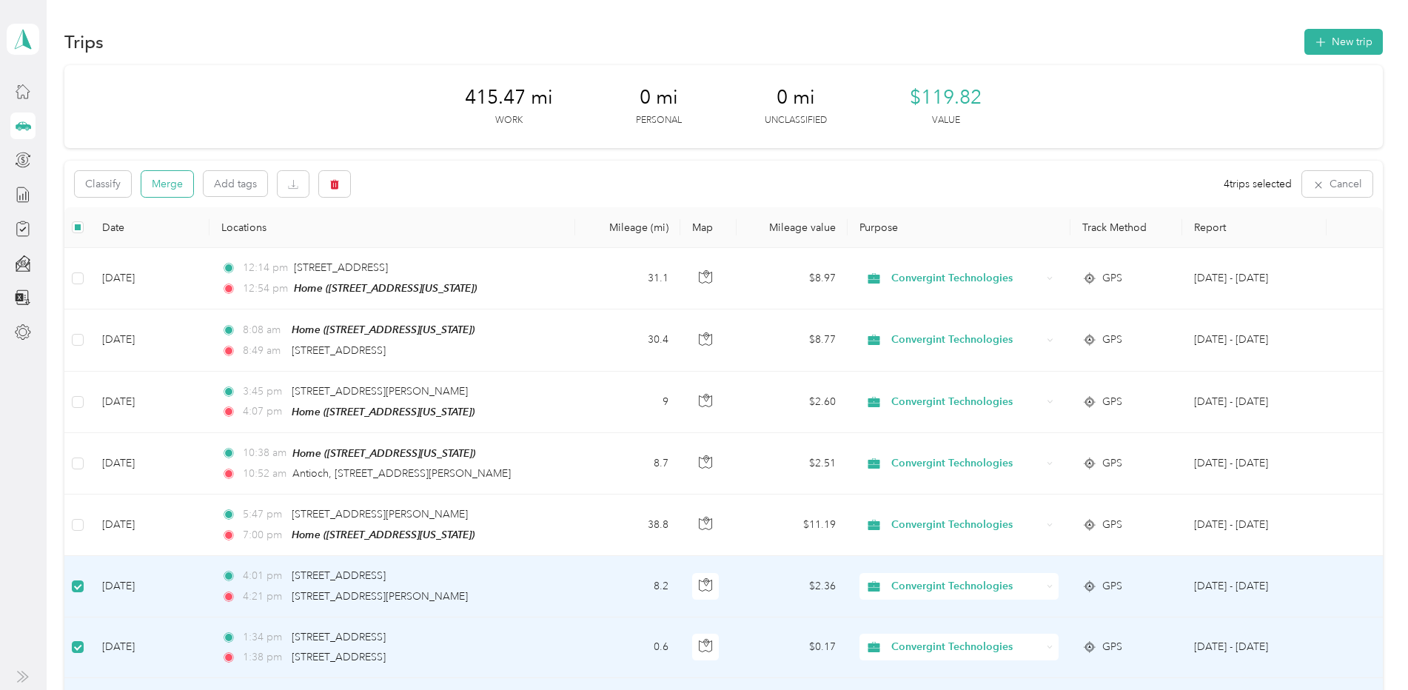
click at [173, 187] on button "Merge" at bounding box center [167, 184] width 52 height 26
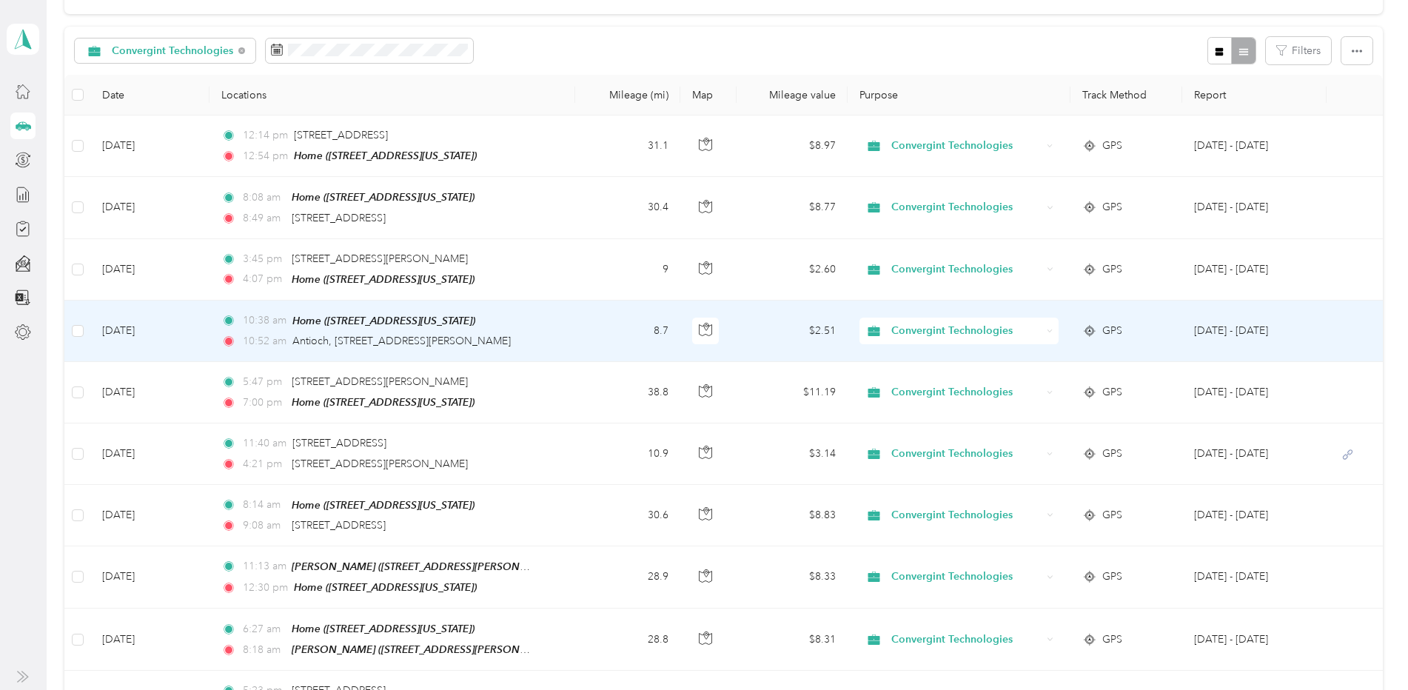
scroll to position [148, 0]
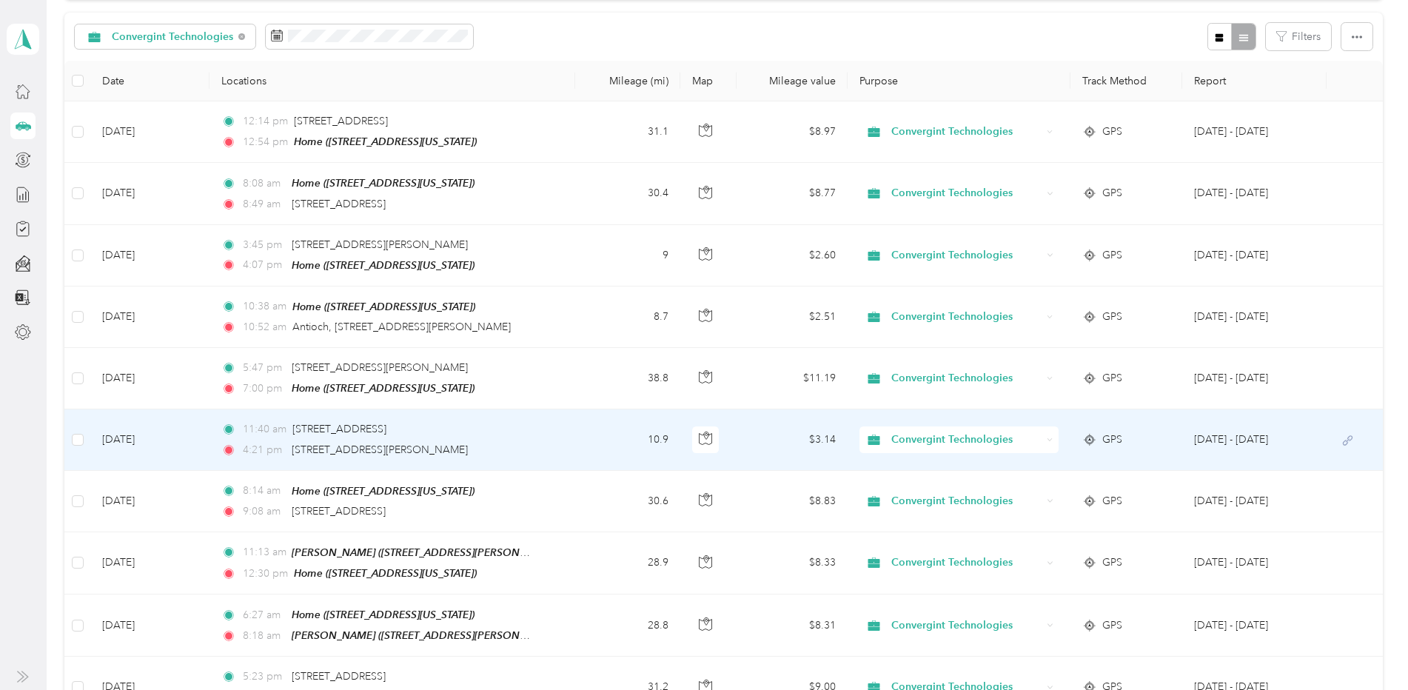
click at [142, 438] on td "[DATE]" at bounding box center [149, 439] width 119 height 61
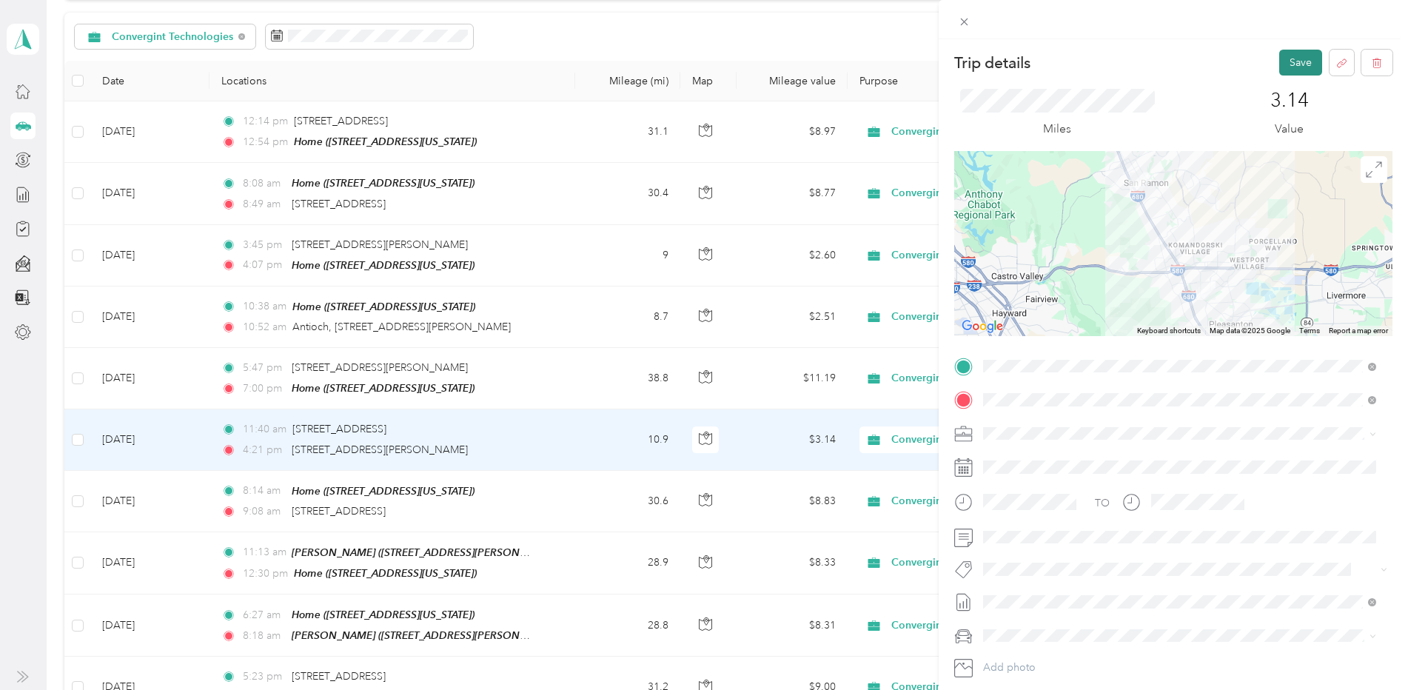
click at [1298, 64] on button "Save" at bounding box center [1300, 63] width 43 height 26
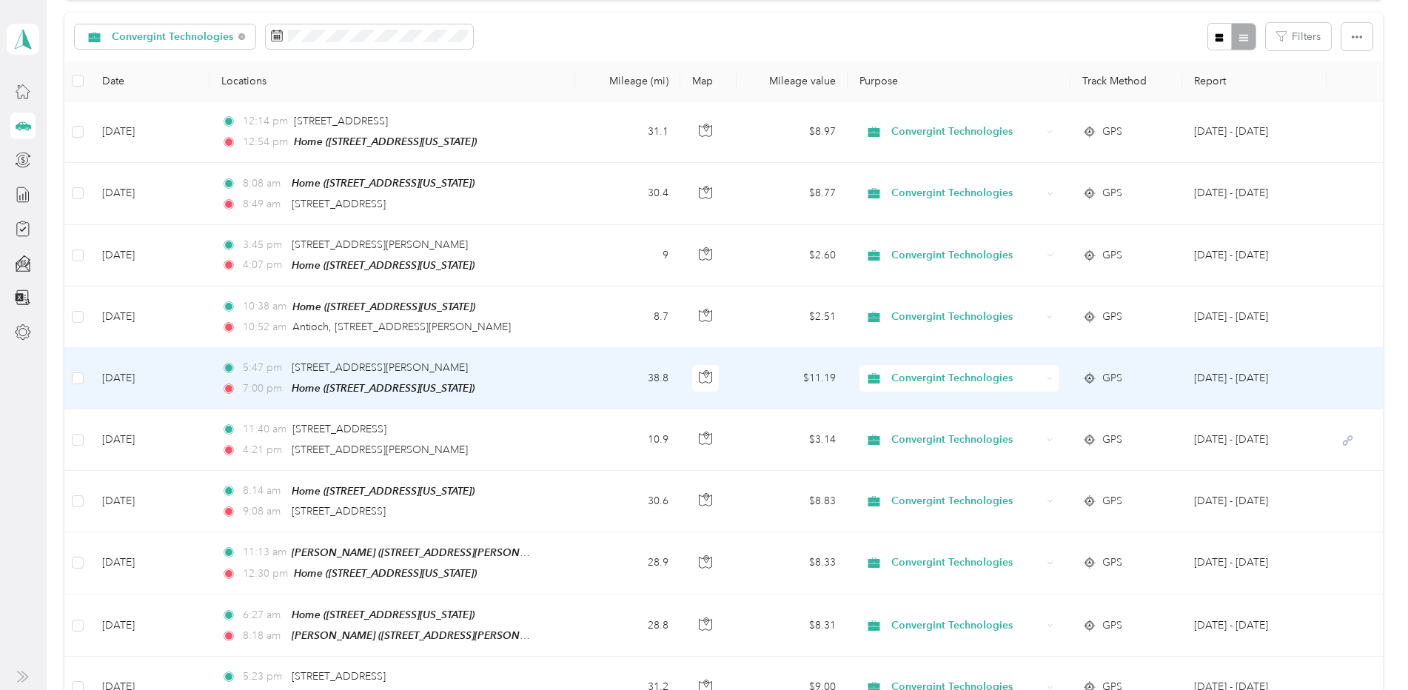
click at [132, 372] on td "[DATE]" at bounding box center [149, 378] width 119 height 61
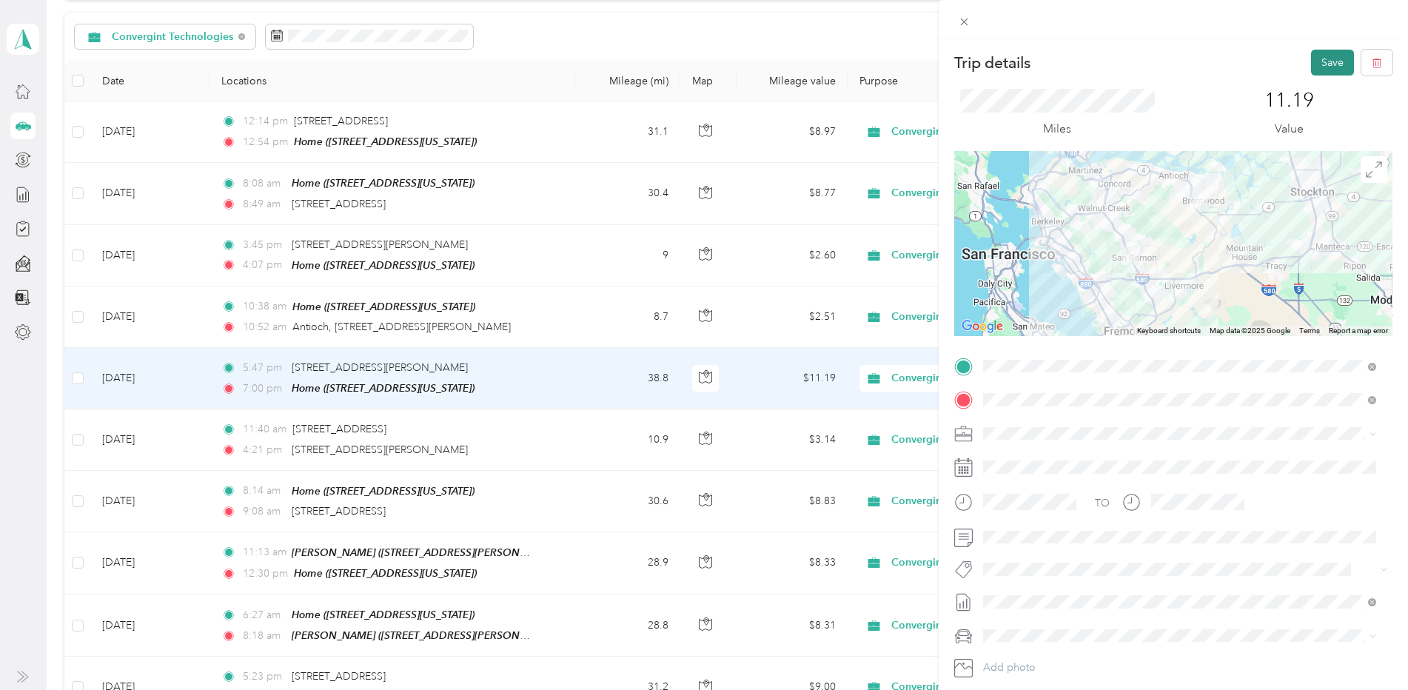
click at [1311, 52] on button "Save" at bounding box center [1332, 63] width 43 height 26
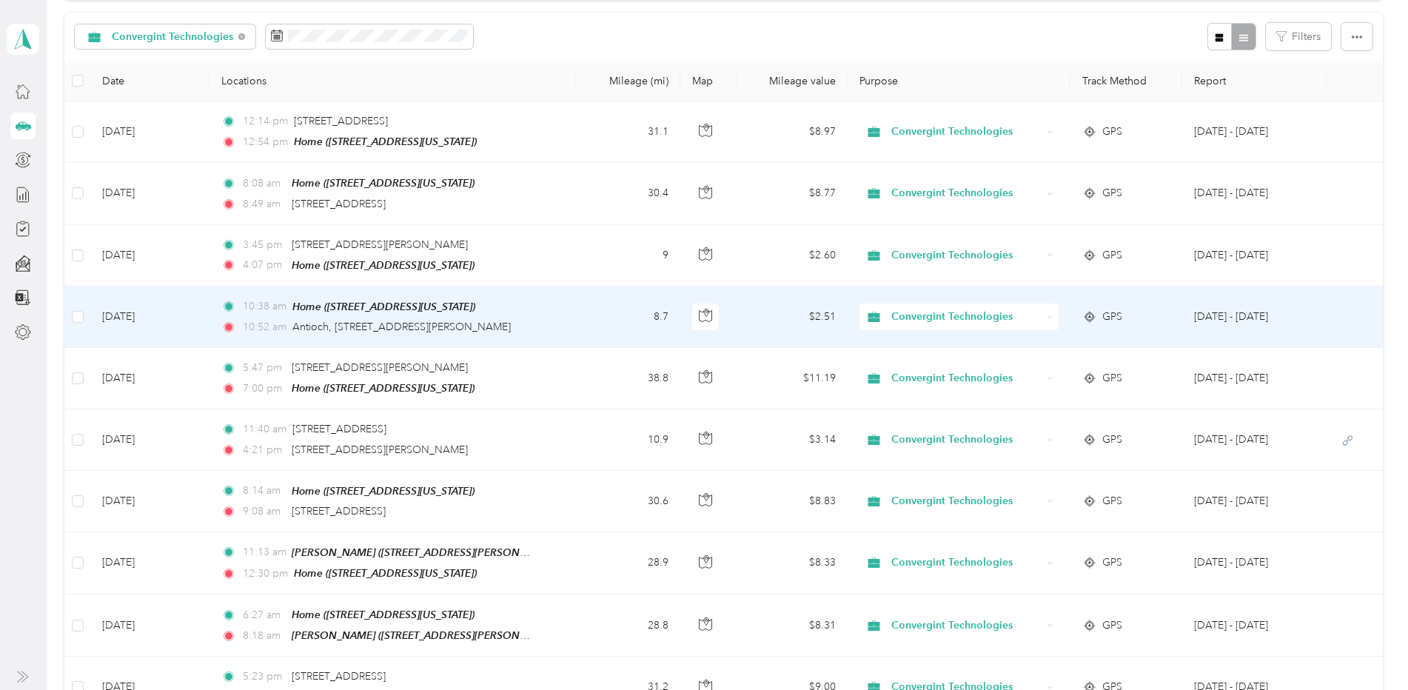
click at [121, 310] on td "[DATE]" at bounding box center [149, 316] width 119 height 61
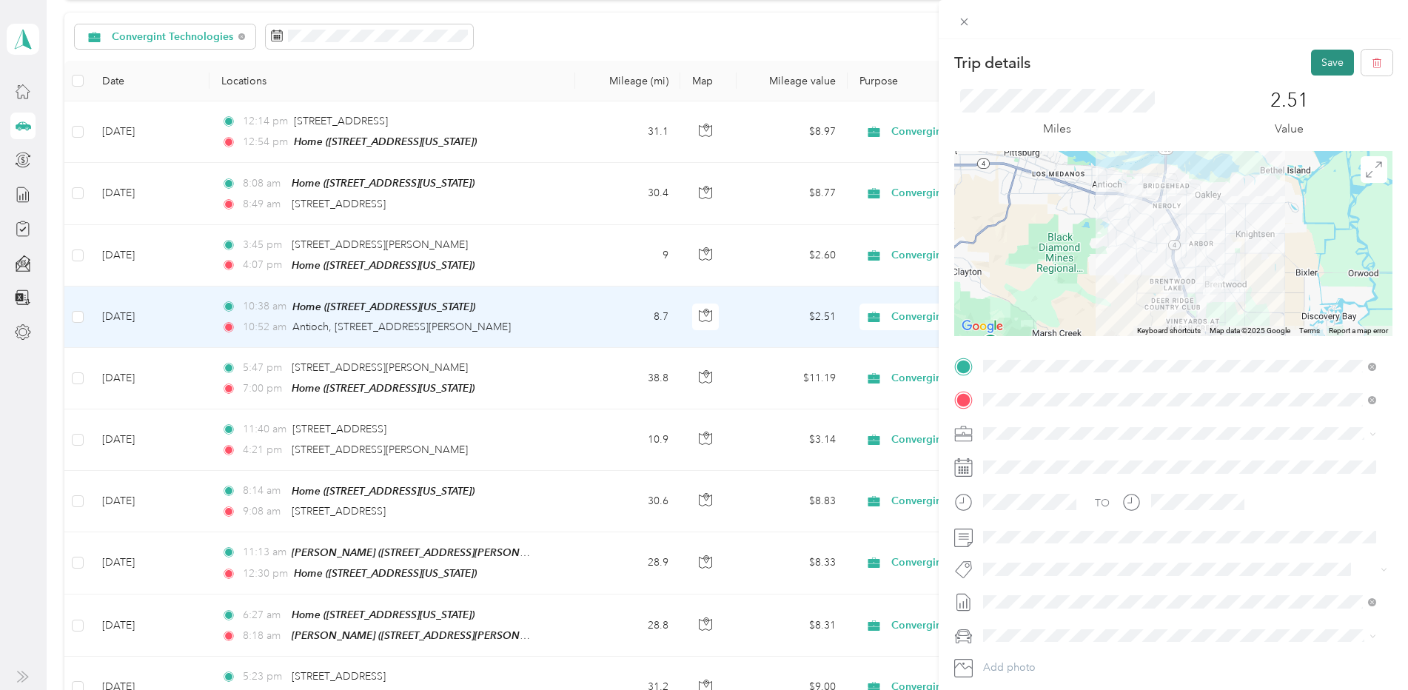
click at [1311, 57] on button "Save" at bounding box center [1332, 63] width 43 height 26
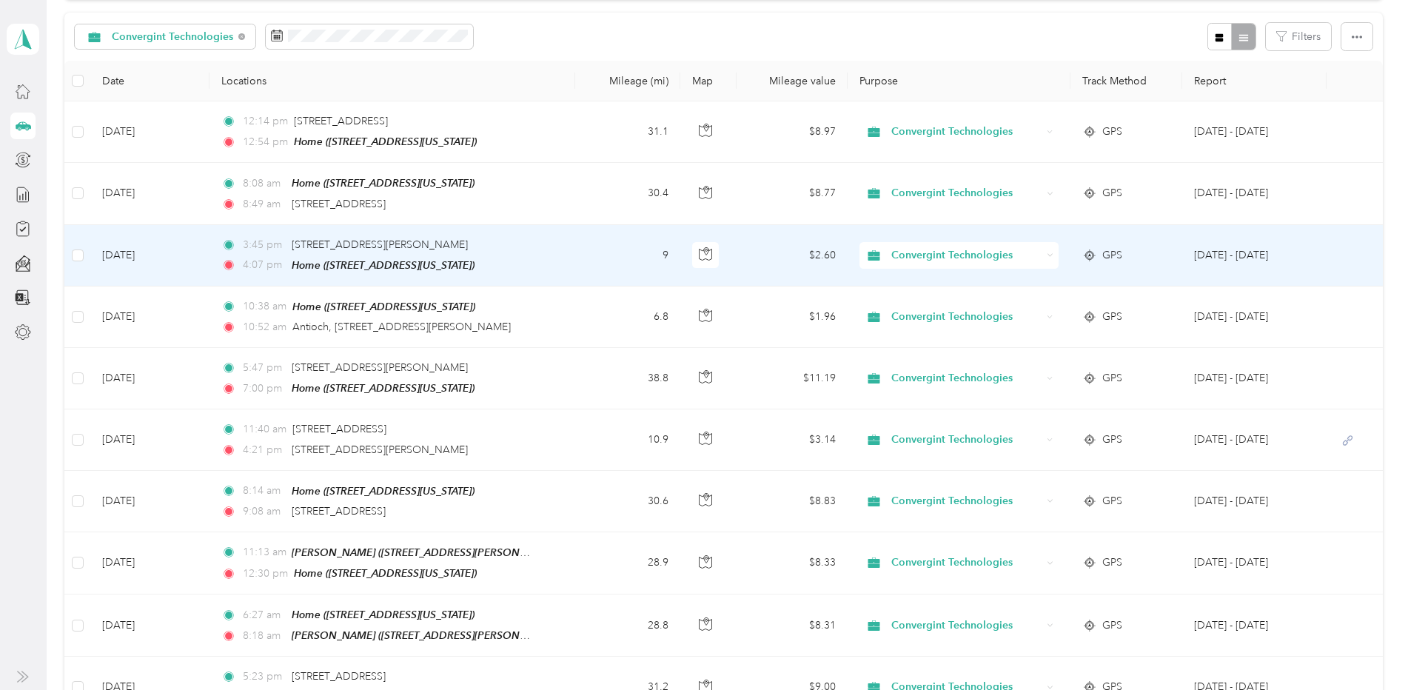
click at [139, 252] on td "[DATE]" at bounding box center [149, 255] width 119 height 61
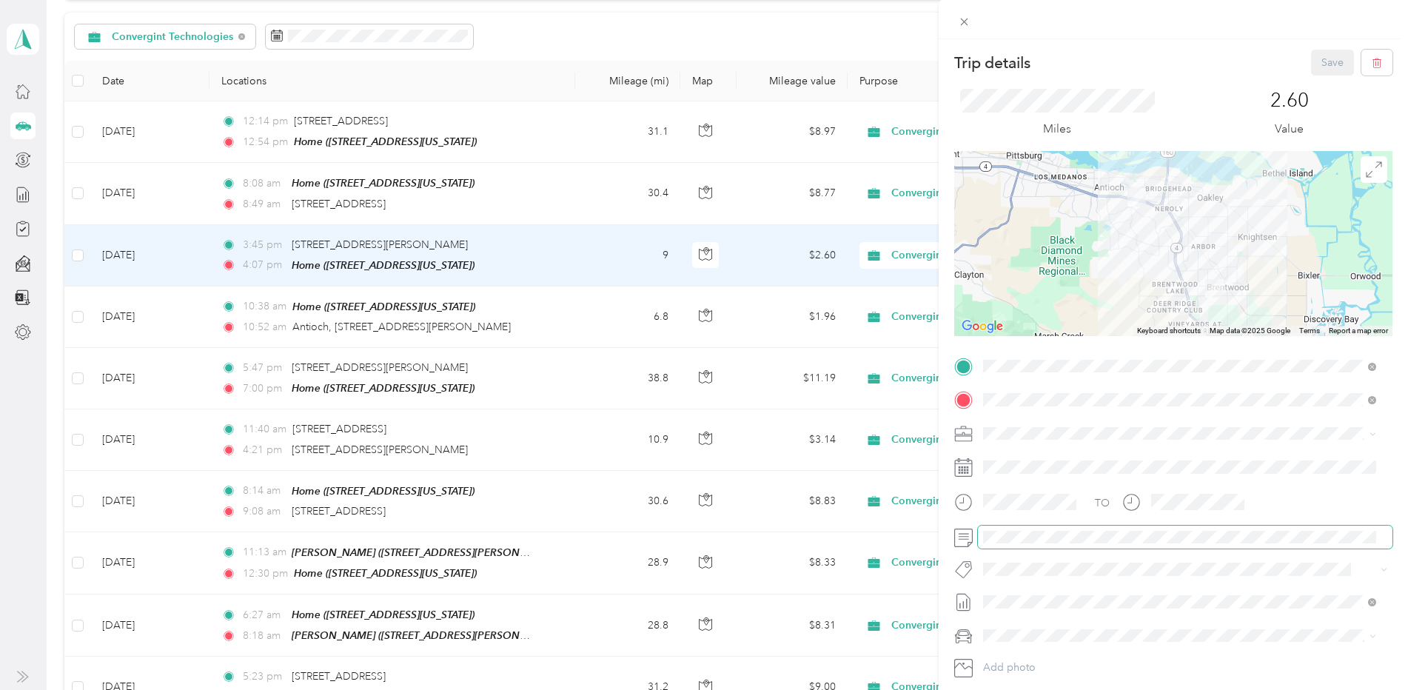
click at [1029, 543] on span at bounding box center [1185, 538] width 415 height 24
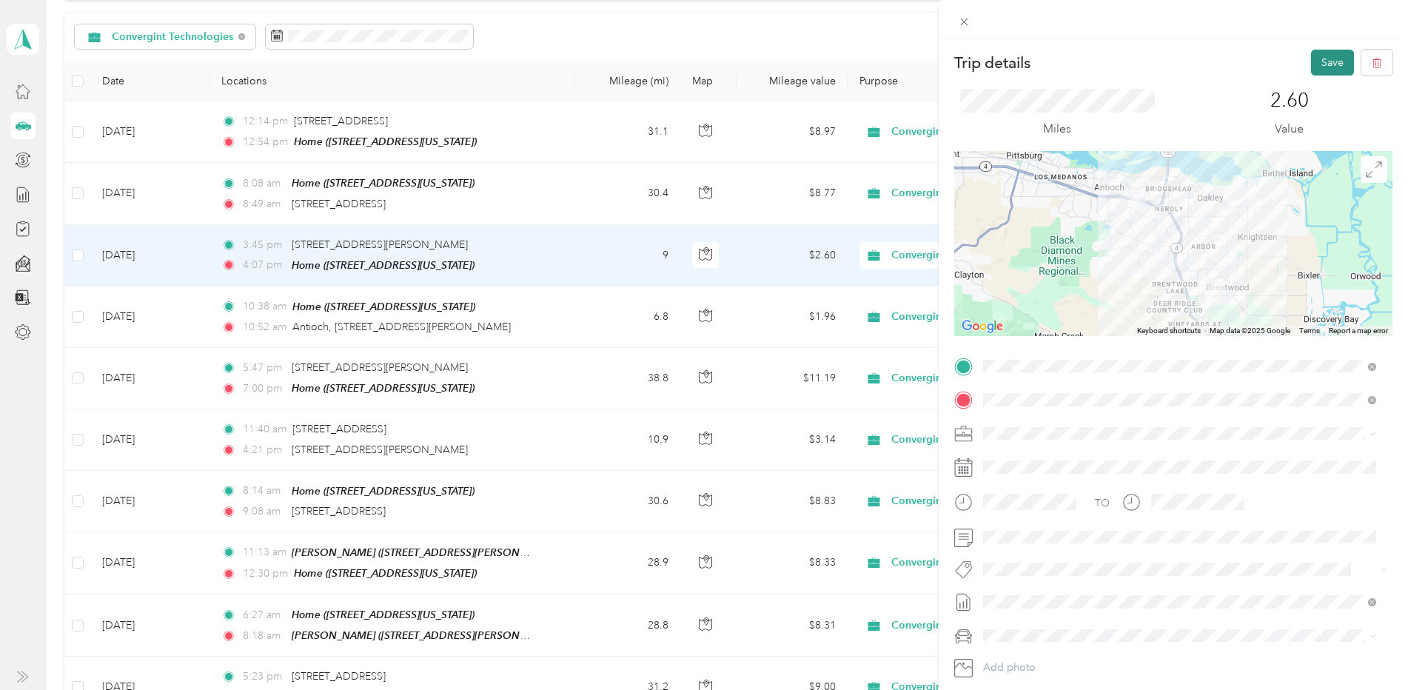
click at [1324, 56] on button "Save" at bounding box center [1332, 63] width 43 height 26
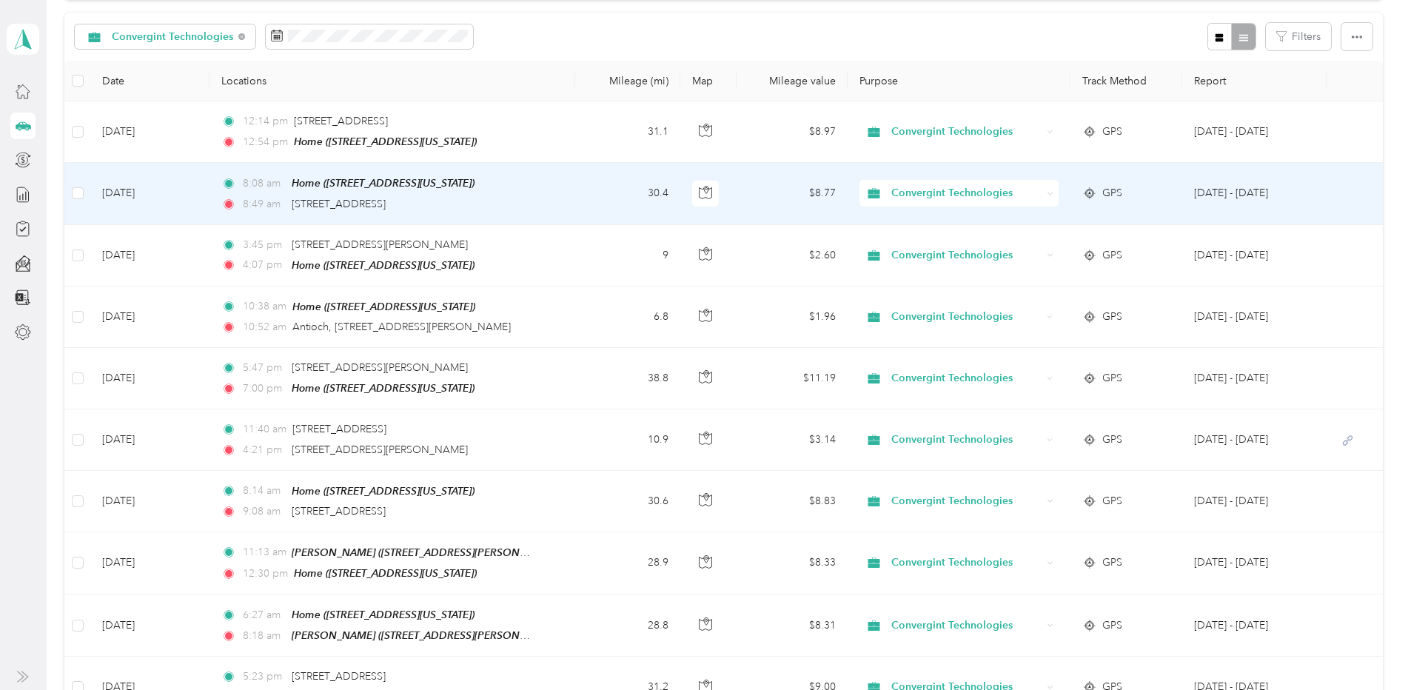
click at [142, 194] on td "[DATE]" at bounding box center [149, 193] width 119 height 61
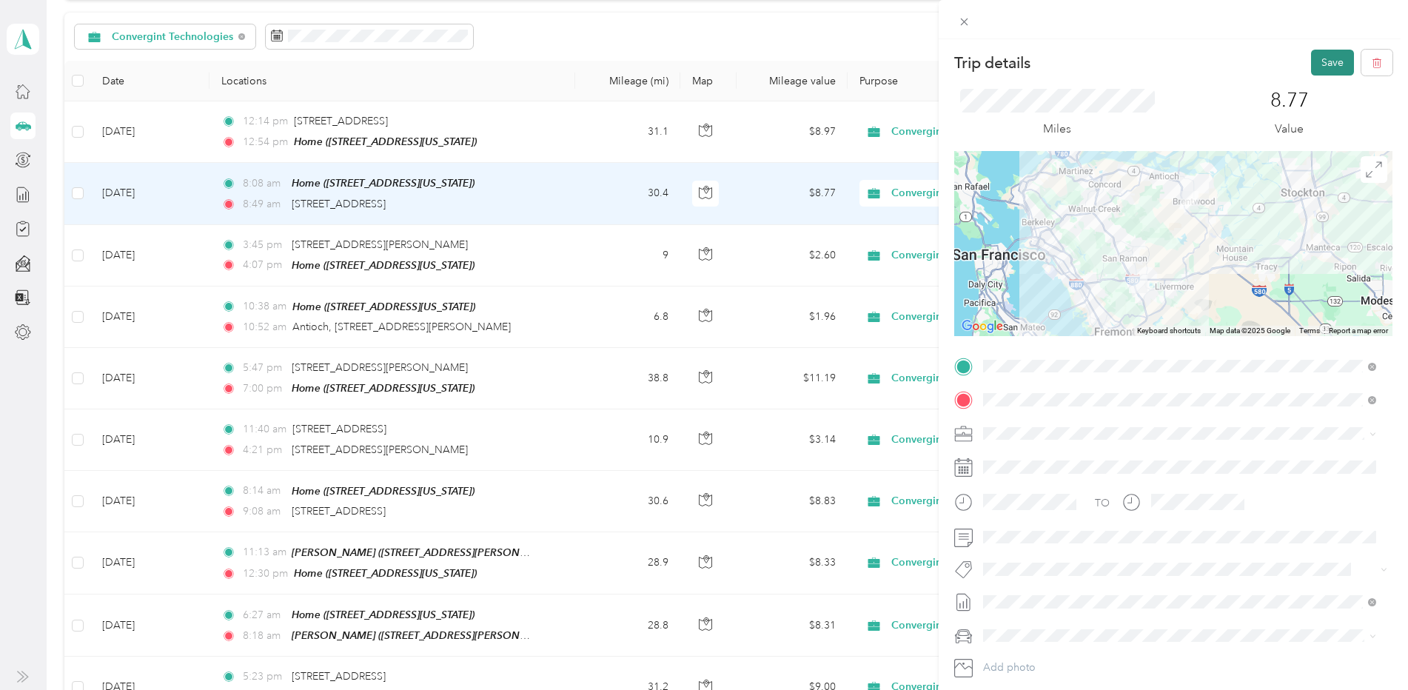
click at [1319, 64] on button "Save" at bounding box center [1332, 63] width 43 height 26
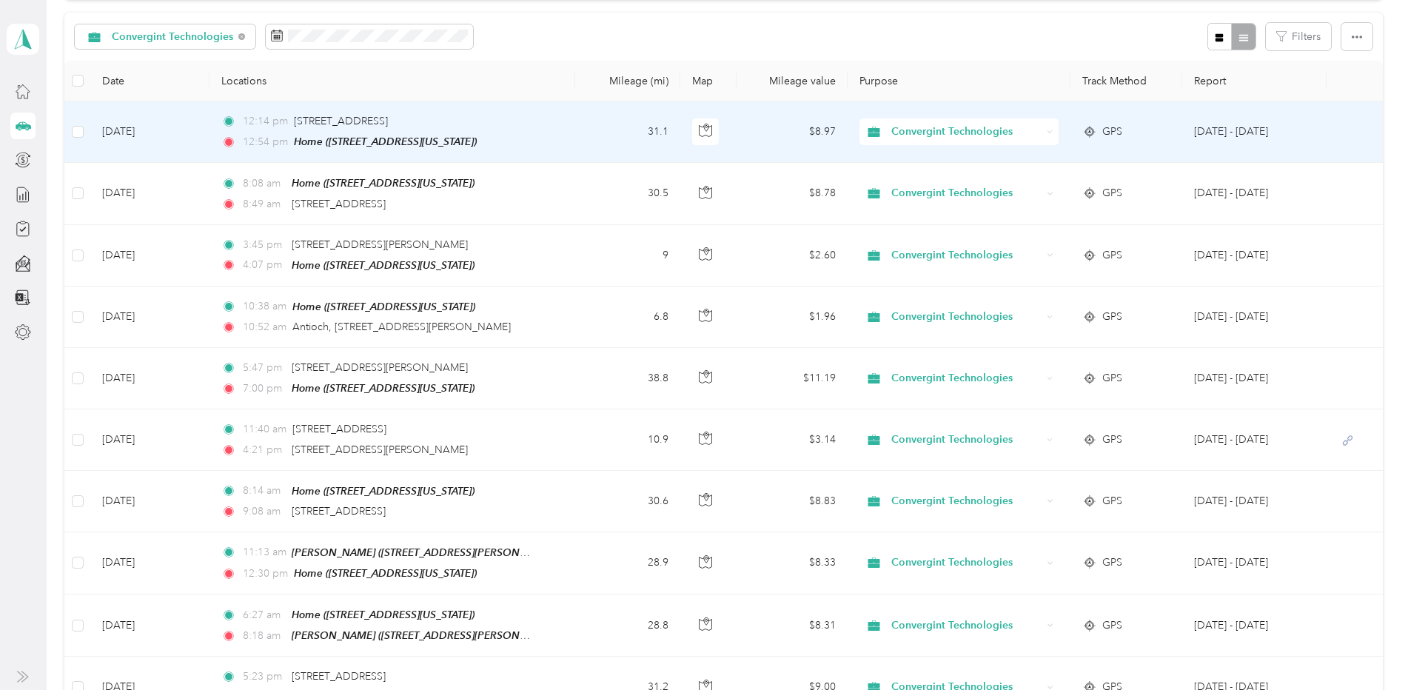
click at [134, 129] on td "[DATE]" at bounding box center [149, 131] width 119 height 61
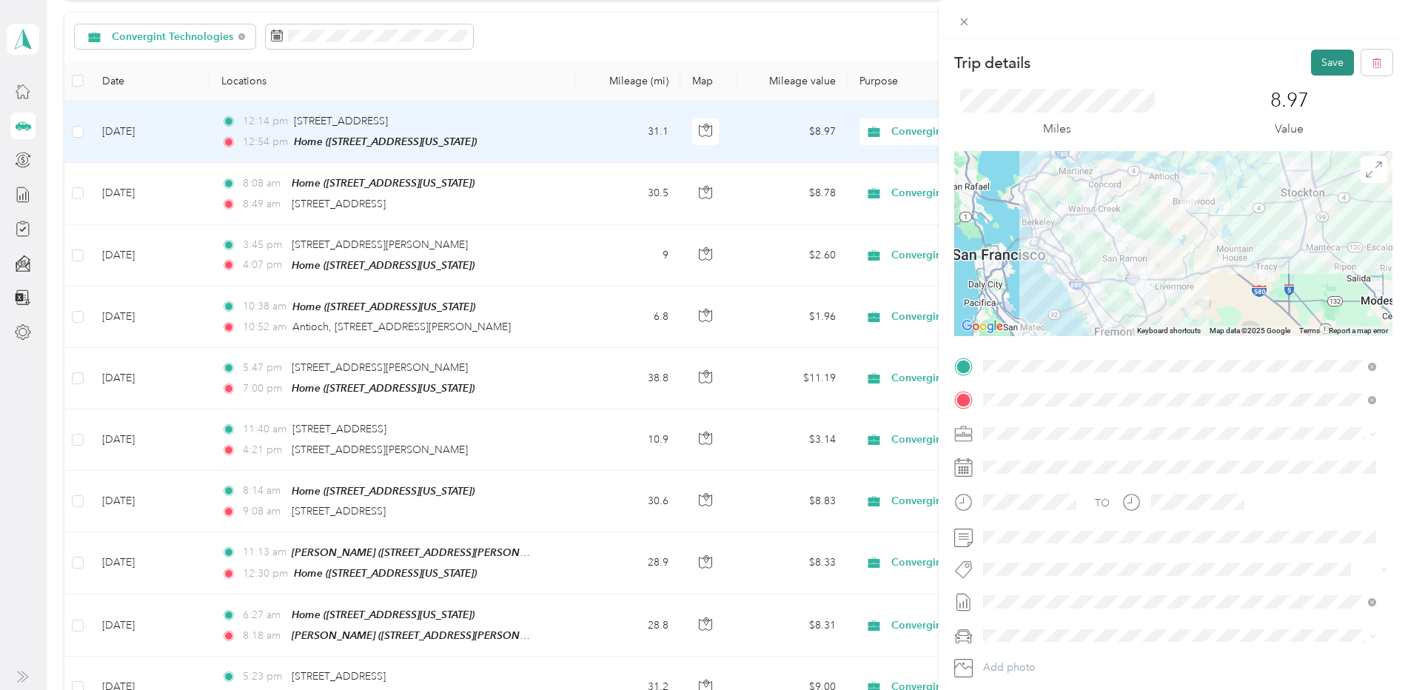
click at [1324, 64] on button "Save" at bounding box center [1332, 63] width 43 height 26
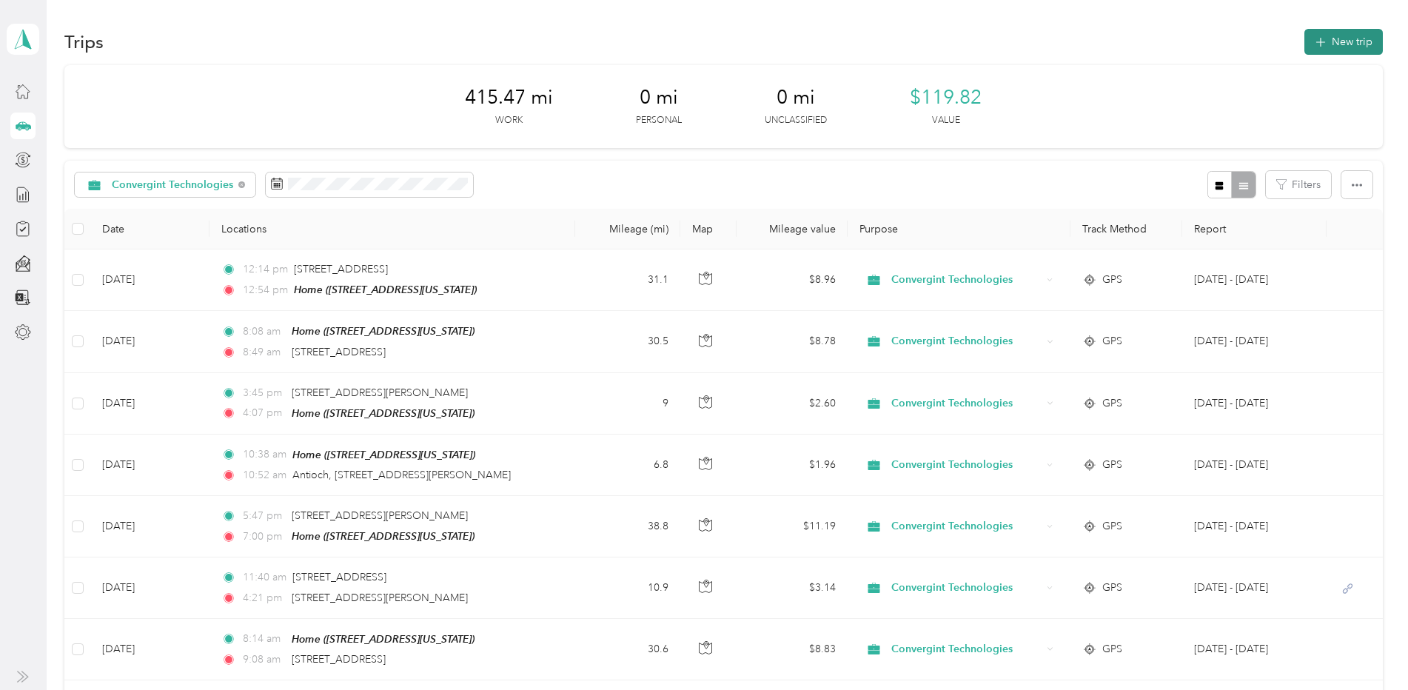
click at [1332, 38] on button "New trip" at bounding box center [1343, 42] width 78 height 26
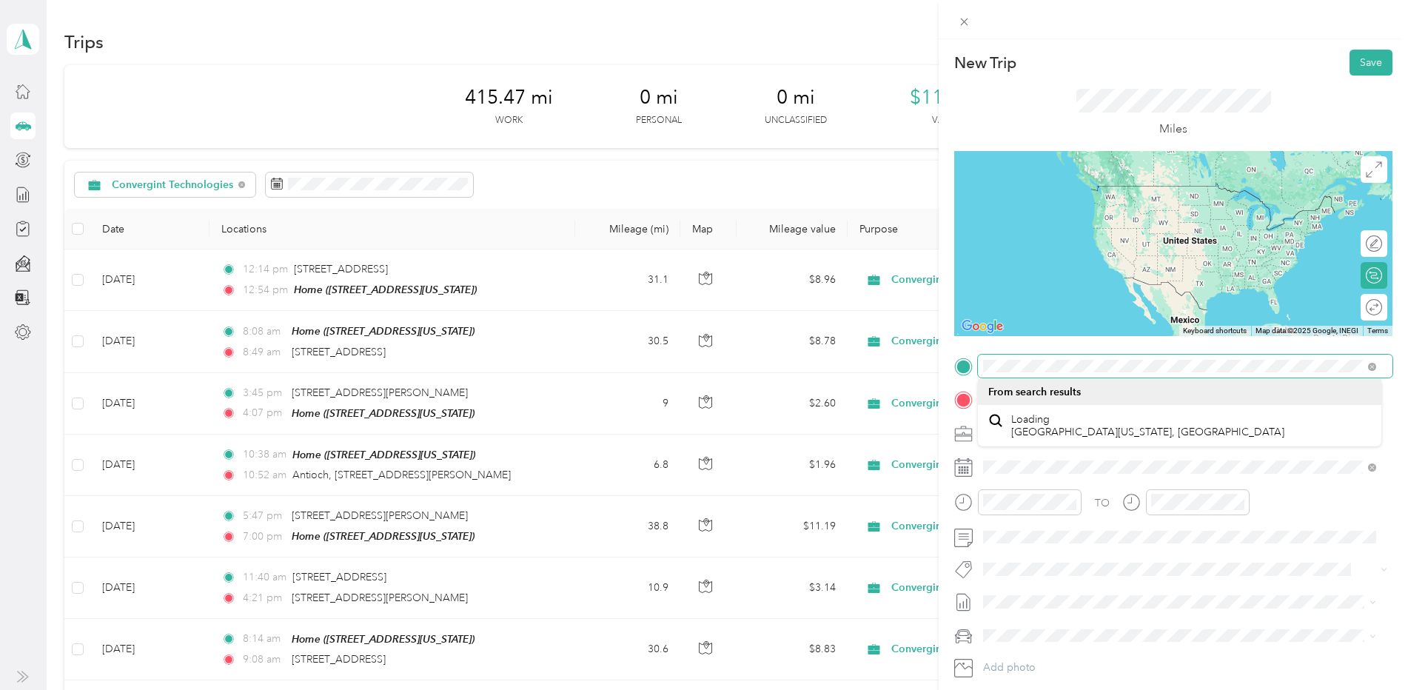
click at [894, 370] on div "New Trip Save This trip cannot be edited because it is either under review, app…" at bounding box center [704, 345] width 1408 height 690
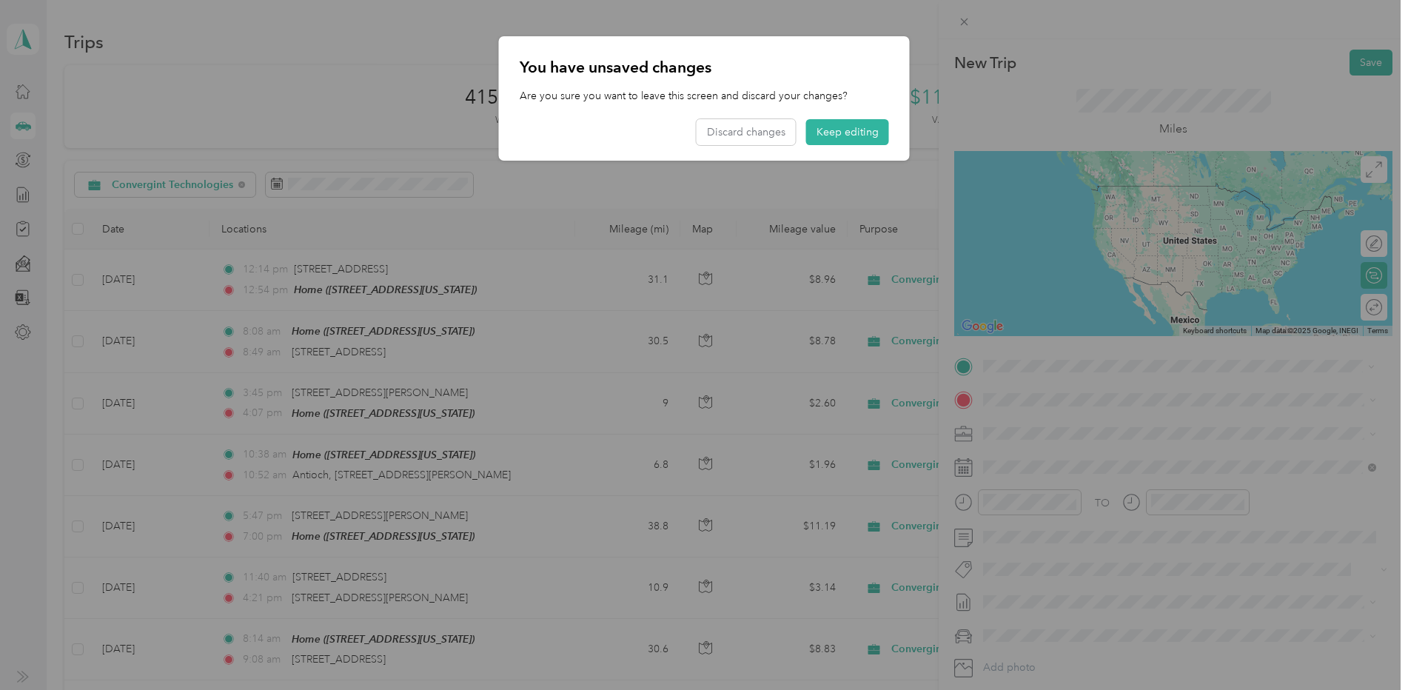
click at [1062, 426] on span "[STREET_ADDRESS][US_STATE]" at bounding box center [1085, 419] width 148 height 13
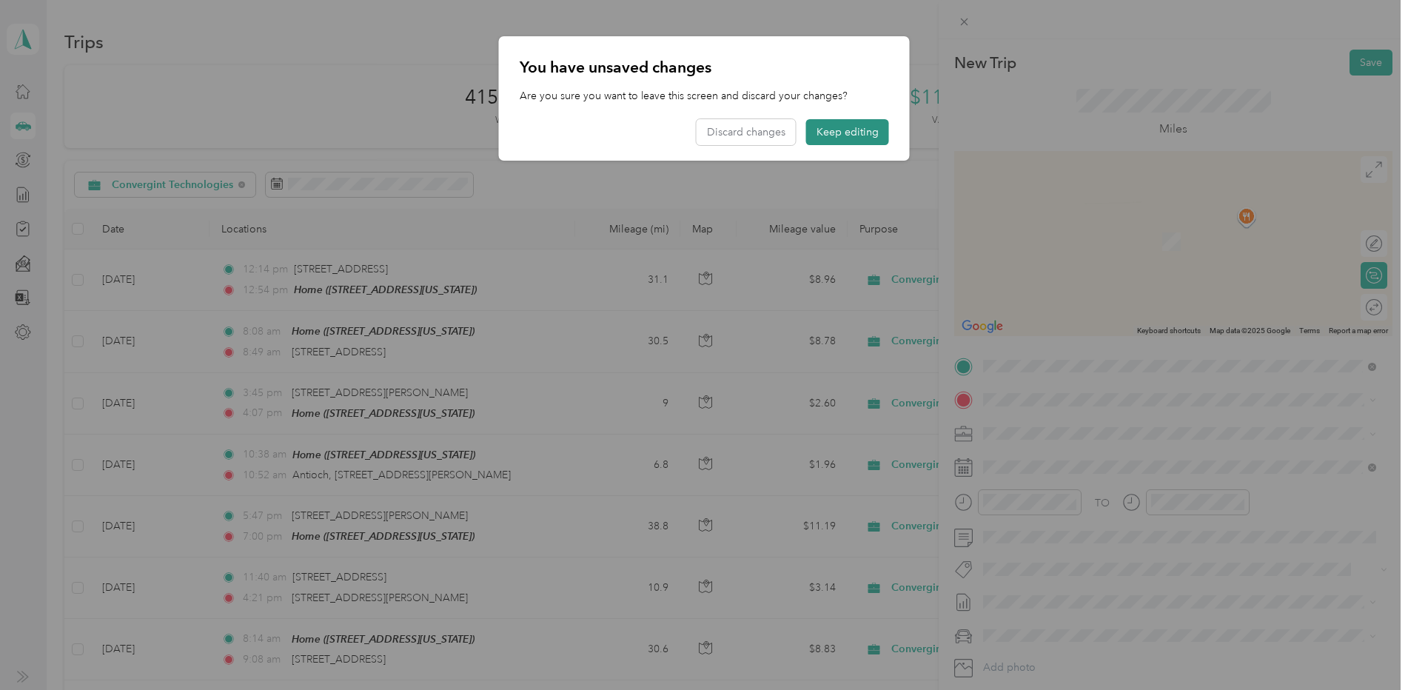
click at [825, 126] on button "Keep editing" at bounding box center [847, 132] width 83 height 26
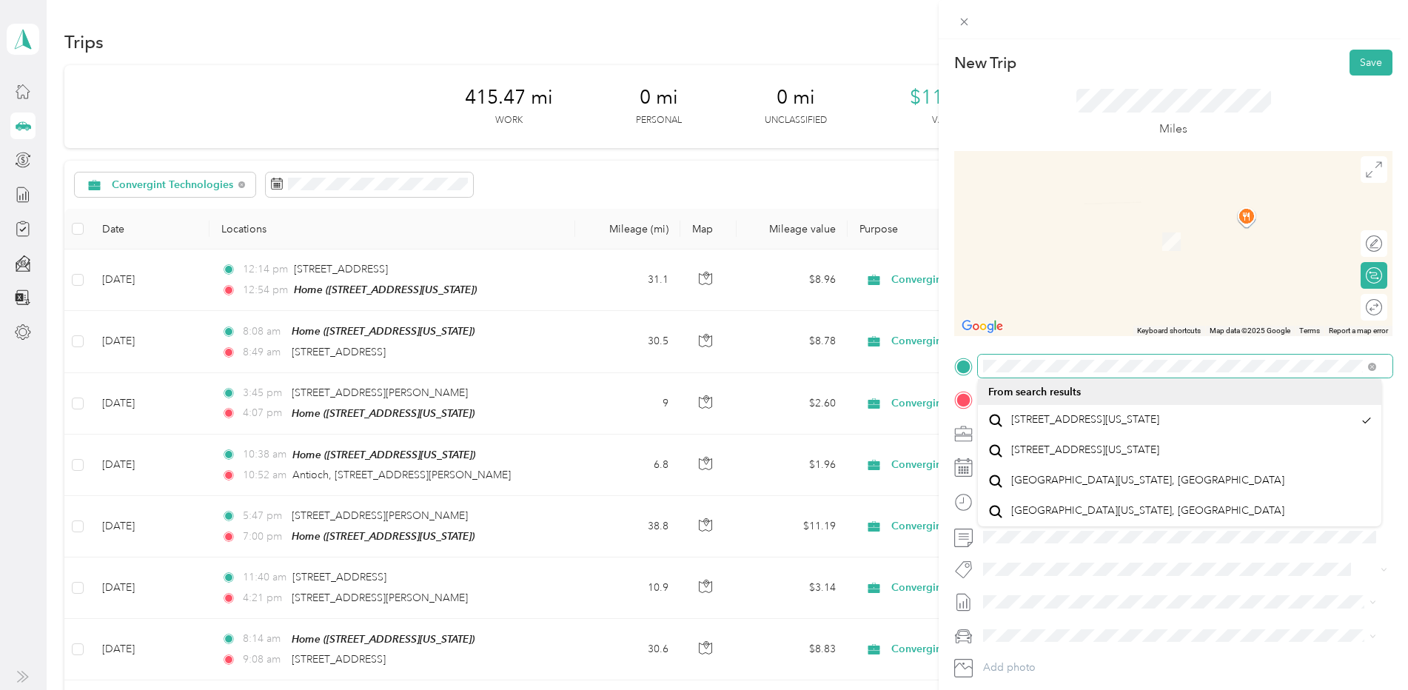
click at [905, 371] on div "New Trip Save This trip cannot be edited because it is either under review, app…" at bounding box center [704, 345] width 1408 height 690
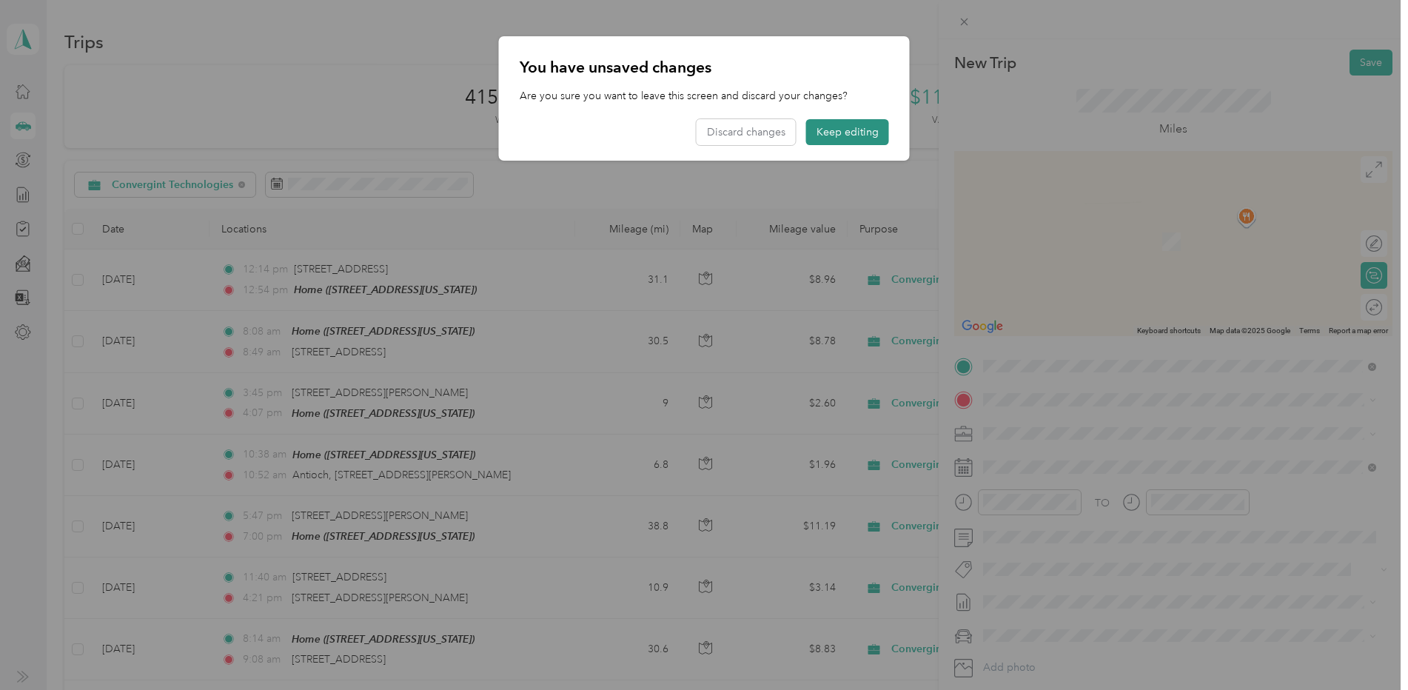
drag, startPoint x: 905, startPoint y: 371, endPoint x: 841, endPoint y: 139, distance: 240.5
click at [841, 139] on button "Keep editing" at bounding box center [847, 132] width 83 height 26
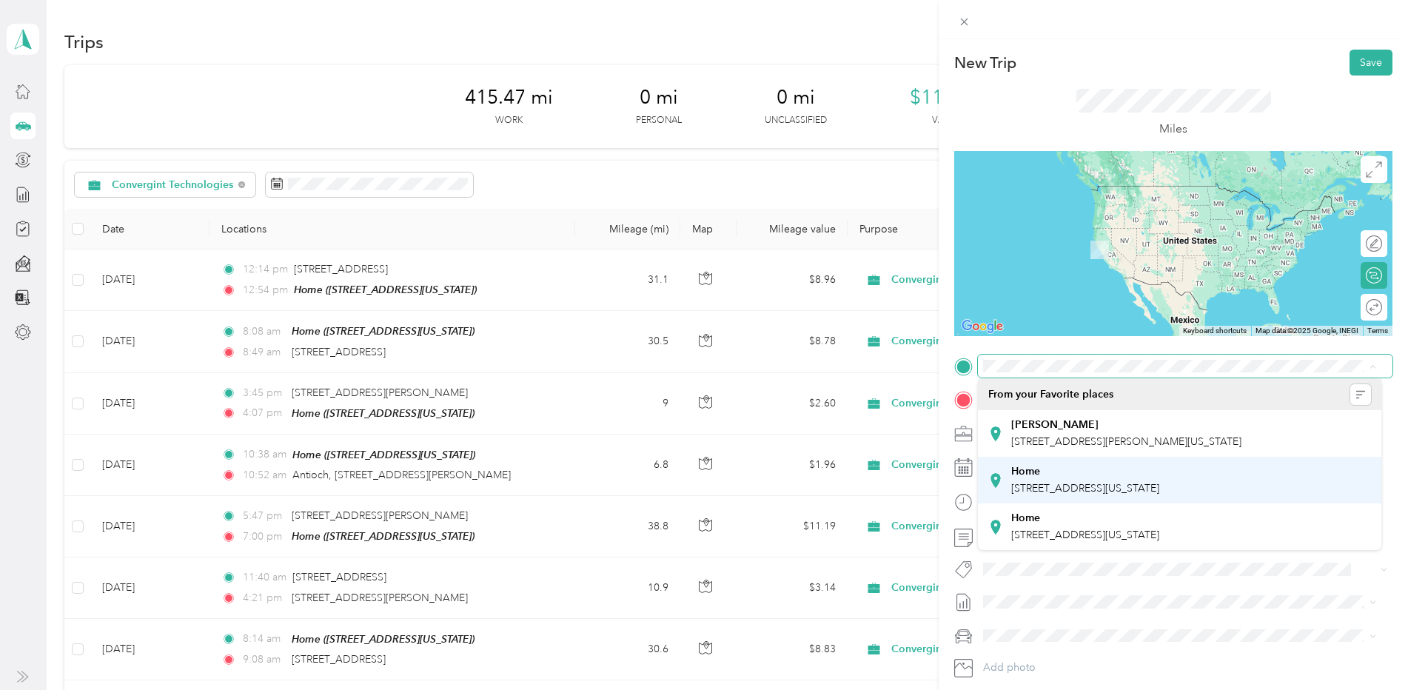
click at [1045, 475] on div "Home" at bounding box center [1085, 471] width 148 height 13
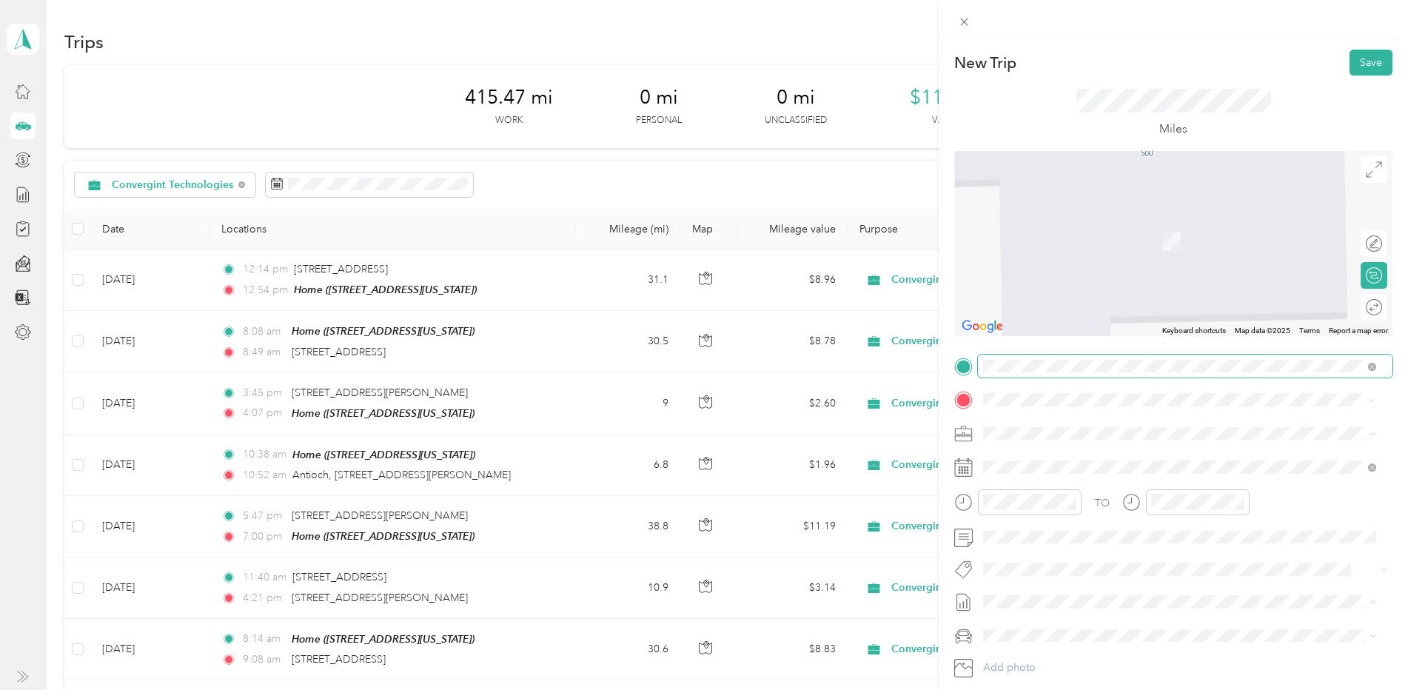
click at [1159, 460] on span "[STREET_ADDRESS][US_STATE]" at bounding box center [1085, 452] width 148 height 13
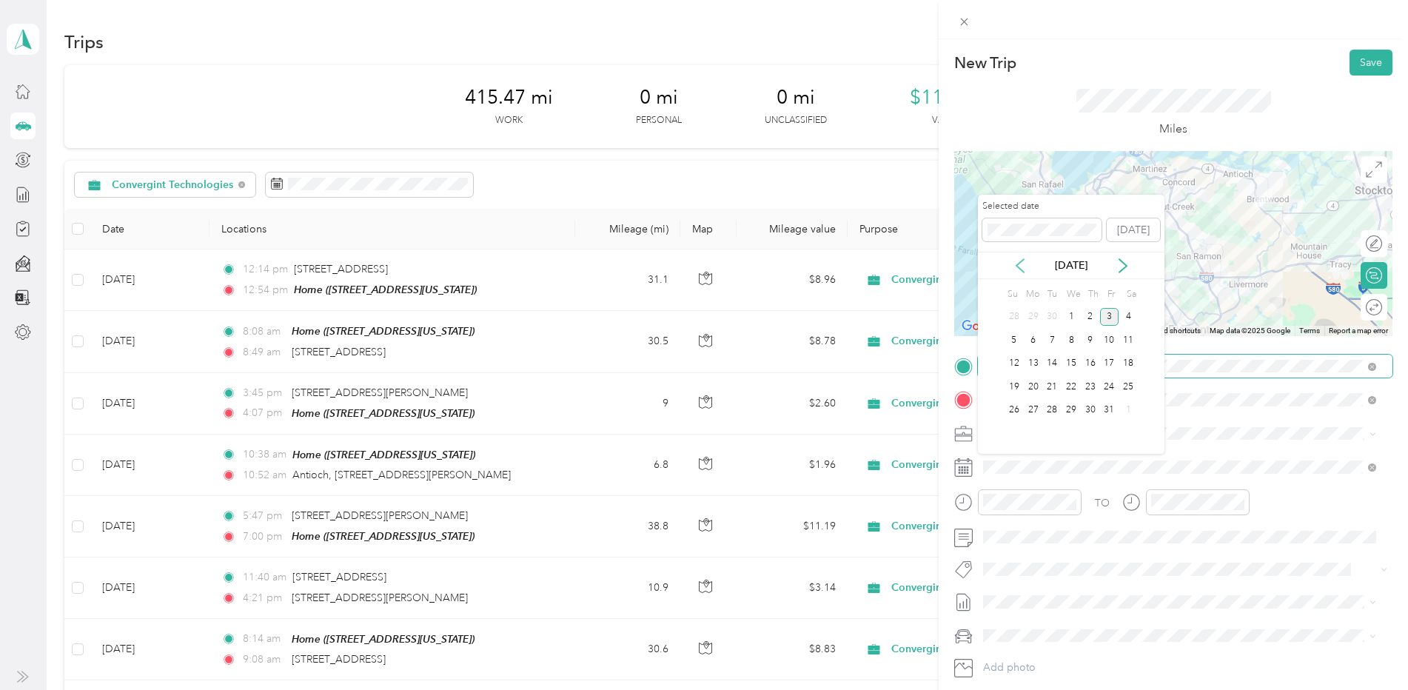
click at [1019, 265] on icon at bounding box center [1020, 265] width 15 height 15
click at [1075, 341] on div "10" at bounding box center [1071, 340] width 19 height 19
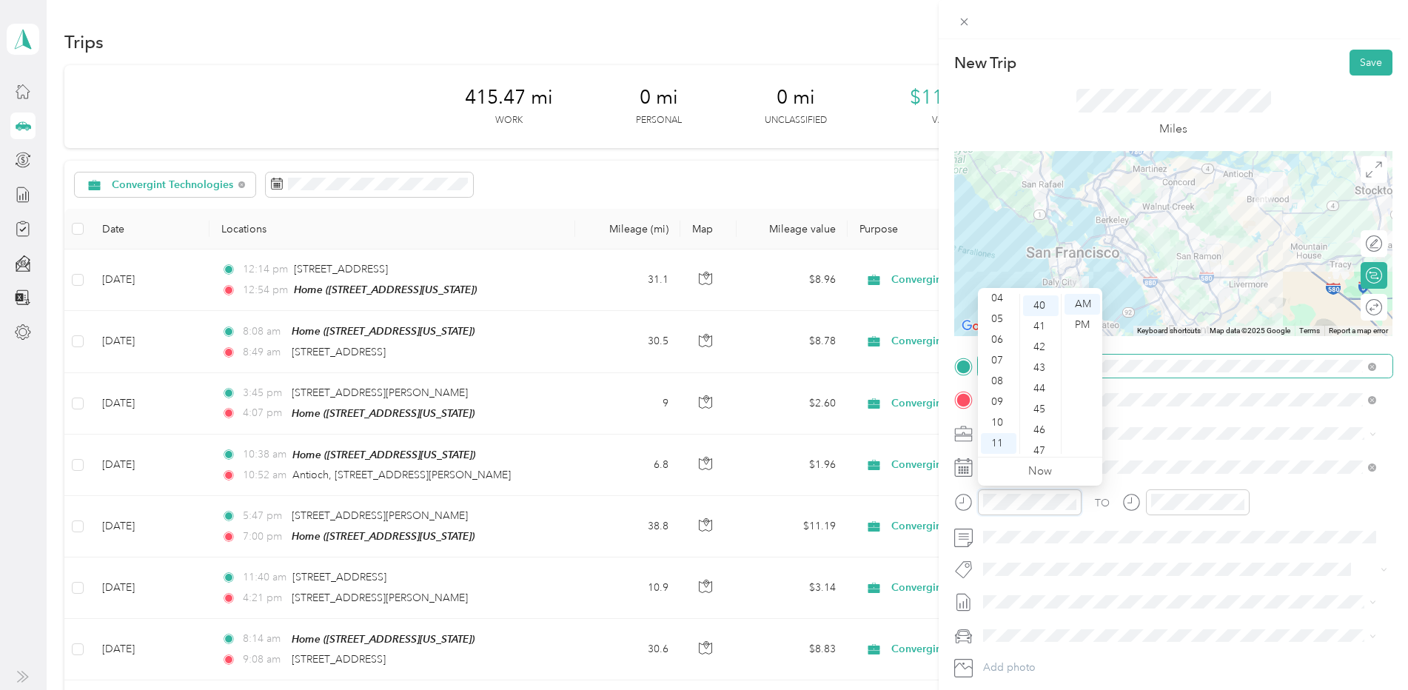
scroll to position [829, 0]
click at [998, 420] on div "10" at bounding box center [999, 422] width 36 height 21
click at [1040, 304] on div "00" at bounding box center [1041, 304] width 36 height 21
click at [1082, 304] on div "AM" at bounding box center [1083, 304] width 36 height 21
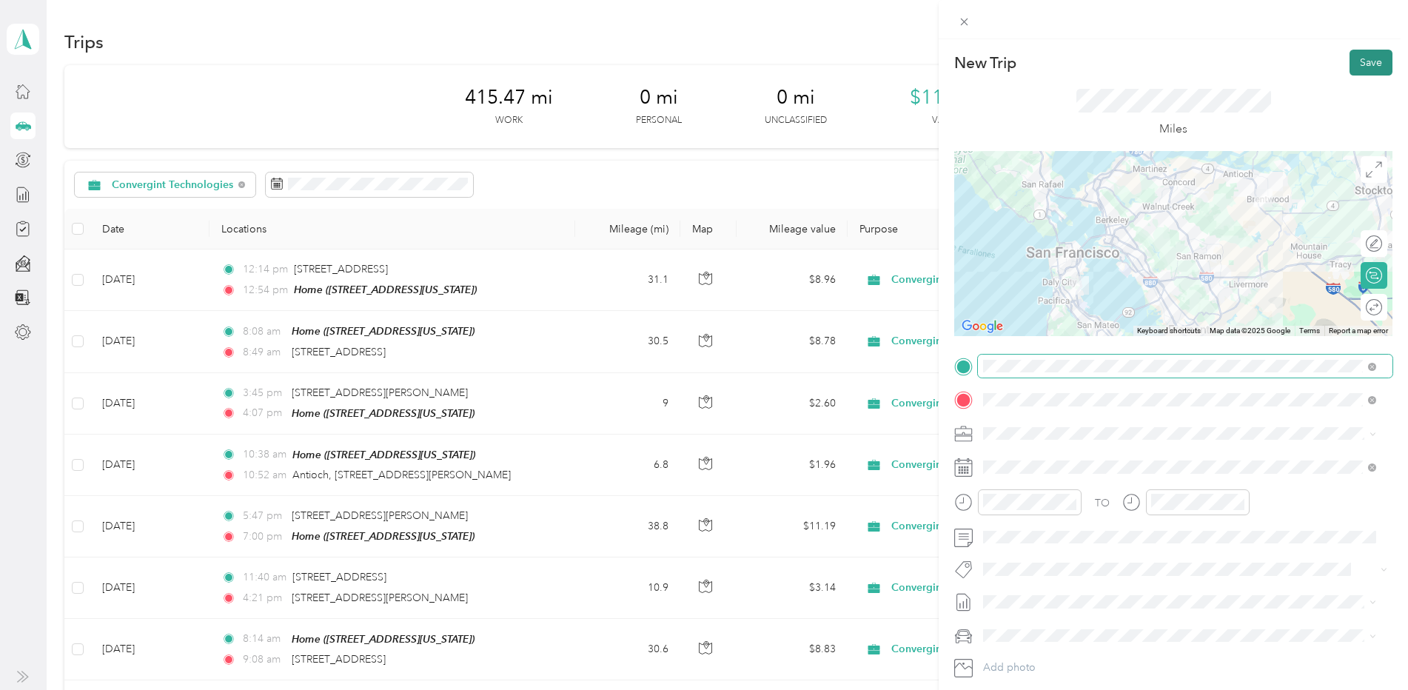
click at [1353, 67] on button "Save" at bounding box center [1371, 63] width 43 height 26
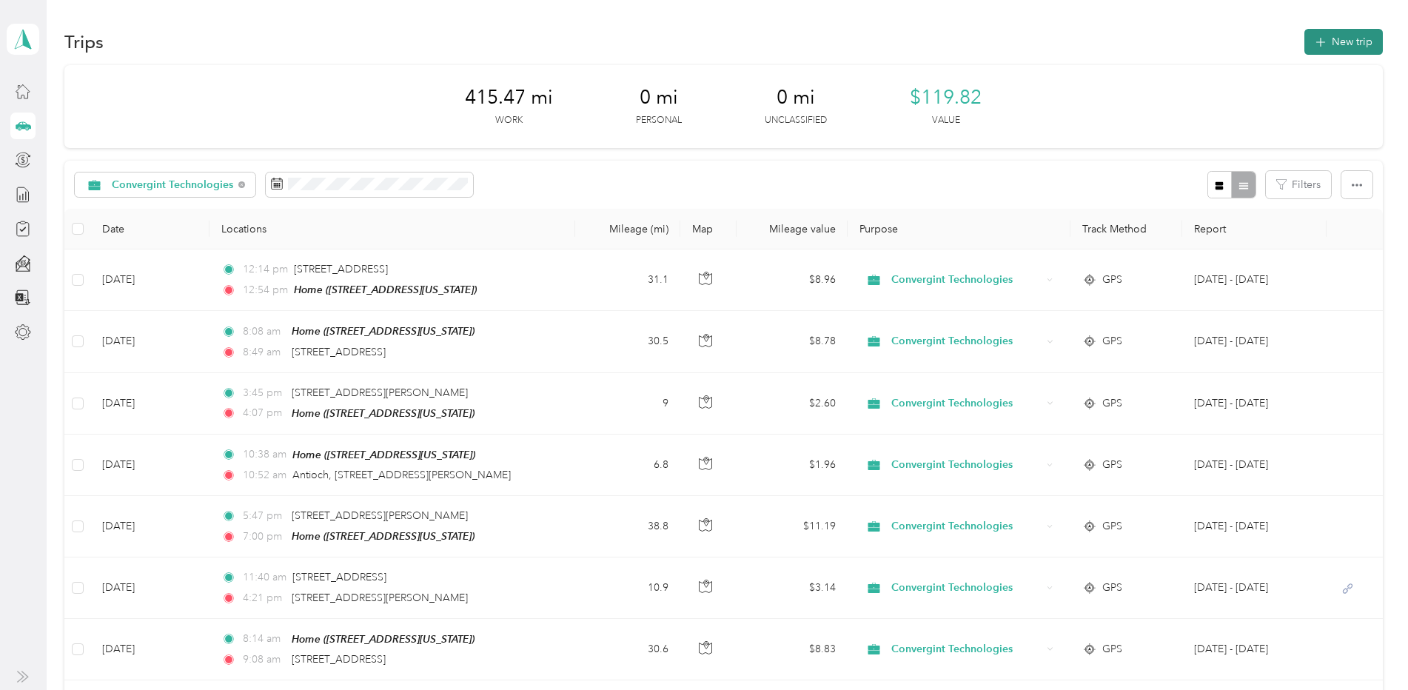
click at [1337, 46] on button "New trip" at bounding box center [1343, 42] width 78 height 26
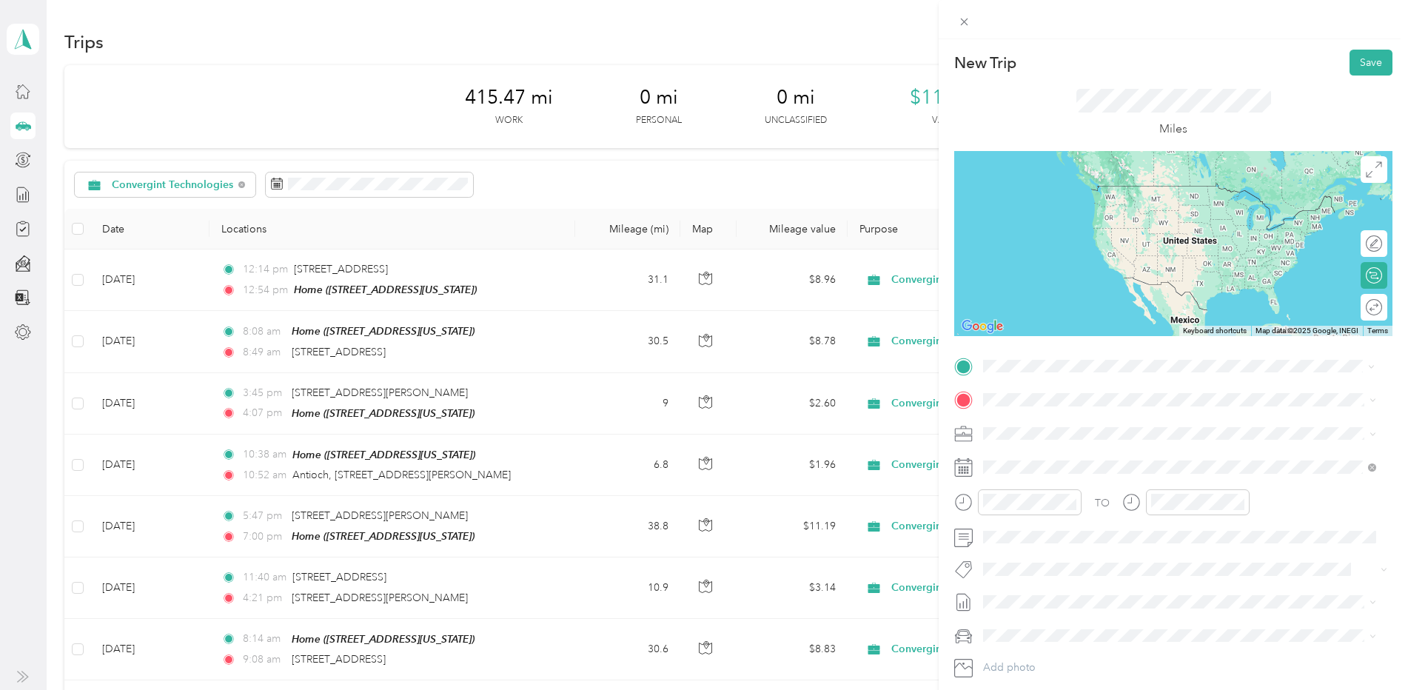
click at [1088, 457] on span "[STREET_ADDRESS][US_STATE]" at bounding box center [1085, 449] width 148 height 13
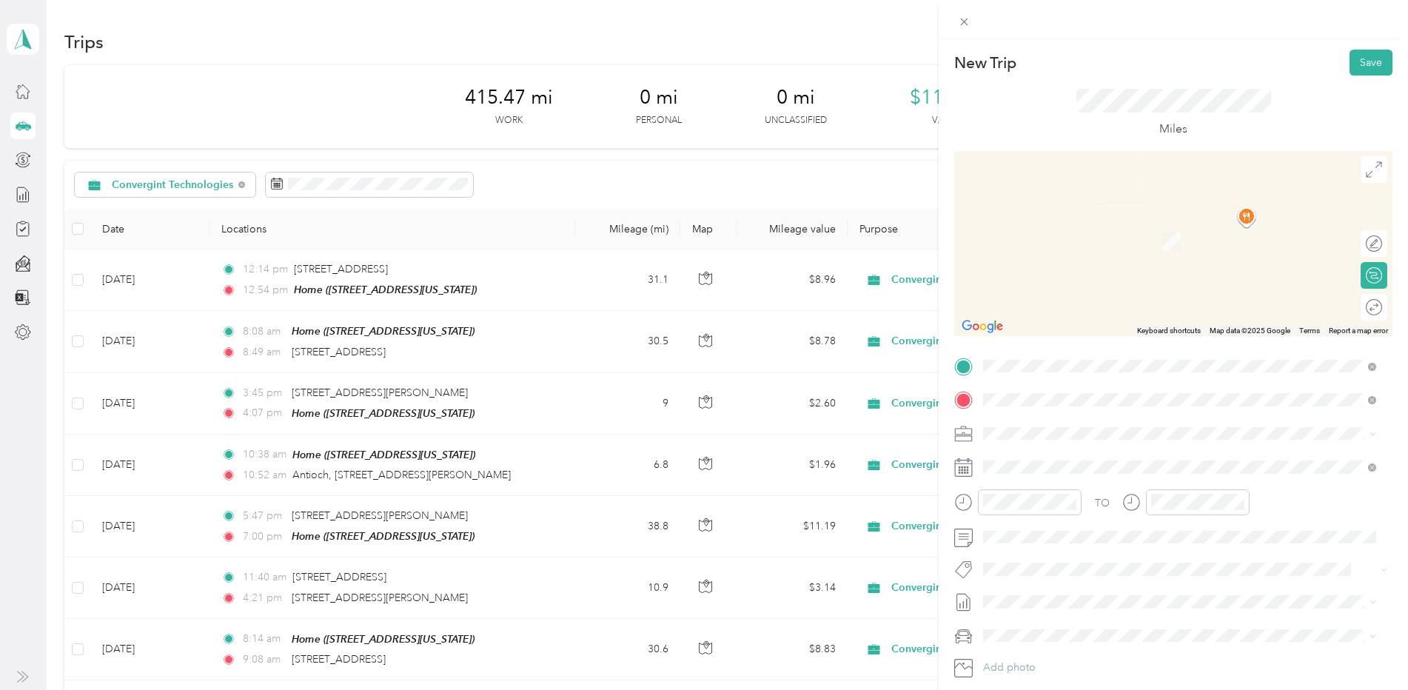
click at [1060, 473] on span "[STREET_ADDRESS][US_STATE]" at bounding box center [1085, 475] width 148 height 13
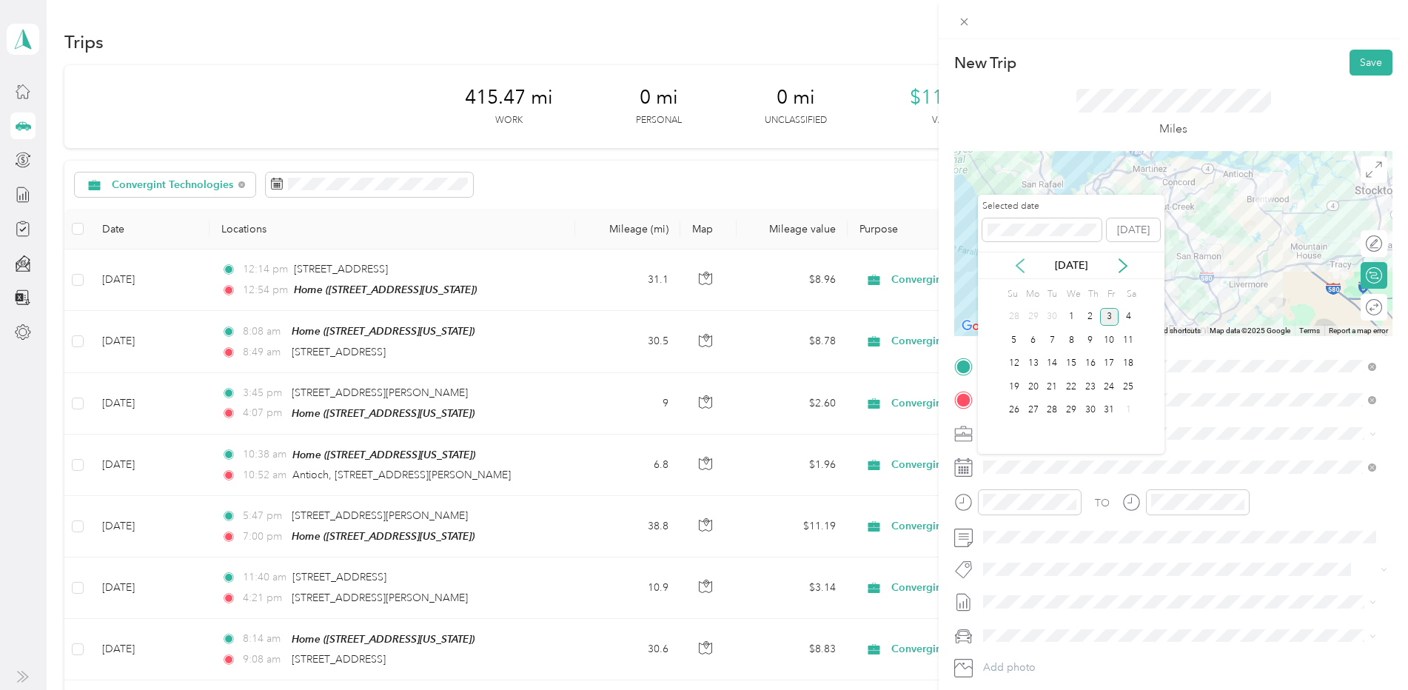
click at [1014, 264] on icon at bounding box center [1020, 265] width 15 height 15
click at [1071, 344] on div "10" at bounding box center [1071, 340] width 19 height 19
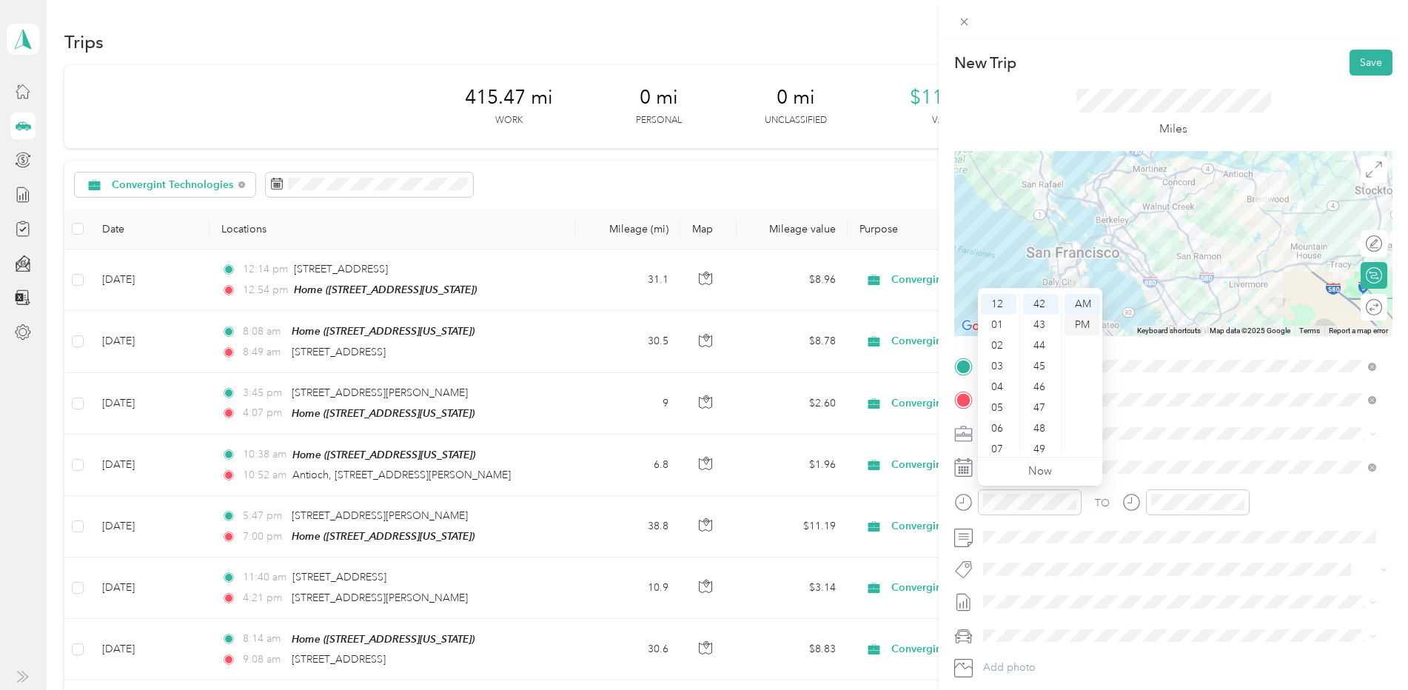
click at [1078, 324] on div "PM" at bounding box center [1083, 325] width 36 height 21
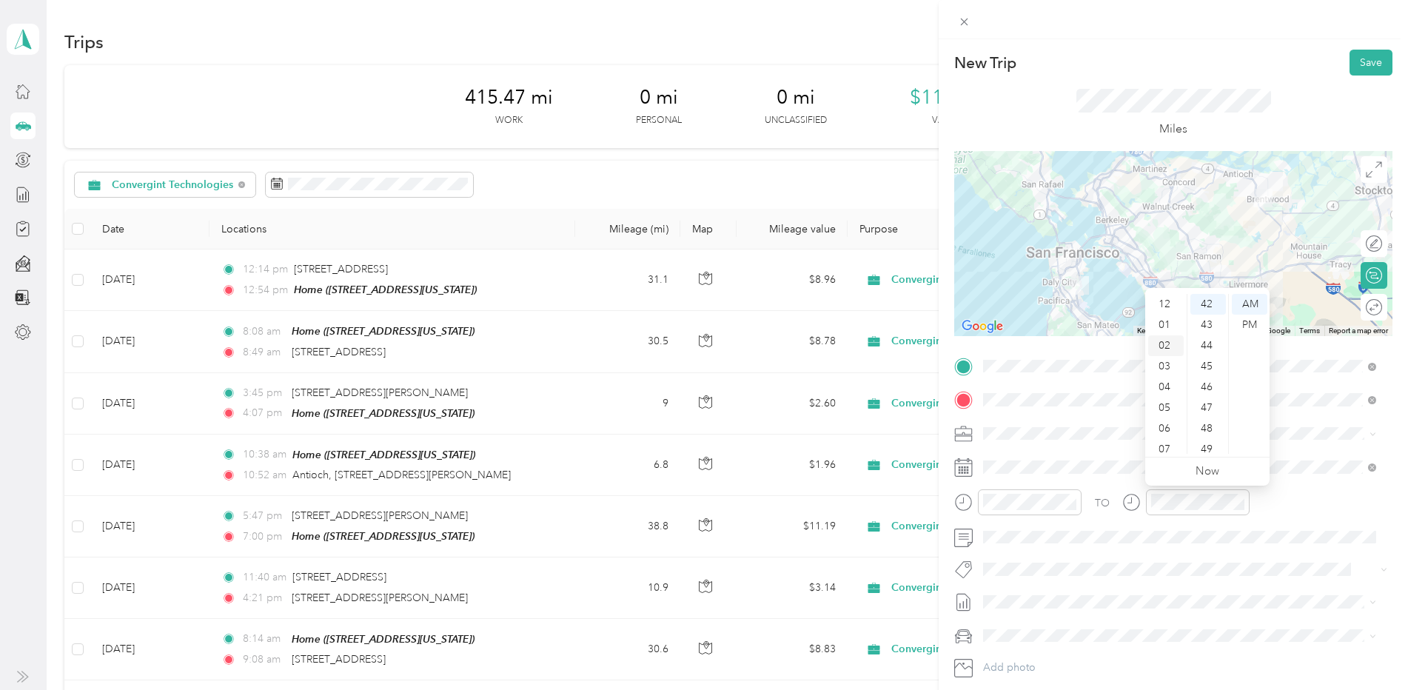
click at [1170, 346] on div "02" at bounding box center [1166, 345] width 36 height 21
click at [1205, 307] on div "00" at bounding box center [1208, 304] width 36 height 21
click at [1247, 323] on div "PM" at bounding box center [1250, 325] width 36 height 21
click at [1042, 529] on span at bounding box center [1185, 538] width 415 height 24
click at [1356, 65] on button "Save" at bounding box center [1371, 63] width 43 height 26
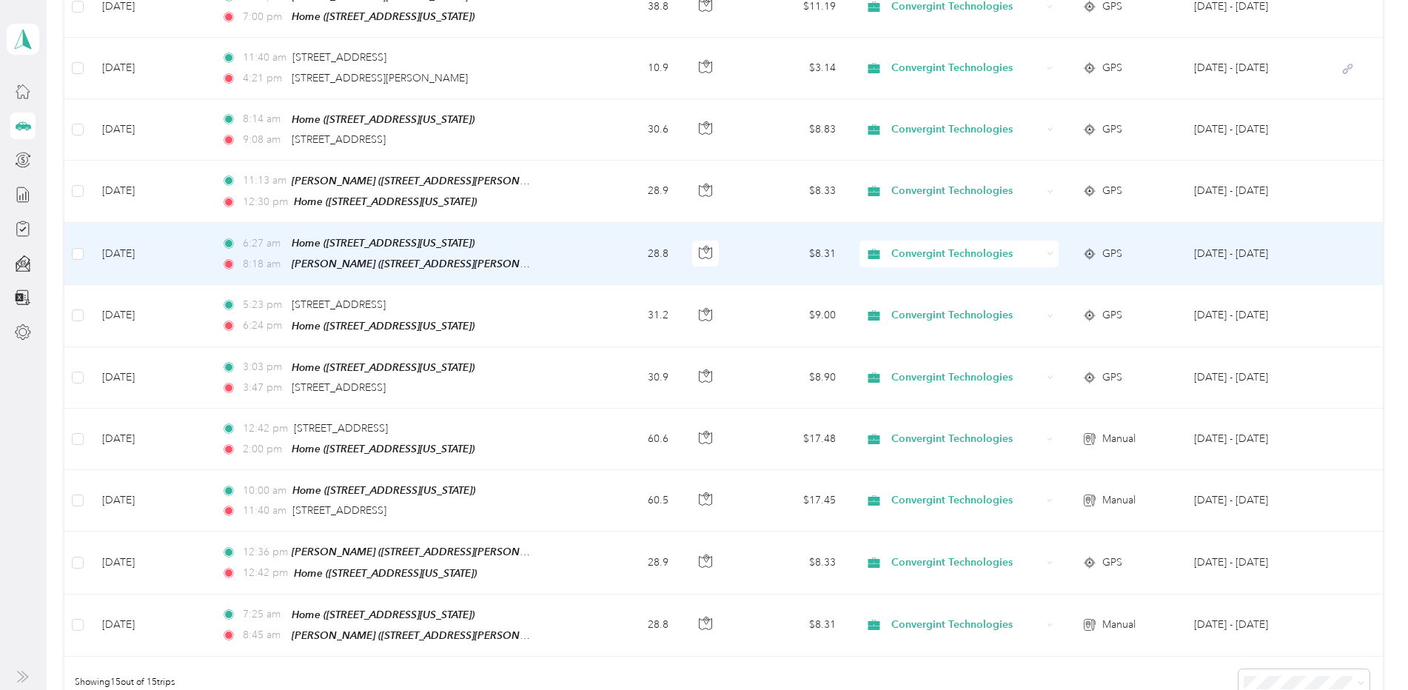
scroll to position [592, 0]
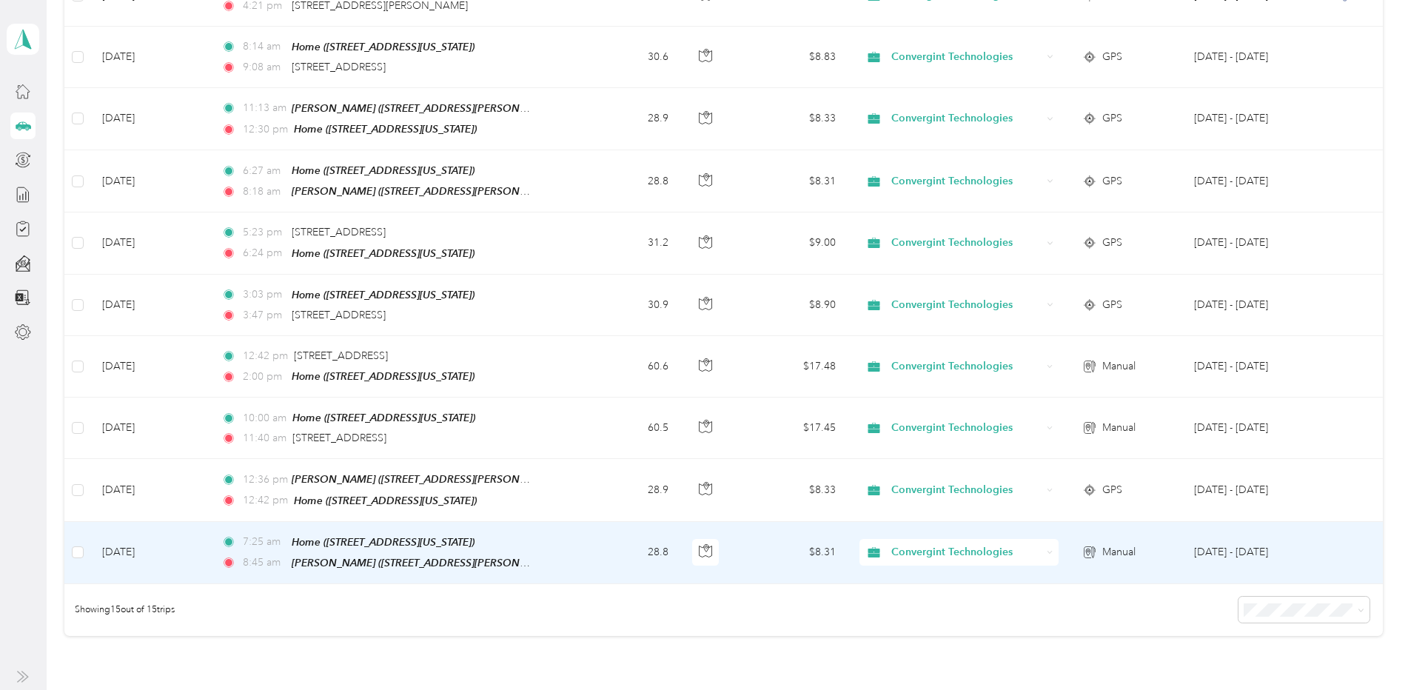
click at [158, 537] on td "[DATE]" at bounding box center [149, 553] width 119 height 62
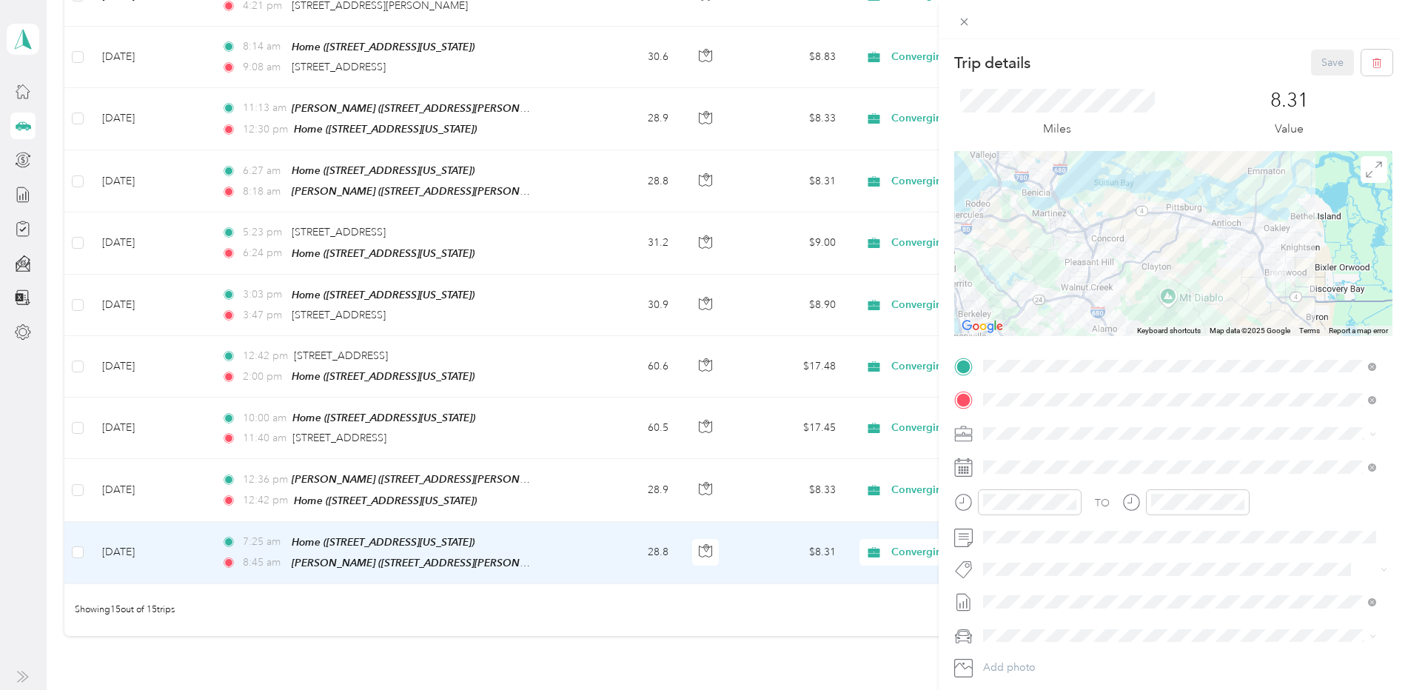
click at [671, 649] on div "Trip details Save This trip cannot be edited because it is either under review,…" at bounding box center [704, 345] width 1408 height 690
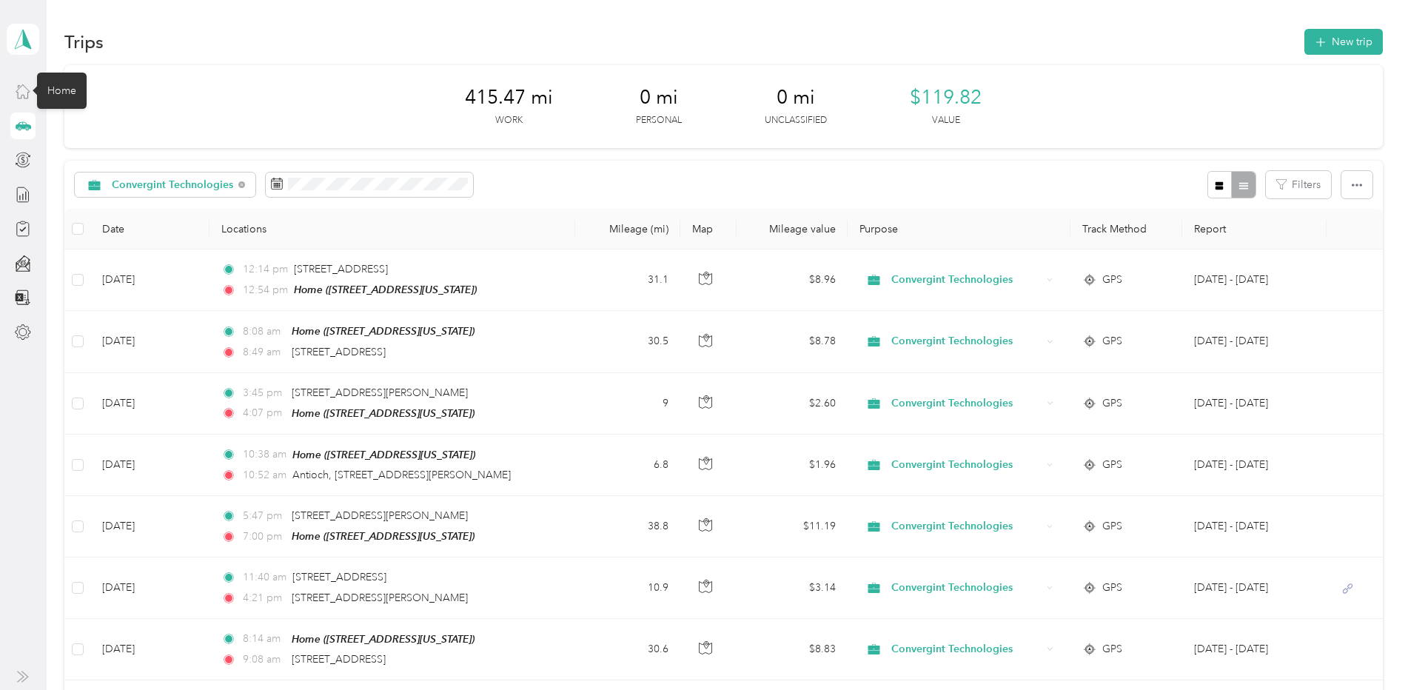
click at [21, 93] on icon at bounding box center [23, 91] width 16 height 16
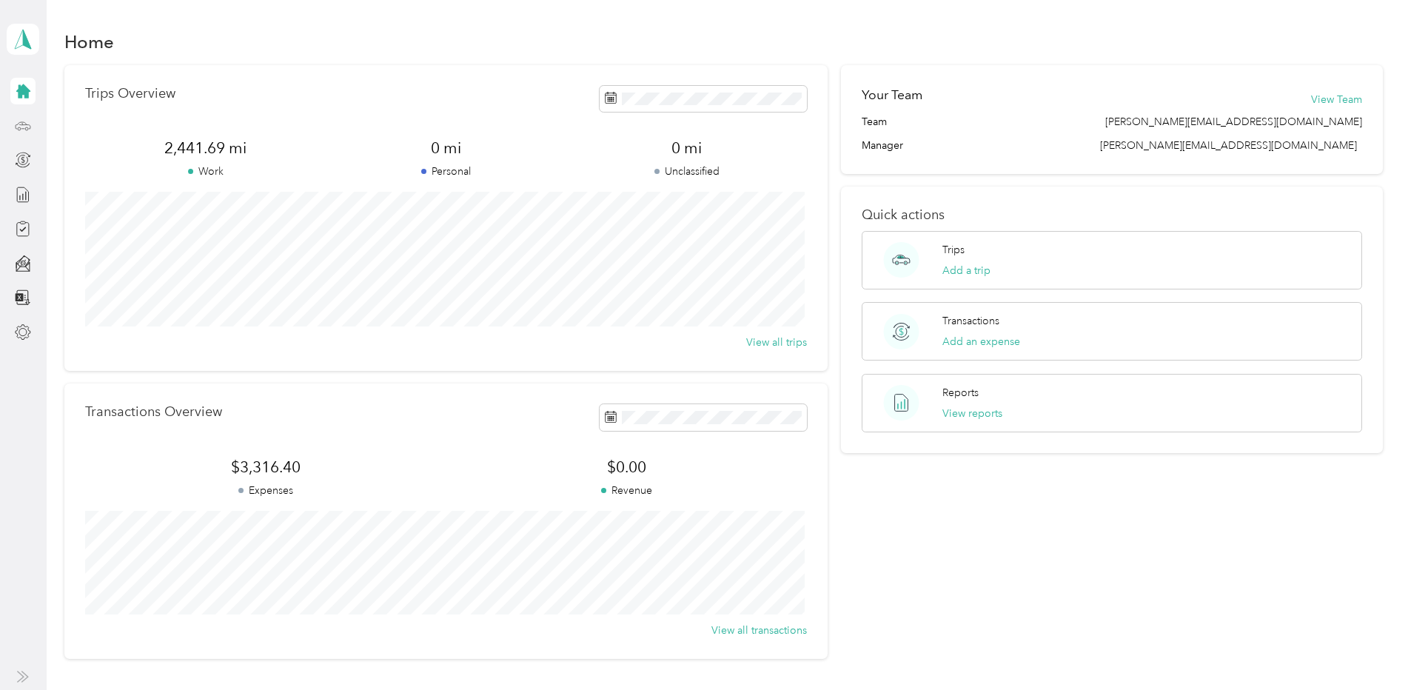
click at [24, 135] on div at bounding box center [22, 126] width 25 height 27
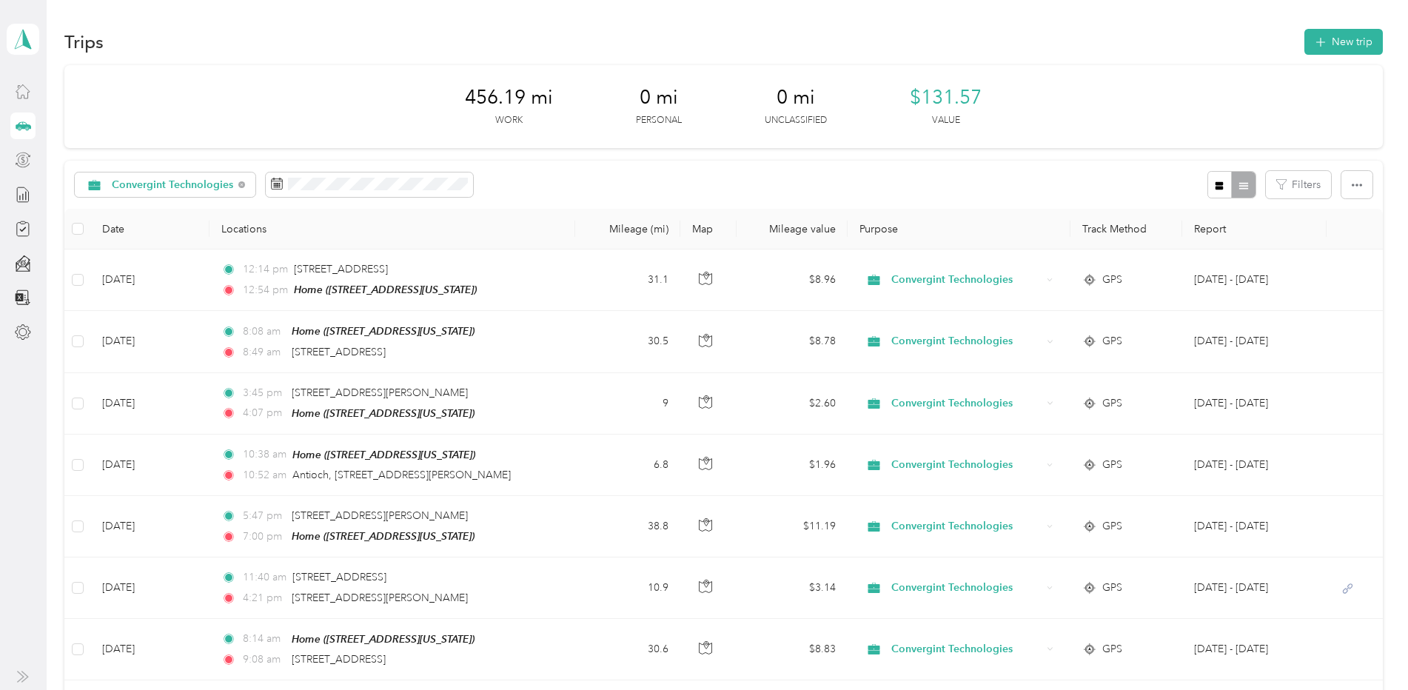
click at [24, 156] on icon at bounding box center [23, 160] width 16 height 16
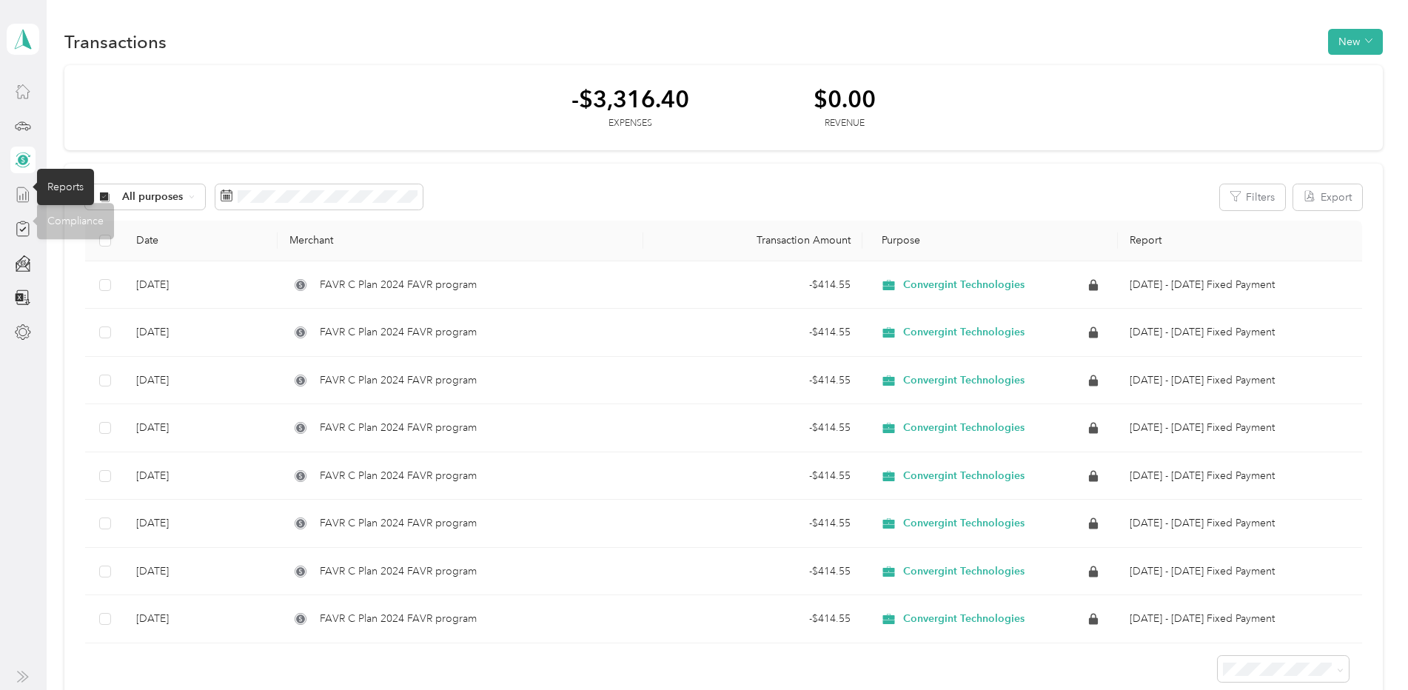
click at [22, 196] on icon at bounding box center [23, 195] width 16 height 16
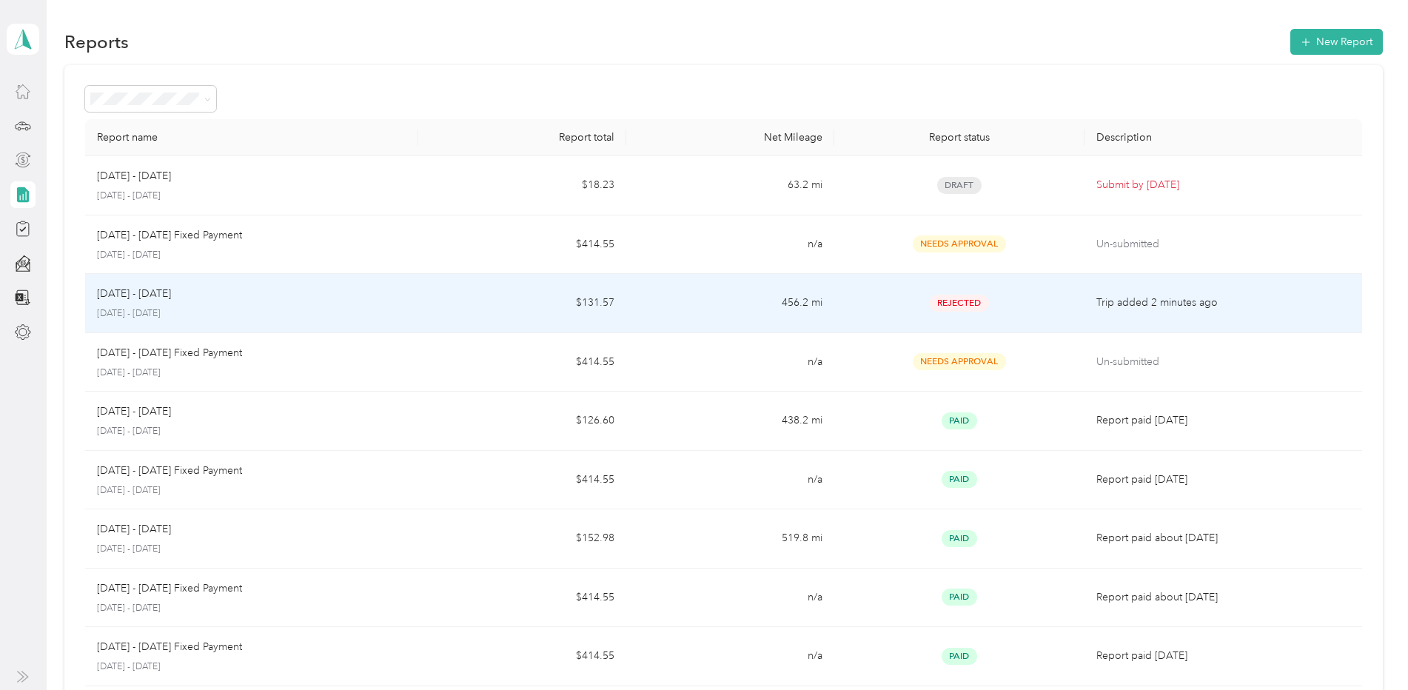
click at [118, 298] on p "[DATE] - [DATE]" at bounding box center [134, 294] width 74 height 16
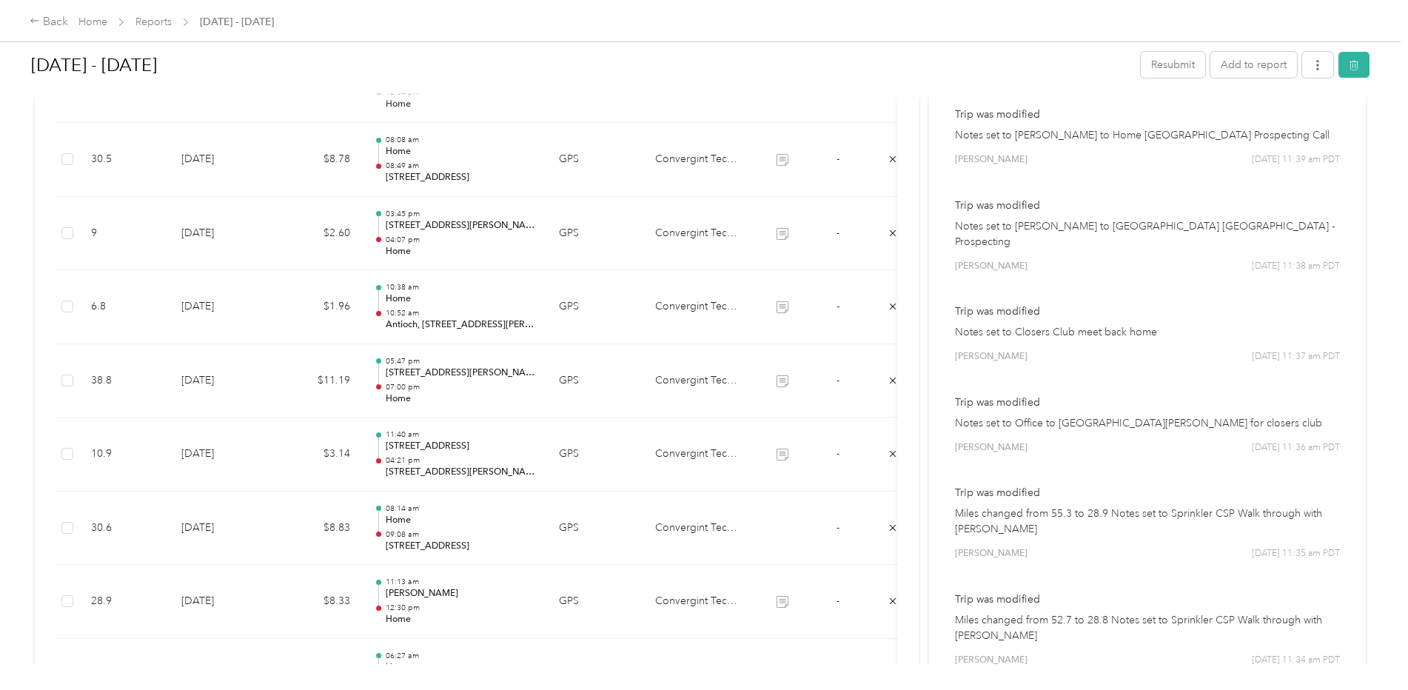
scroll to position [370, 0]
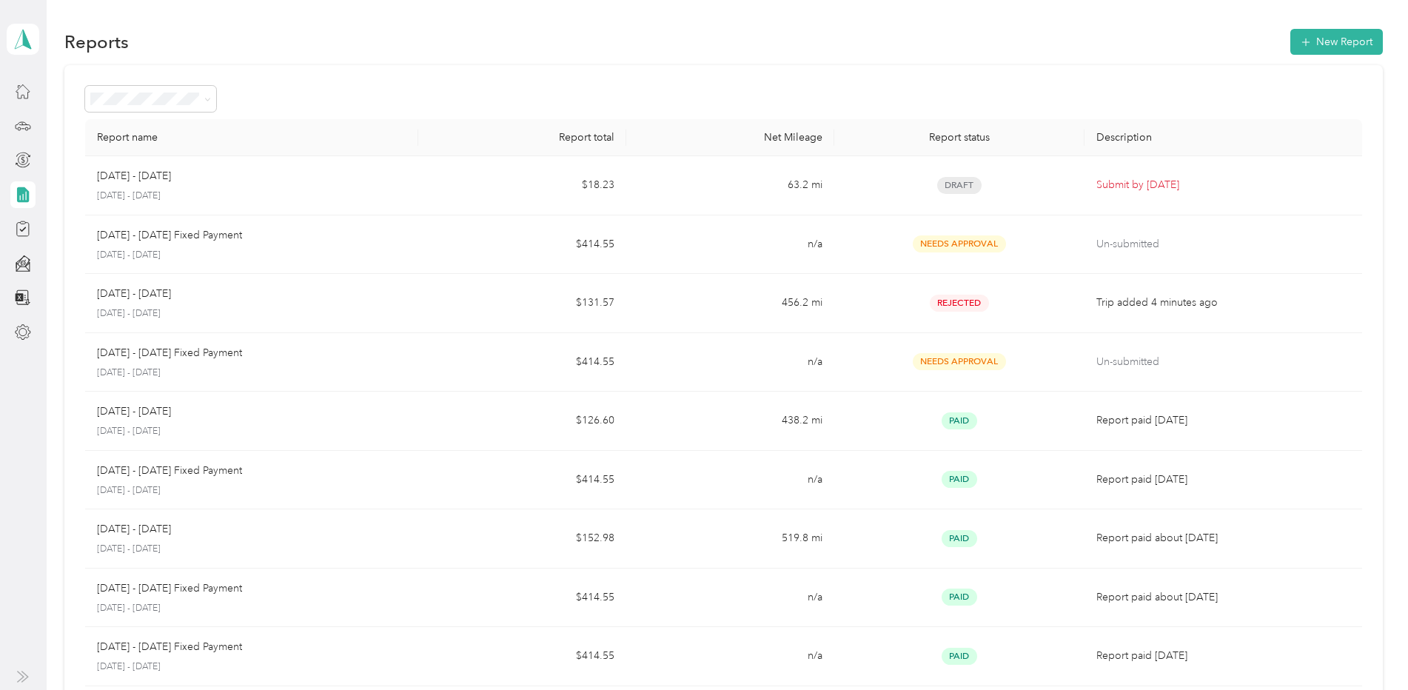
click at [10, 126] on div "[PERSON_NAME] Personal dashboard" at bounding box center [23, 173] width 33 height 346
click at [24, 133] on icon at bounding box center [23, 126] width 16 height 16
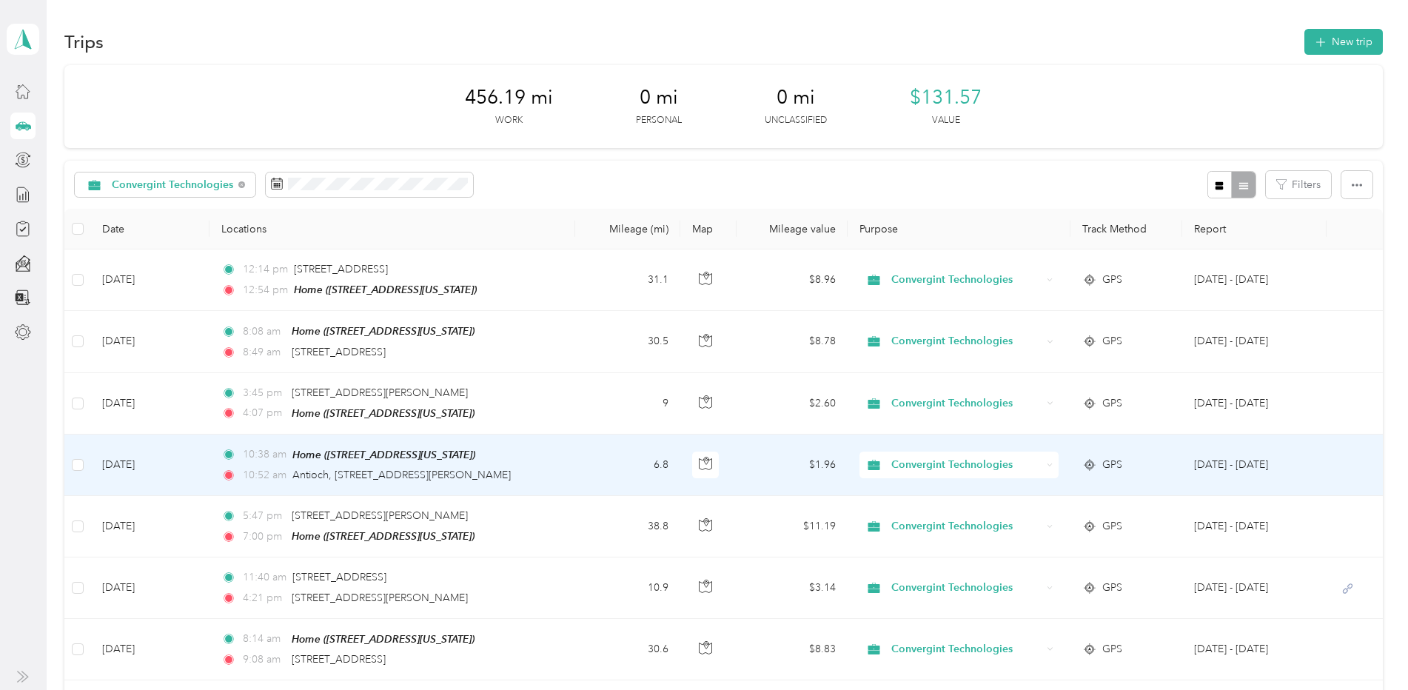
click at [140, 460] on td "[DATE]" at bounding box center [149, 465] width 119 height 61
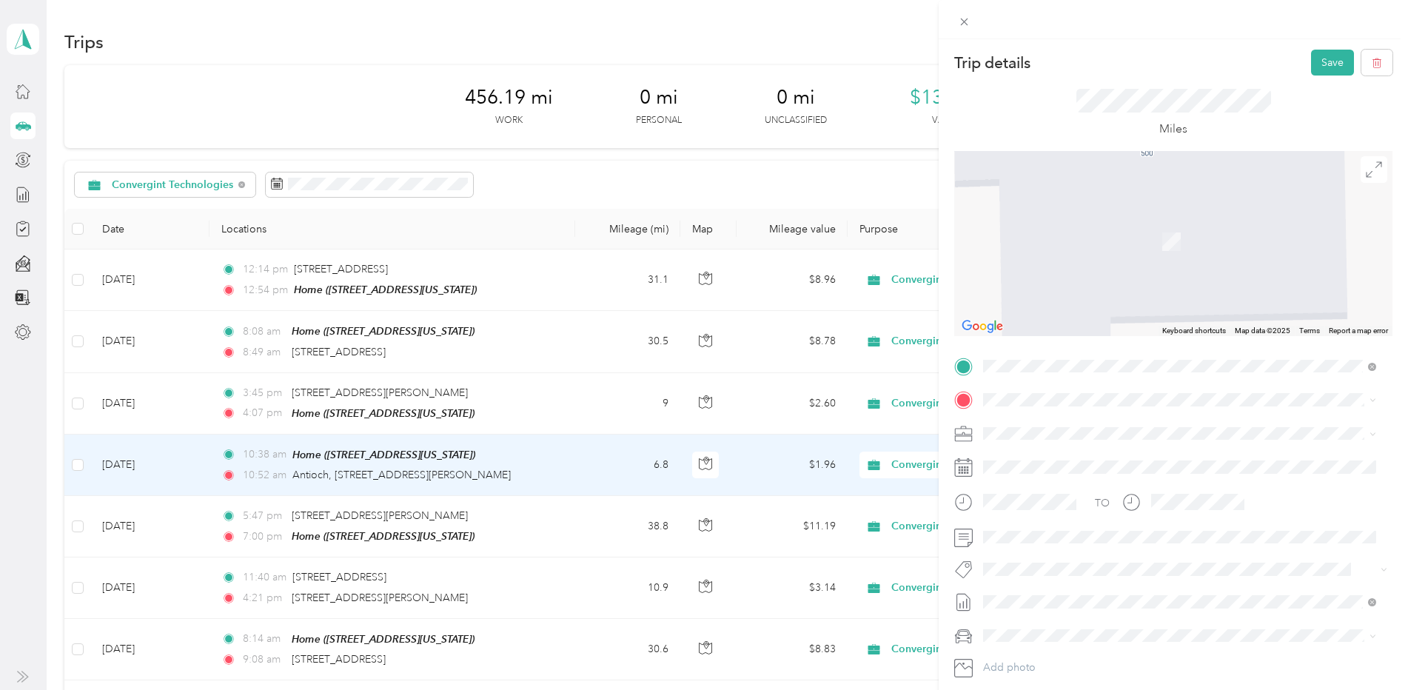
click at [1099, 459] on span "[GEOGRAPHIC_DATA][US_STATE], [GEOGRAPHIC_DATA]" at bounding box center [1147, 452] width 273 height 13
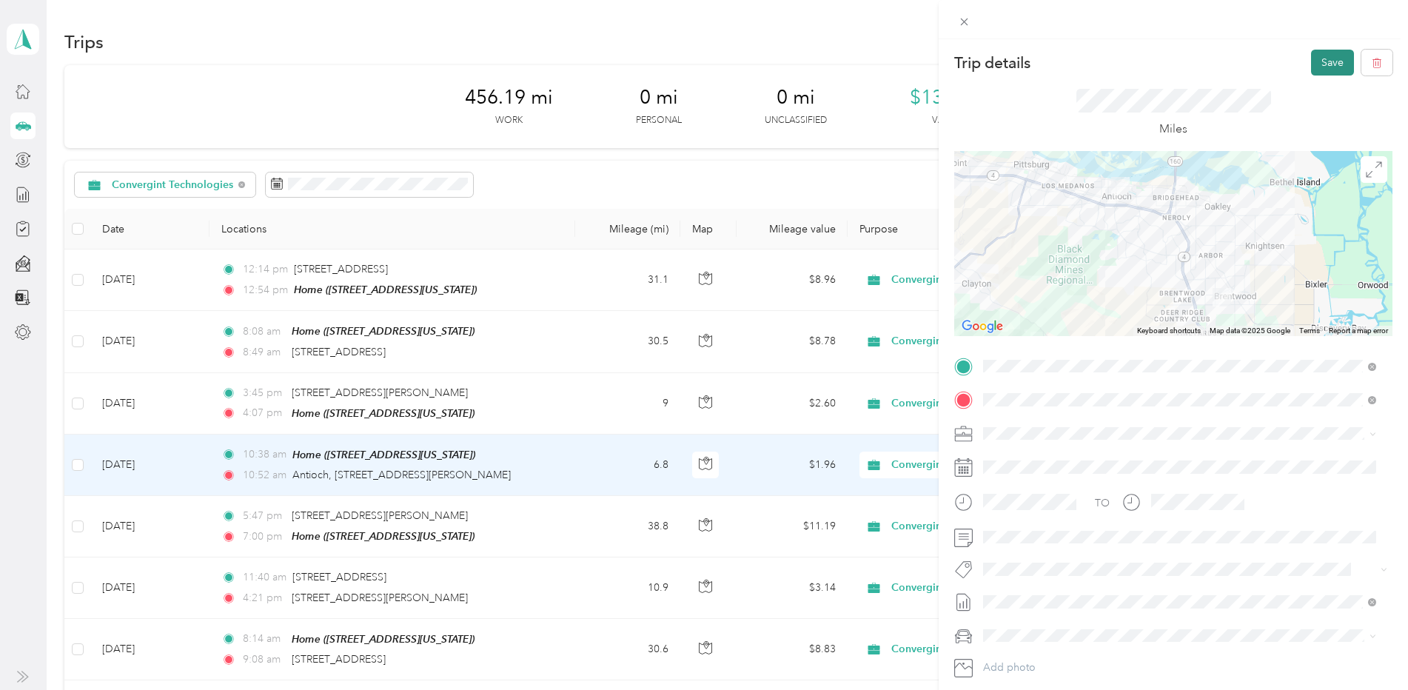
click at [1326, 60] on button "Save" at bounding box center [1332, 63] width 43 height 26
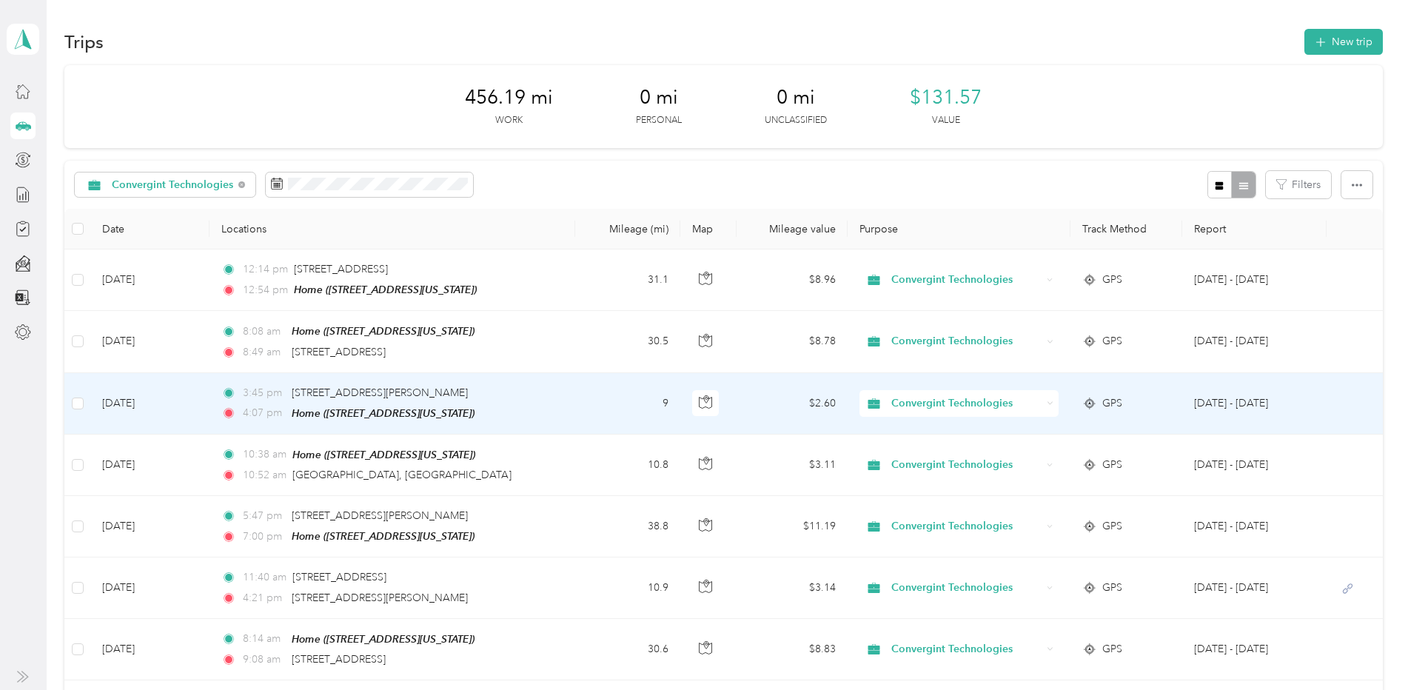
click at [141, 399] on td "[DATE]" at bounding box center [149, 403] width 119 height 61
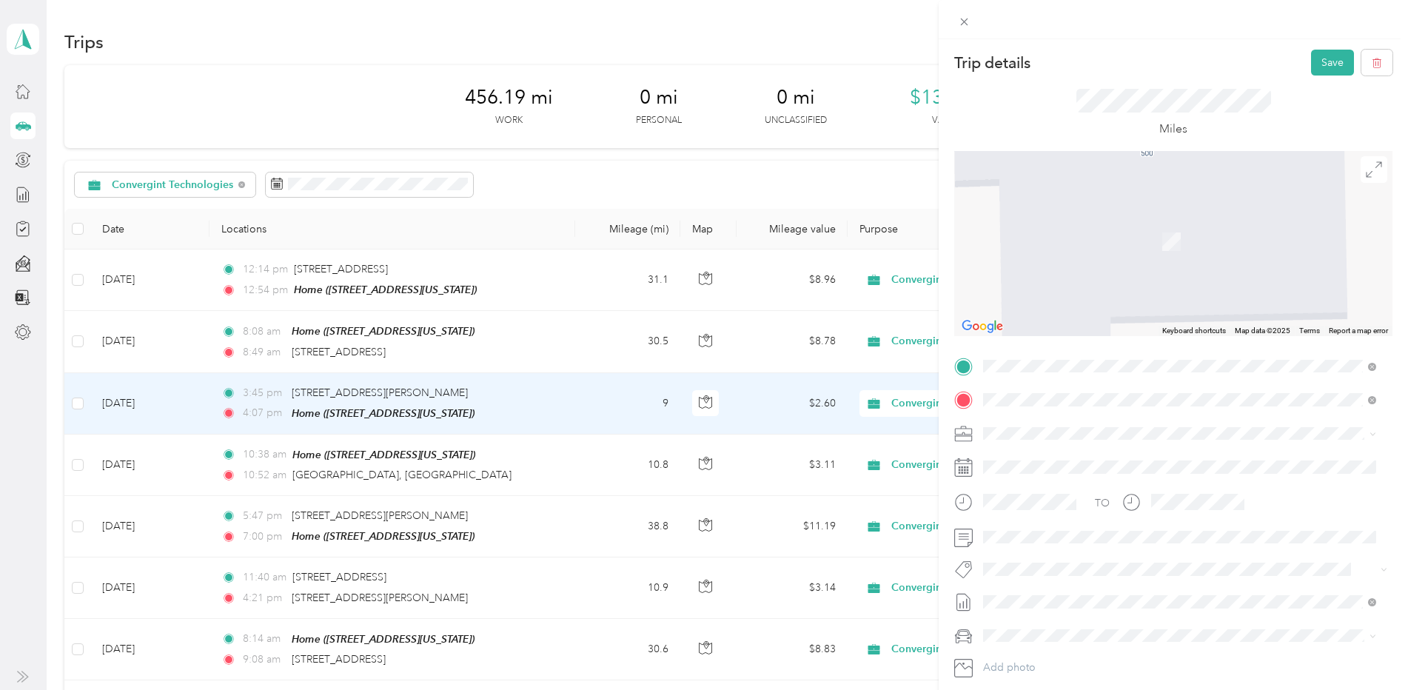
click at [1085, 494] on div "[GEOGRAPHIC_DATA][US_STATE], [GEOGRAPHIC_DATA]" at bounding box center [1179, 492] width 383 height 20
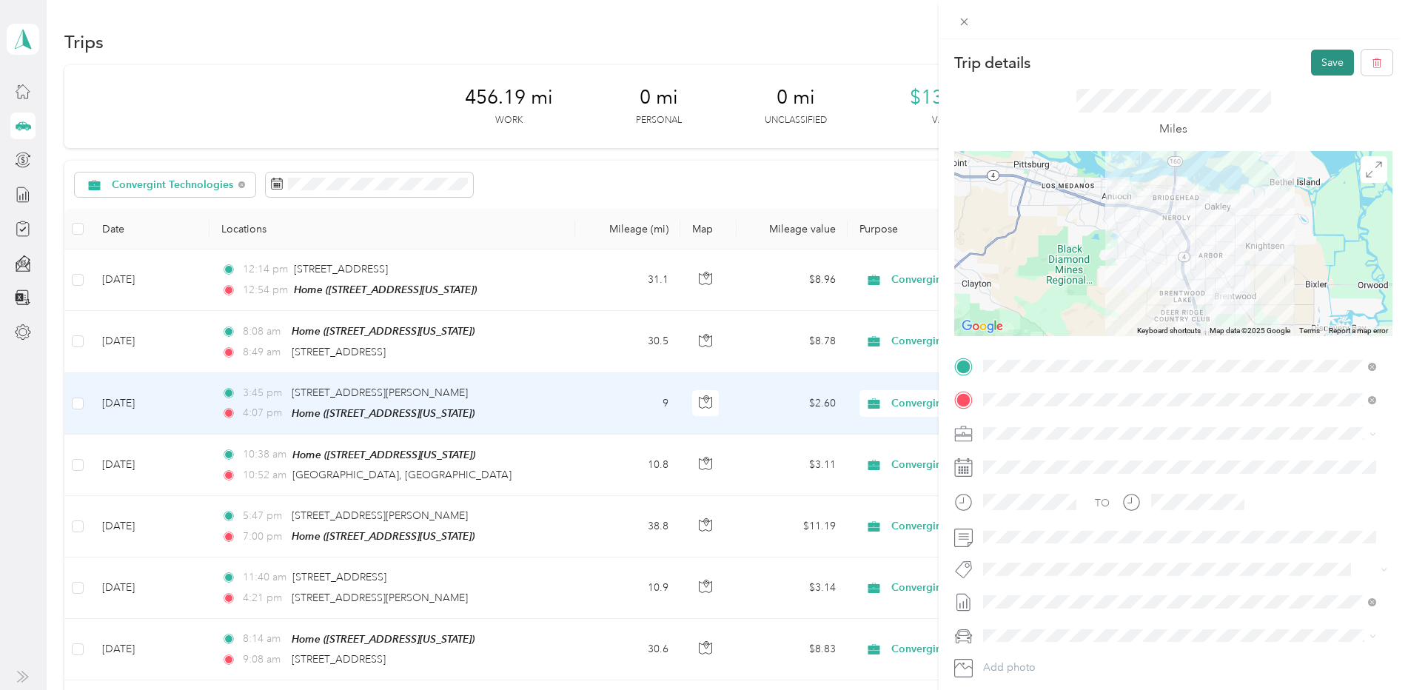
click at [1316, 63] on button "Save" at bounding box center [1332, 63] width 43 height 26
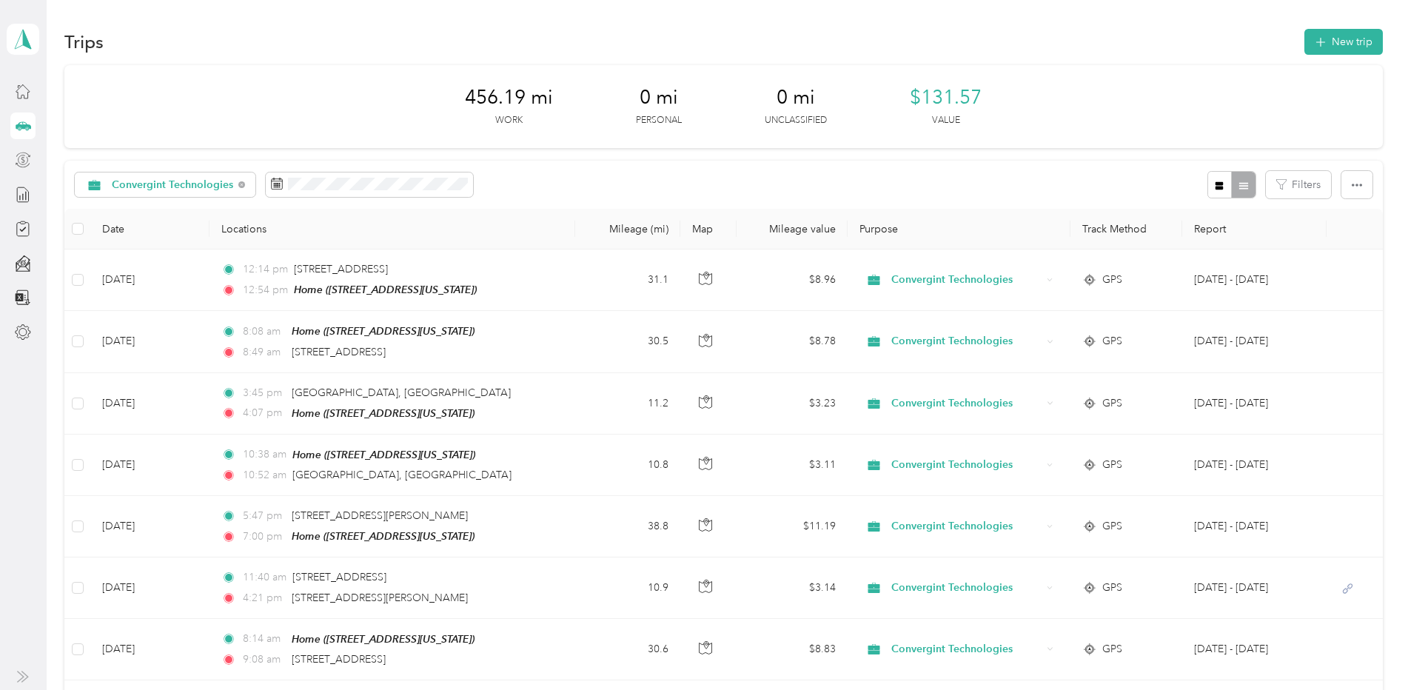
click at [21, 159] on icon at bounding box center [23, 160] width 16 height 16
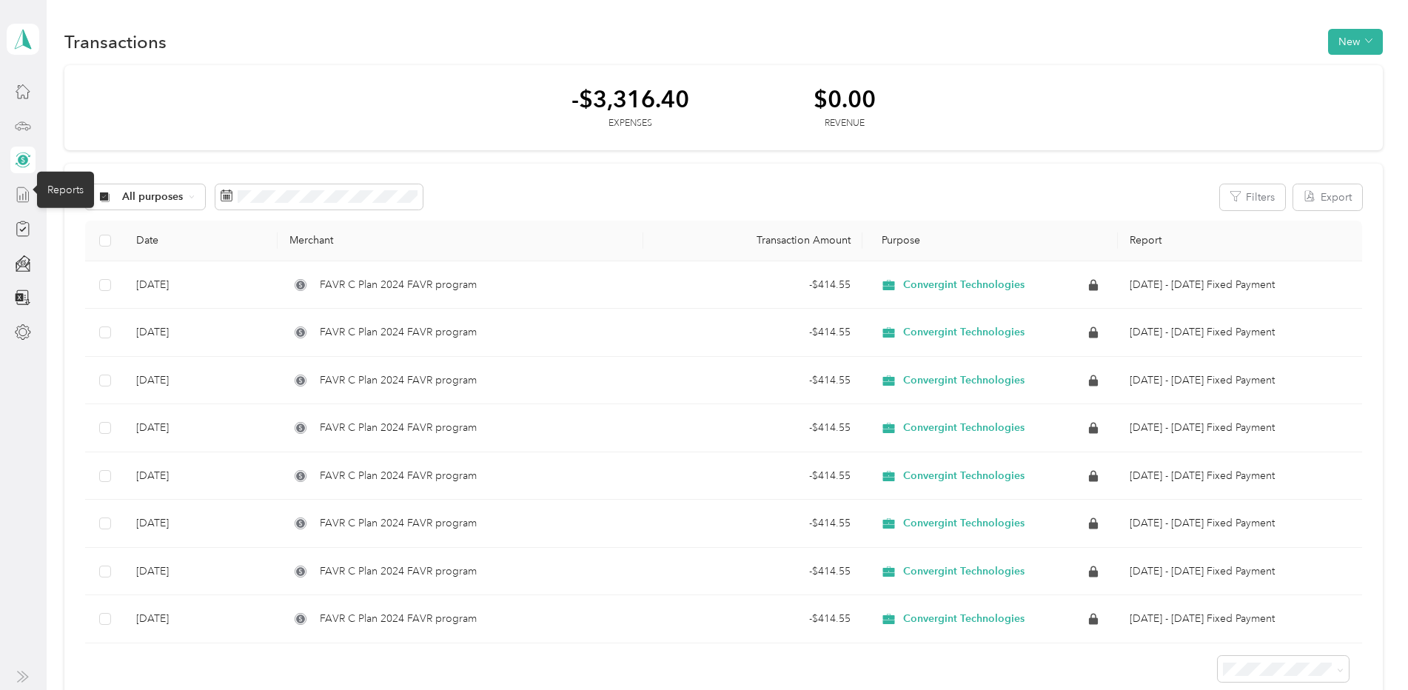
click at [19, 195] on icon at bounding box center [23, 195] width 16 height 16
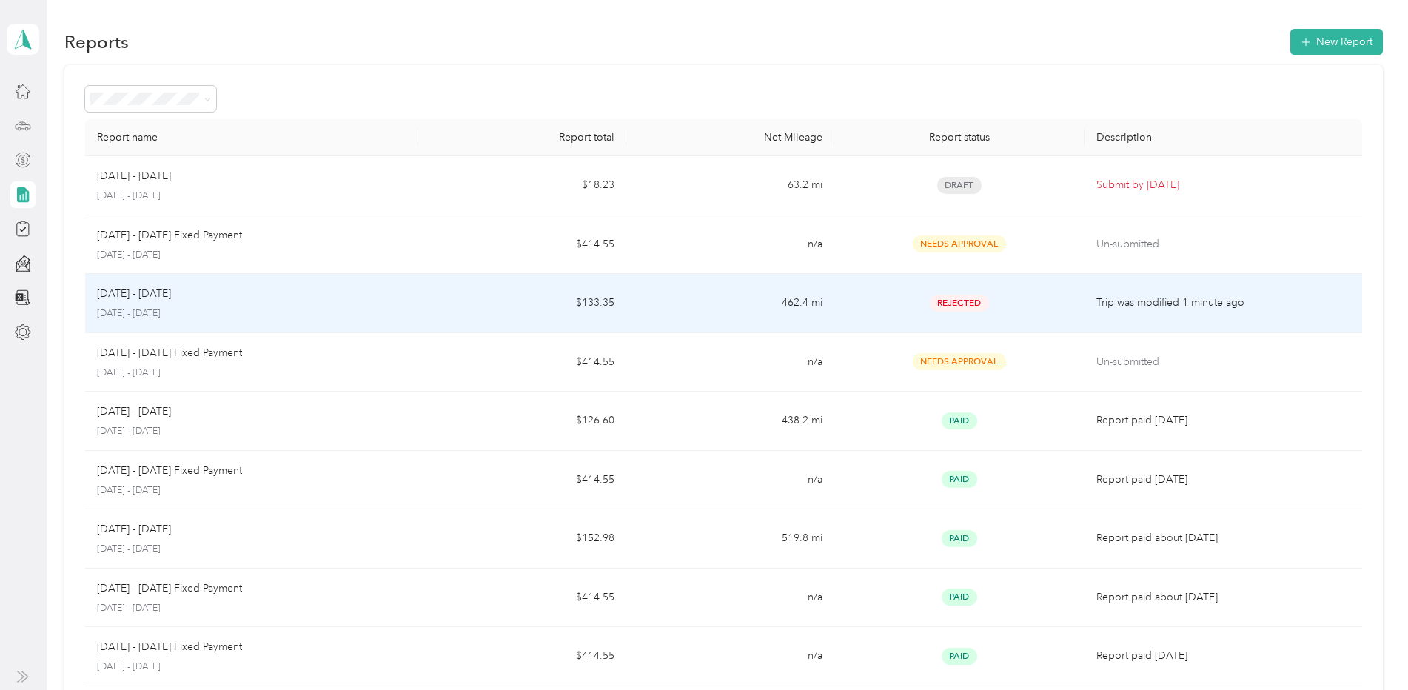
click at [130, 301] on p "[DATE] - [DATE]" at bounding box center [134, 294] width 74 height 16
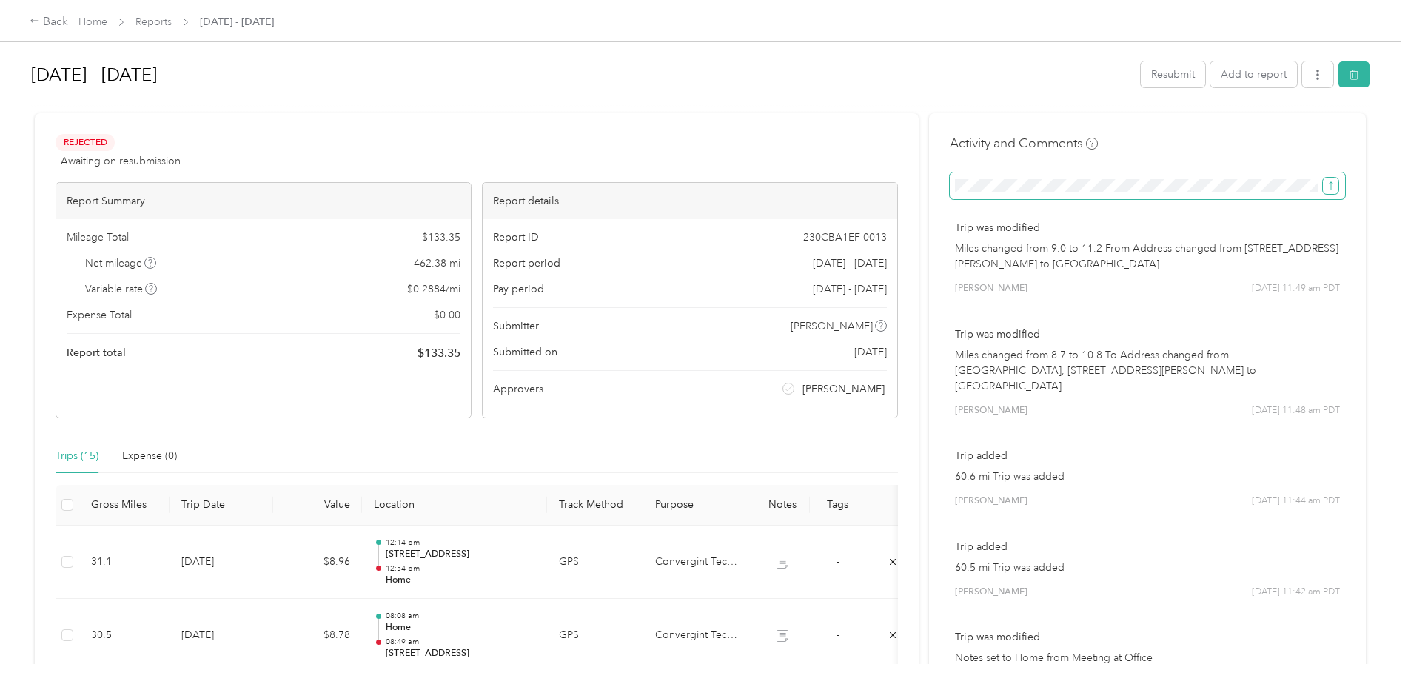
click at [1330, 187] on icon "submit" at bounding box center [1331, 186] width 10 height 10
click at [1108, 193] on span at bounding box center [1147, 185] width 395 height 27
click at [950, 187] on span at bounding box center [1147, 185] width 395 height 27
